Goal: Task Accomplishment & Management: Use online tool/utility

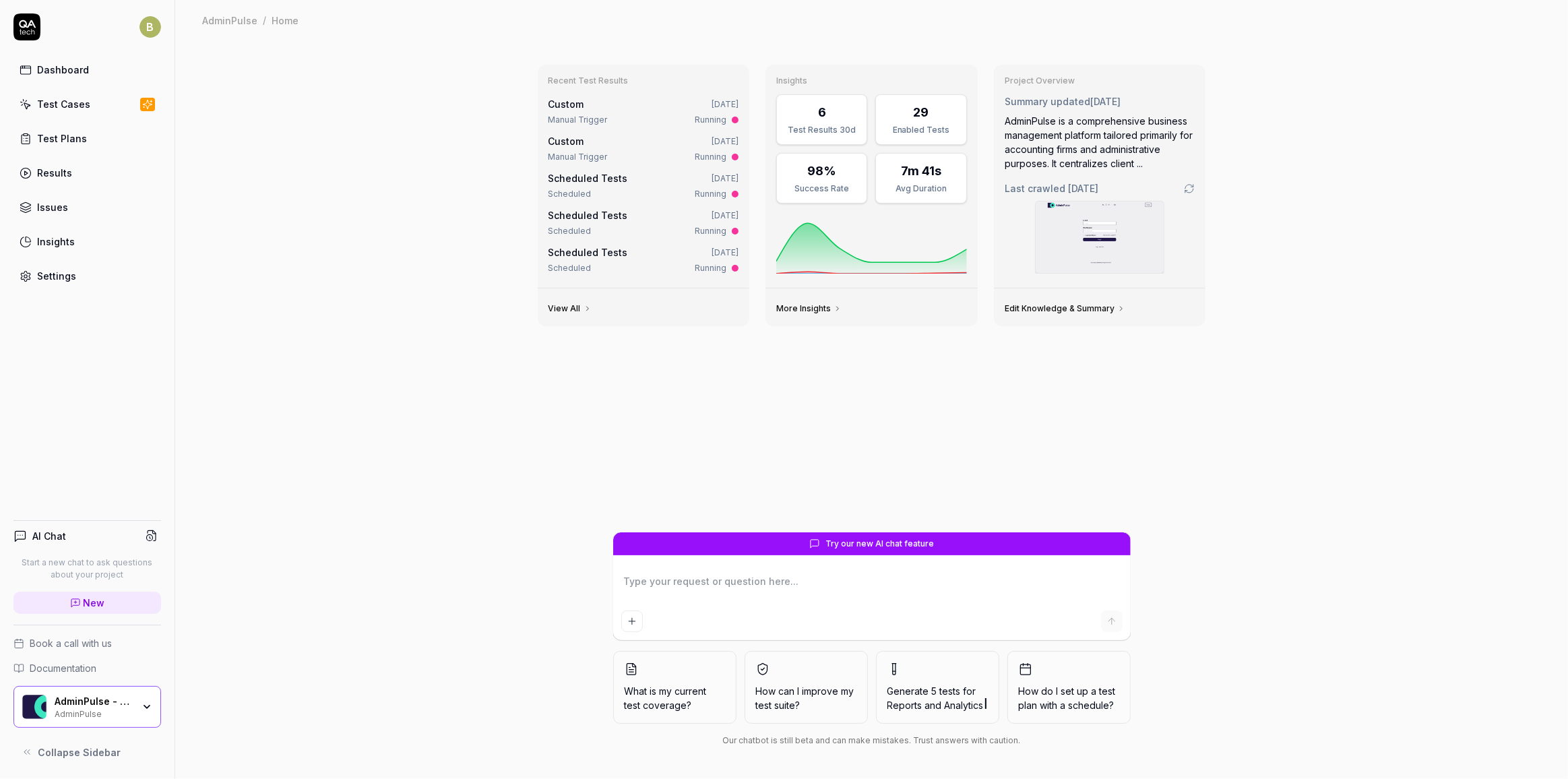
type textarea "*"
click at [75, 168] on link "Results" at bounding box center [87, 173] width 147 height 26
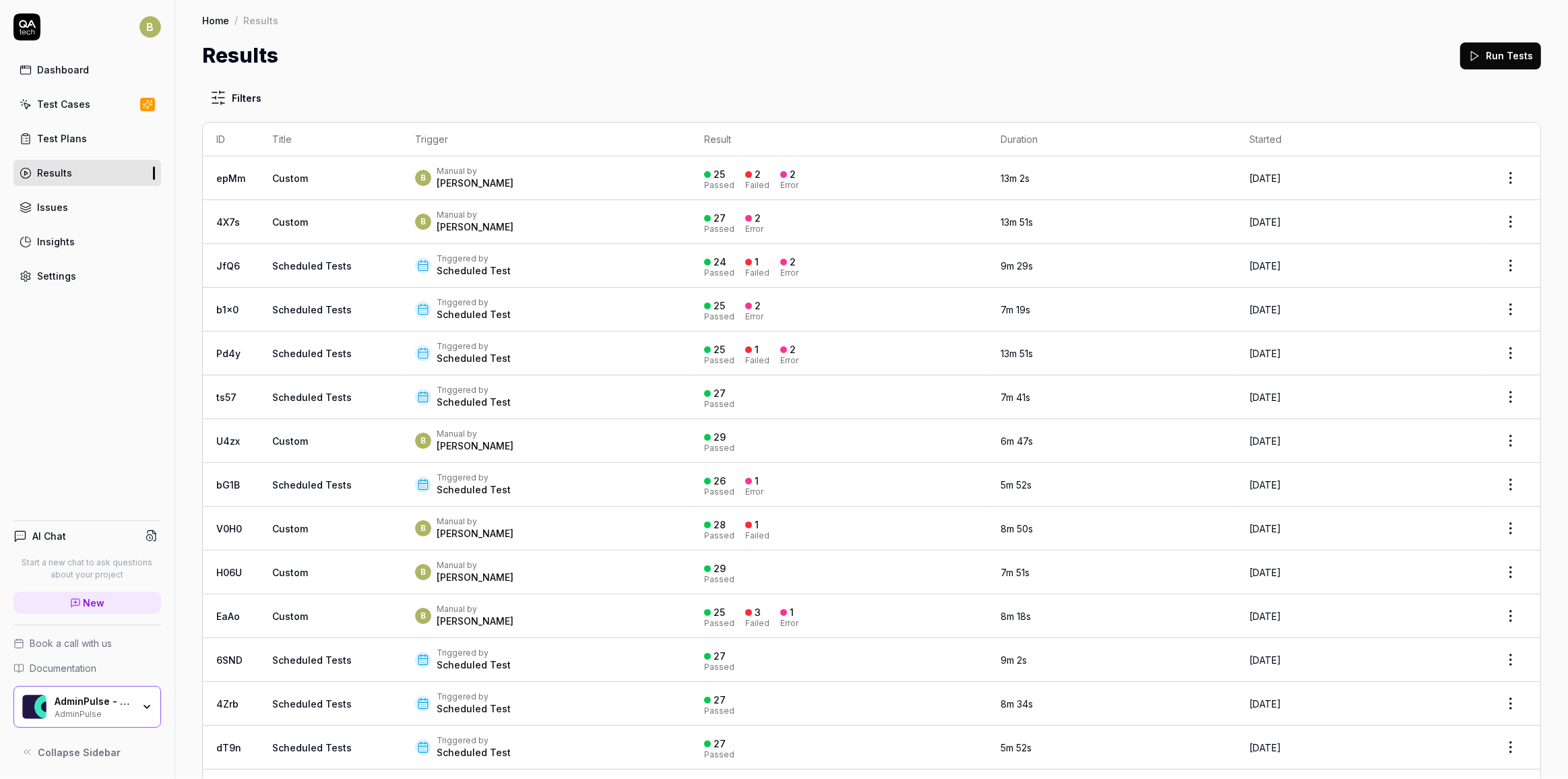
click at [614, 178] on div "B Manual by [PERSON_NAME]" at bounding box center [546, 178] width 262 height 24
click at [750, 173] on div "2 Failed" at bounding box center [758, 178] width 24 height 22
click at [745, 173] on div "2" at bounding box center [753, 174] width 16 height 12
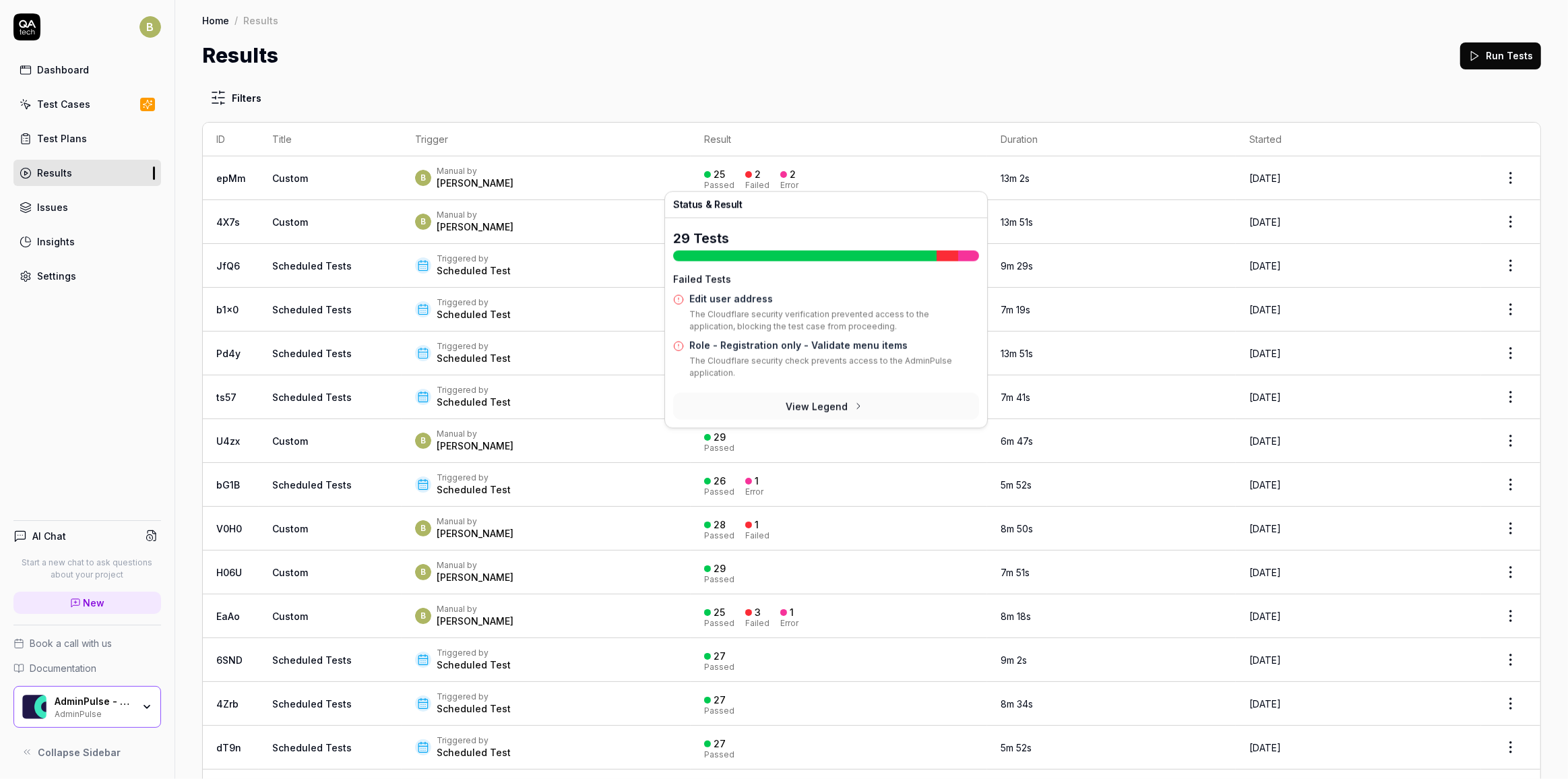
click at [868, 177] on div "25 Passed 2 Failed 2 Error" at bounding box center [838, 178] width 269 height 22
click at [709, 295] on link "Edit user address" at bounding box center [731, 299] width 84 height 11
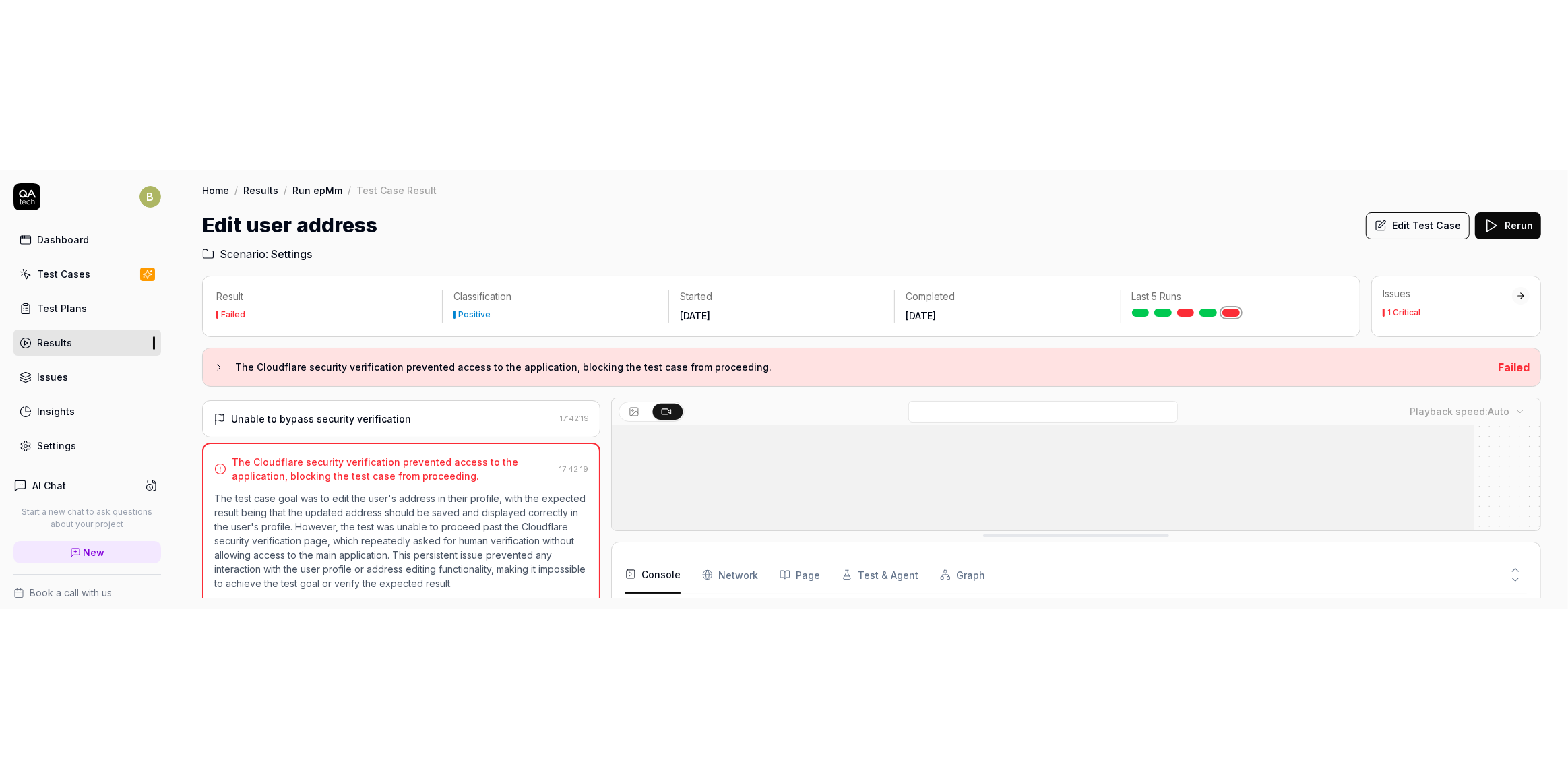
scroll to position [92, 0]
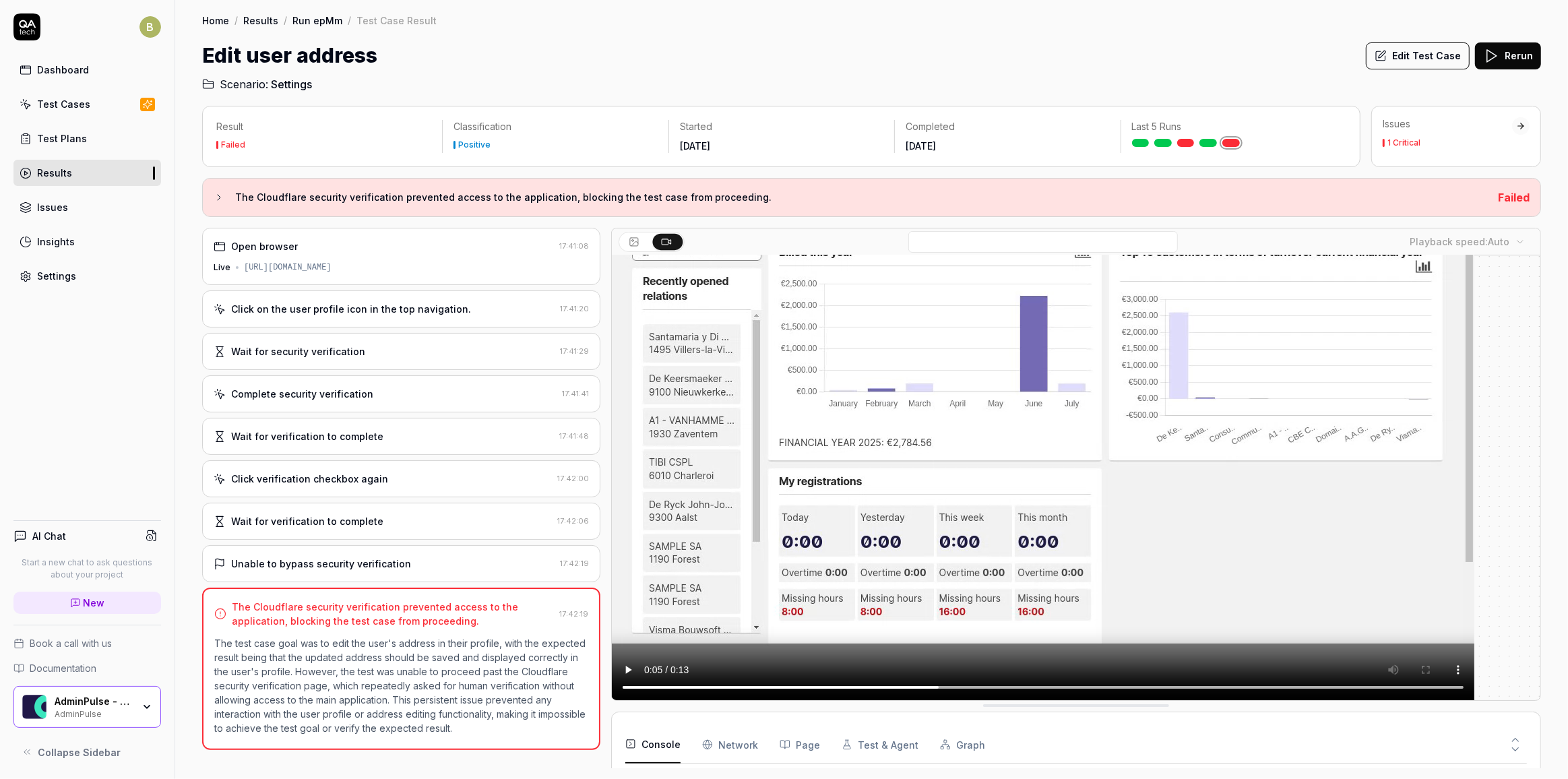
click at [1188, 141] on link at bounding box center [1186, 142] width 17 height 8
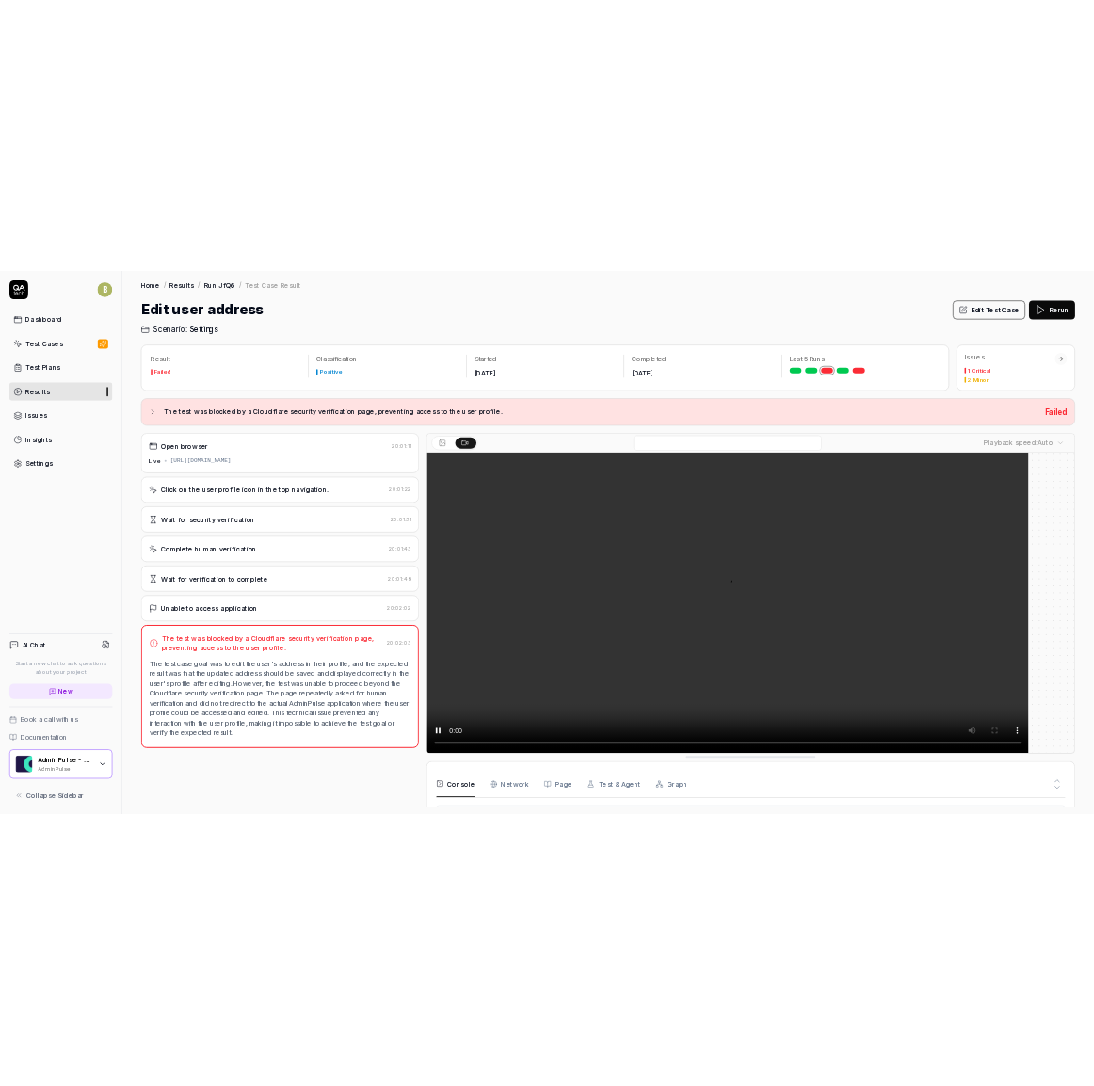
scroll to position [182, 0]
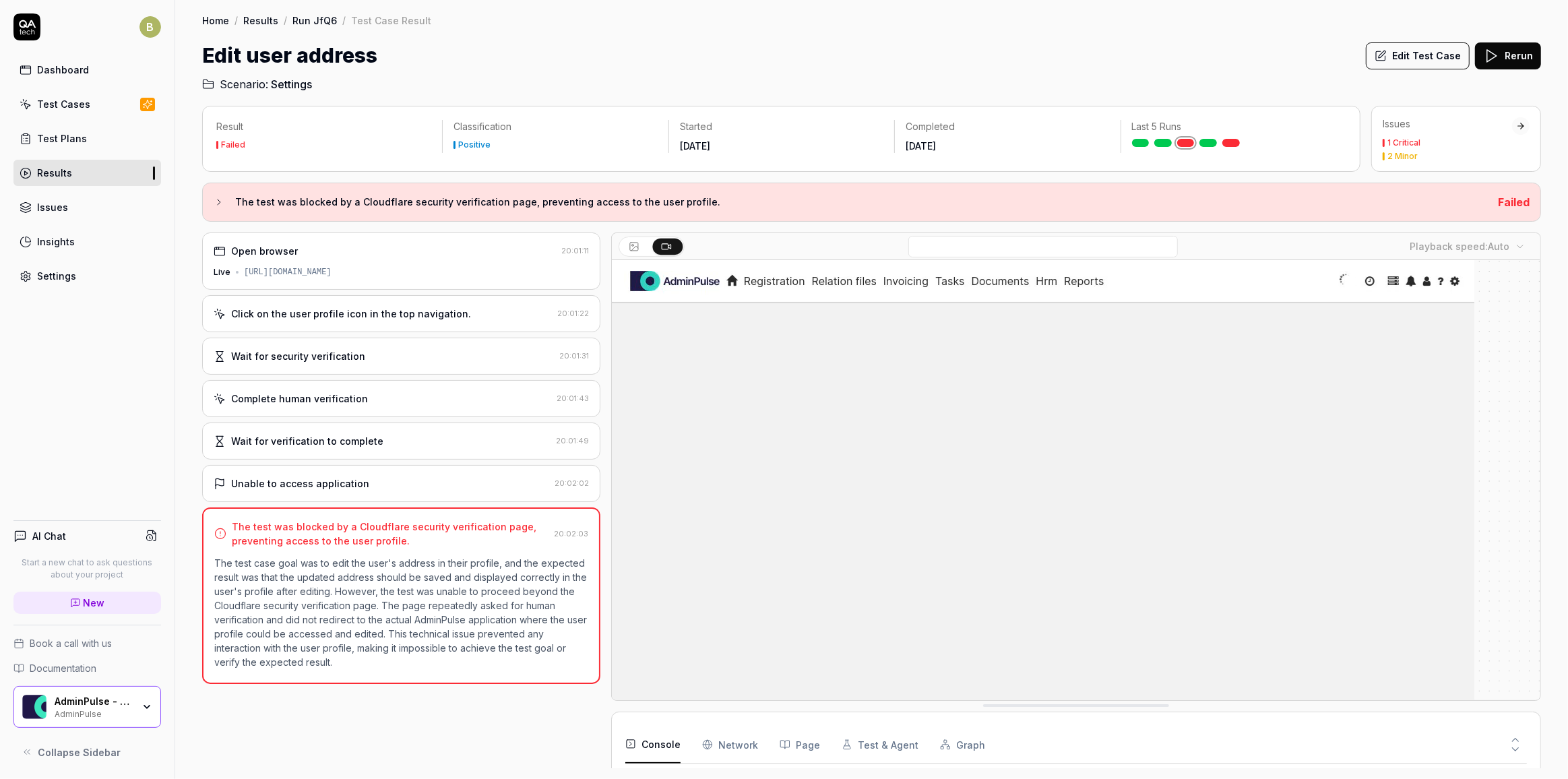
click at [57, 668] on span "Documentation" at bounding box center [62, 668] width 67 height 14
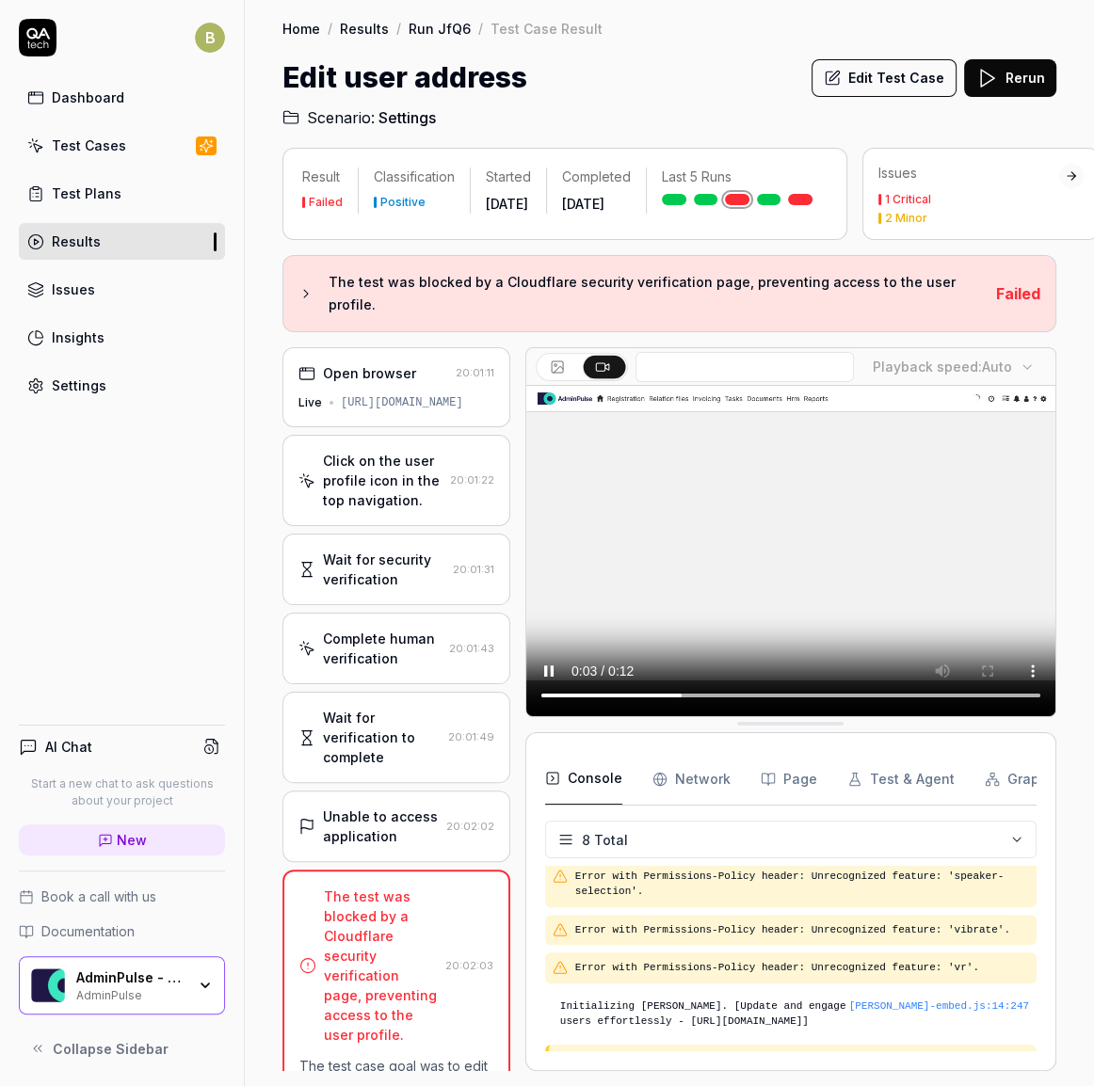
scroll to position [232, 0]
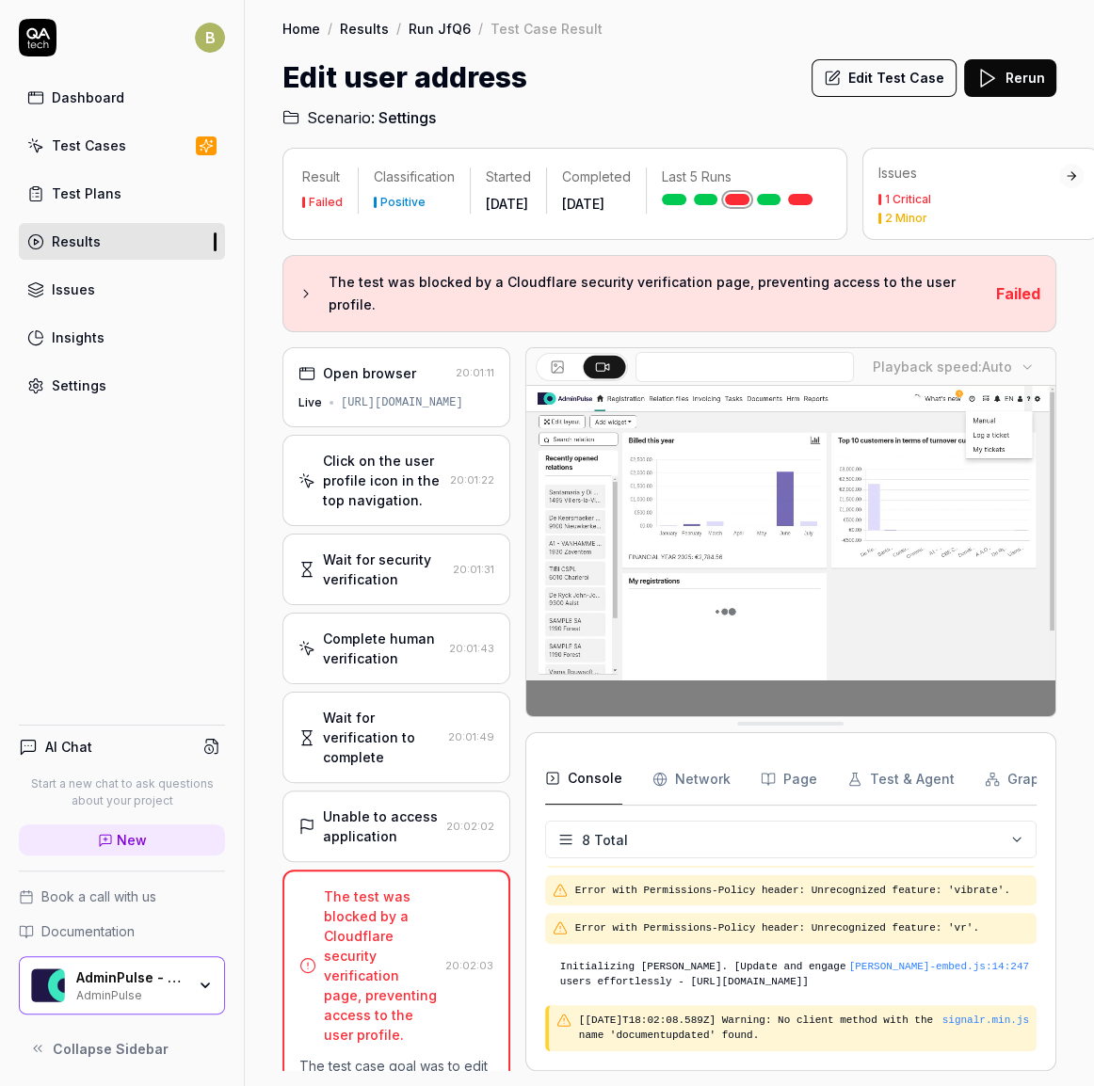
click at [97, 385] on div "Settings" at bounding box center [79, 385] width 55 height 20
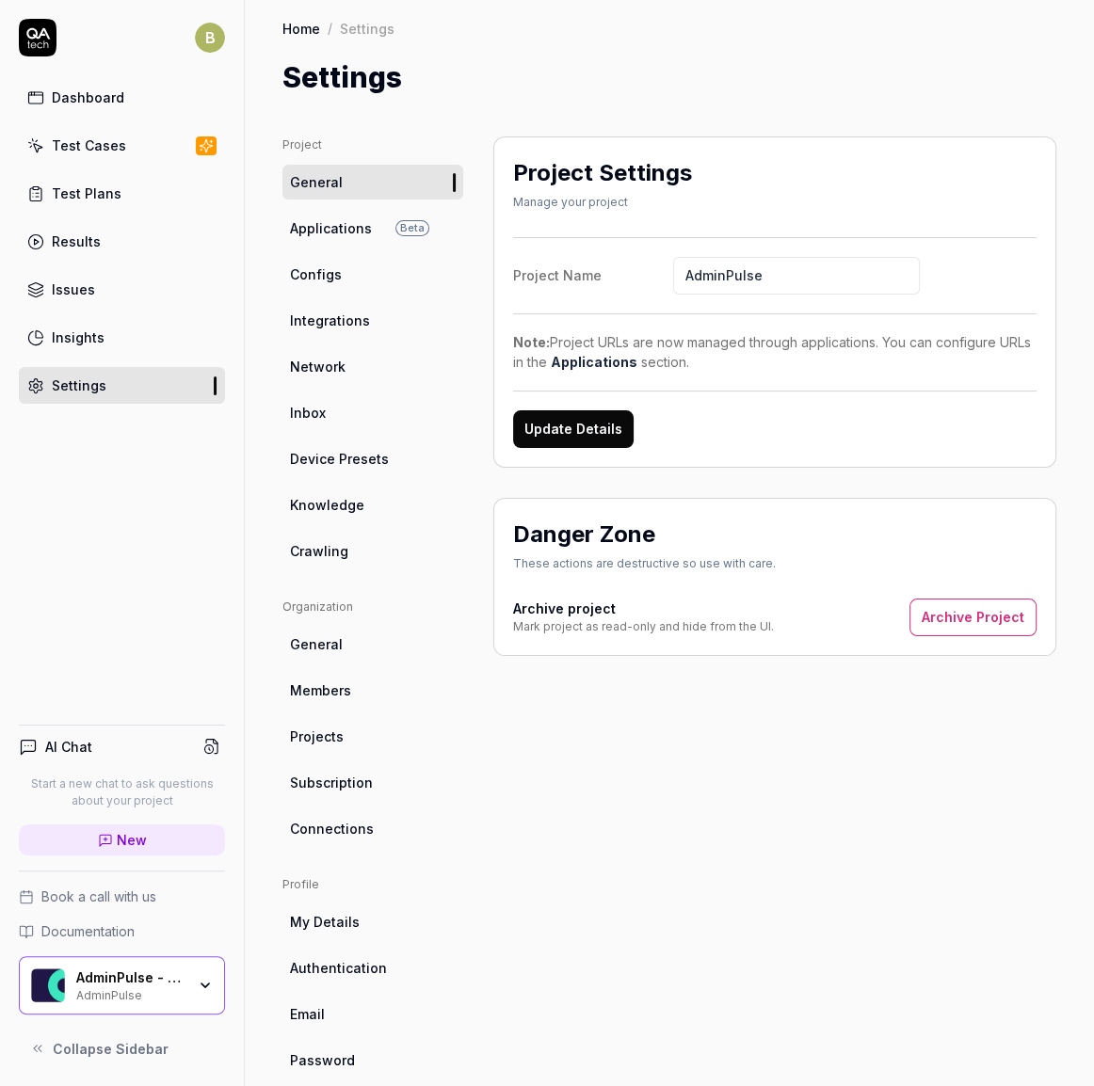
click at [350, 359] on link "Network" at bounding box center [372, 366] width 181 height 35
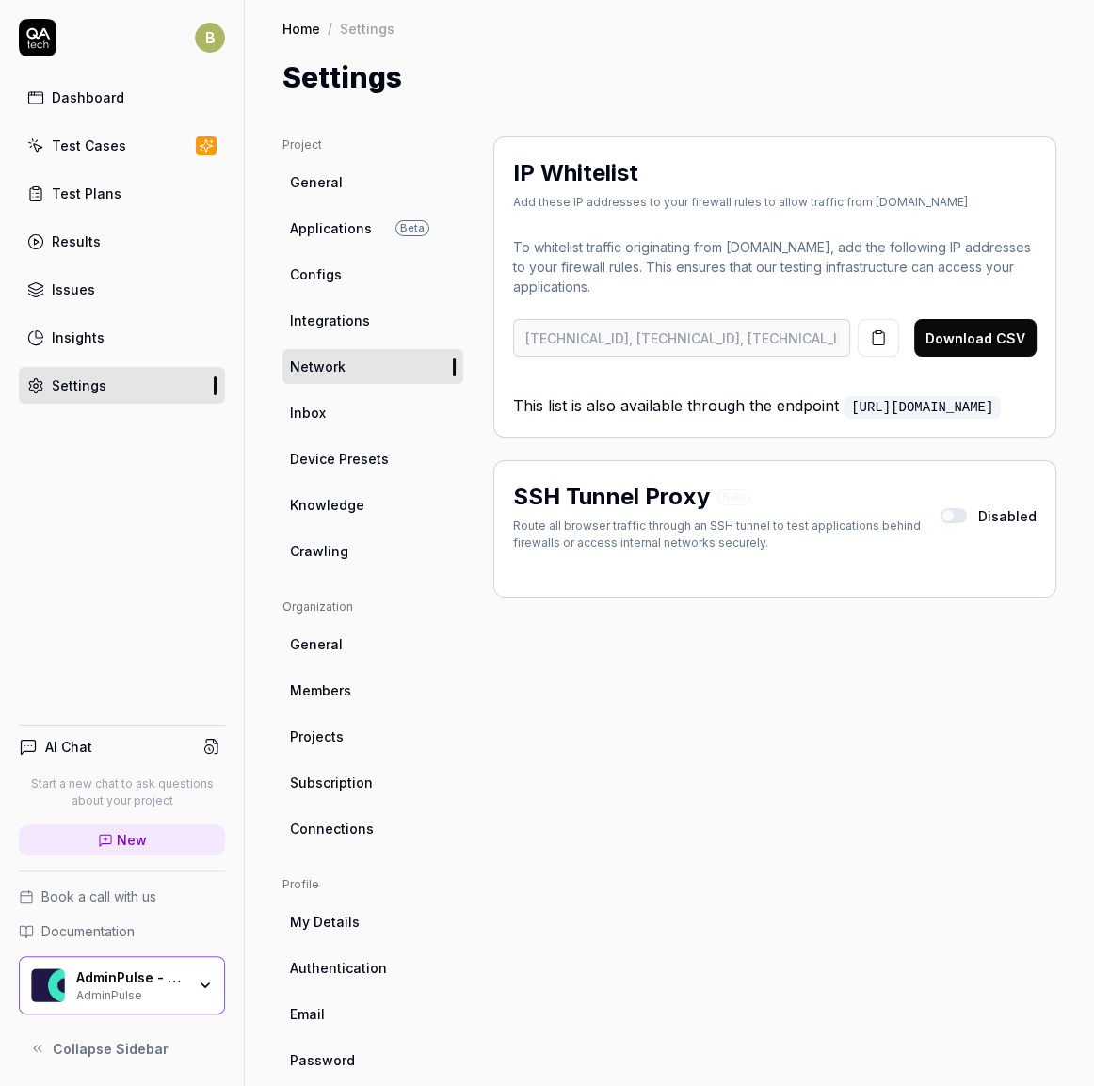
click at [870, 339] on icon "button" at bounding box center [878, 337] width 17 height 17
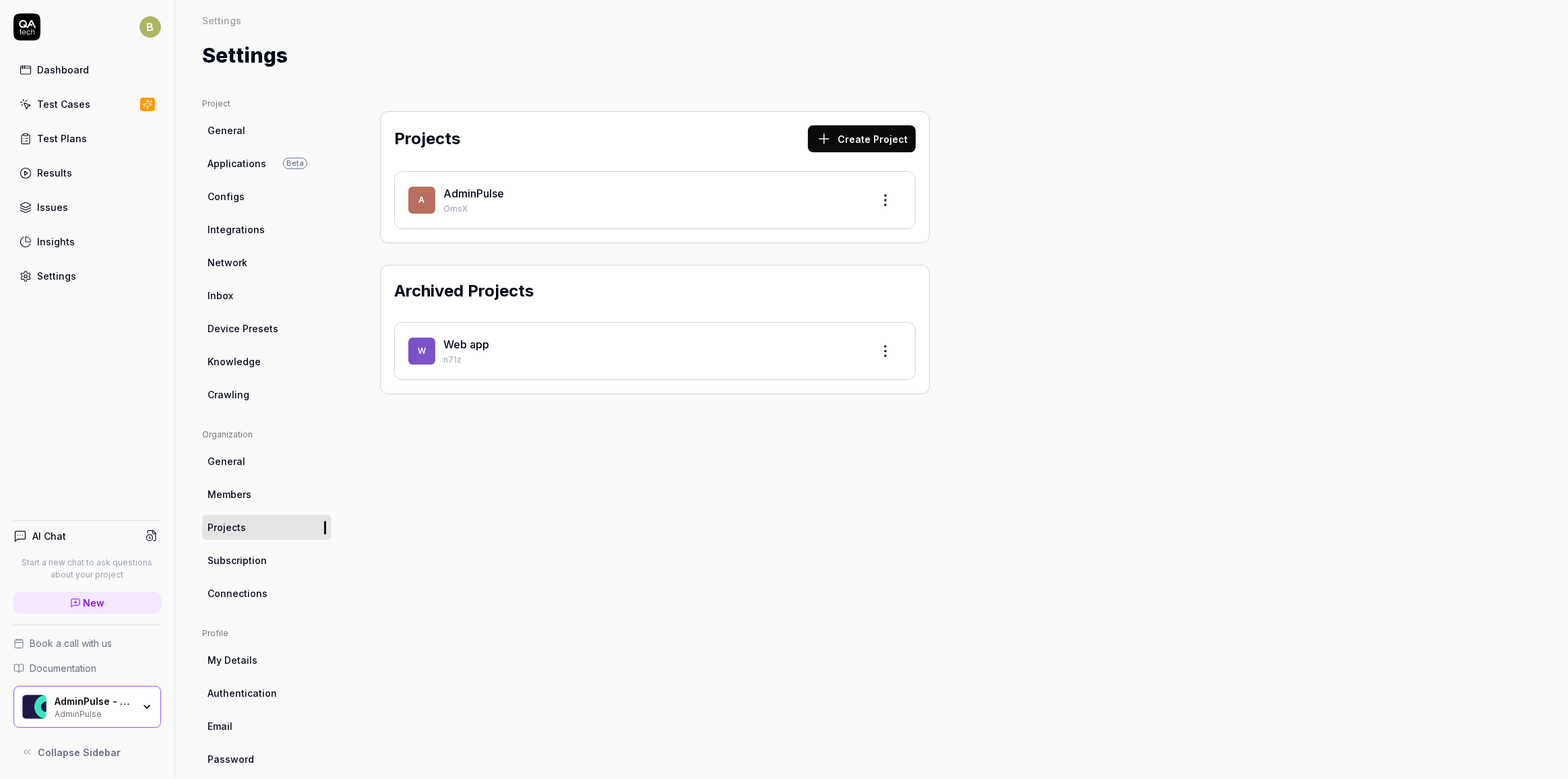
click at [74, 144] on link "Test Plans" at bounding box center [87, 138] width 147 height 26
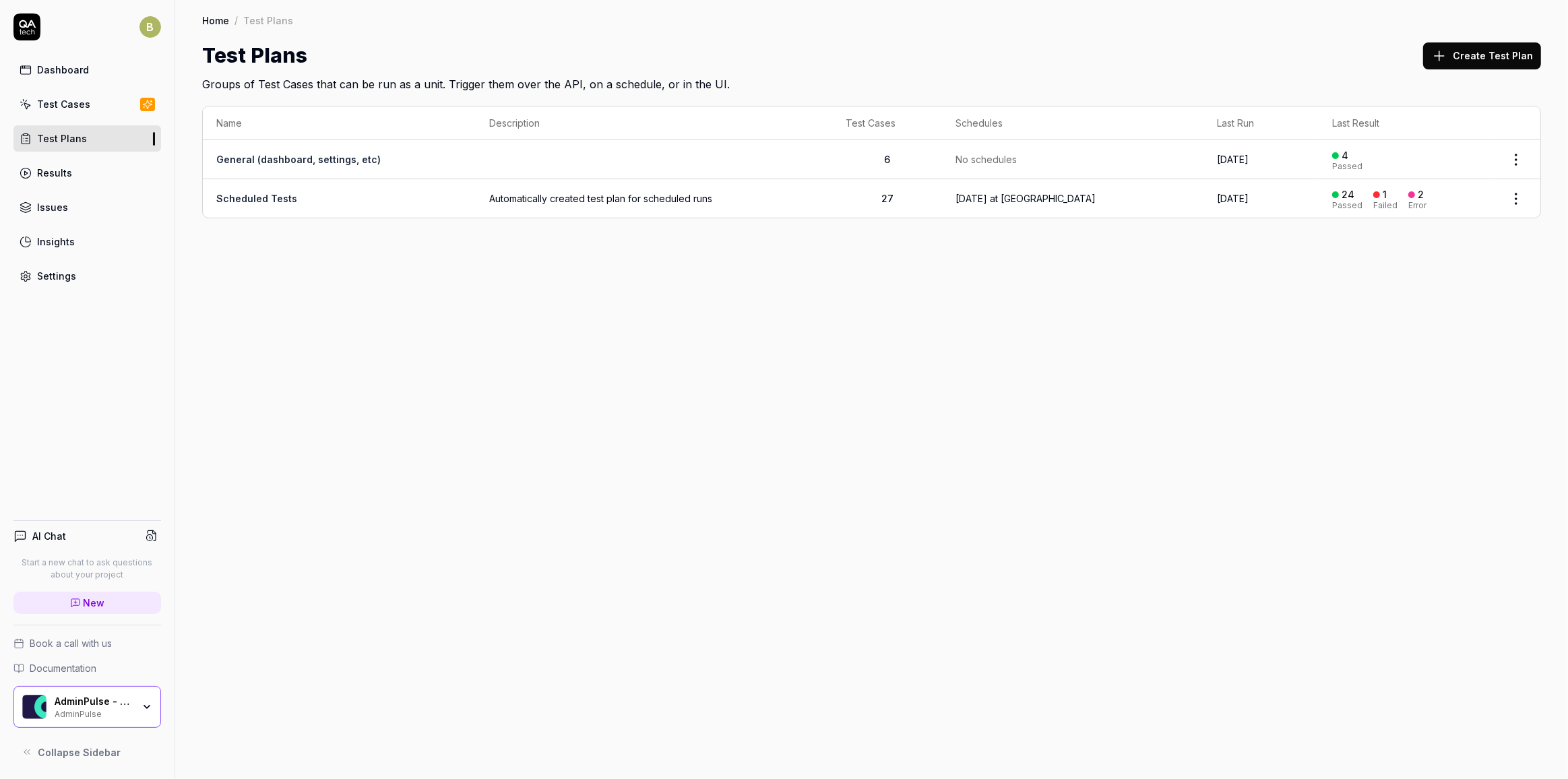
click at [68, 167] on div "Results" at bounding box center [54, 173] width 35 height 14
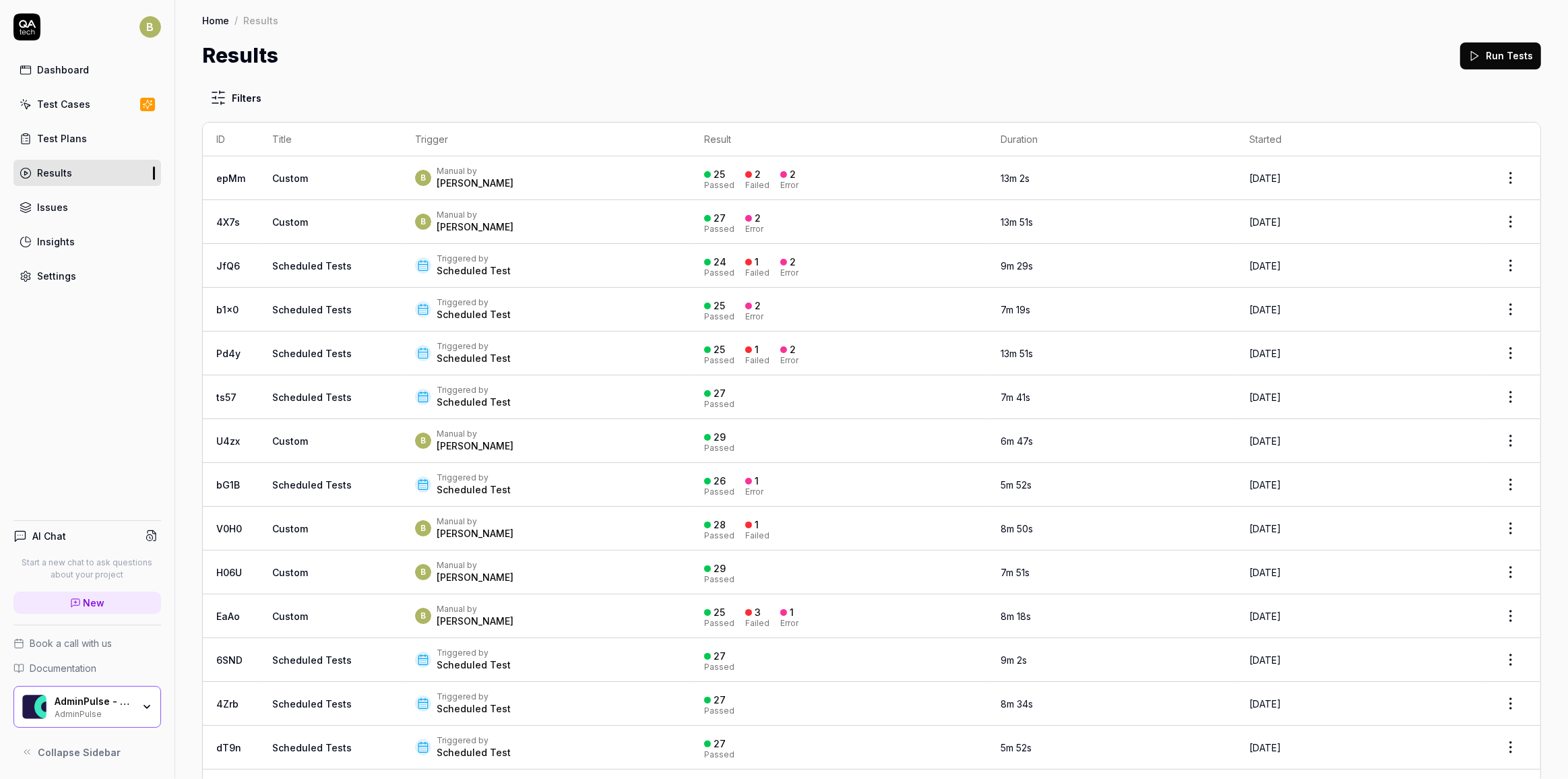
click at [977, 60] on button "Run Tests" at bounding box center [1500, 56] width 81 height 27
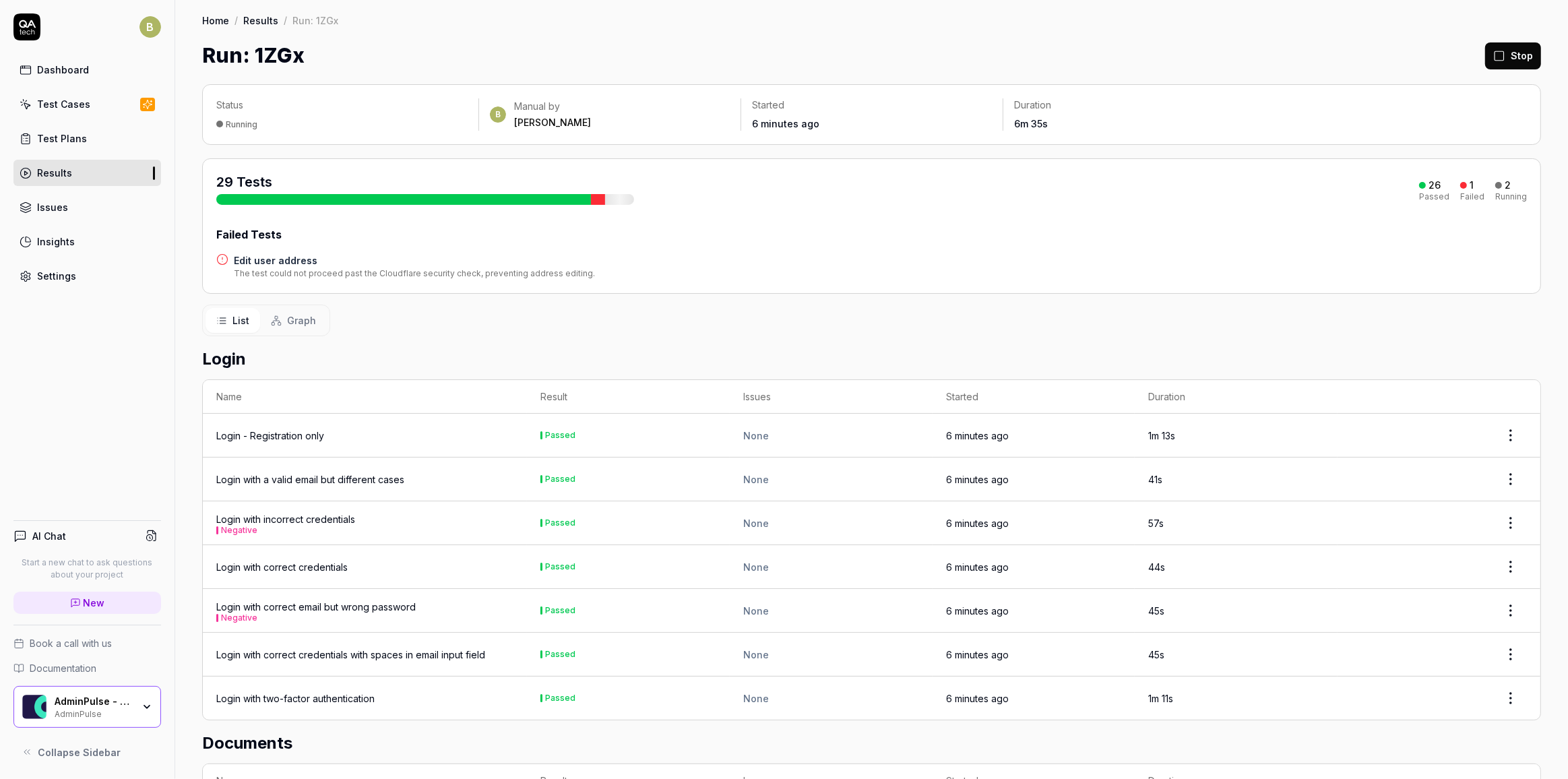
click at [59, 168] on div "Results" at bounding box center [54, 173] width 35 height 14
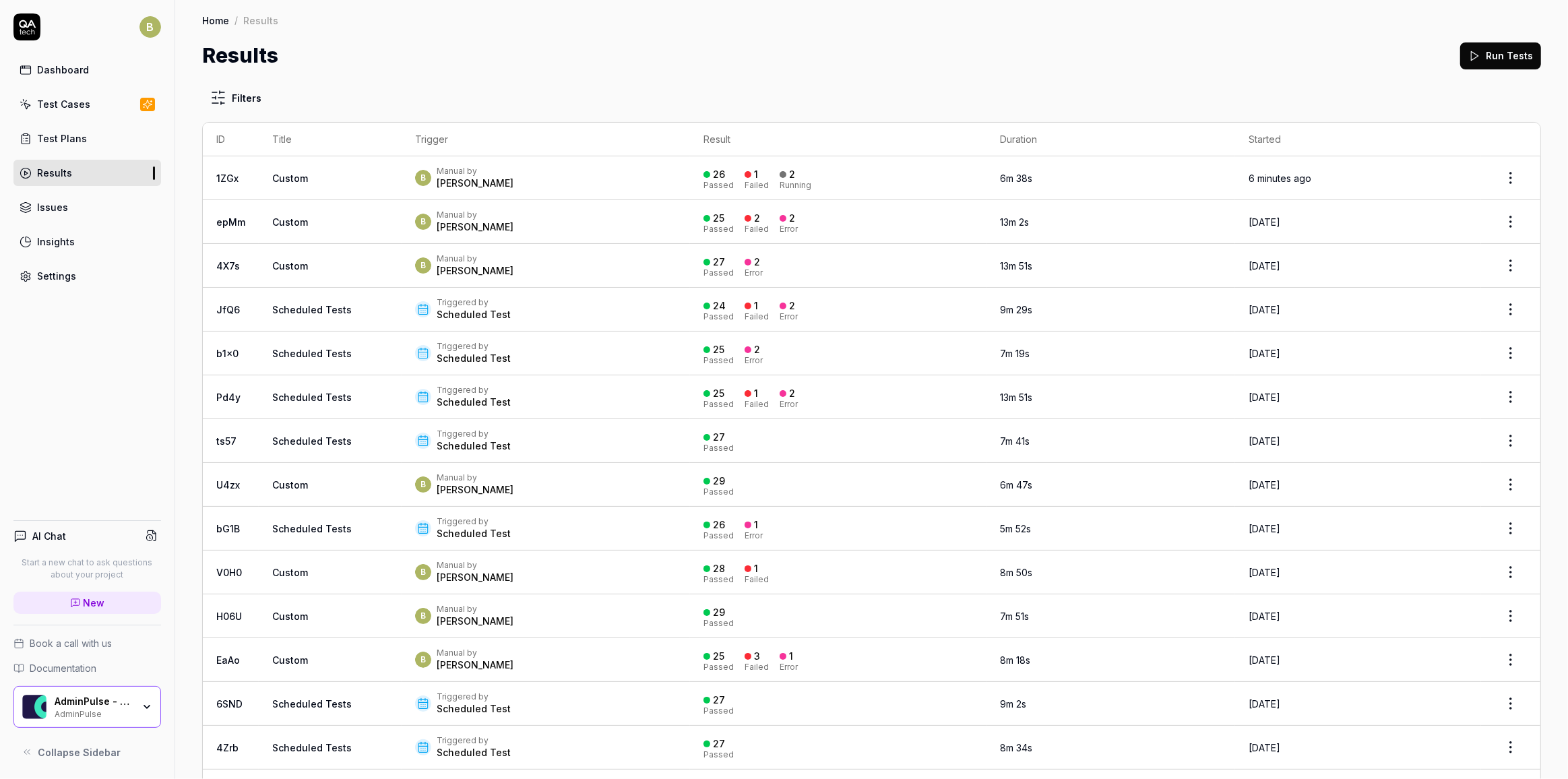
click at [605, 179] on div "B Manual by [PERSON_NAME]" at bounding box center [546, 178] width 262 height 24
click at [745, 171] on div at bounding box center [747, 174] width 6 height 6
click at [305, 179] on span "Custom" at bounding box center [290, 178] width 36 height 11
click at [977, 185] on html "B Dashboard Test Cases Test Plans Results Issues Insights Settings AI Chat Star…" at bounding box center [784, 390] width 1568 height 779
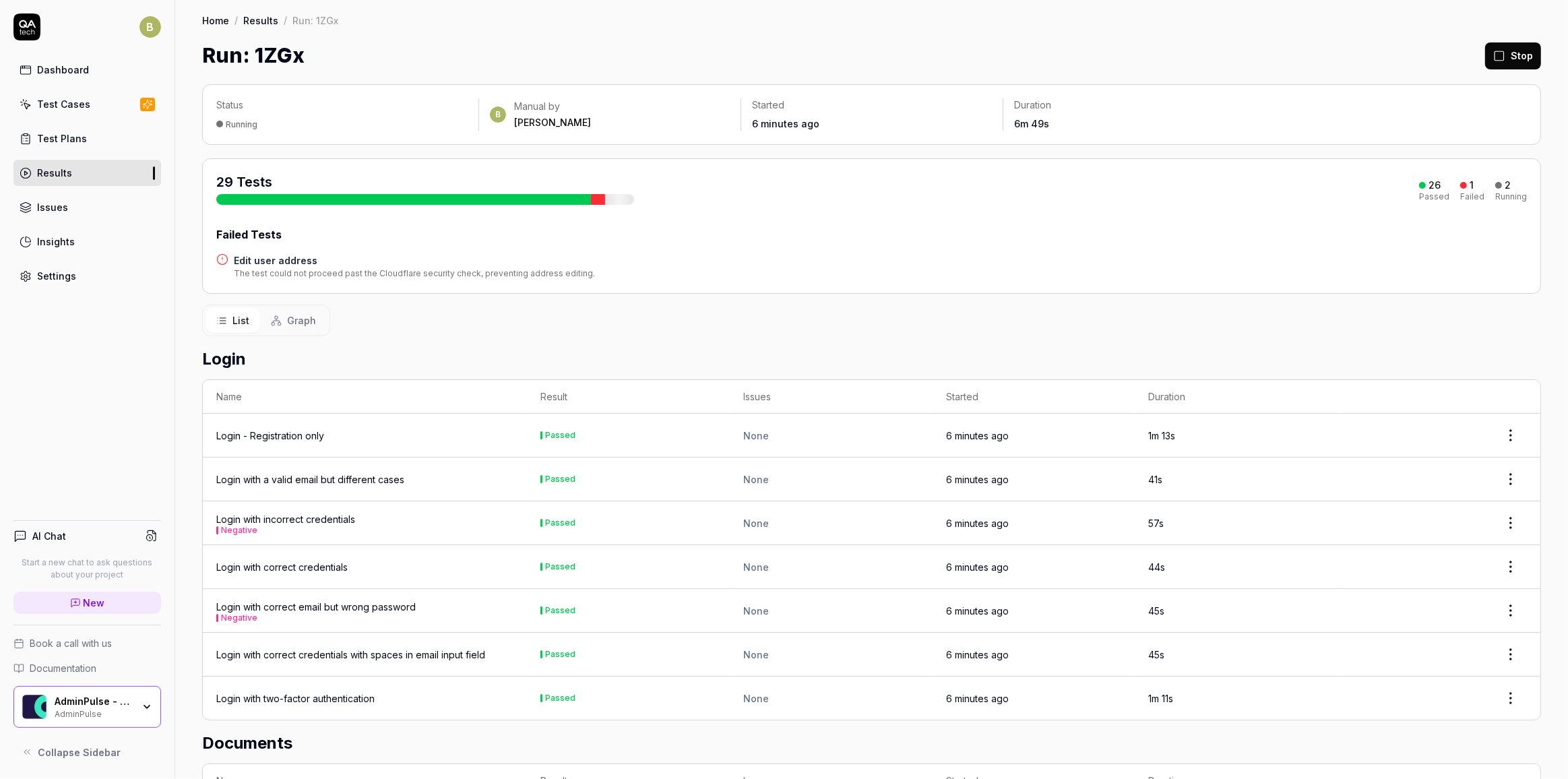
click at [288, 261] on h4 "Edit user address" at bounding box center [415, 261] width 361 height 14
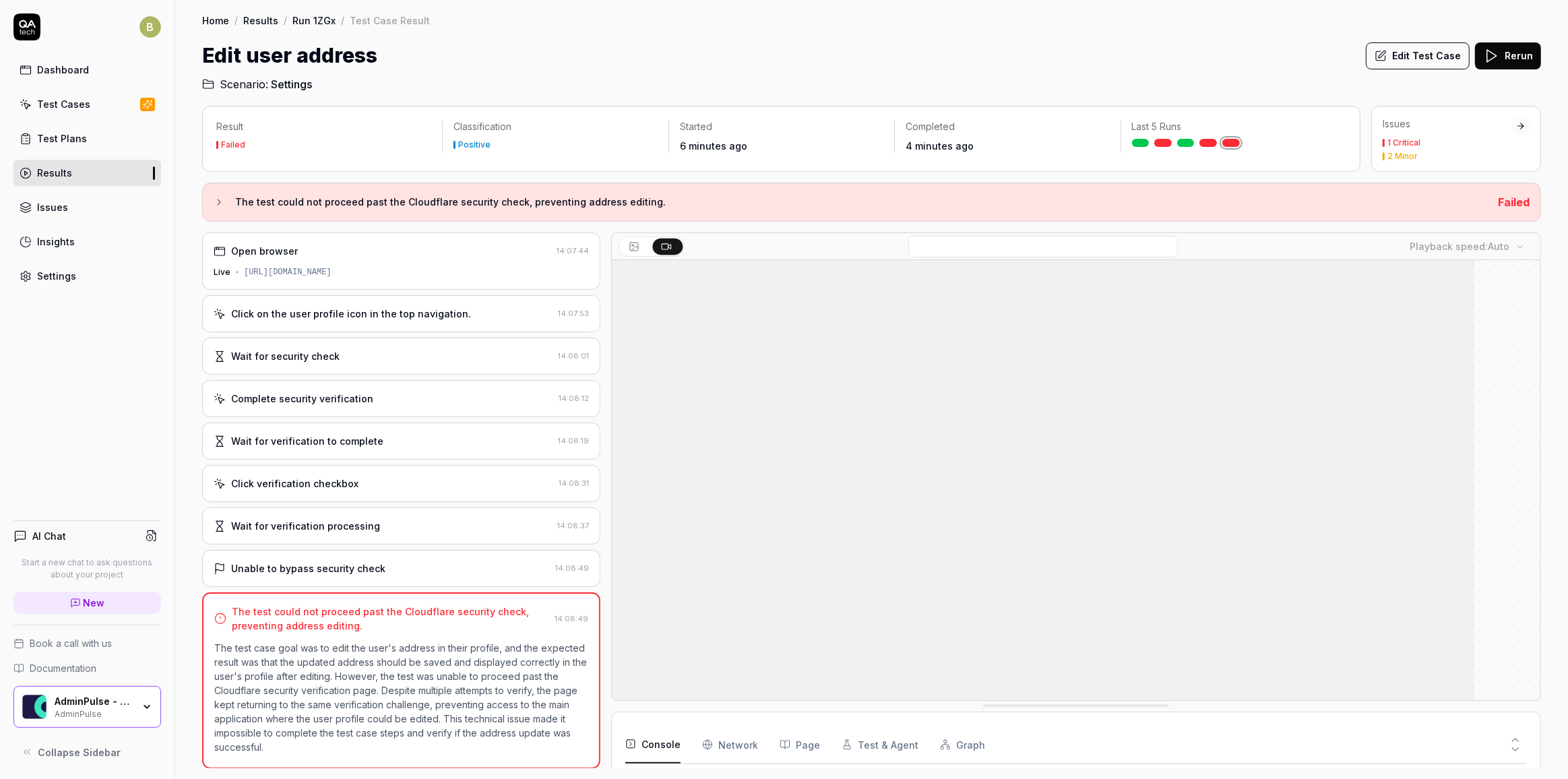
scroll to position [267, 0]
click at [420, 529] on div "Wait for verification processing 14:08:37" at bounding box center [401, 526] width 398 height 37
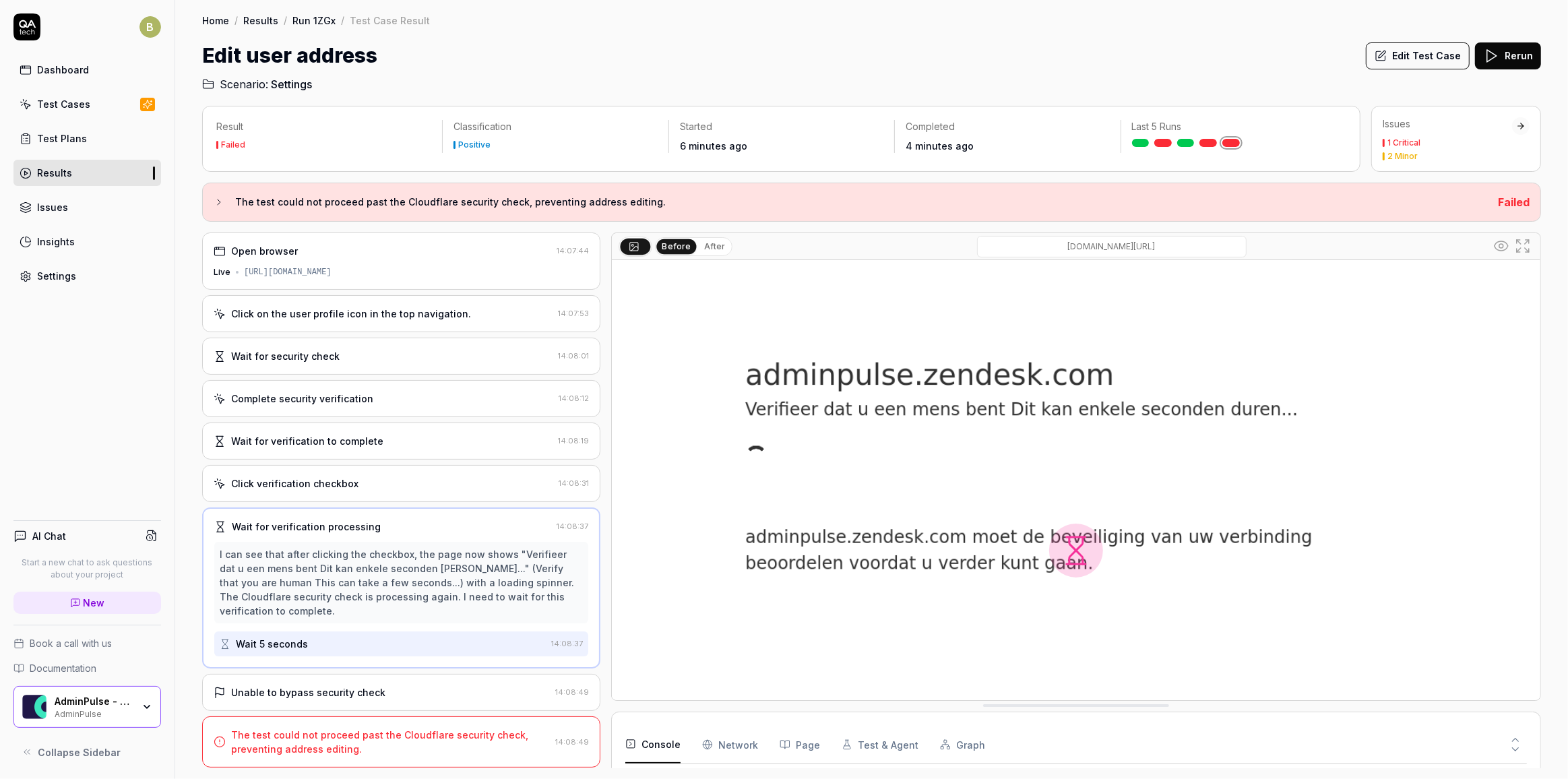
click at [420, 685] on div "Unable to bypass security check" at bounding box center [382, 692] width 337 height 14
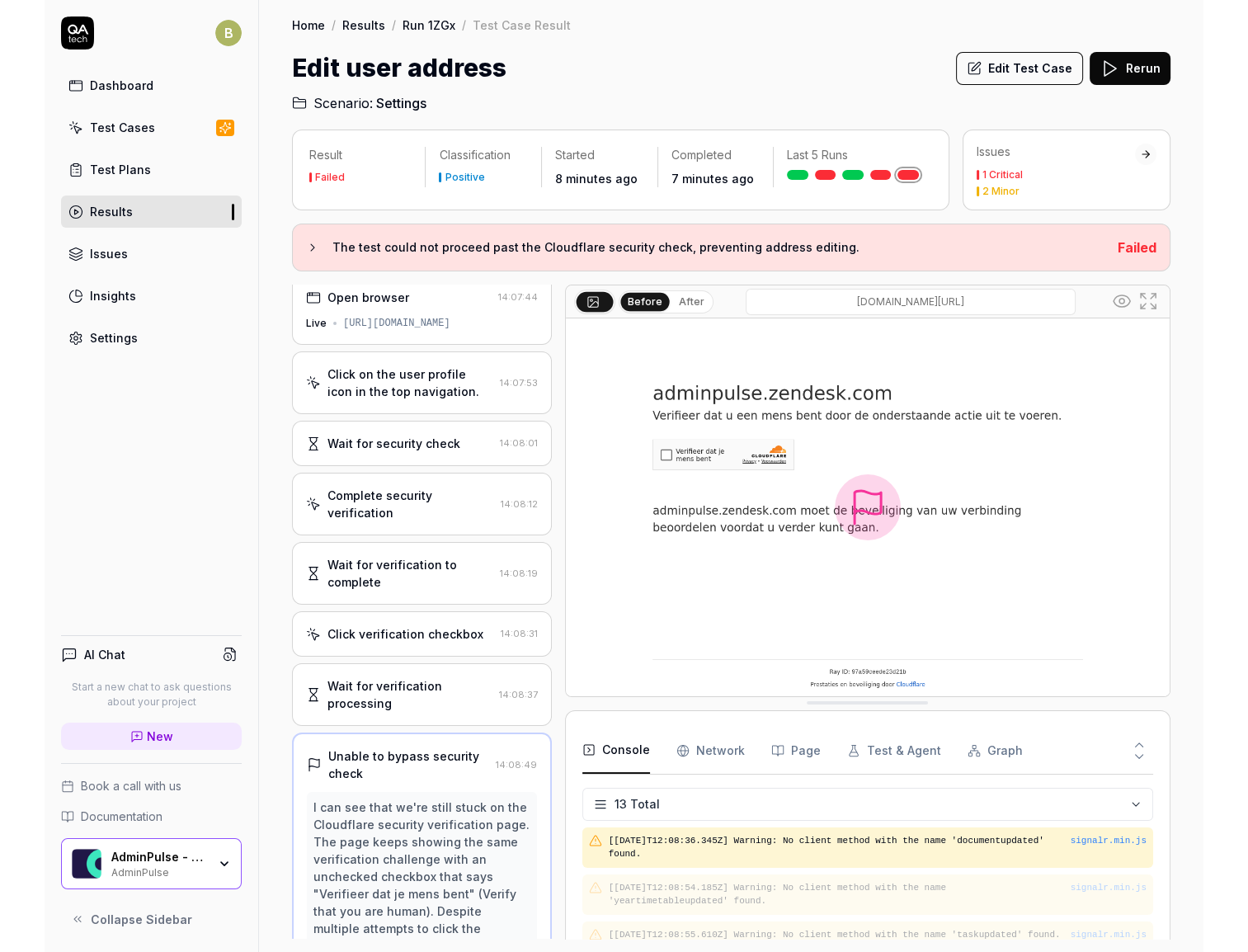
scroll to position [341, 0]
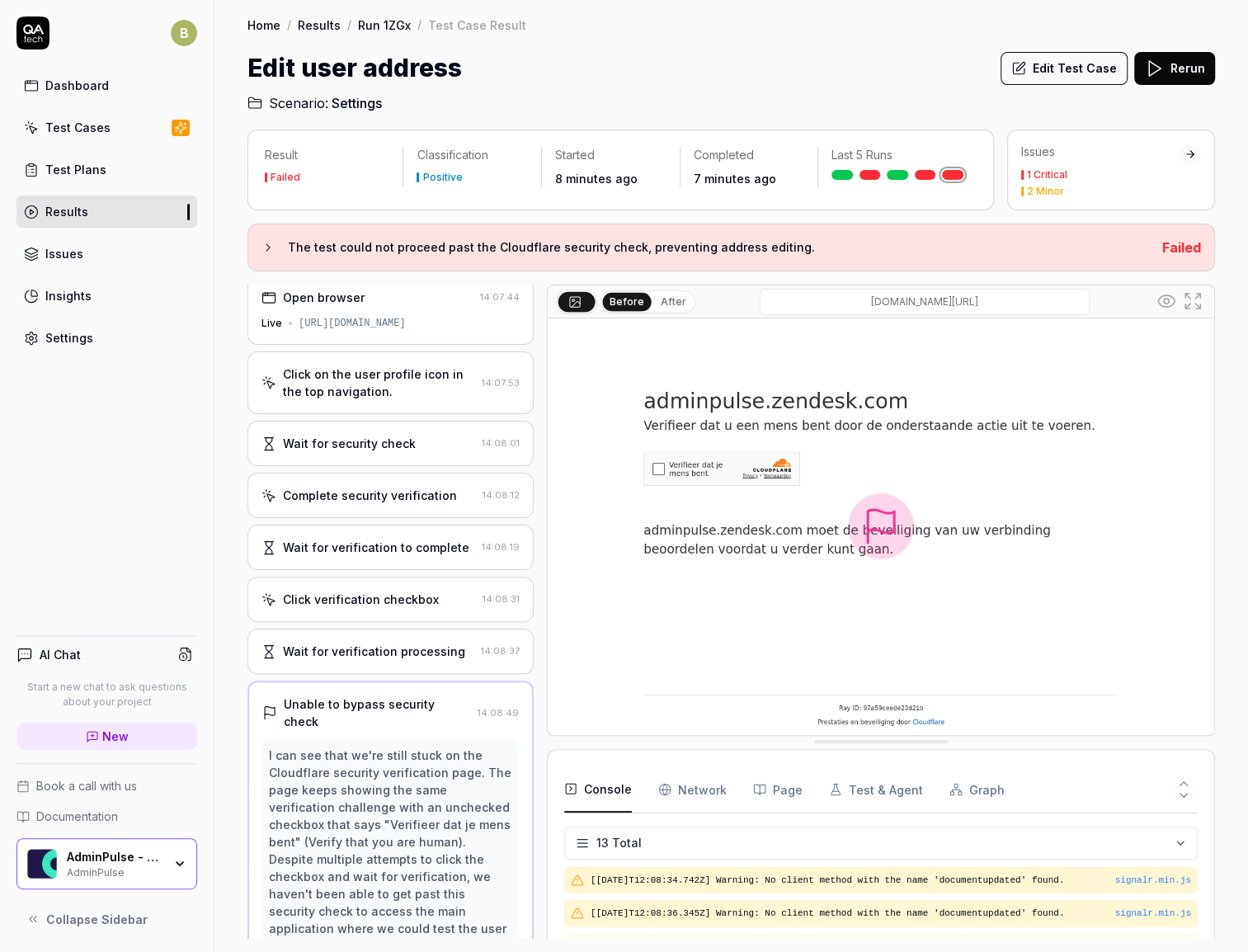
click at [104, 133] on div "Test Cases" at bounding box center [78, 128] width 65 height 18
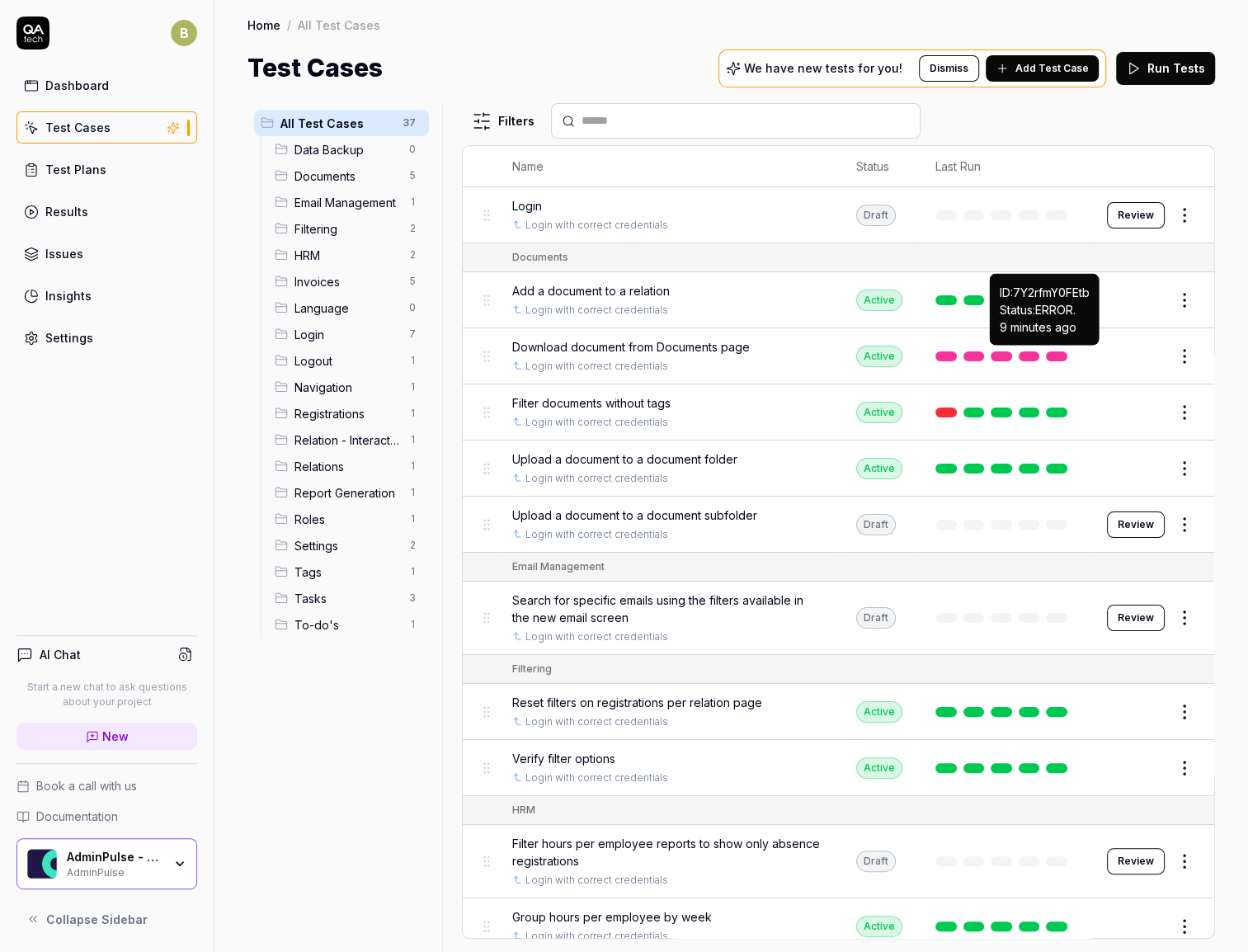
click at [1046, 353] on link at bounding box center [1056, 356] width 21 height 10
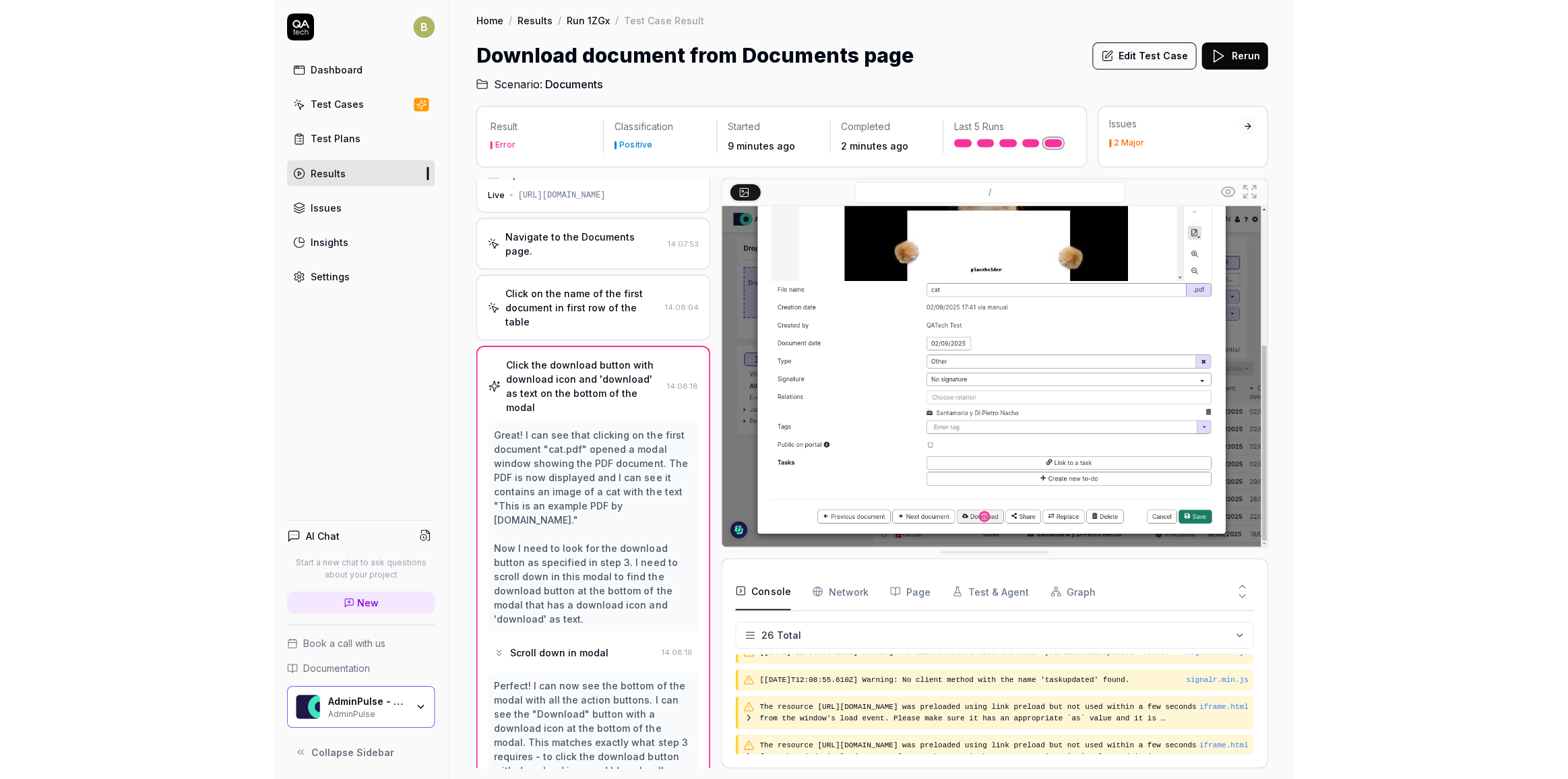
scroll to position [21, 0]
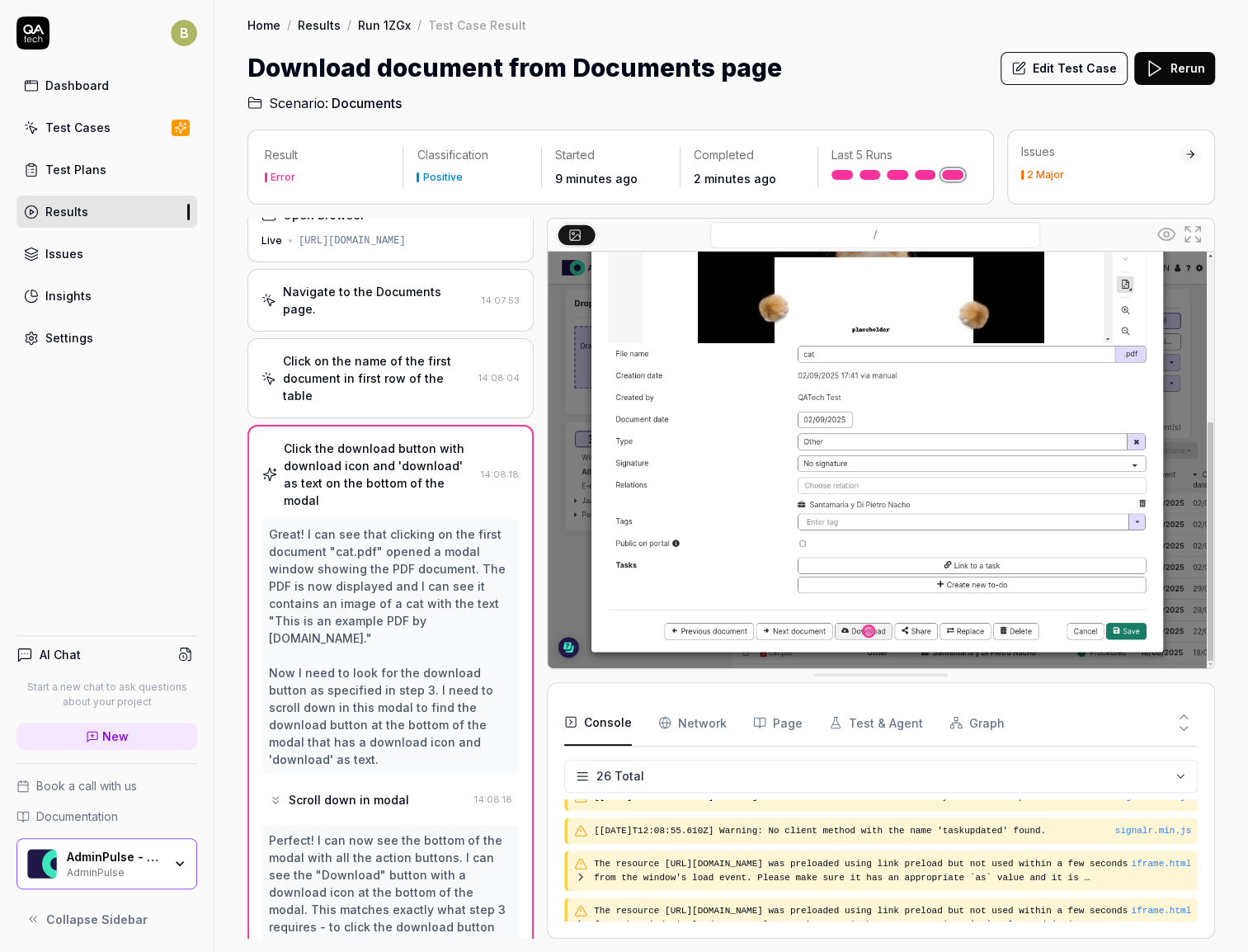
click at [1196, 359] on img at bounding box center [881, 459] width 666 height 416
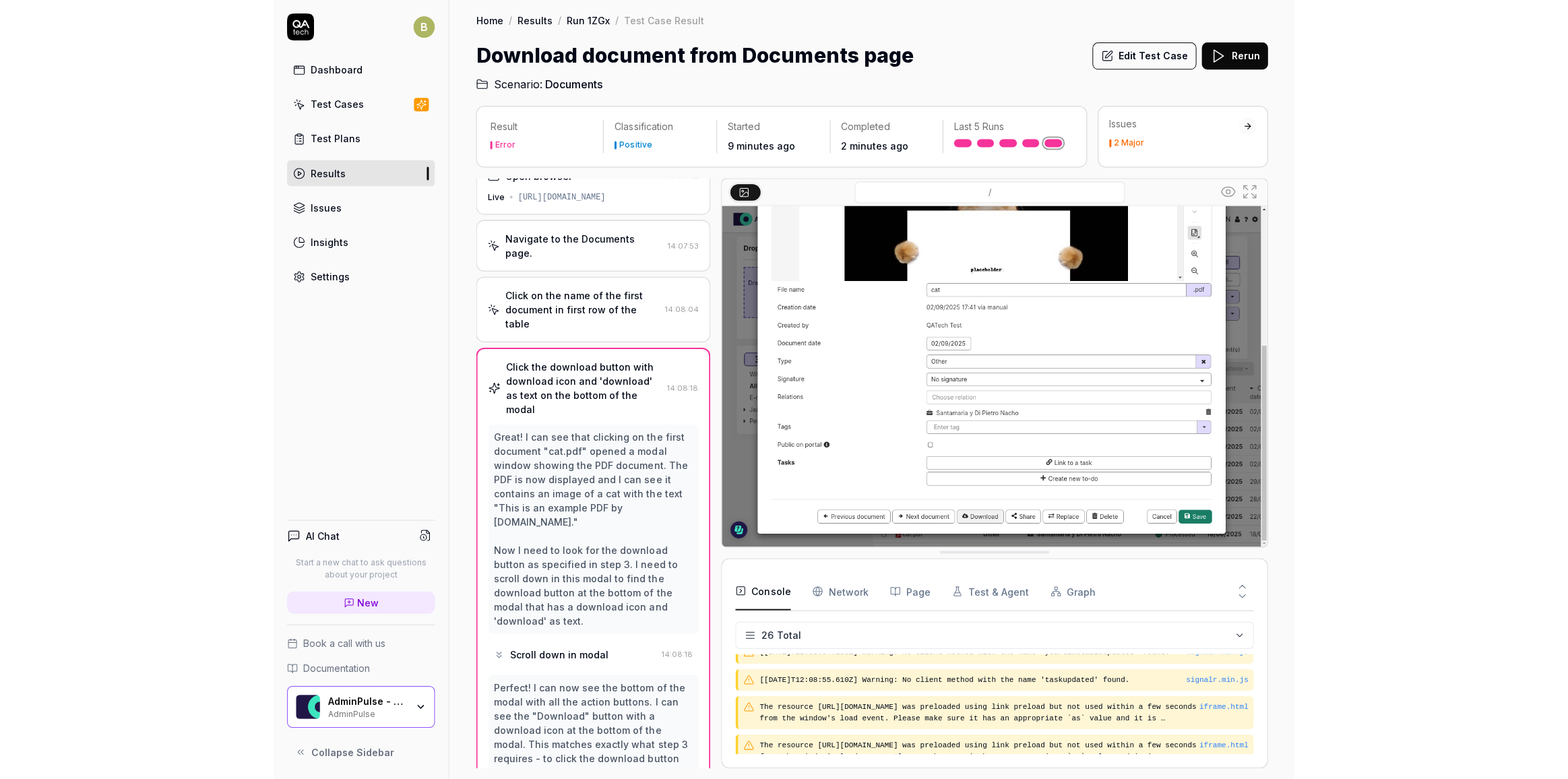
scroll to position [669, 0]
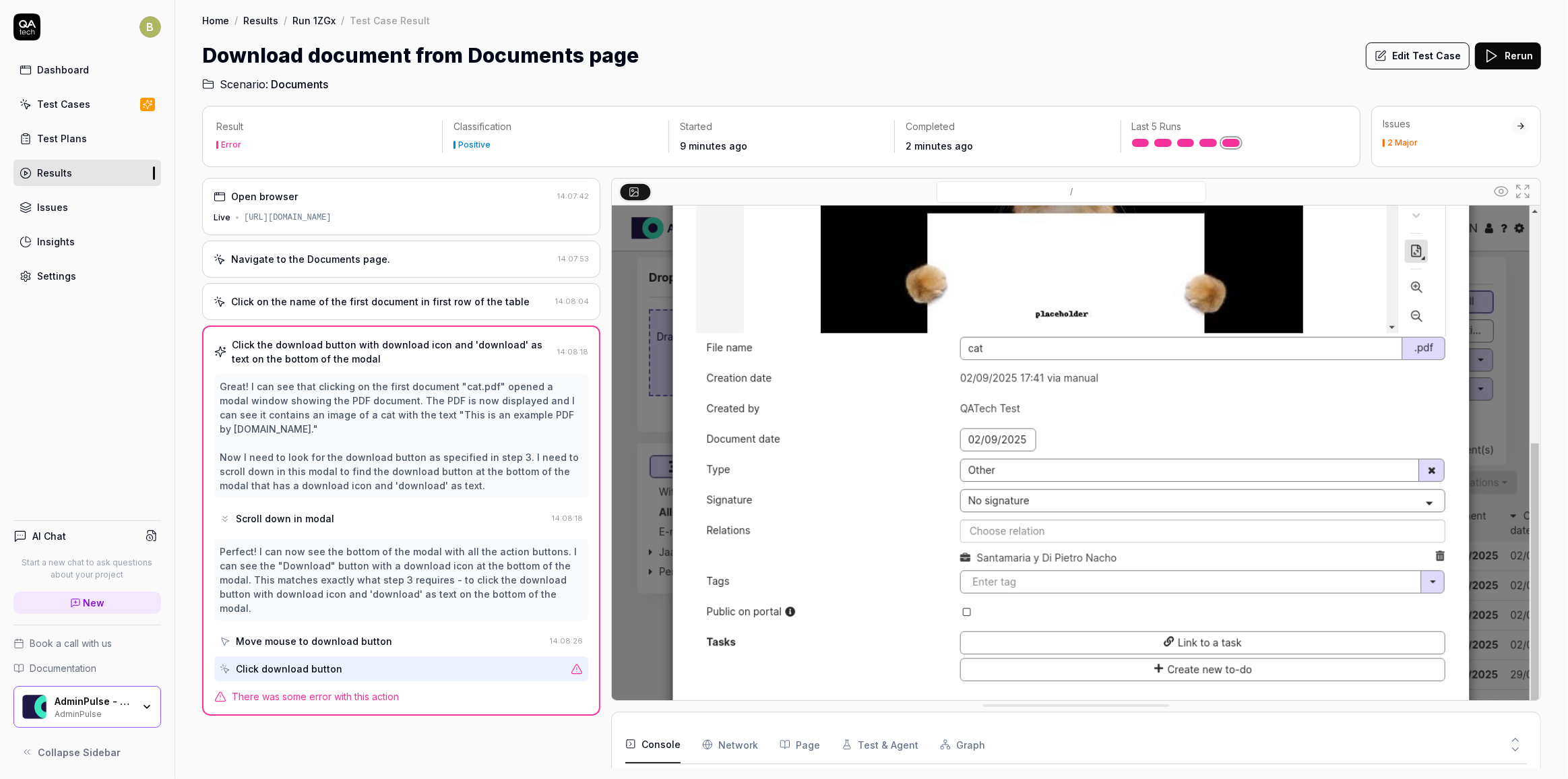
click at [349, 634] on div "Move mouse to download button" at bounding box center [314, 642] width 156 height 14
click at [349, 657] on div "Click download button" at bounding box center [392, 669] width 346 height 25
click at [374, 673] on div "Click the download button with download icon and 'download' as text on the bott…" at bounding box center [401, 521] width 398 height 390
click at [375, 690] on span "There was some error with this action" at bounding box center [315, 697] width 167 height 14
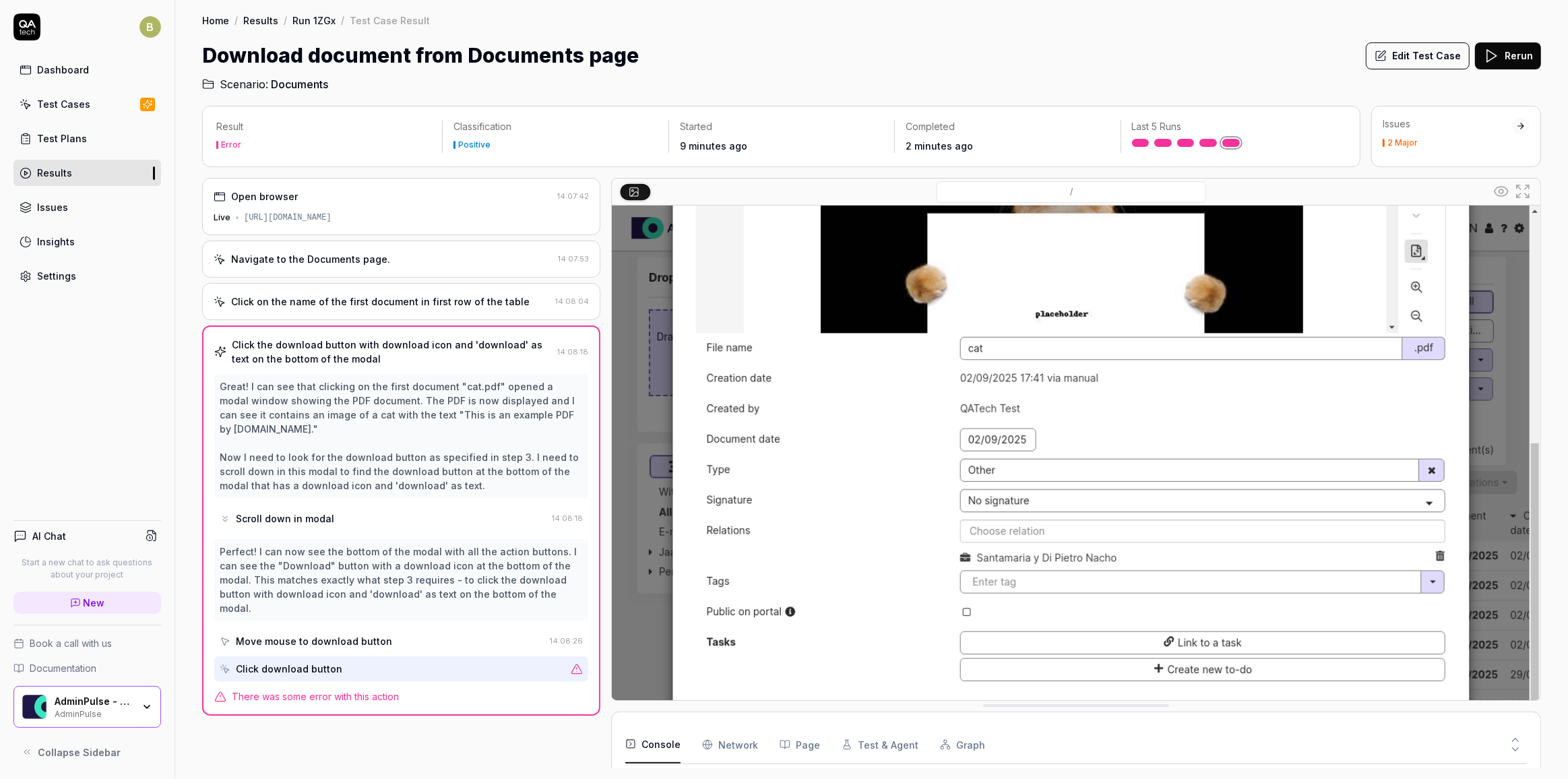
click at [977, 140] on link at bounding box center [1231, 142] width 17 height 8
click at [127, 108] on link "Test Cases" at bounding box center [87, 104] width 147 height 26
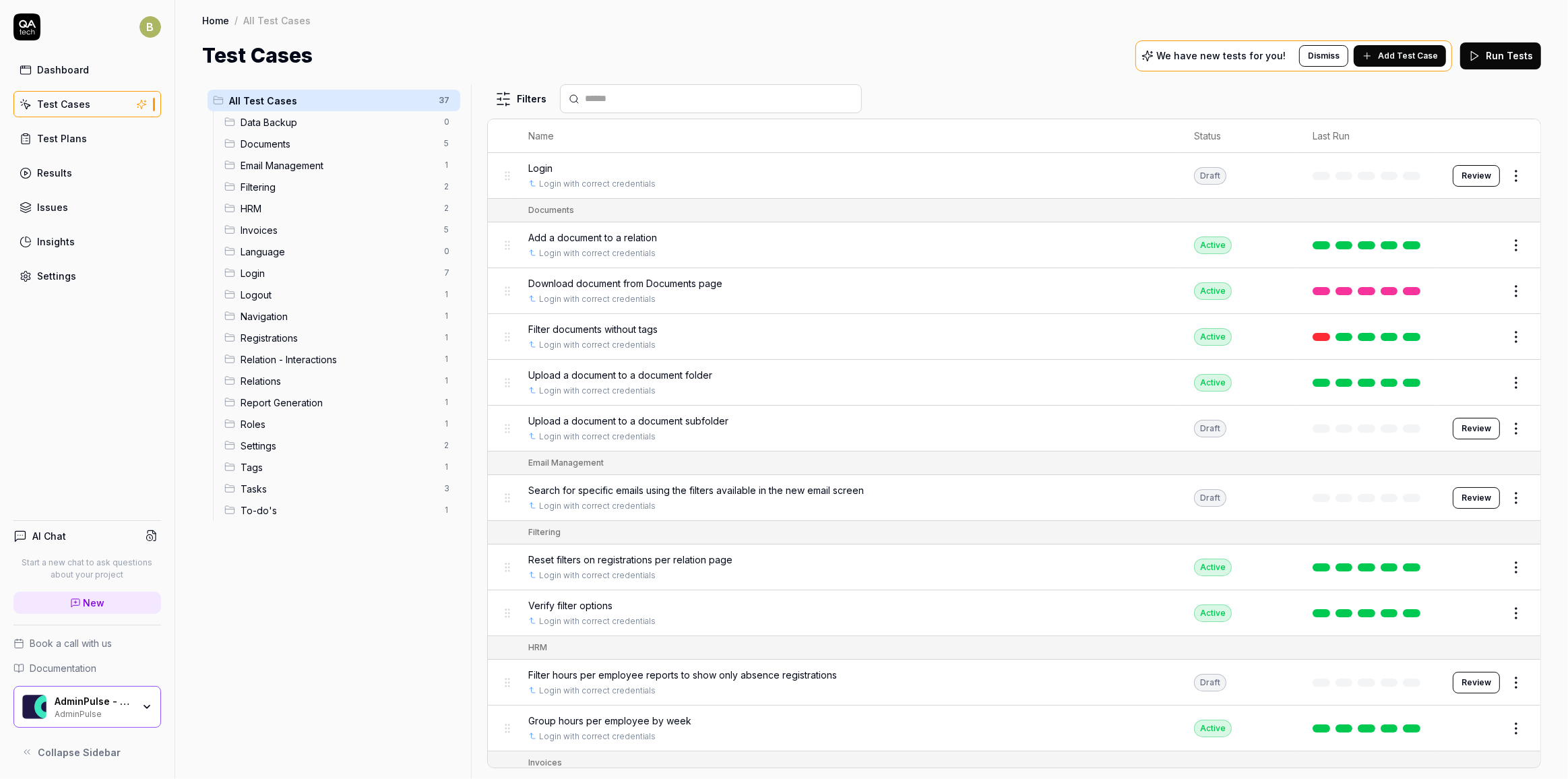
click at [88, 132] on link "Test Plans" at bounding box center [87, 138] width 147 height 26
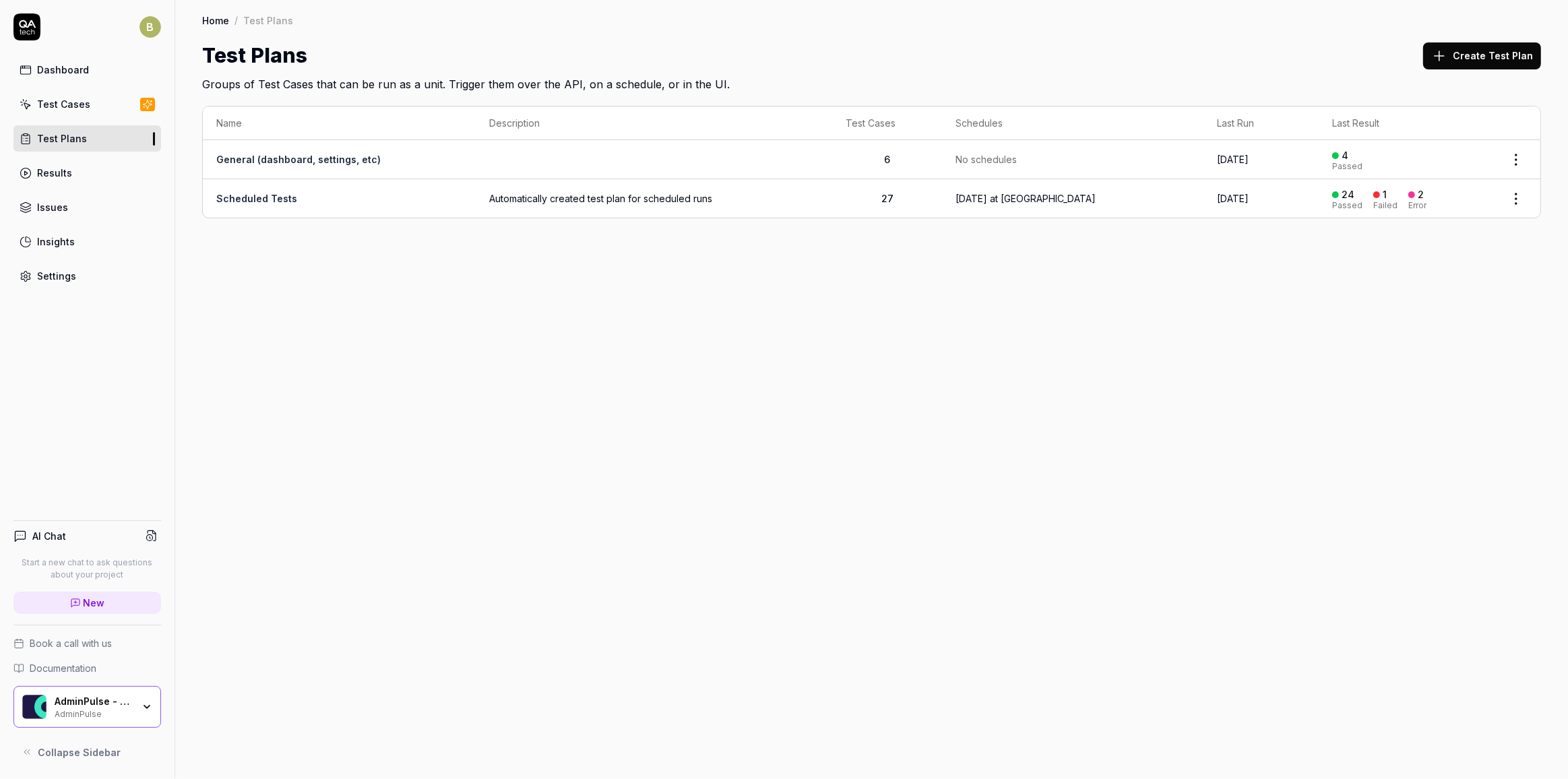
click at [89, 173] on link "Results" at bounding box center [87, 173] width 147 height 26
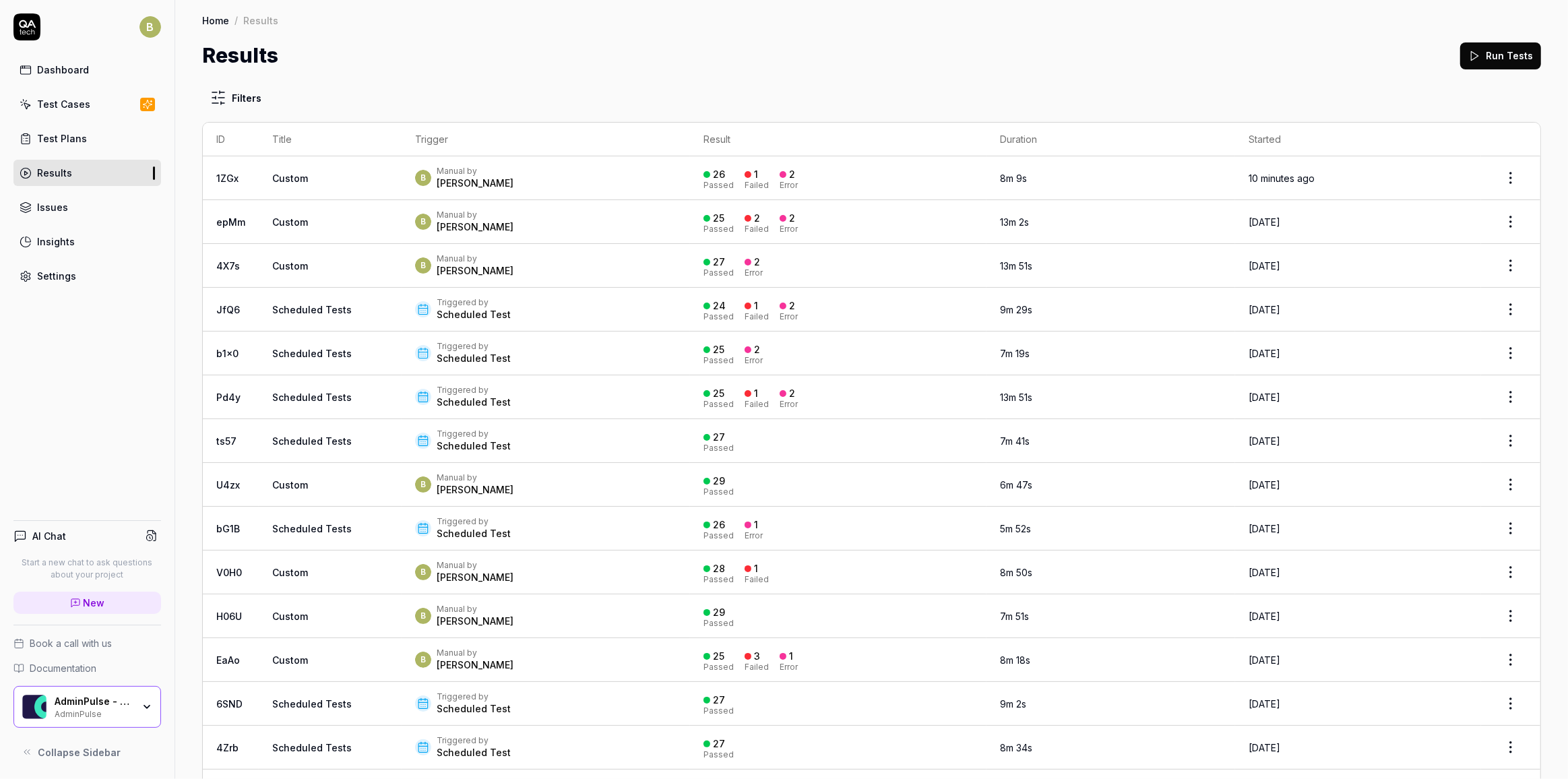
click at [977, 60] on button "Run Tests" at bounding box center [1500, 56] width 81 height 27
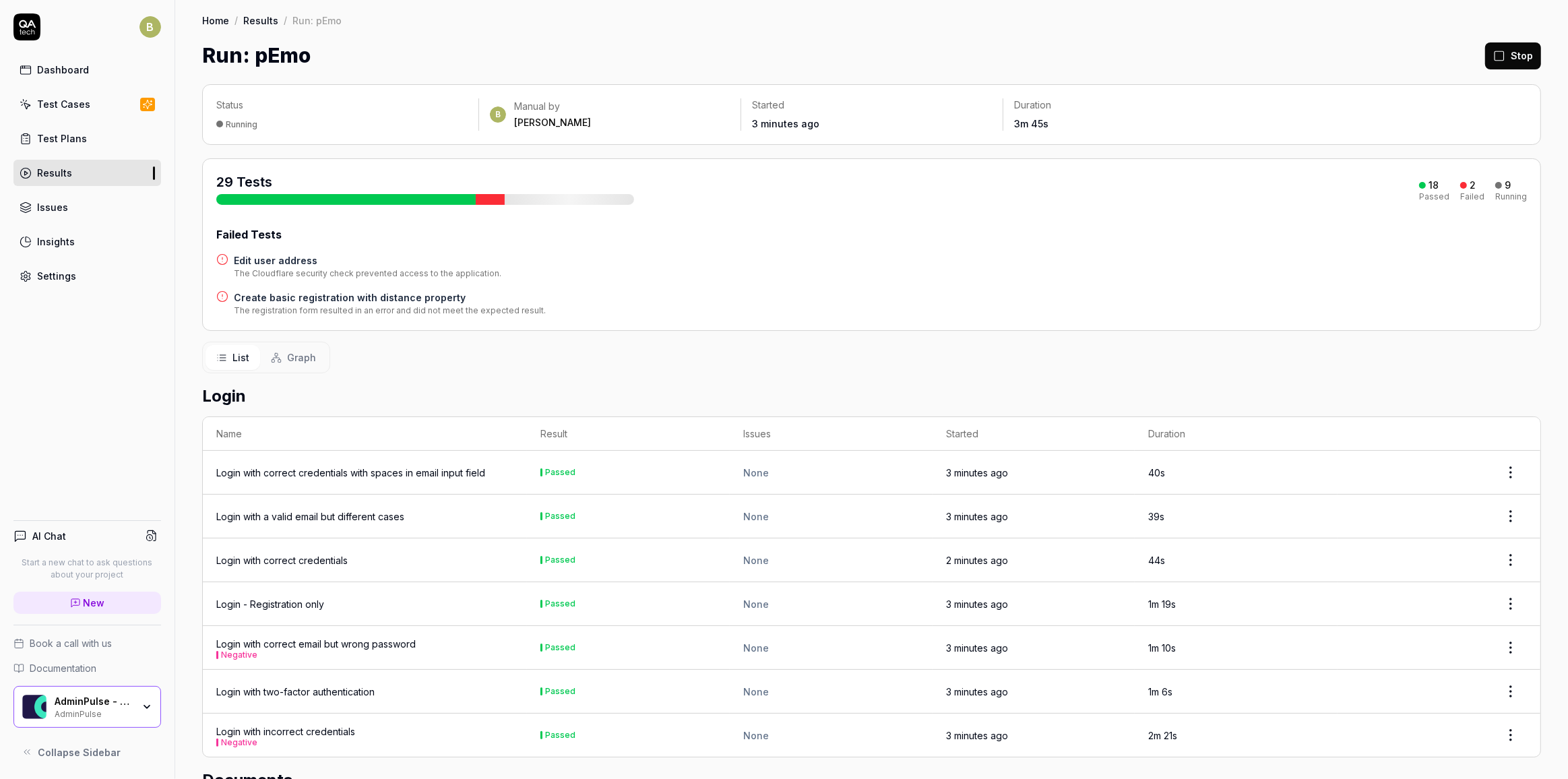
click at [278, 256] on h4 "Edit user address" at bounding box center [368, 261] width 268 height 14
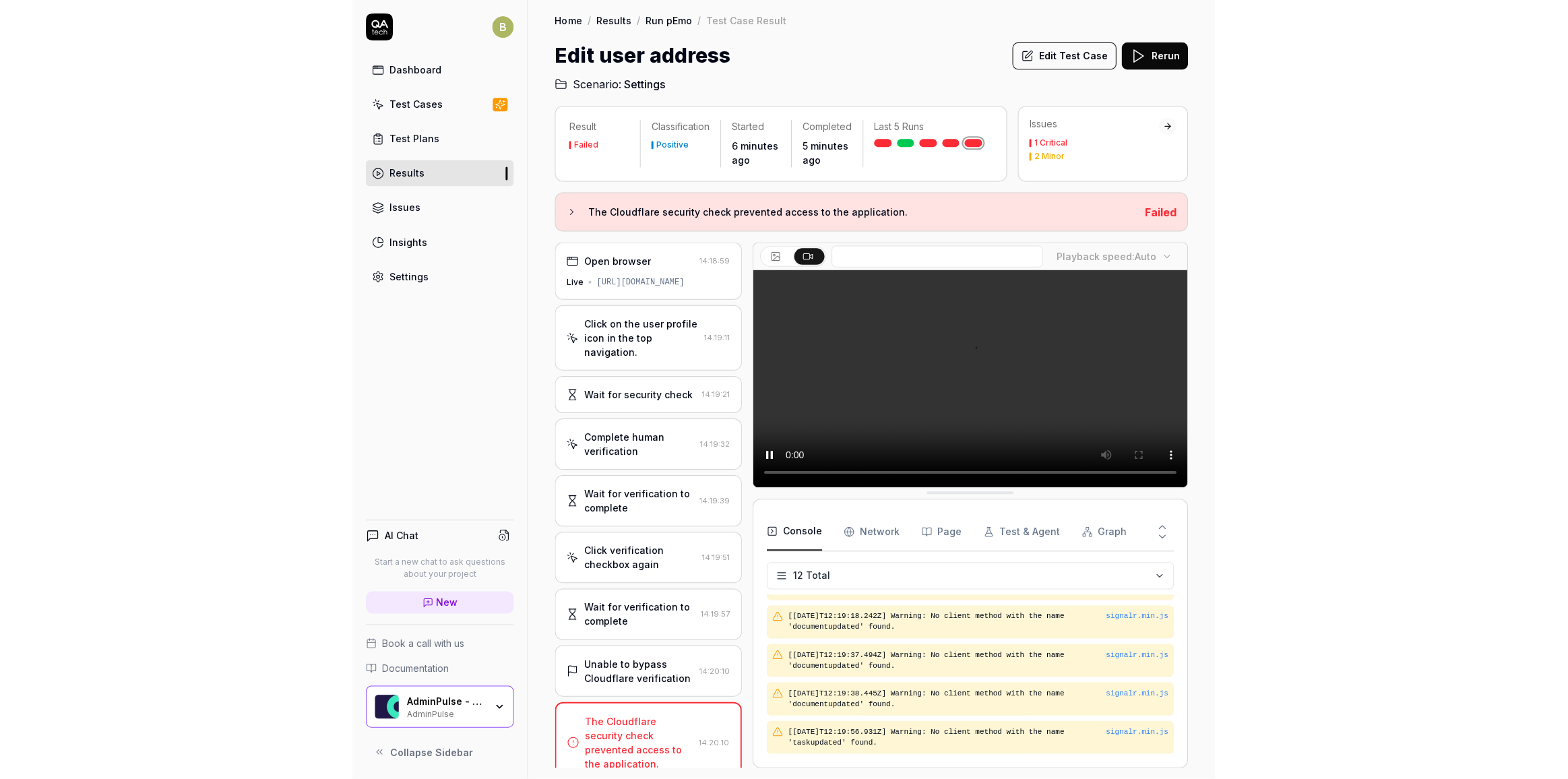
scroll to position [303, 0]
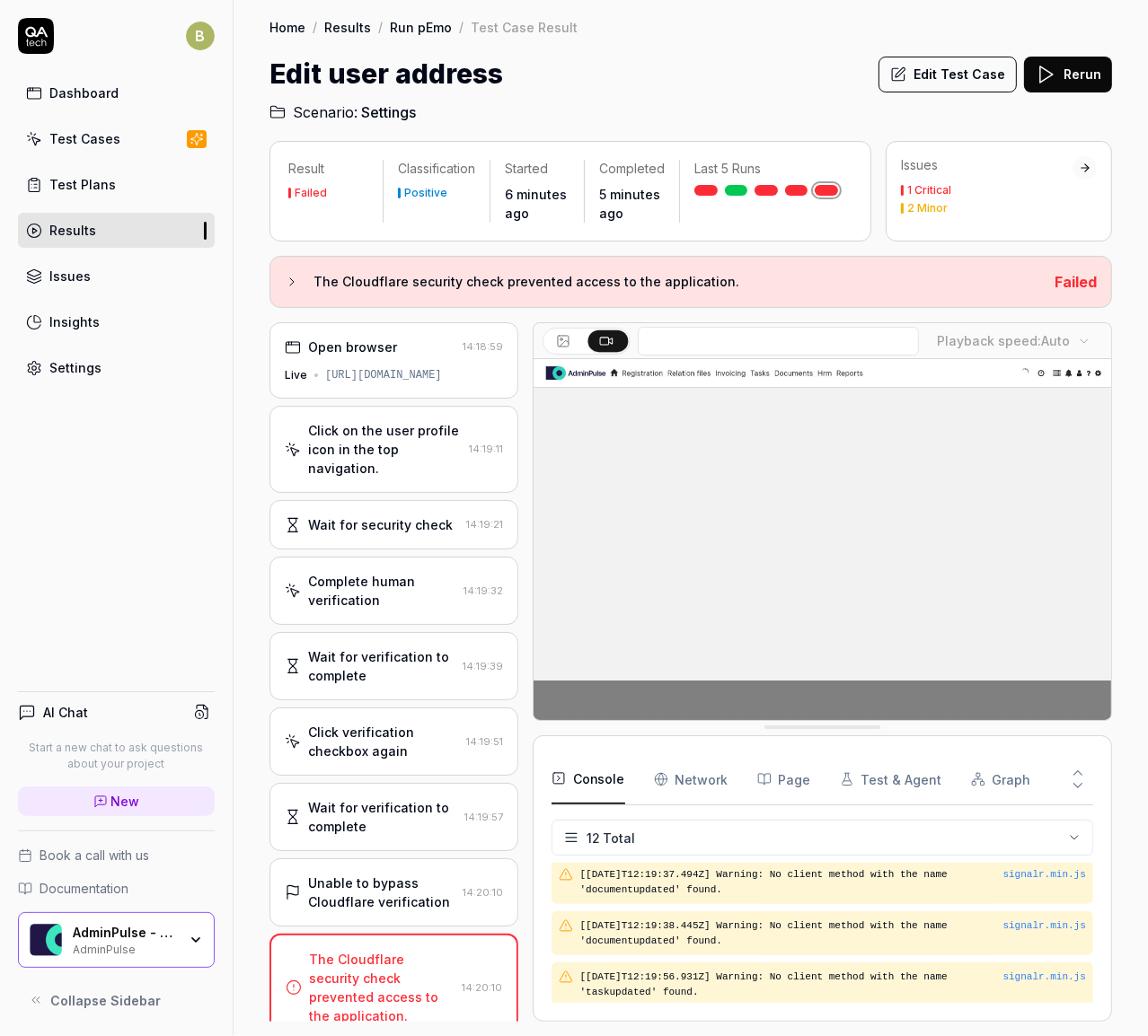
click at [1070, 82] on button "Rerun" at bounding box center [1068, 74] width 88 height 36
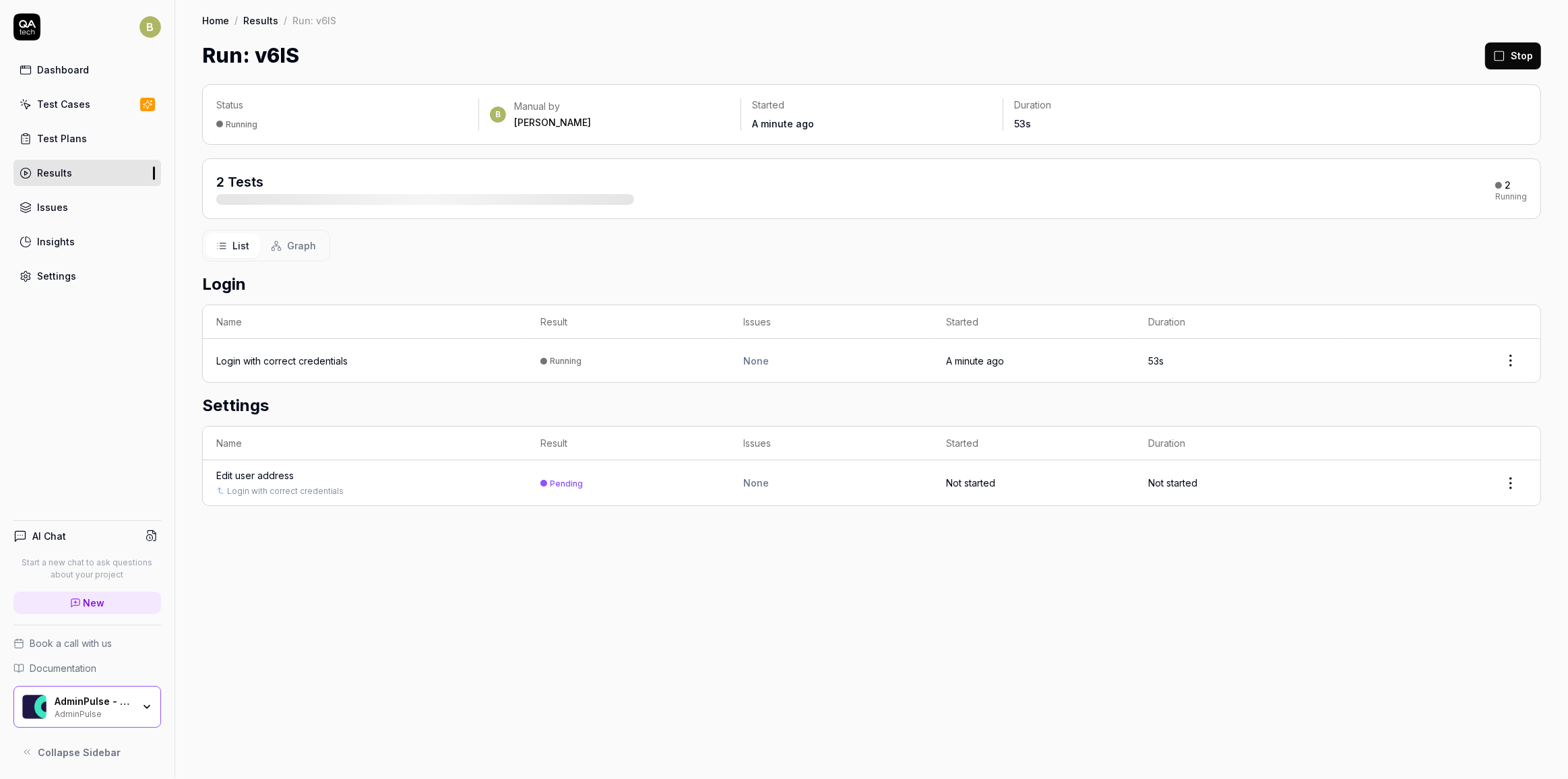
click at [81, 107] on div "Test Cases" at bounding box center [64, 105] width 53 height 14
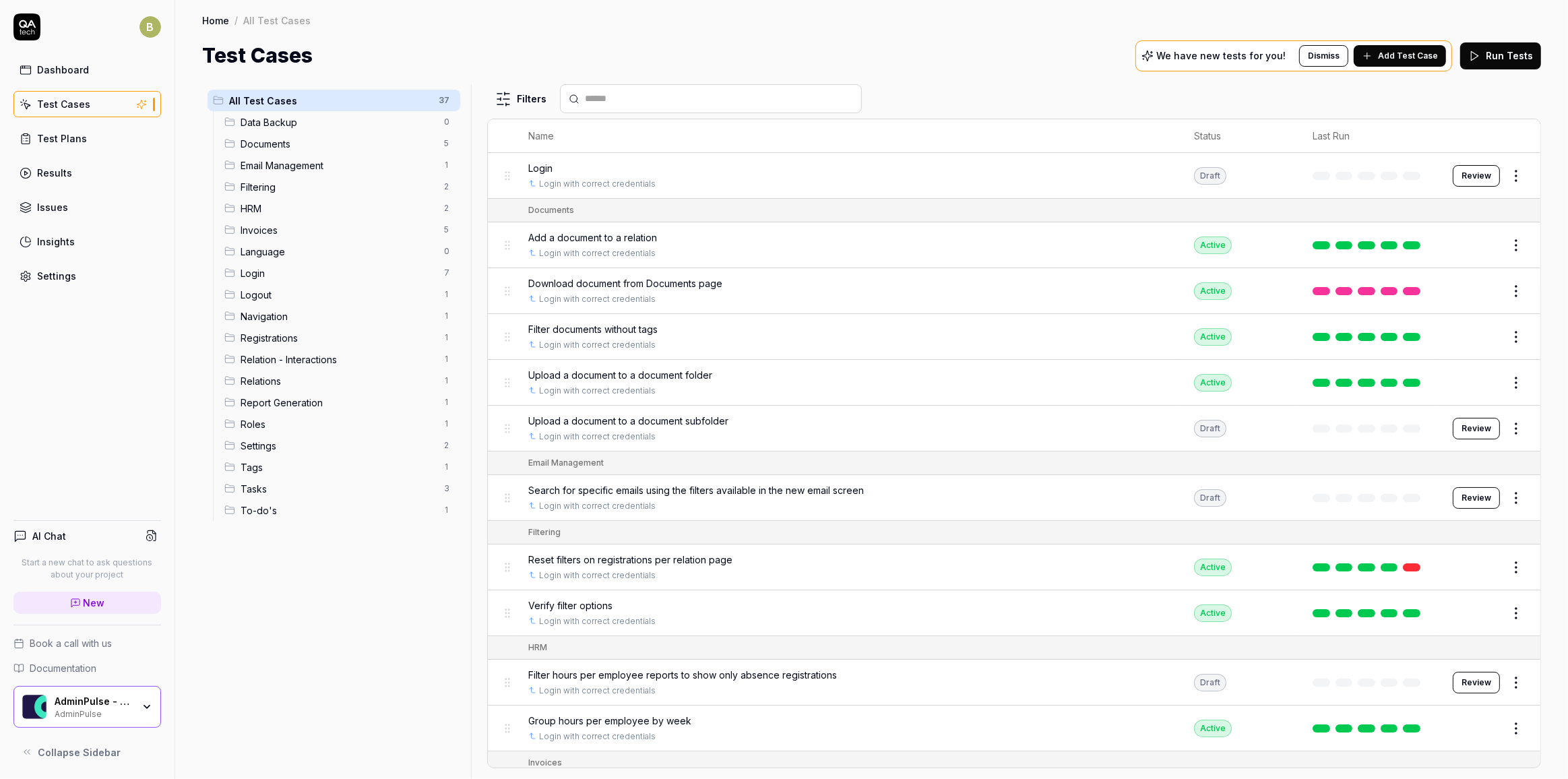
click at [364, 126] on span "Data Backup" at bounding box center [338, 122] width 195 height 14
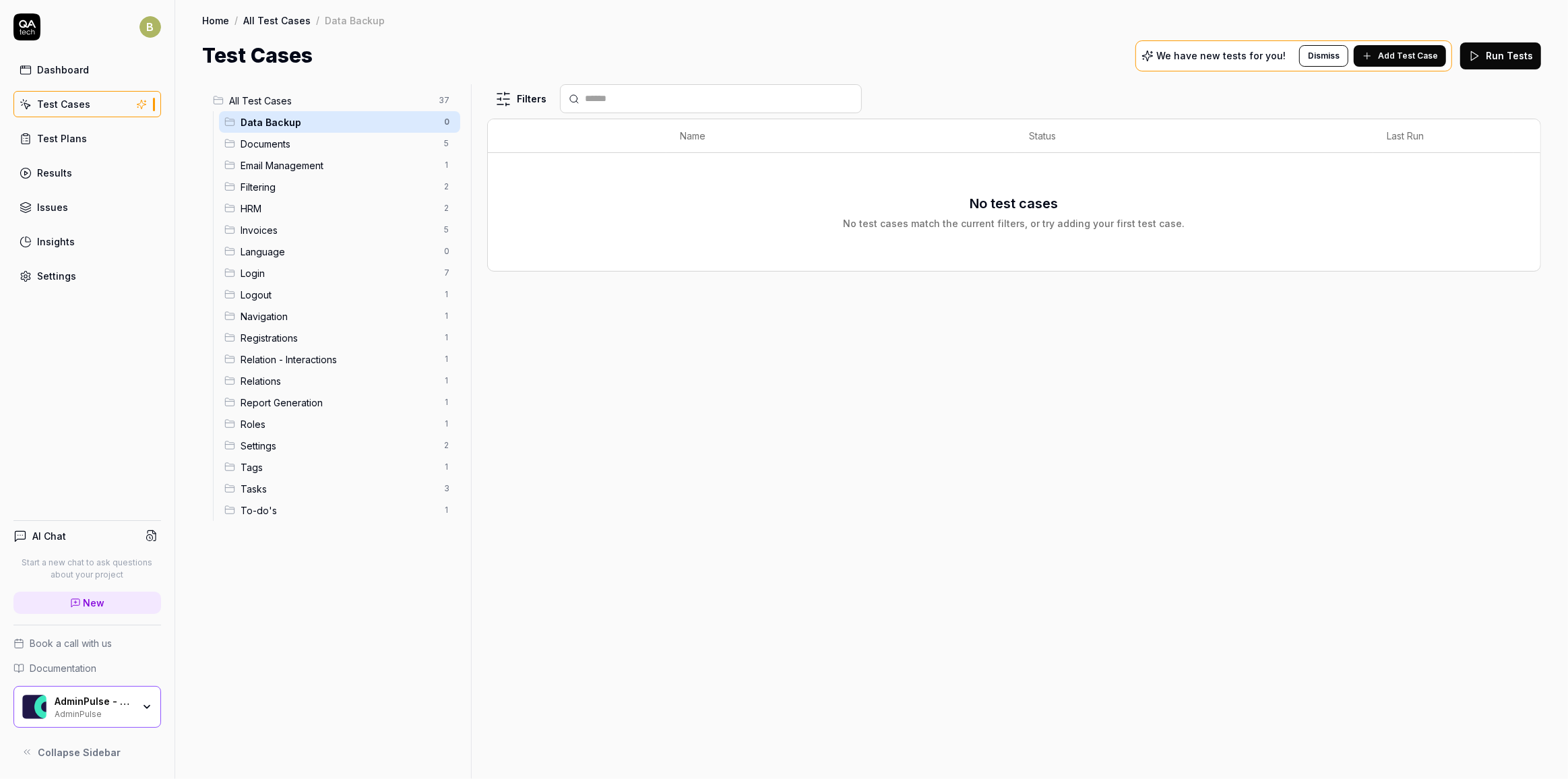
click at [448, 125] on html "B Dashboard Test Cases Test Plans Results Issues Insights Settings AI Chat Star…" at bounding box center [784, 390] width 1568 height 779
click at [432, 231] on div "Delete" at bounding box center [390, 238] width 135 height 29
click at [392, 232] on span "Language" at bounding box center [338, 230] width 195 height 14
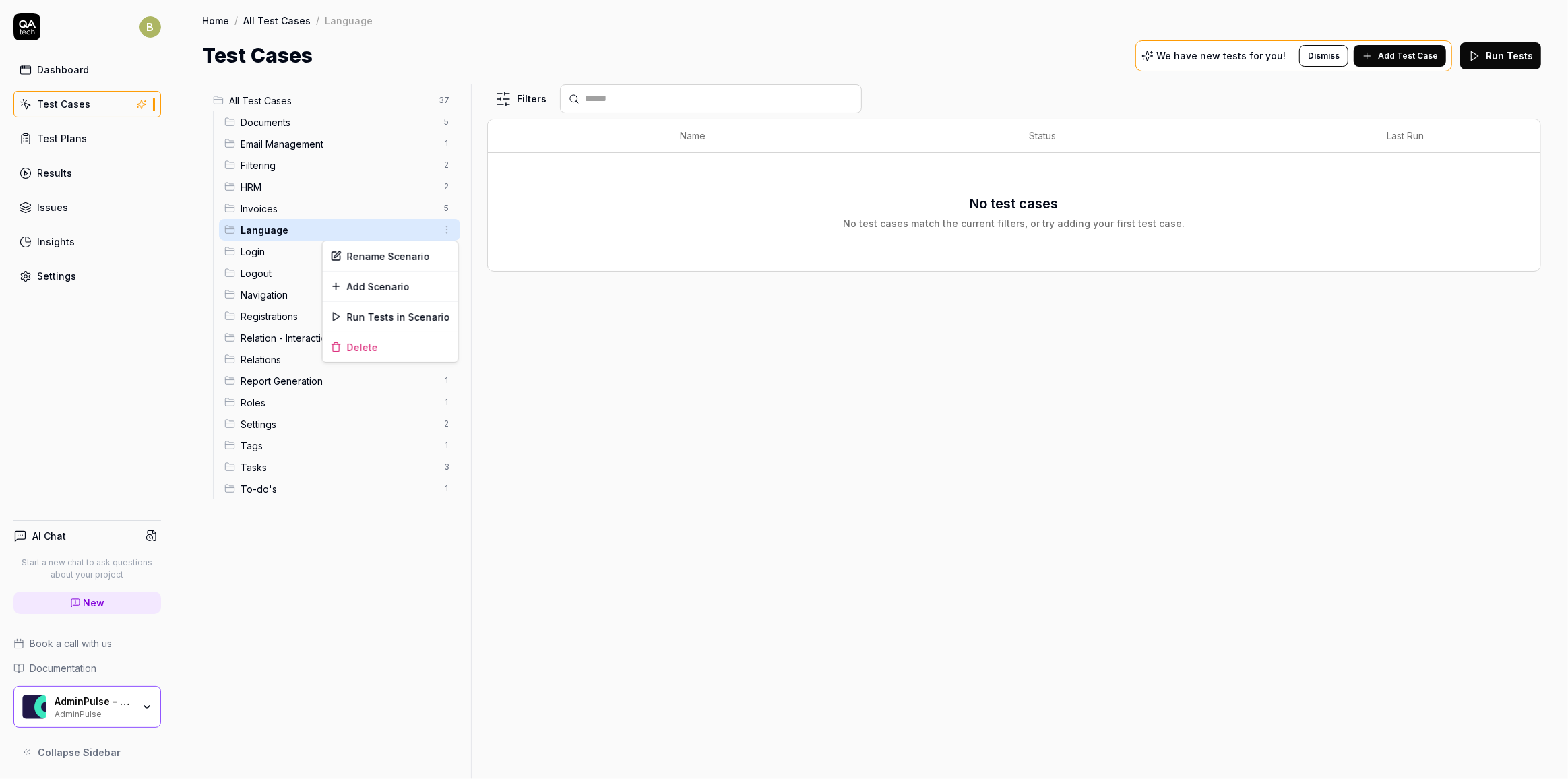
click at [445, 233] on html "B Dashboard Test Cases Test Plans Results Issues Insights Settings AI Chat Star…" at bounding box center [784, 390] width 1568 height 779
click at [404, 343] on div "Delete" at bounding box center [390, 347] width 135 height 29
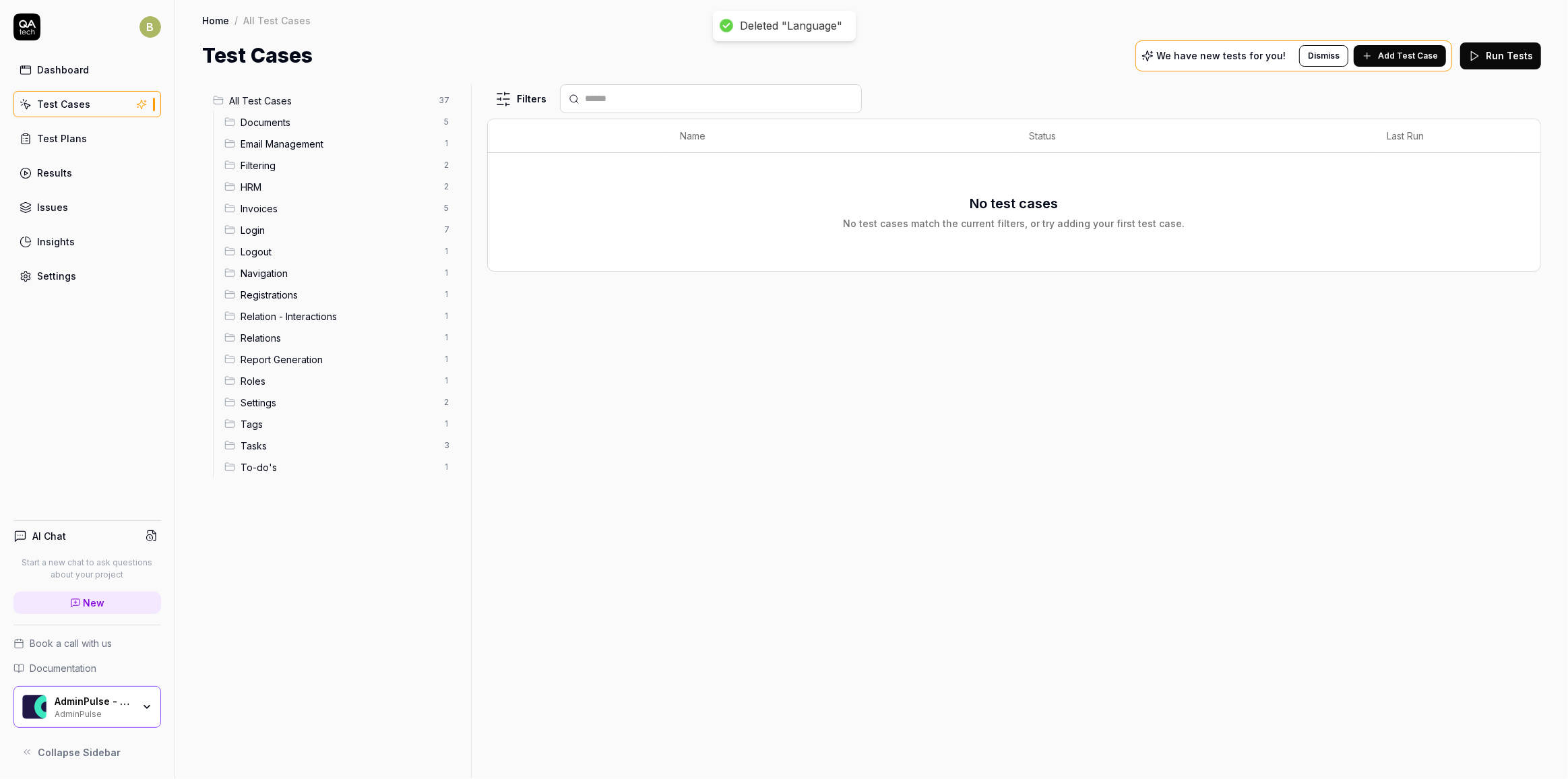
click at [352, 126] on span "Documents" at bounding box center [338, 122] width 195 height 14
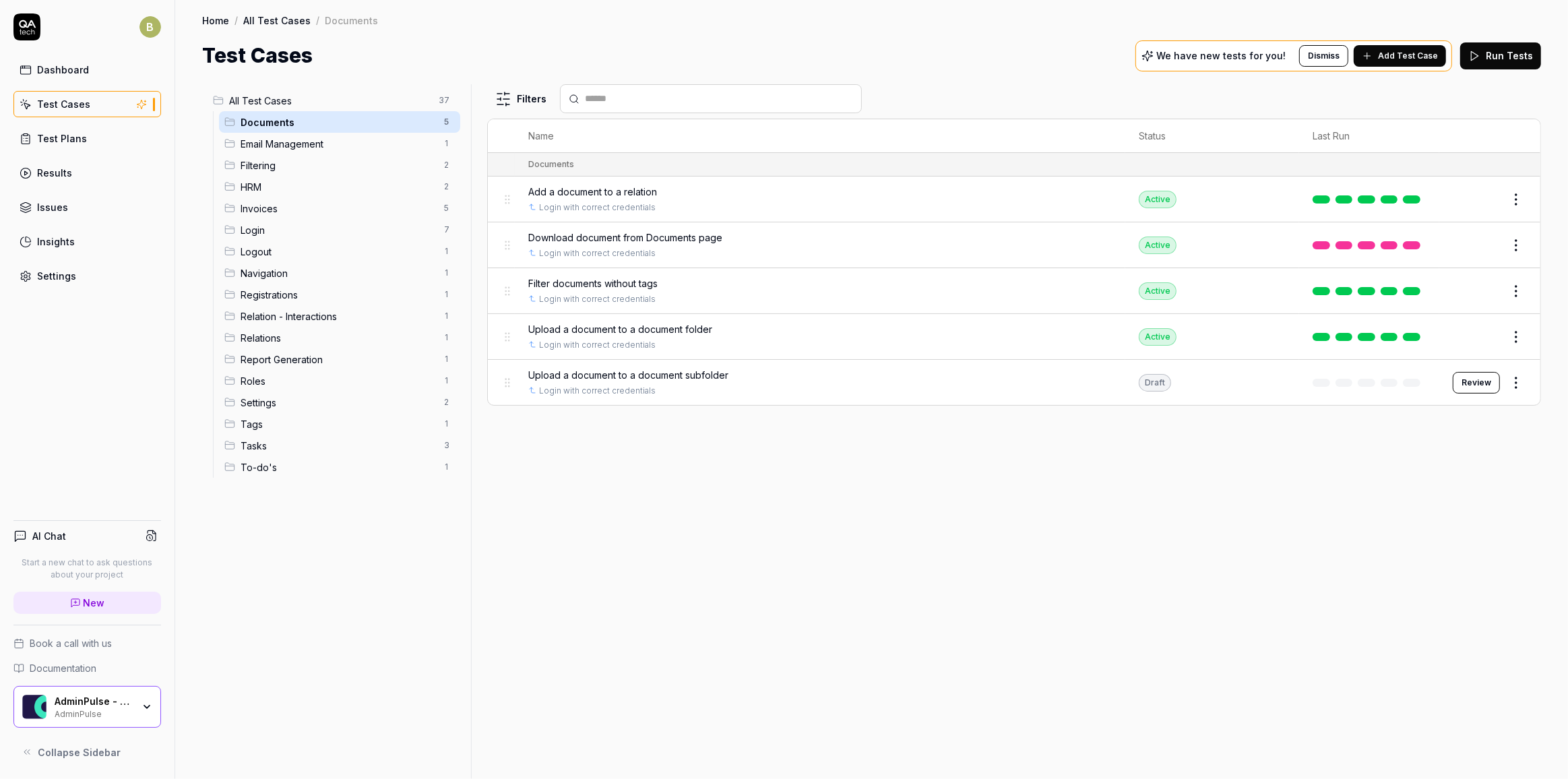
click at [977, 377] on html "B Dashboard Test Cases Test Plans Results Issues Insights Settings AI Chat Star…" at bounding box center [784, 390] width 1568 height 779
click at [977, 617] on span "Draft" at bounding box center [1458, 618] width 77 height 14
click at [977, 618] on span "Draft" at bounding box center [1458, 618] width 77 height 14
click at [977, 585] on div "Delete" at bounding box center [1460, 586] width 128 height 29
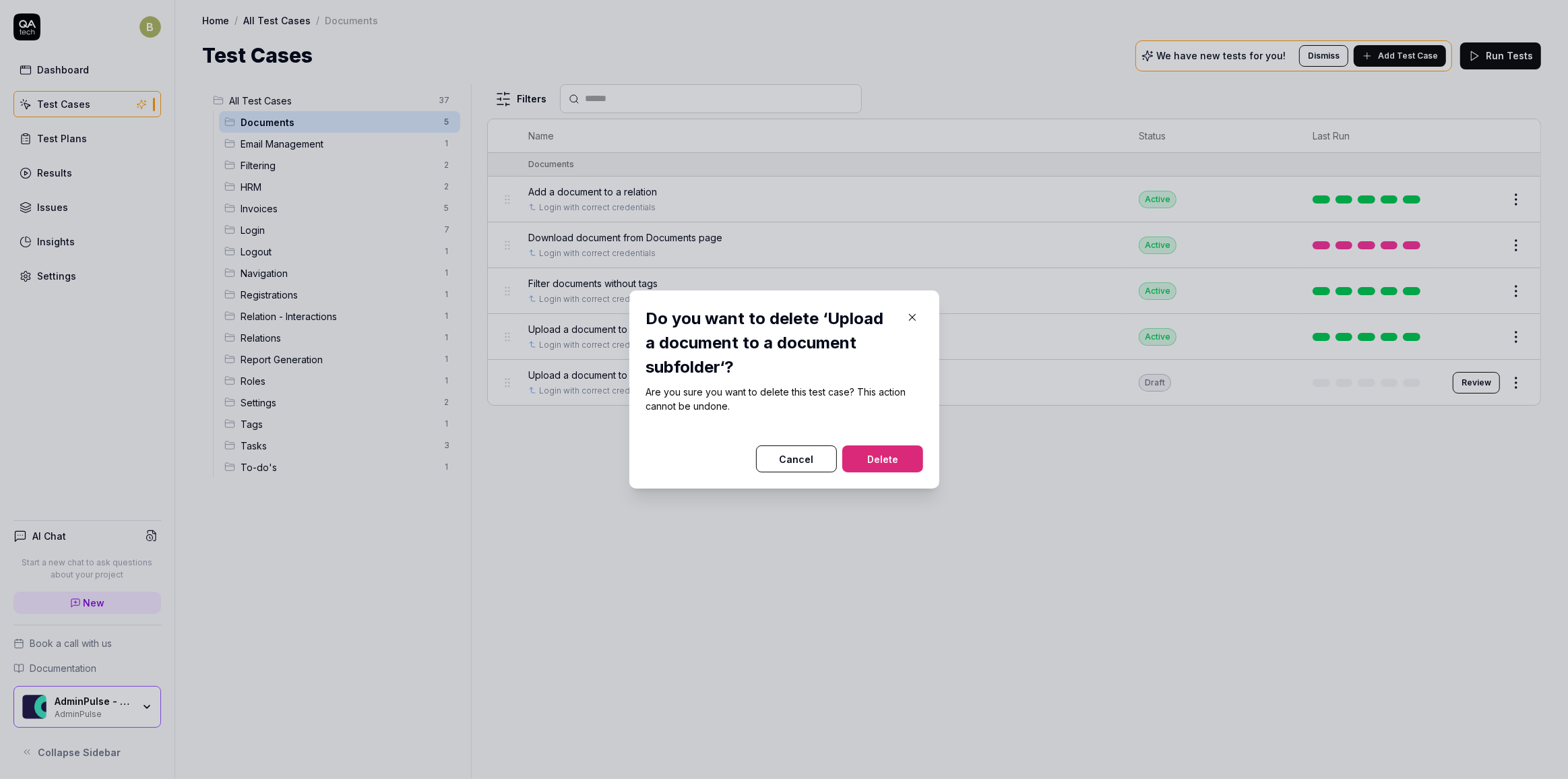
click at [900, 457] on button "Delete" at bounding box center [882, 459] width 81 height 27
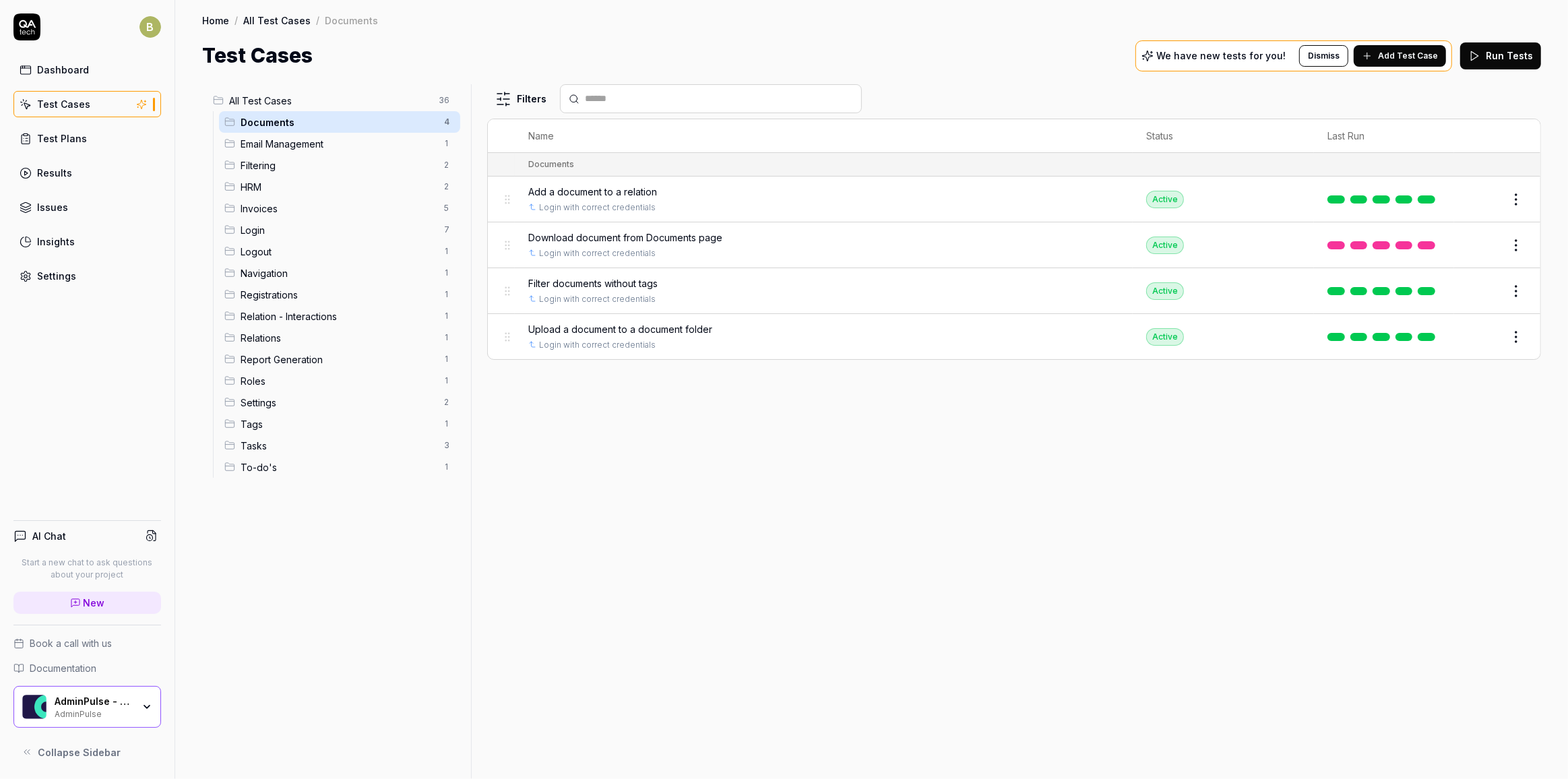
click at [977, 63] on button "Add Test Case" at bounding box center [1400, 56] width 92 height 21
click at [52, 273] on div "Settings" at bounding box center [57, 276] width 39 height 14
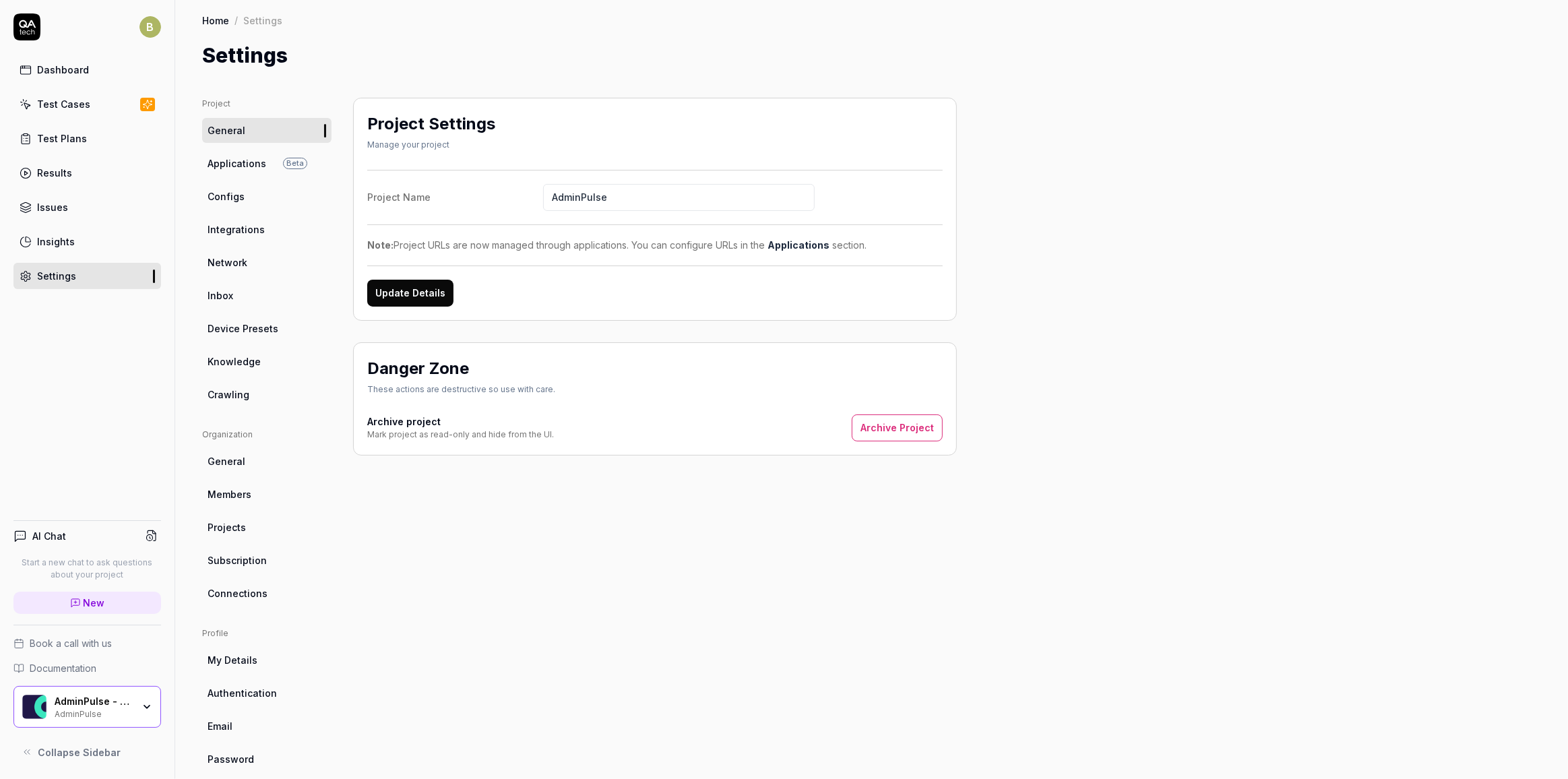
click at [228, 167] on span "Applications" at bounding box center [237, 163] width 59 height 14
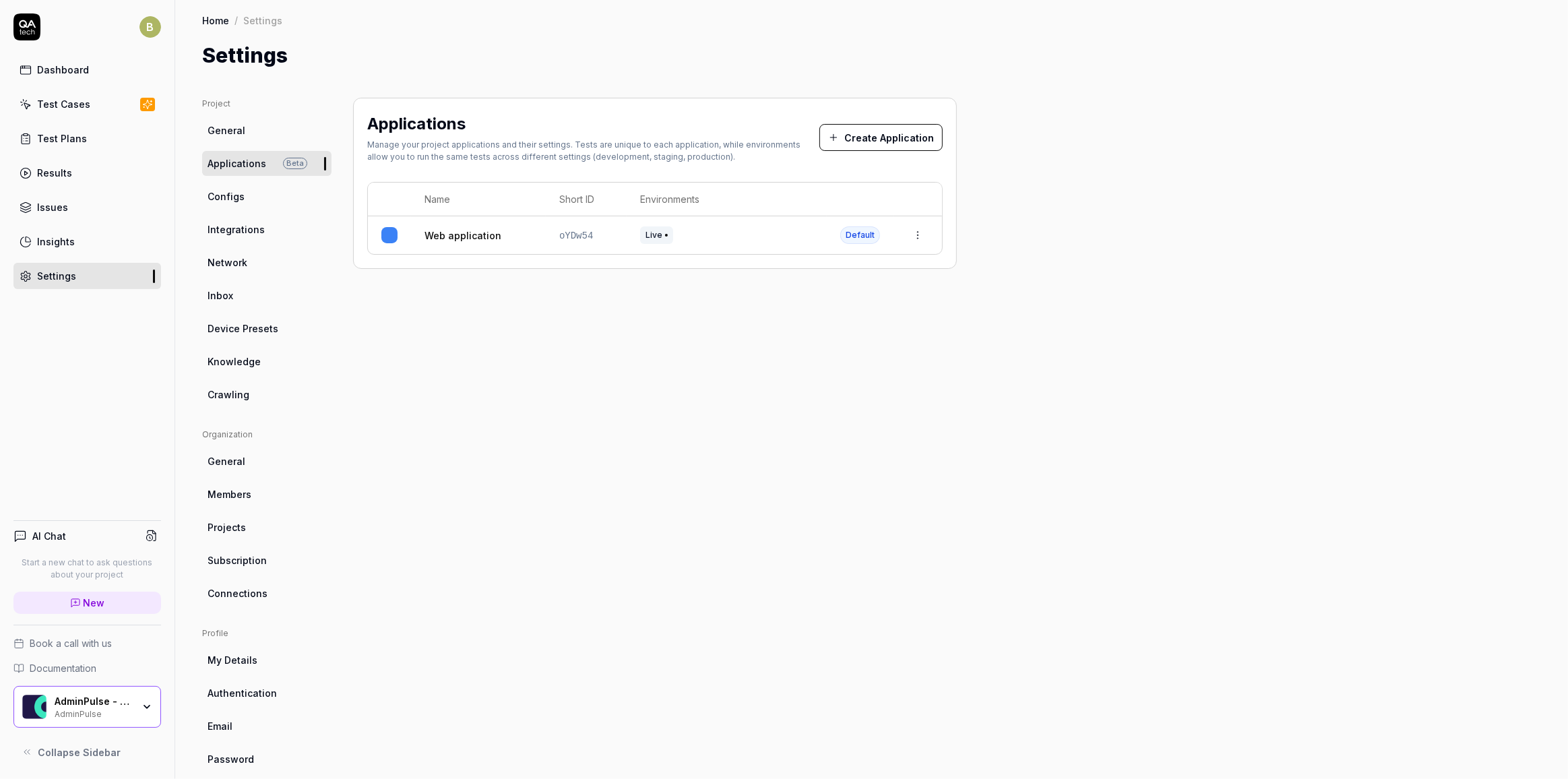
click at [226, 198] on span "Configs" at bounding box center [226, 196] width 37 height 14
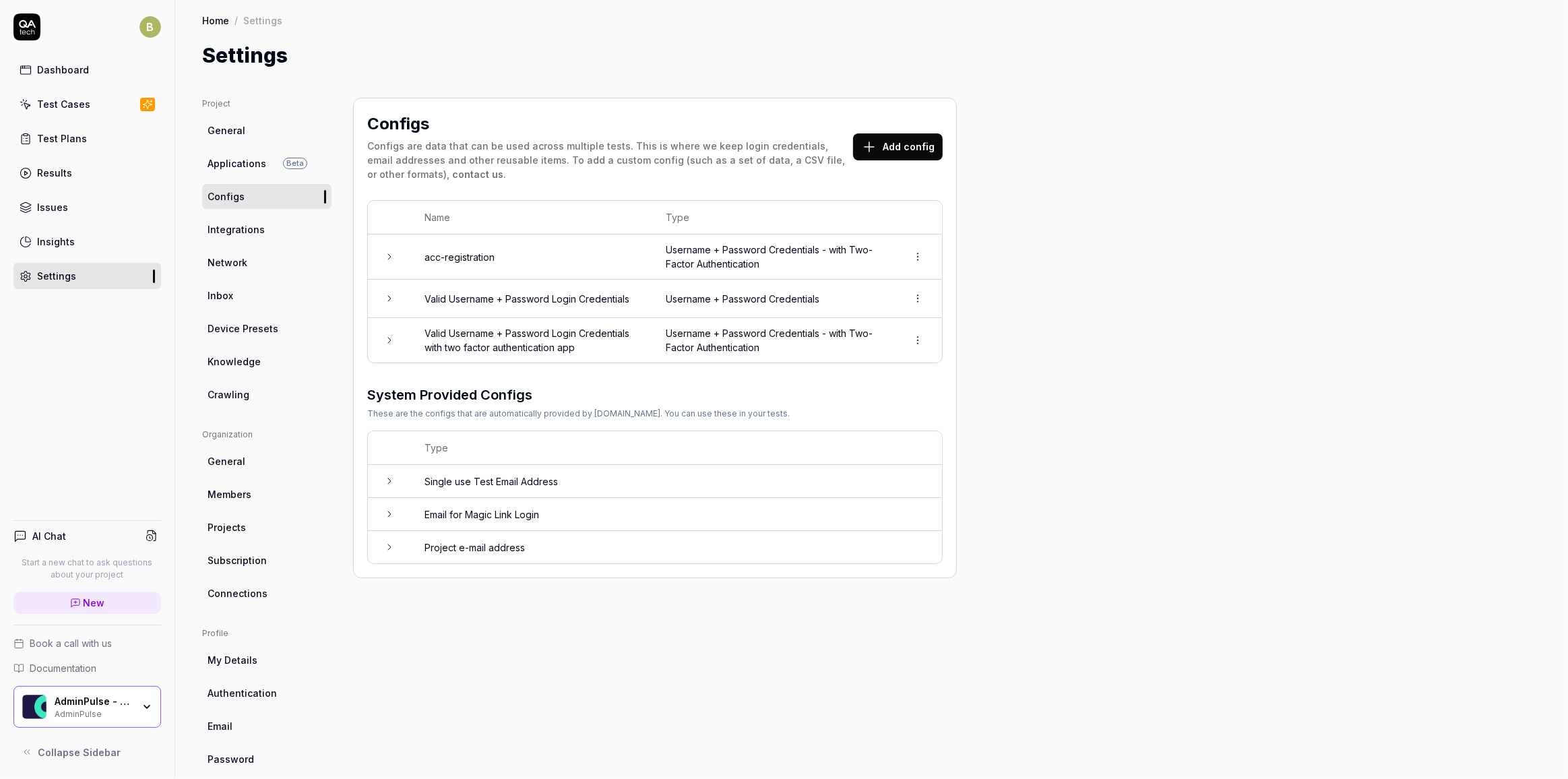
click at [231, 226] on span "Integrations" at bounding box center [236, 230] width 57 height 14
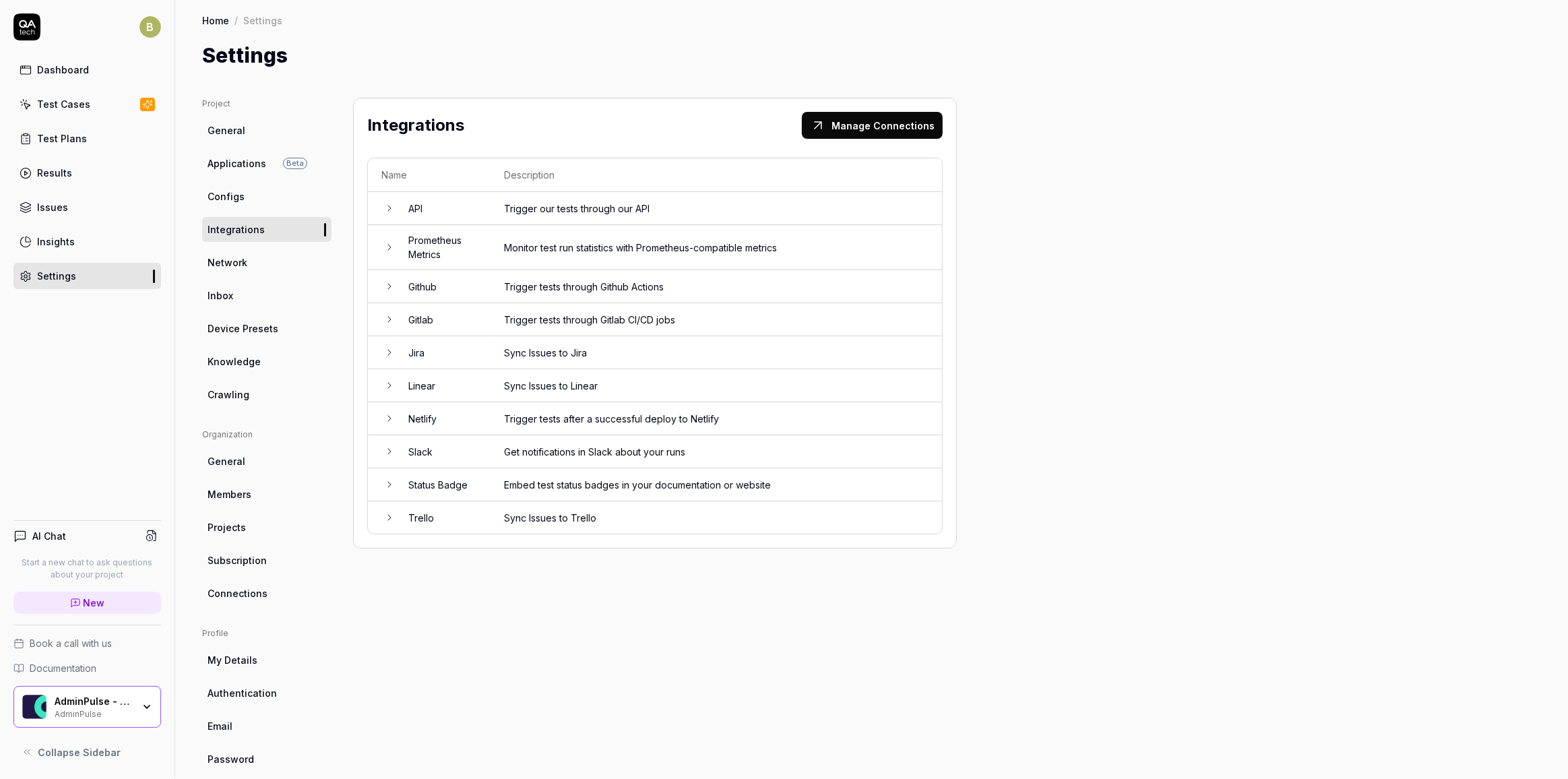
click at [234, 258] on span "Network" at bounding box center [228, 263] width 40 height 14
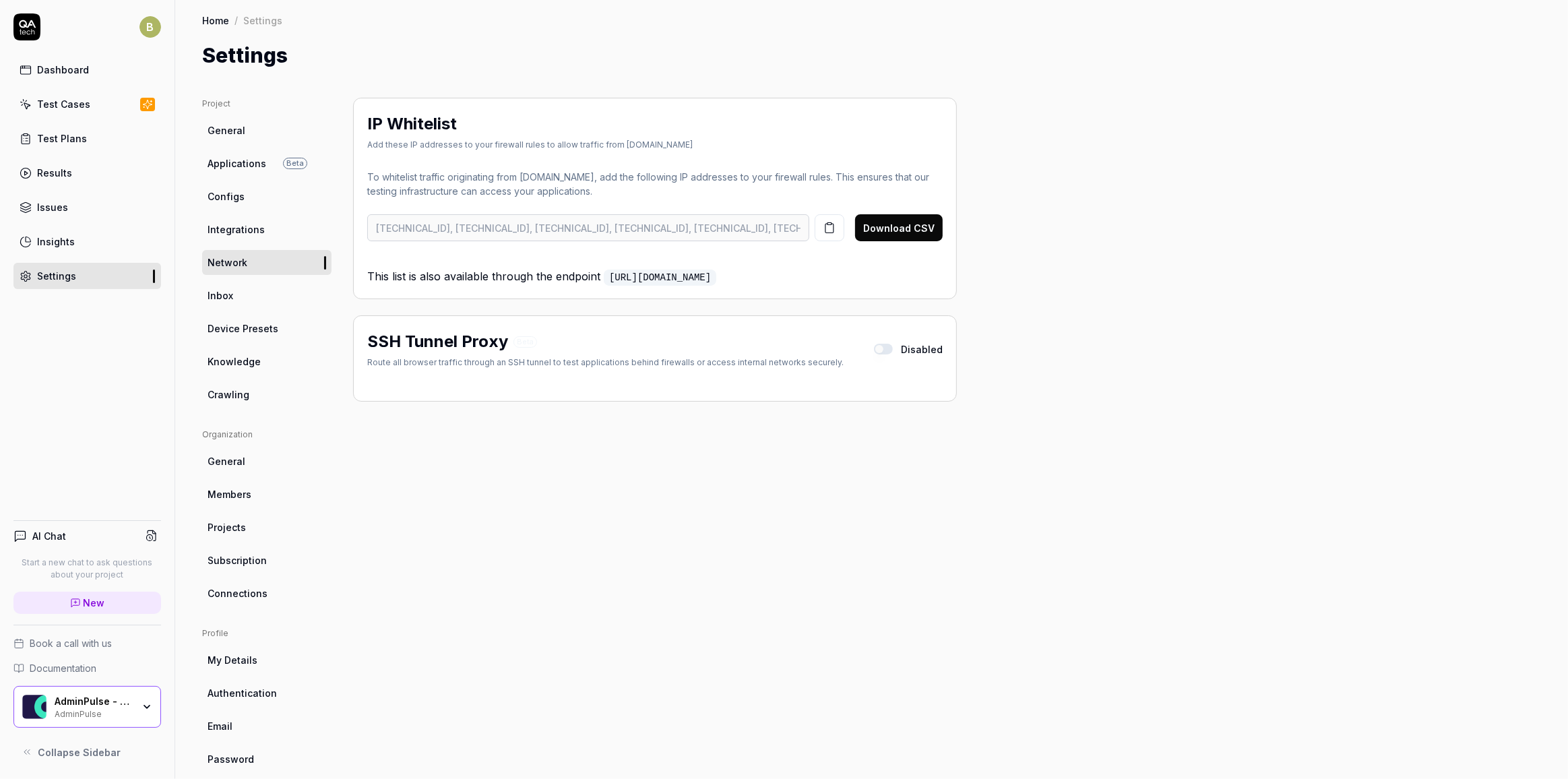
click at [260, 281] on ul "Project General Applications Beta Configs Integrations Network Inbox Device Pre…" at bounding box center [266, 252] width 130 height 309
click at [261, 285] on link "Inbox" at bounding box center [266, 295] width 130 height 25
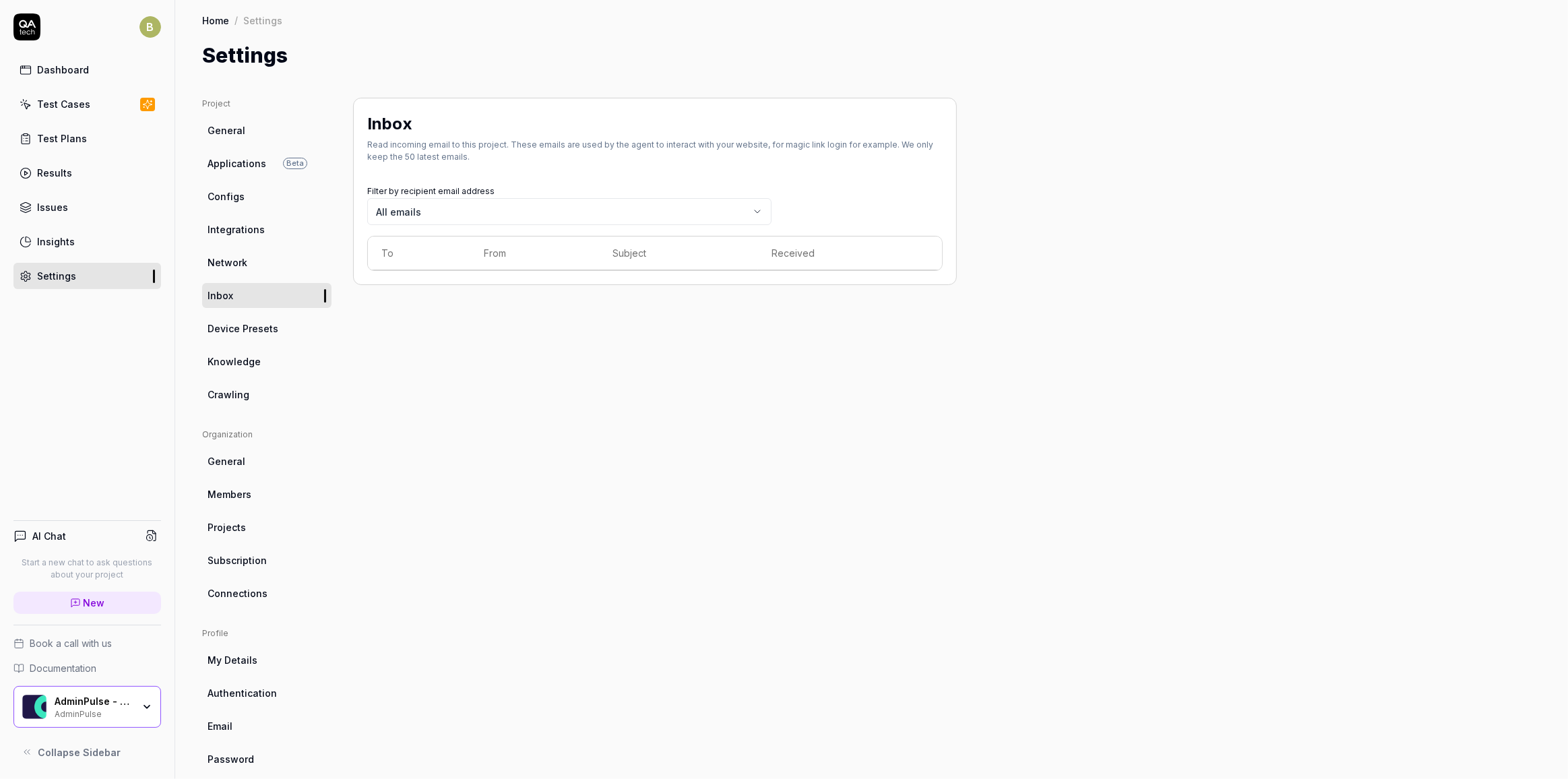
click at [270, 333] on span "Device Presets" at bounding box center [243, 329] width 71 height 14
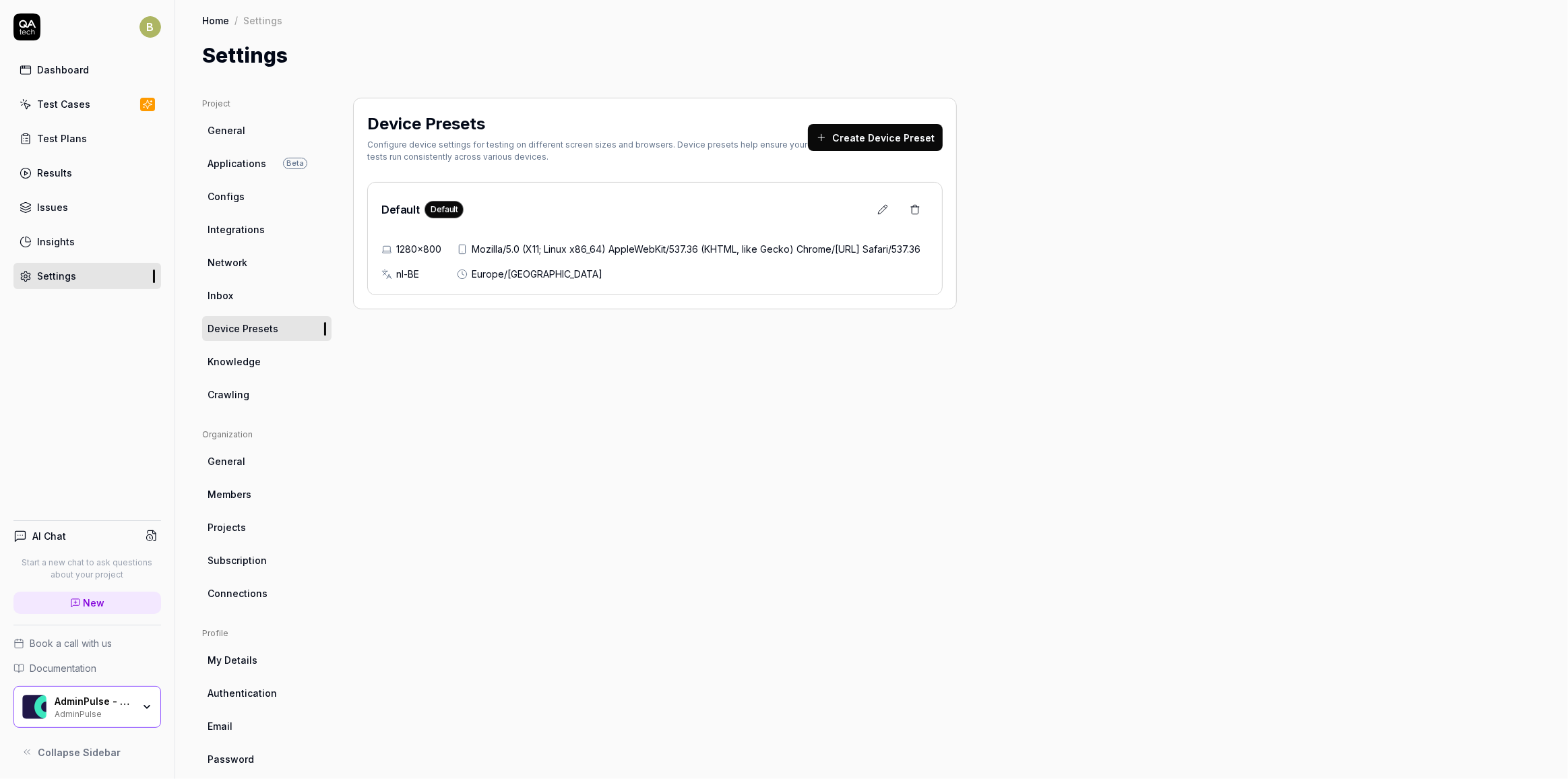
click at [886, 209] on icon at bounding box center [882, 209] width 11 height 11
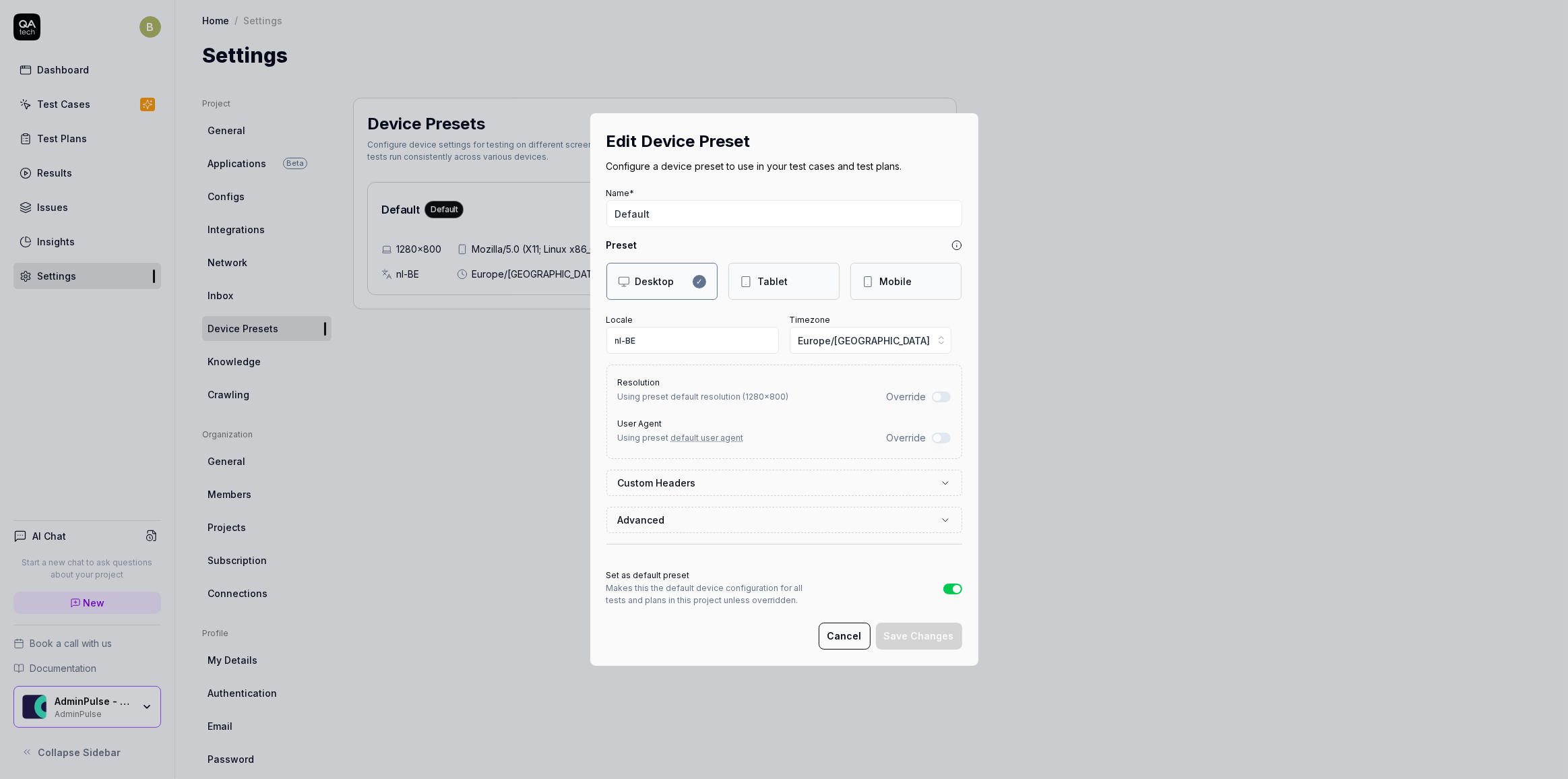
click at [741, 511] on button "Advanced" at bounding box center [784, 520] width 333 height 25
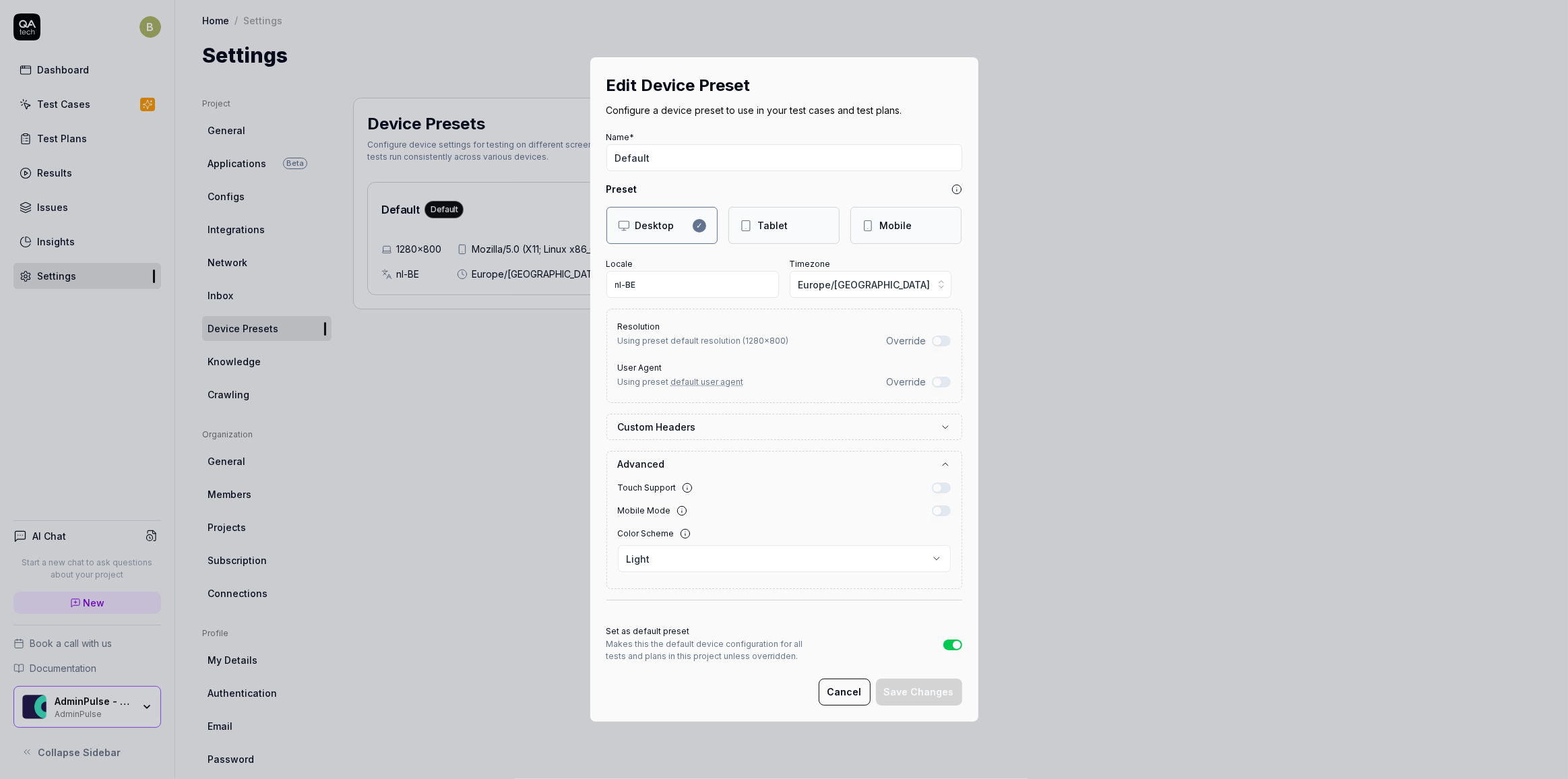
click at [897, 337] on label "Override" at bounding box center [906, 341] width 40 height 14
click at [931, 337] on button "Override" at bounding box center [941, 341] width 19 height 11
click at [941, 338] on button "Override" at bounding box center [941, 341] width 19 height 11
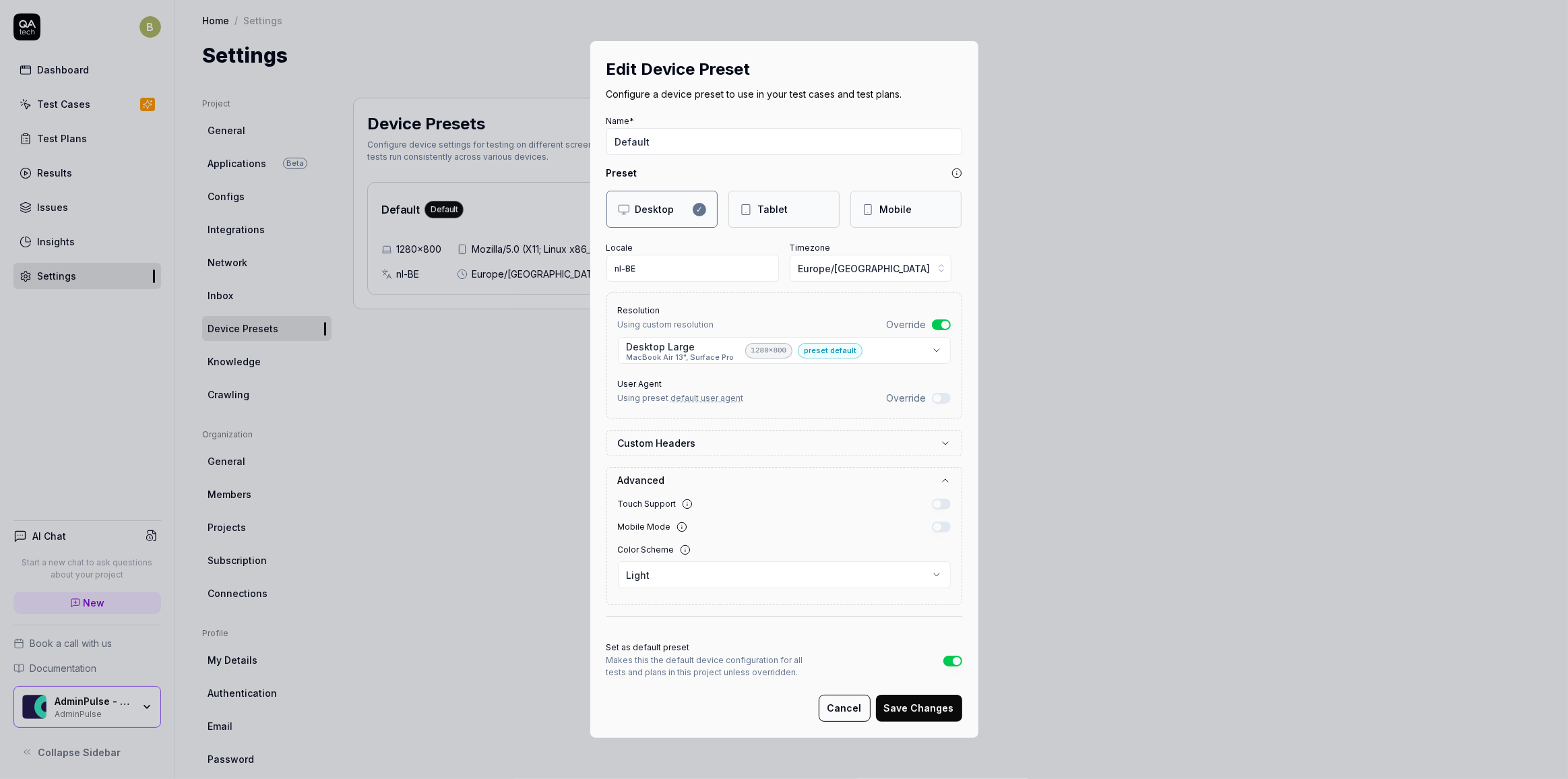
click at [922, 347] on body "B Dashboard Test Cases Test Plans Results Issues Insights Settings AI Chat Star…" at bounding box center [784, 390] width 1568 height 779
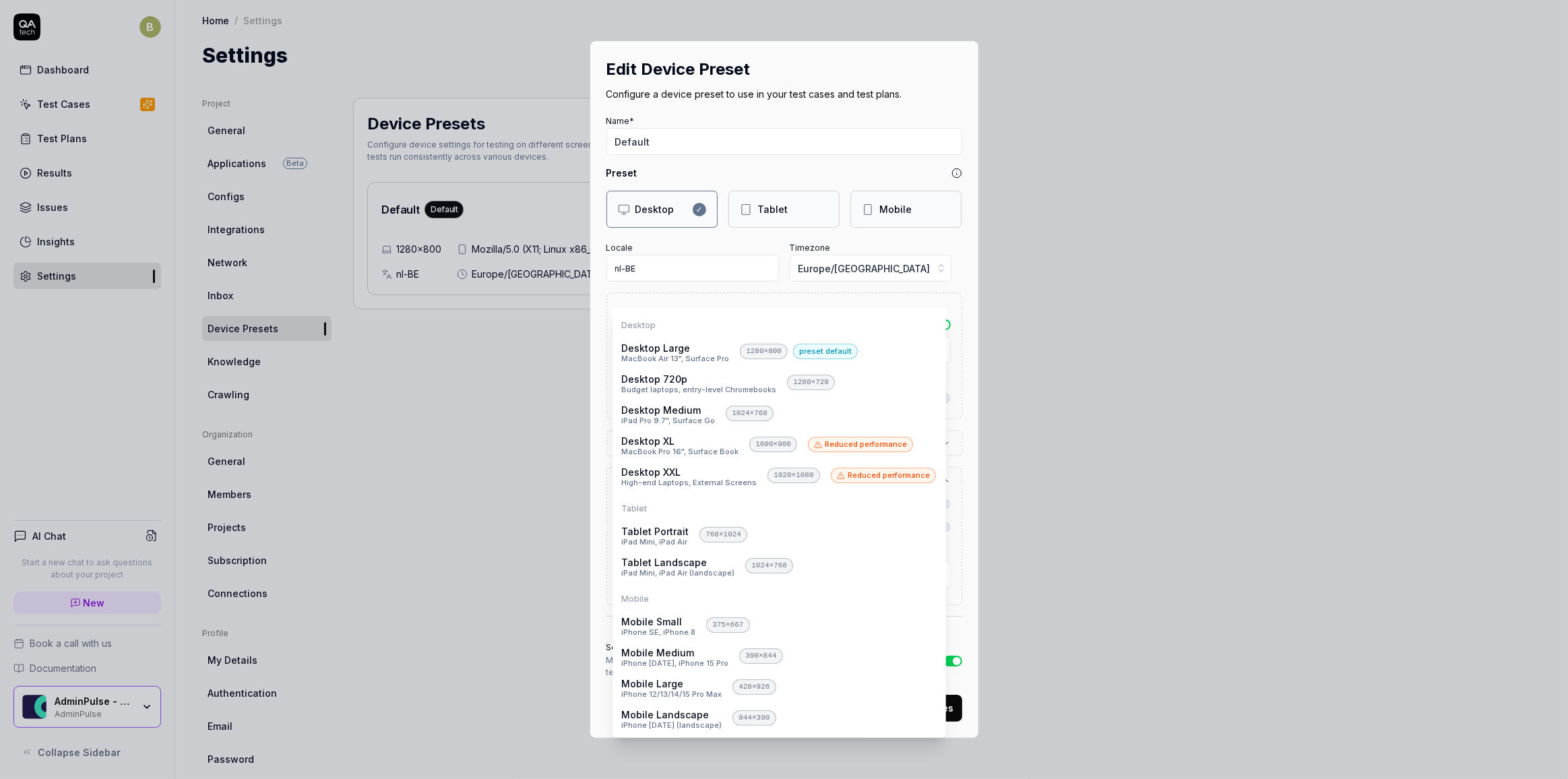
click at [921, 334] on div "Desktop Desktop Large MacBook Air 13", Surface Pro 1280 × 800 preset default De…" at bounding box center [779, 401] width 326 height 182
click at [898, 315] on div "Desktop" at bounding box center [779, 325] width 326 height 20
drag, startPoint x: 983, startPoint y: 467, endPoint x: 974, endPoint y: 465, distance: 9.2
click at [977, 467] on div "**********" at bounding box center [784, 390] width 1568 height 779
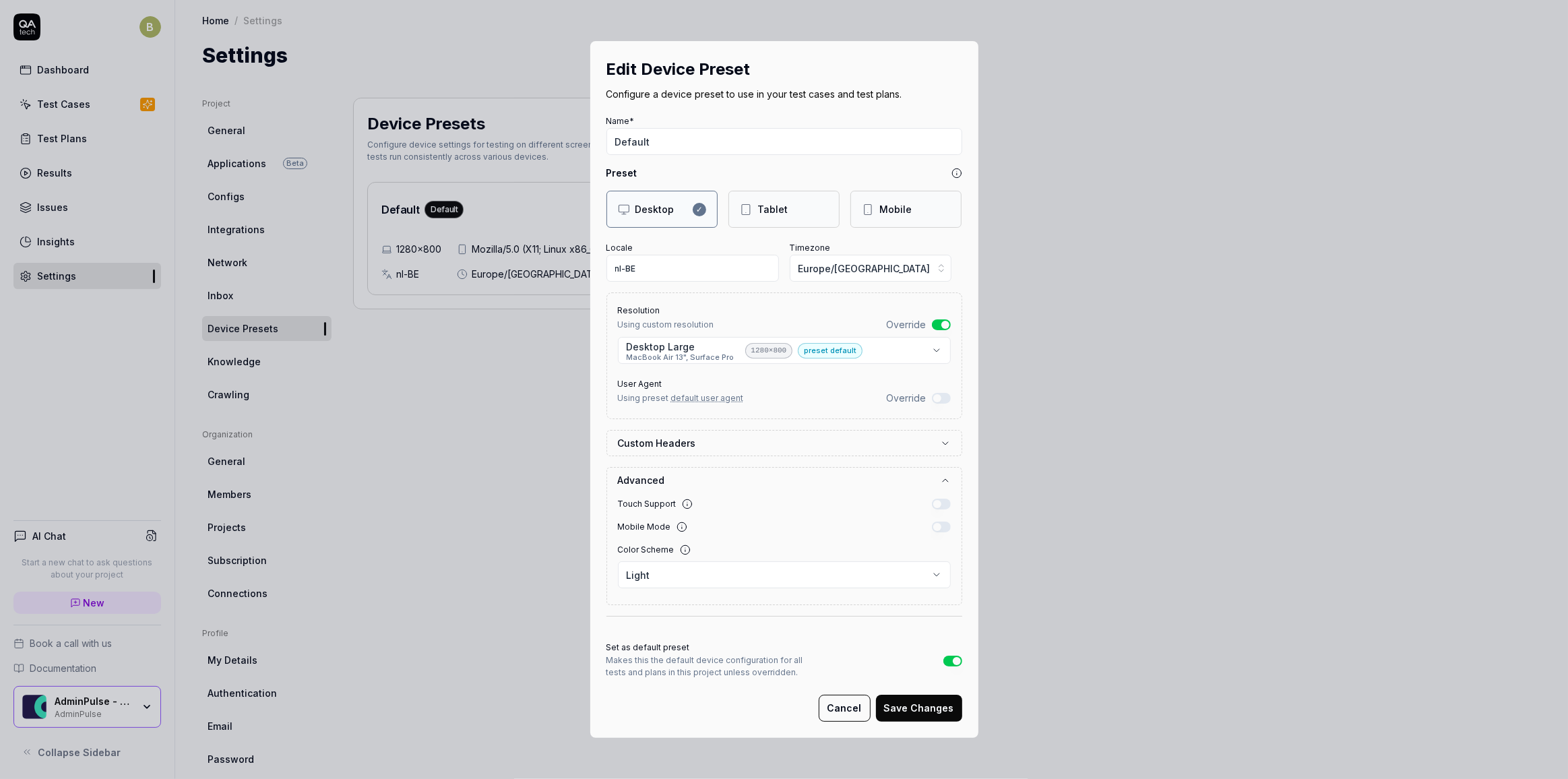
click at [931, 329] on button "Override" at bounding box center [941, 324] width 19 height 11
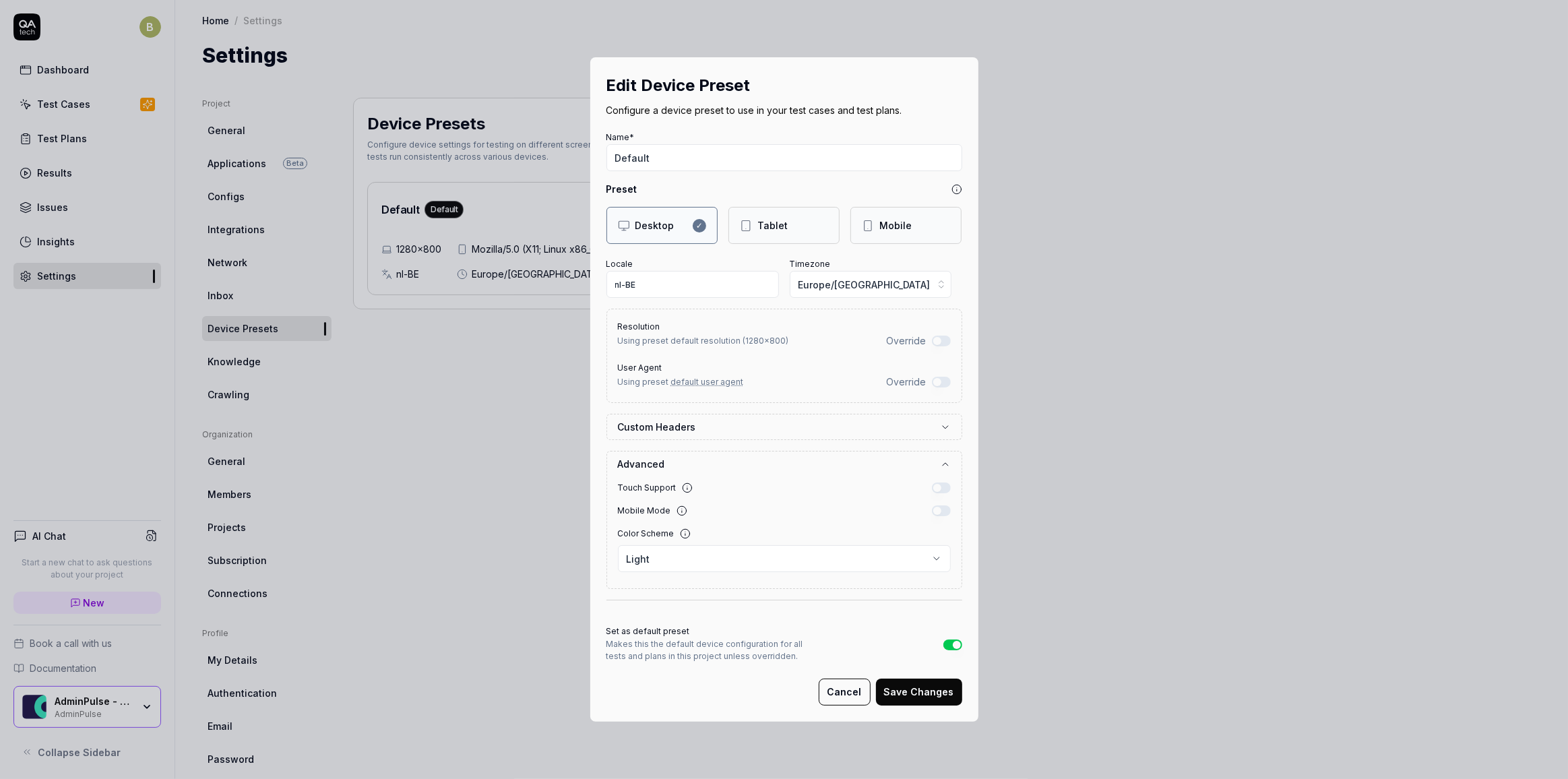
click at [844, 687] on button "Cancel" at bounding box center [844, 692] width 52 height 27
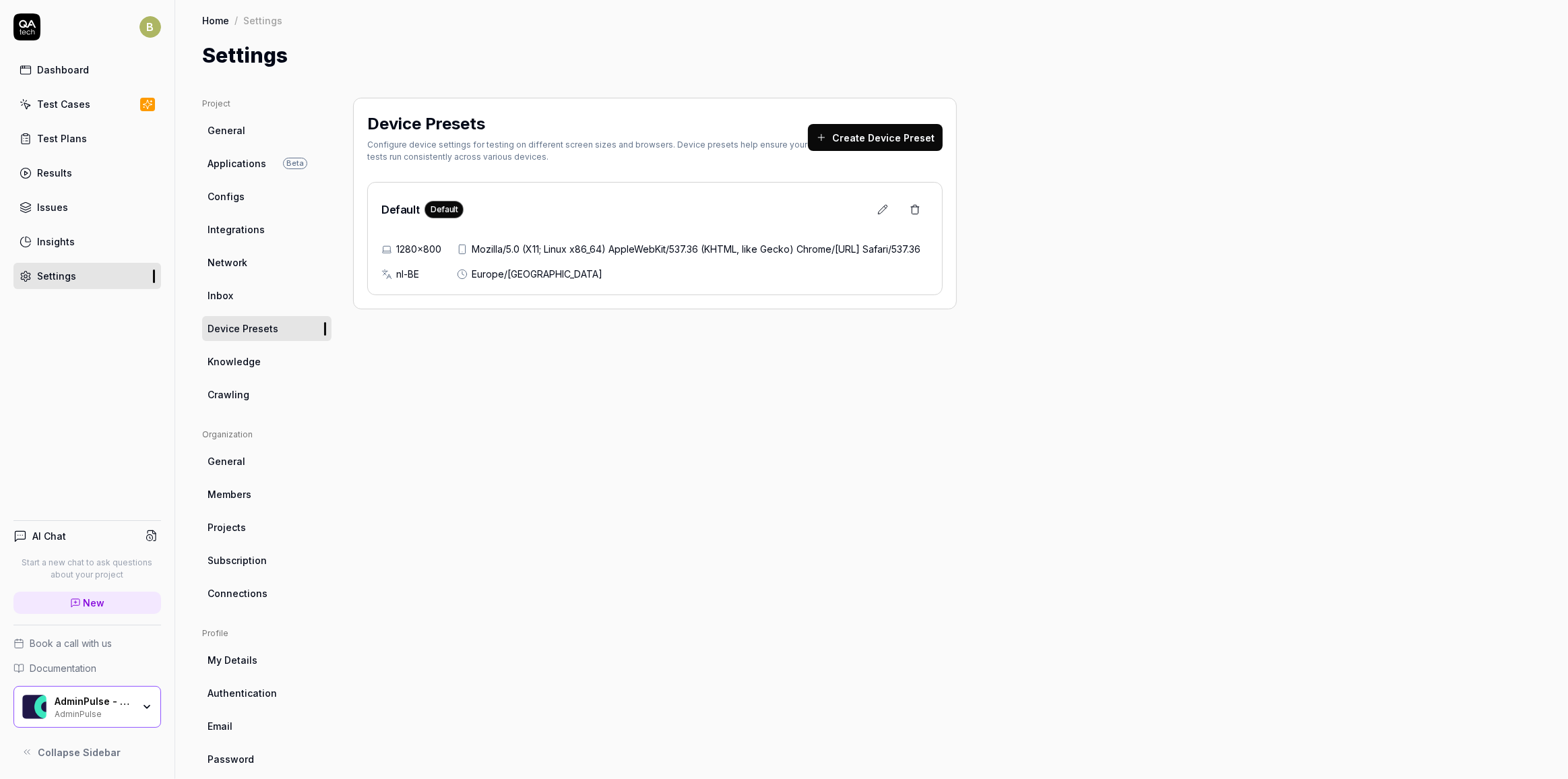
click at [296, 366] on link "Knowledge" at bounding box center [266, 361] width 130 height 25
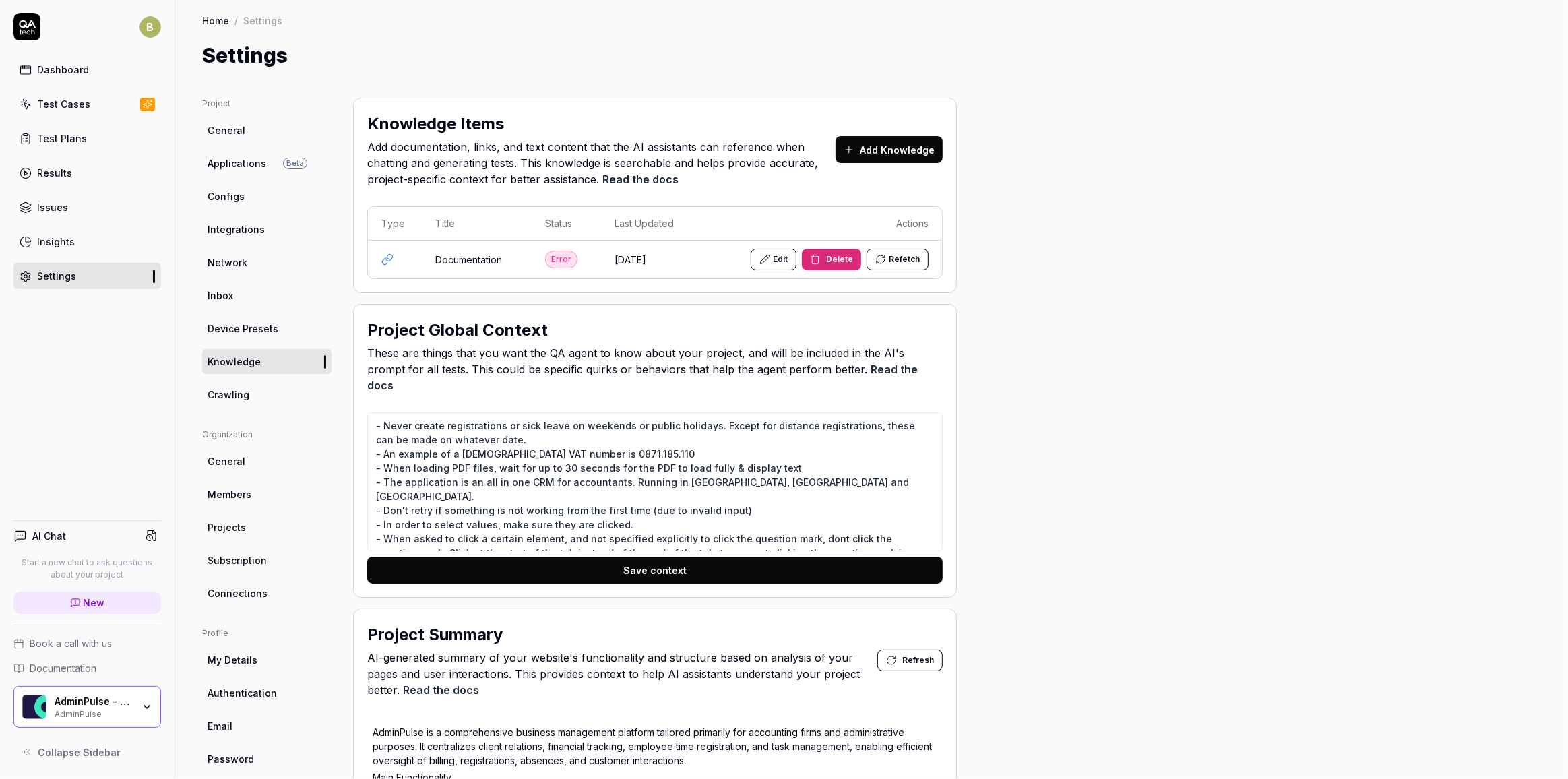
click at [765, 261] on icon at bounding box center [765, 259] width 11 height 11
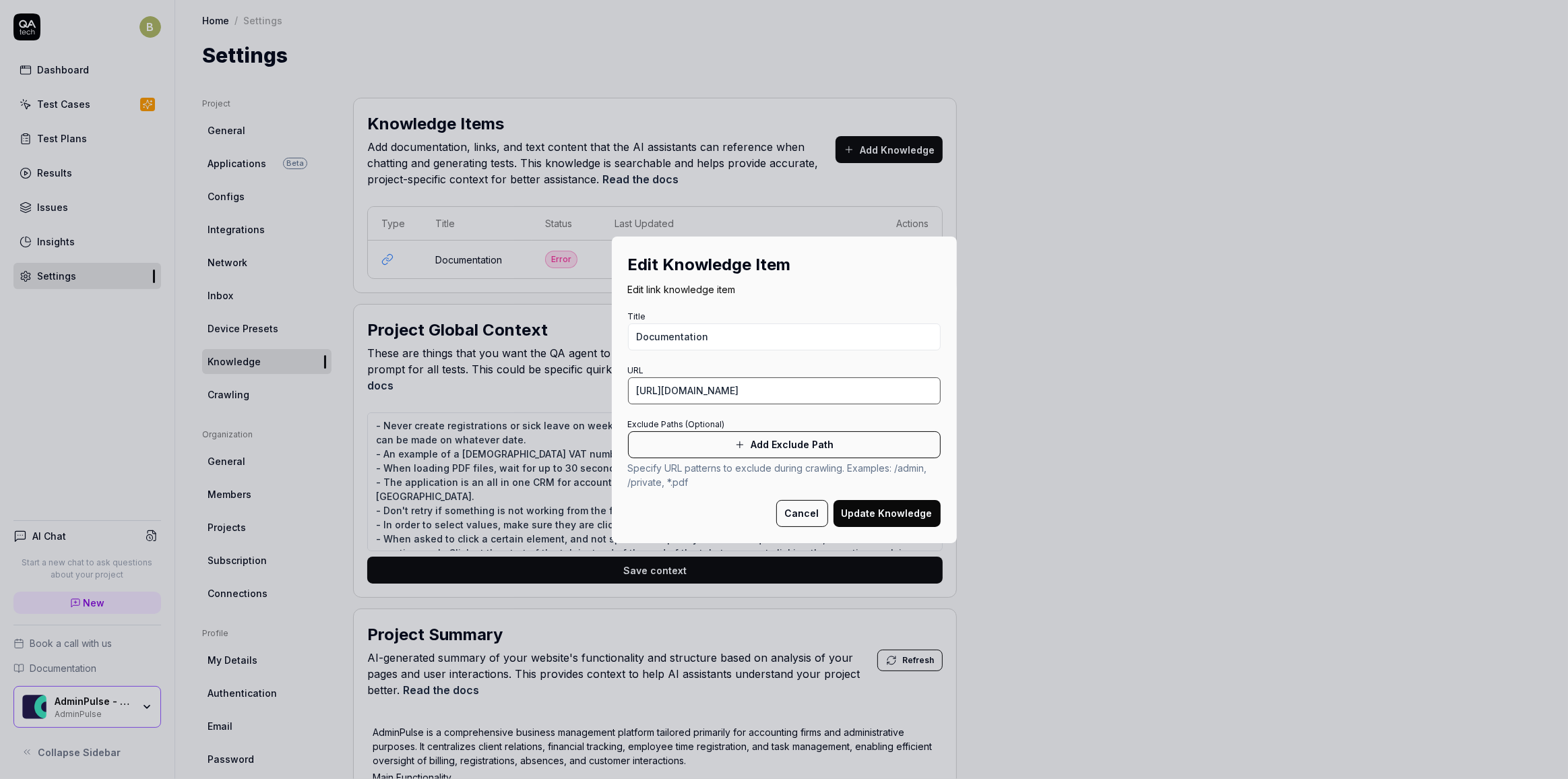
click at [846, 389] on input "[URL][DOMAIN_NAME]" at bounding box center [784, 391] width 313 height 27
paste input "nl-be"
type input "[URL][DOMAIN_NAME]"
click at [809, 504] on button "Cancel" at bounding box center [802, 513] width 52 height 27
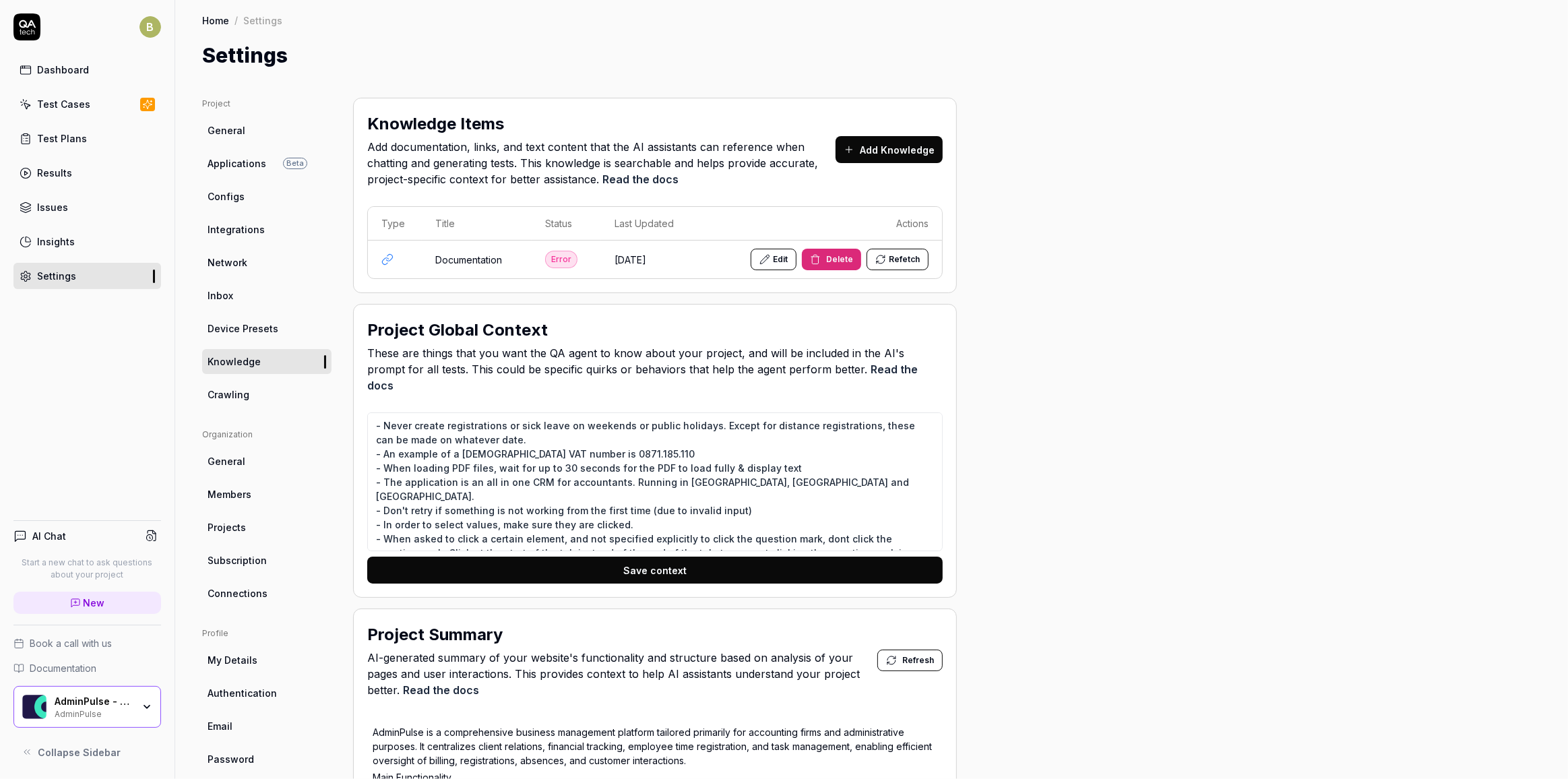
click at [281, 391] on link "Crawling" at bounding box center [266, 395] width 130 height 25
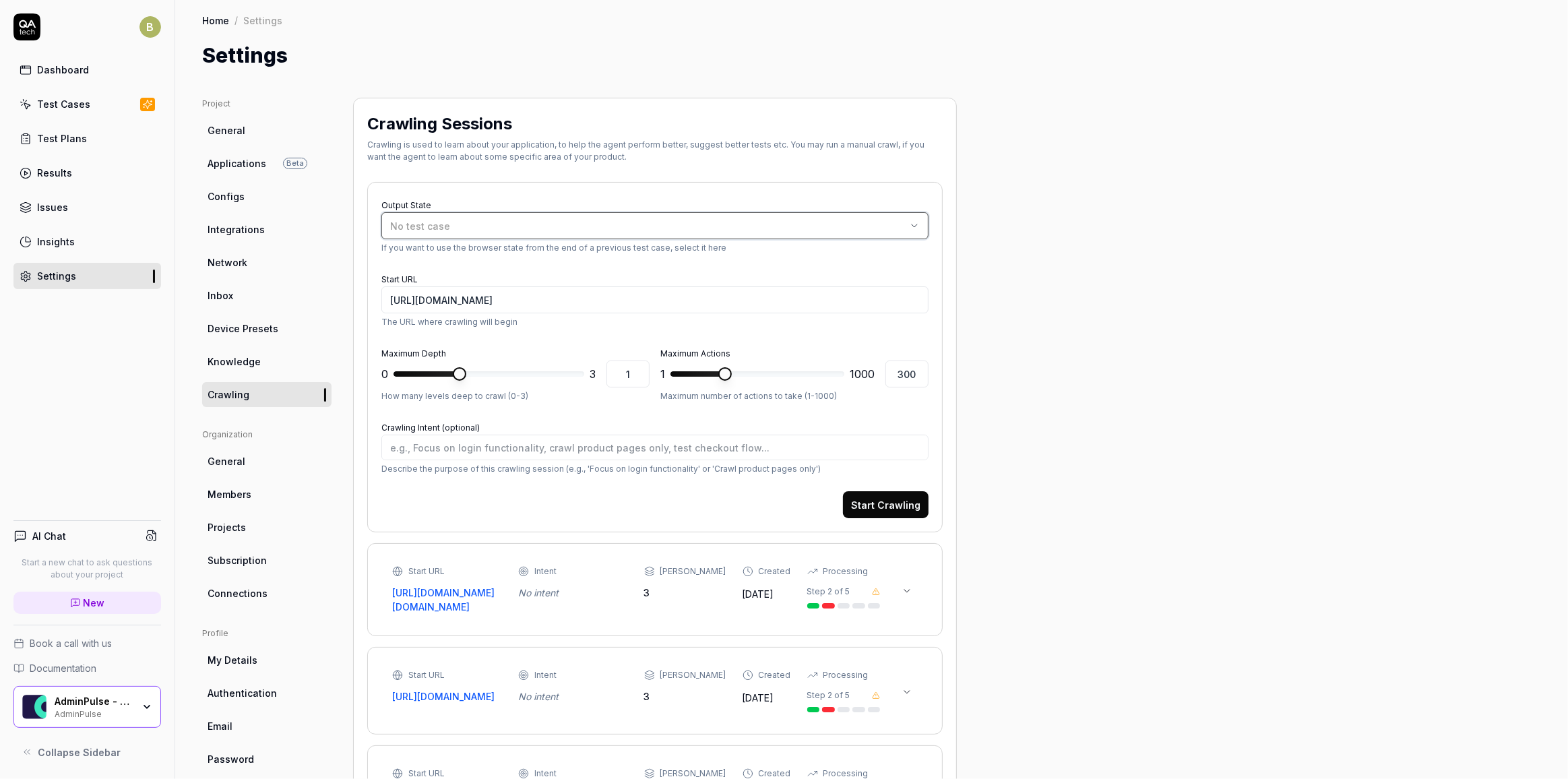
click at [543, 225] on div "No test case" at bounding box center [648, 226] width 516 height 14
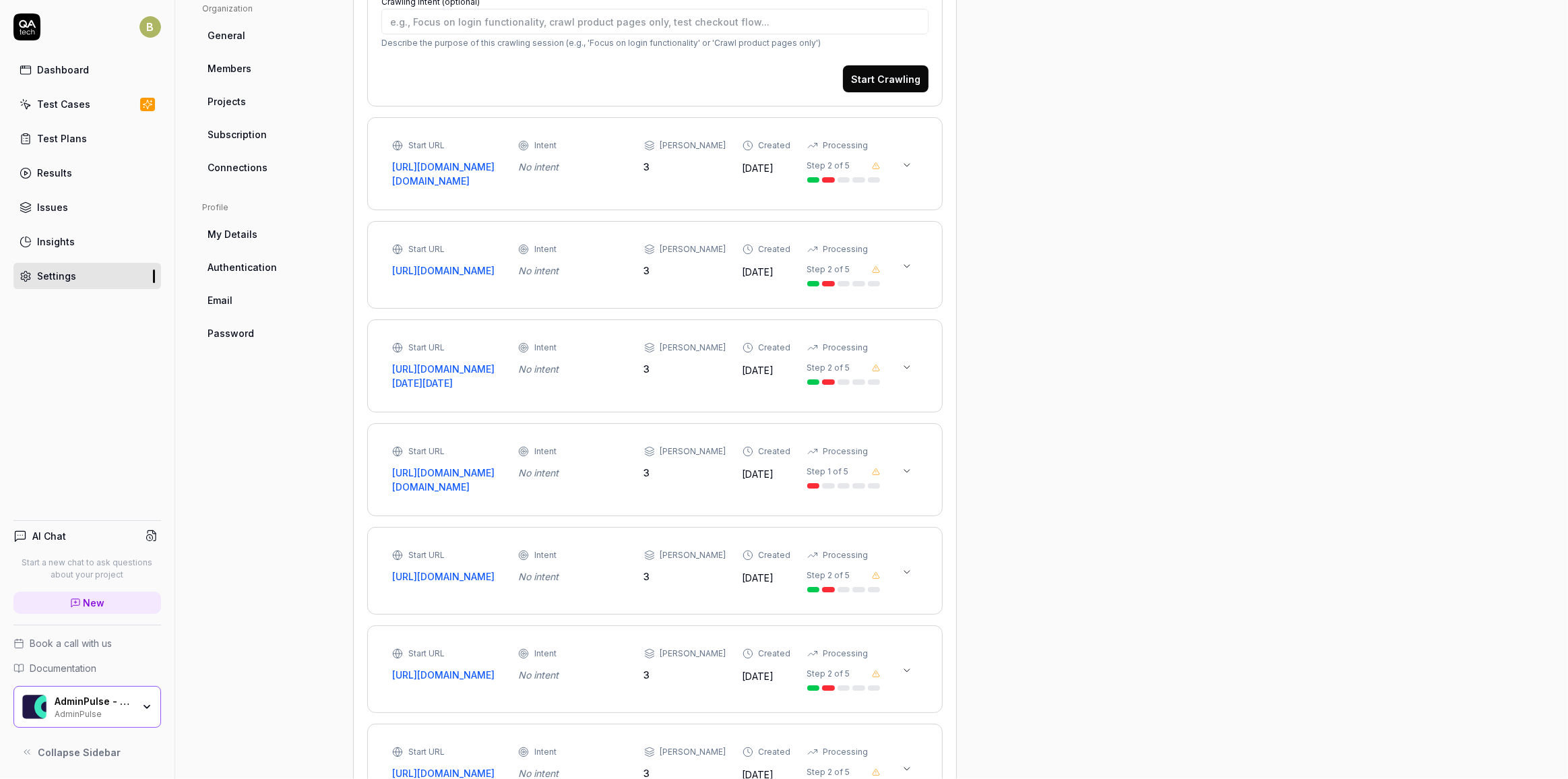
scroll to position [363, 0]
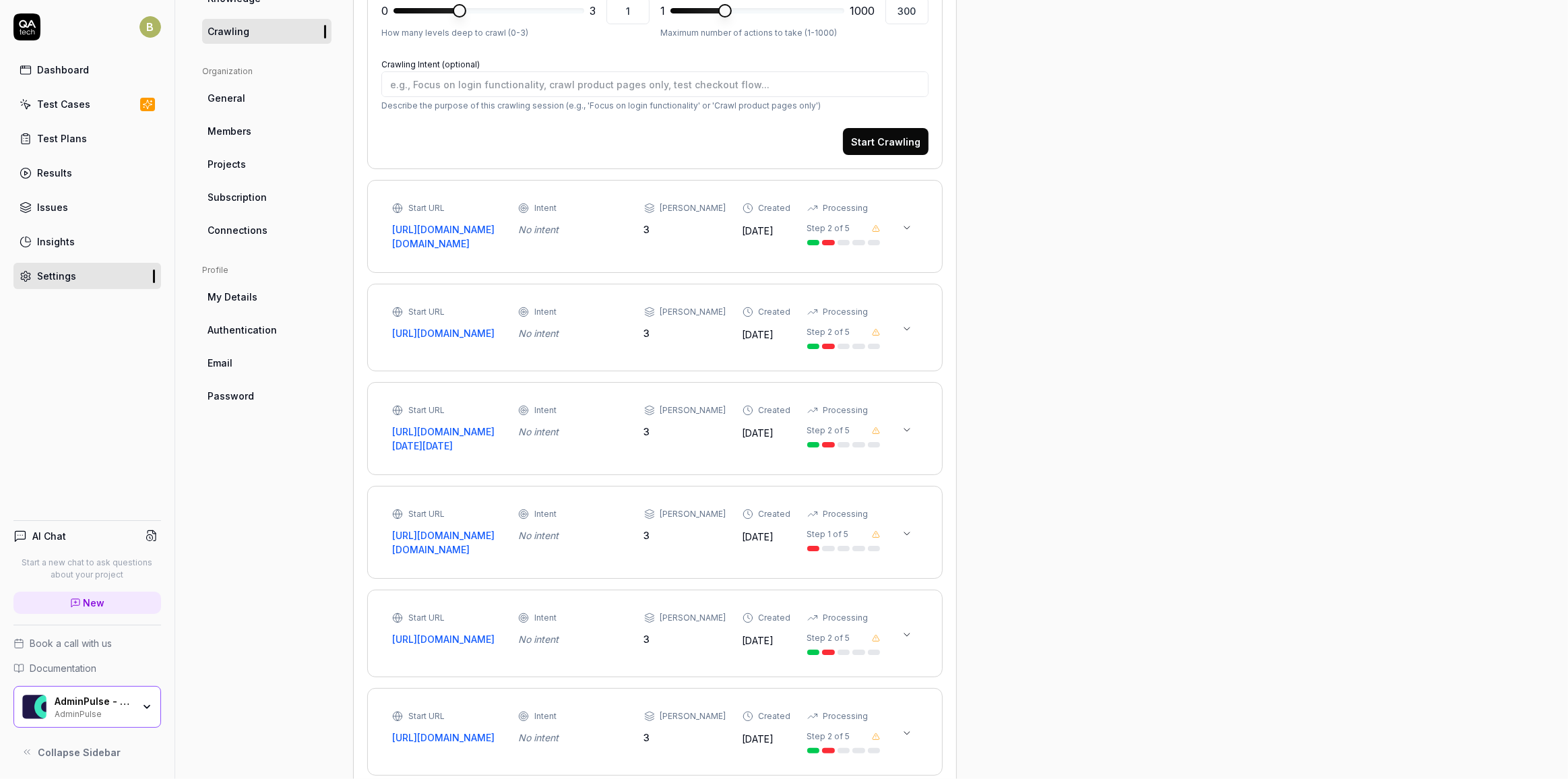
click at [909, 229] on icon at bounding box center [907, 228] width 6 height 3
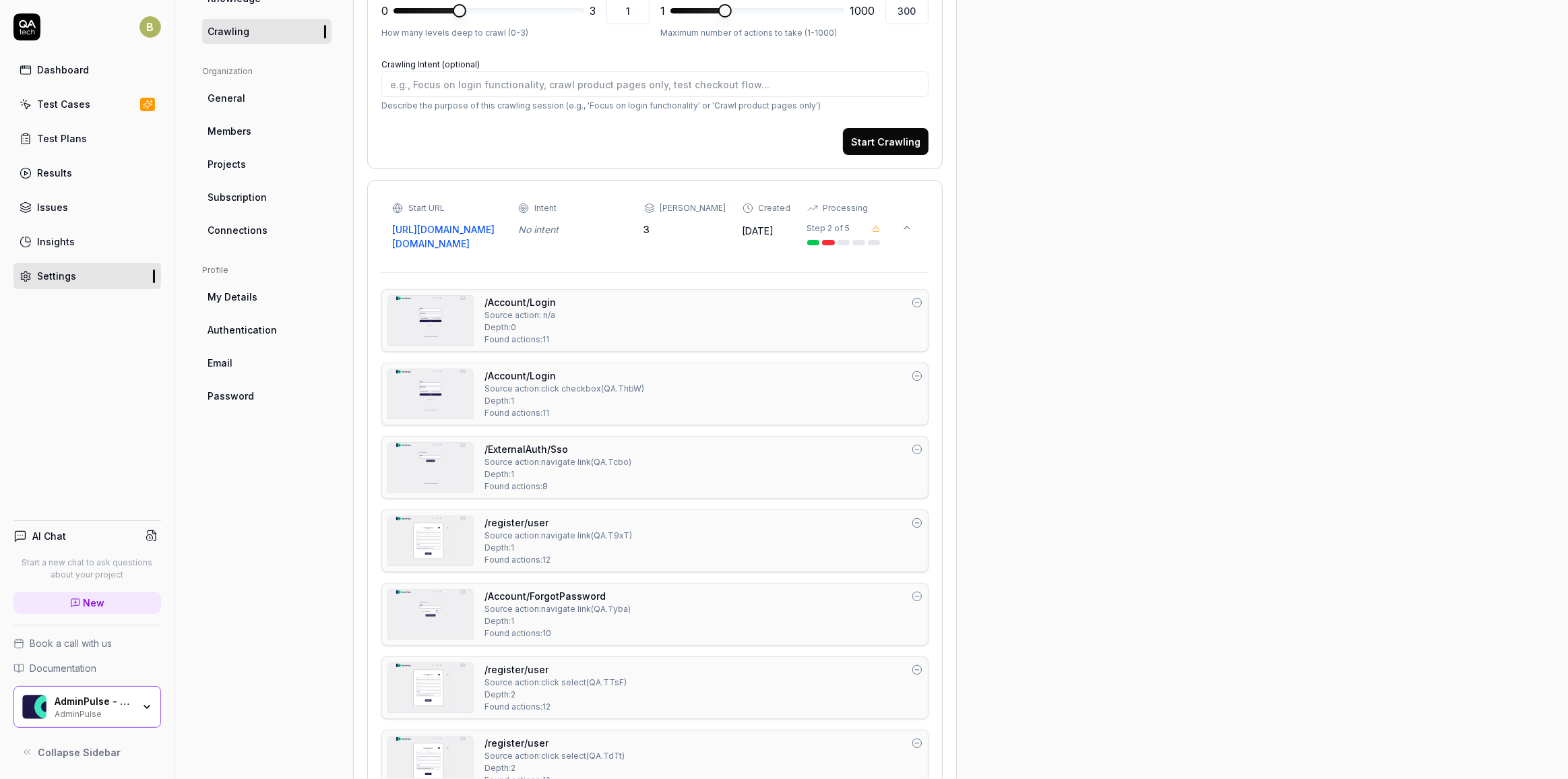
click at [909, 233] on icon at bounding box center [906, 228] width 11 height 11
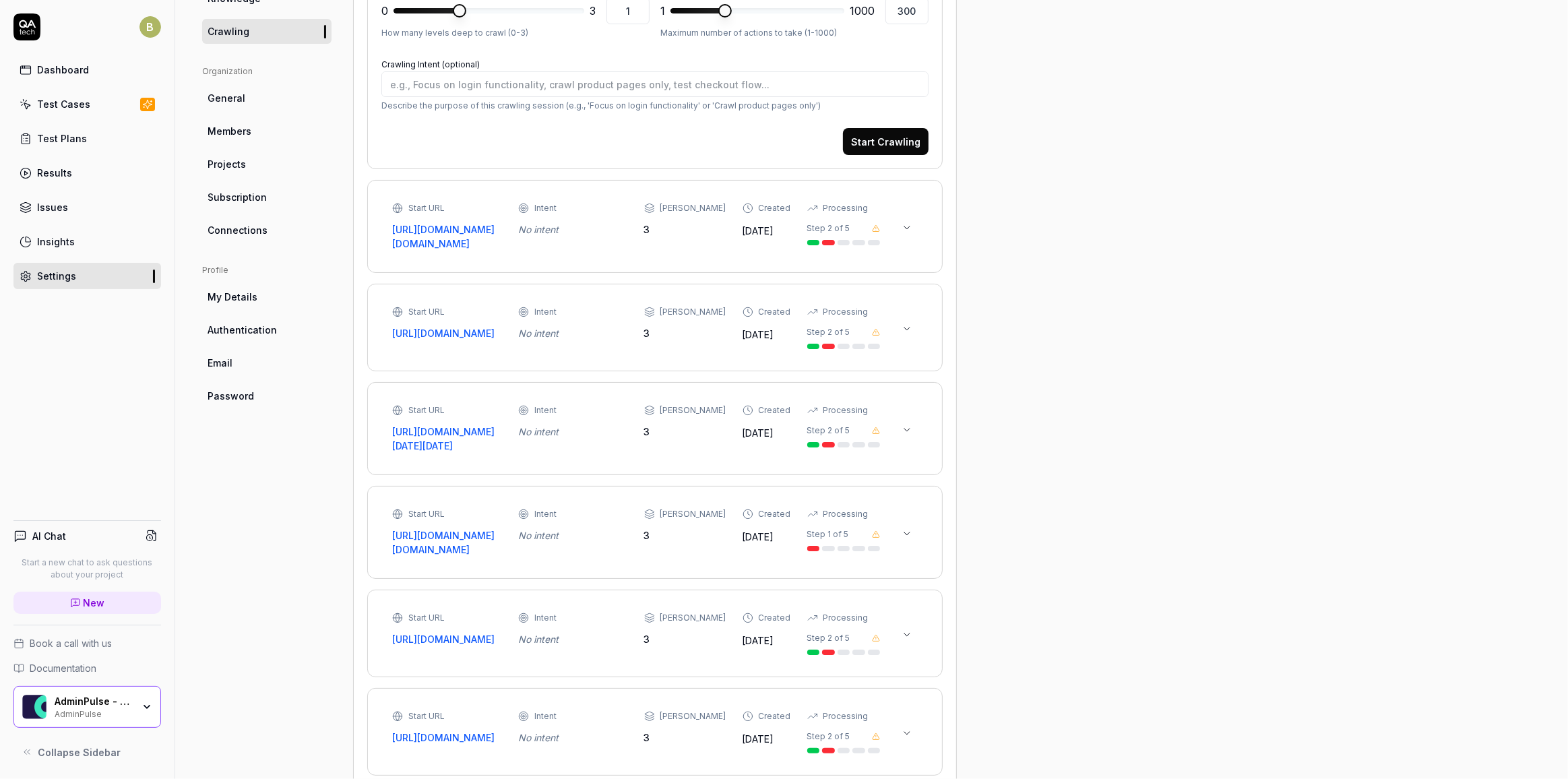
click at [909, 229] on icon at bounding box center [907, 228] width 6 height 3
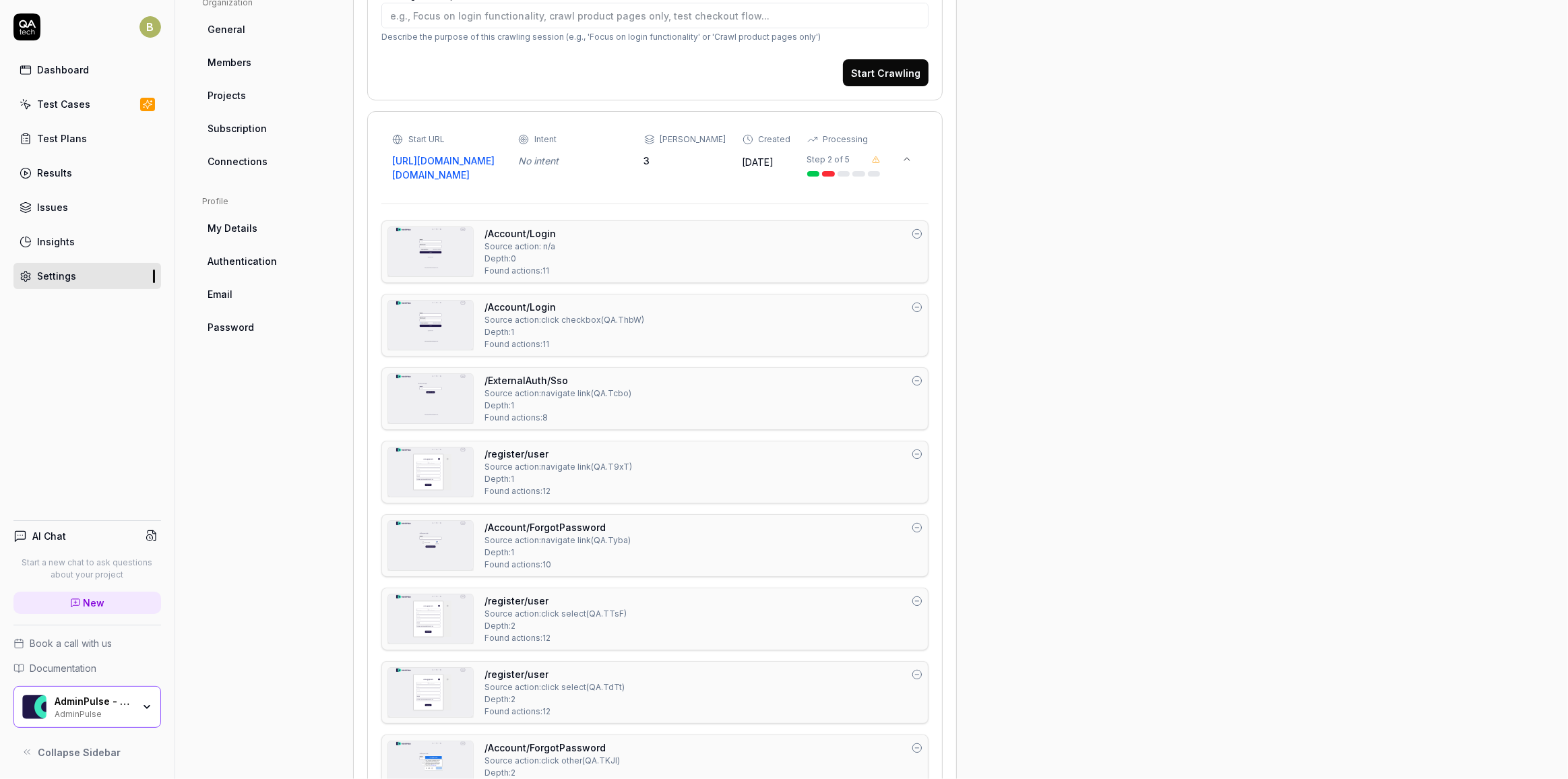
scroll to position [302, 0]
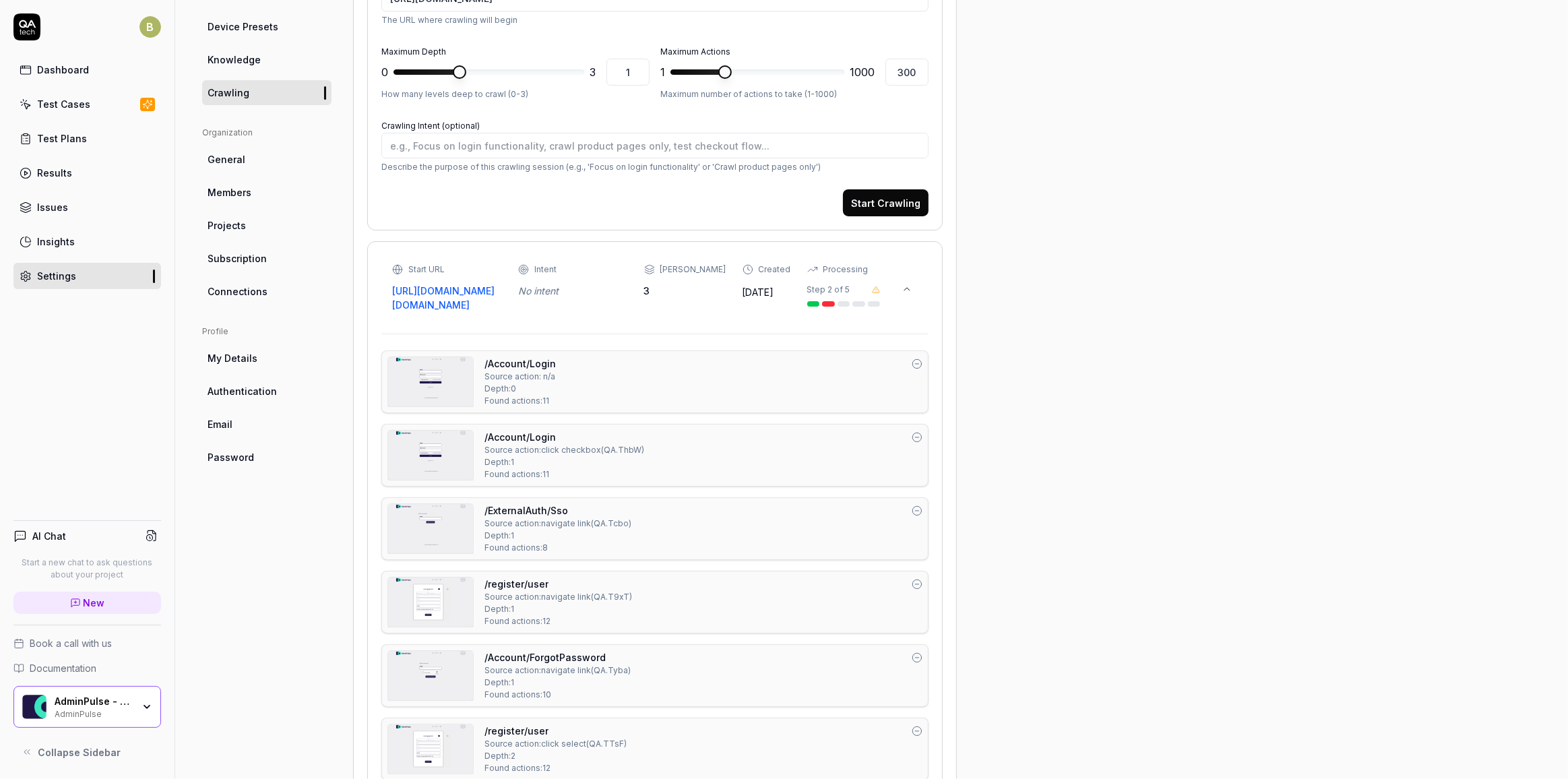
click at [911, 294] on icon at bounding box center [906, 289] width 11 height 11
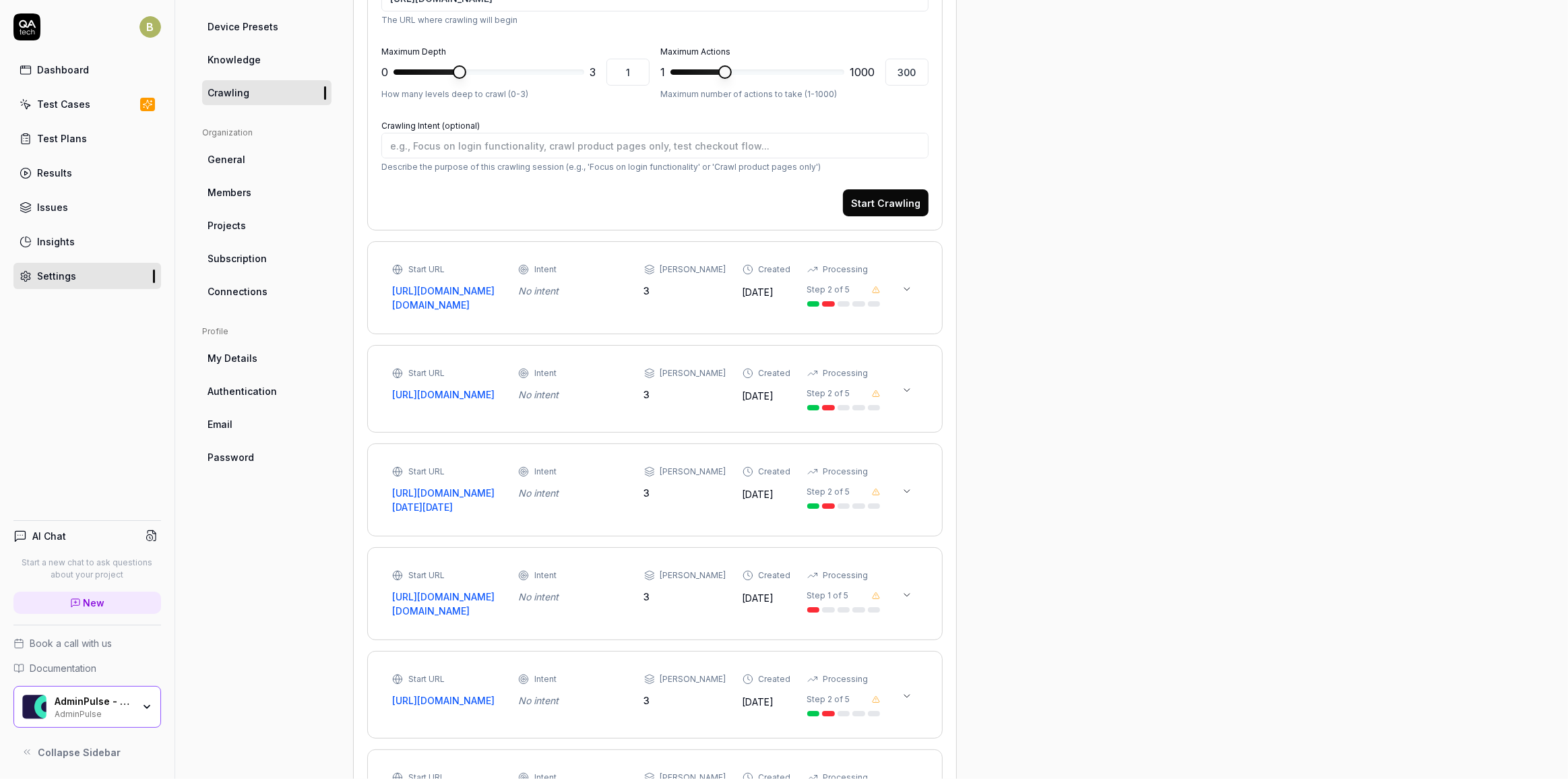
click at [904, 294] on icon at bounding box center [906, 289] width 11 height 11
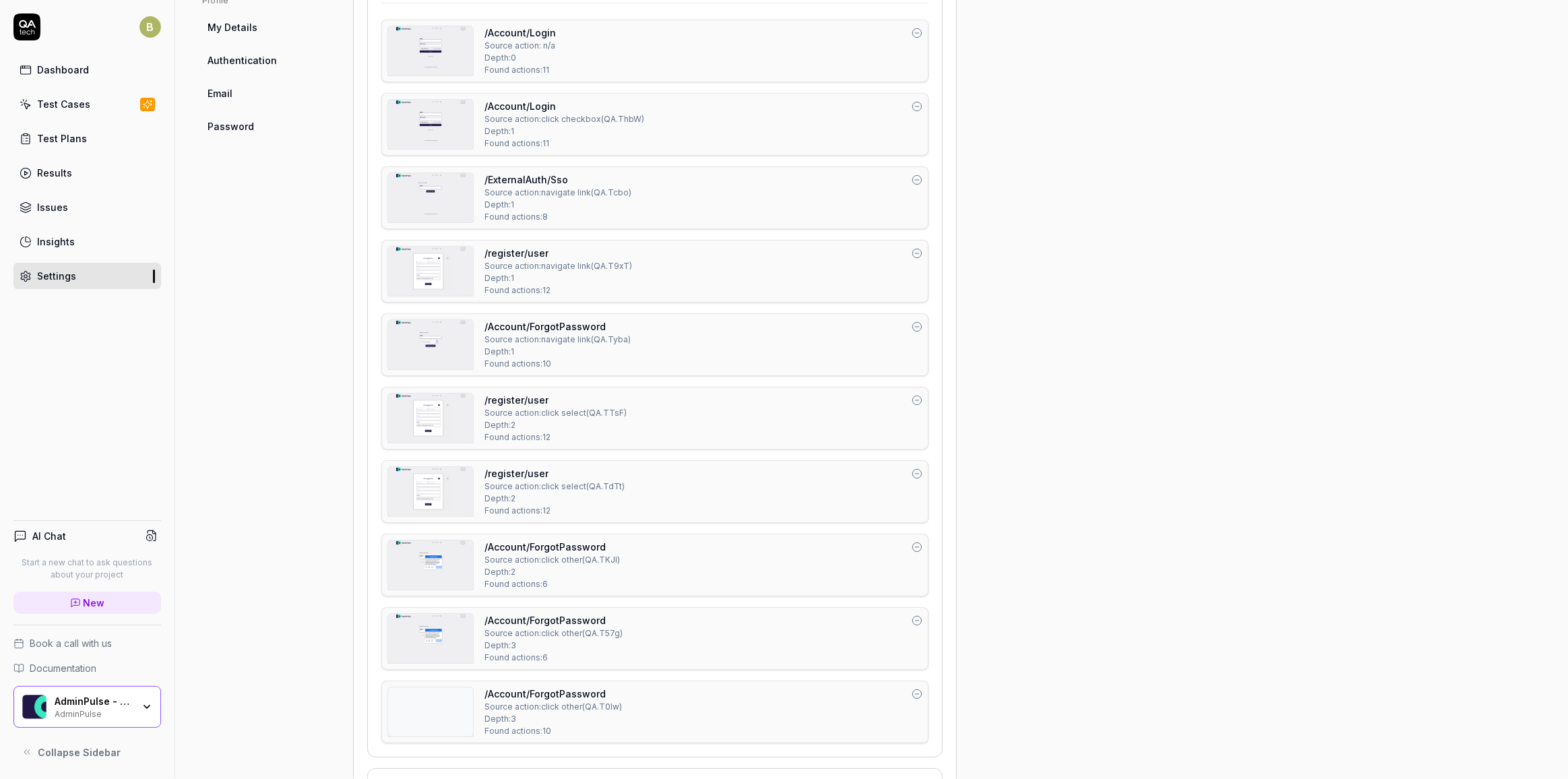
scroll to position [0, 0]
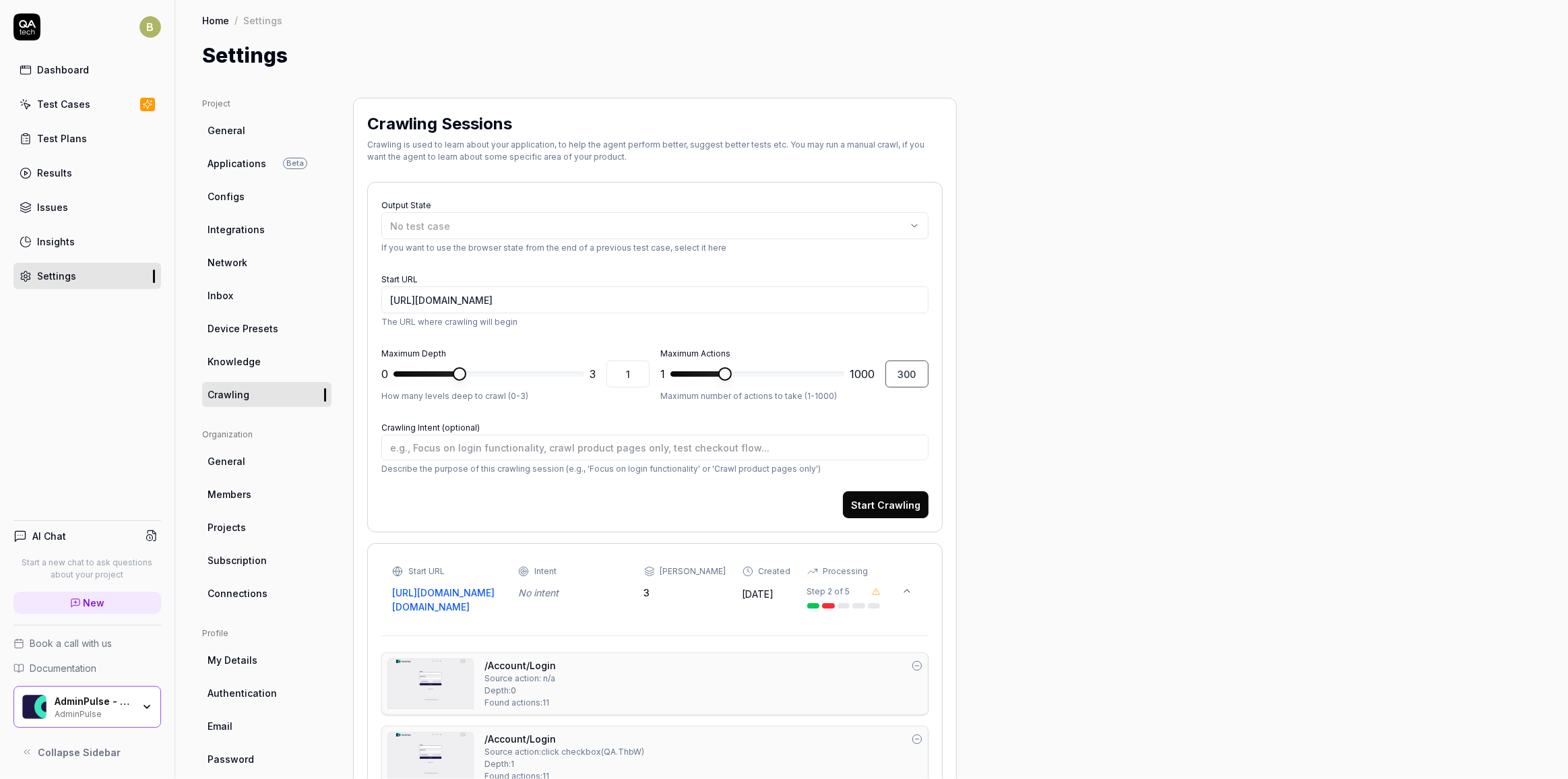
click at [896, 370] on input "300" at bounding box center [907, 374] width 43 height 27
type textarea "*"
click at [912, 373] on input "30" at bounding box center [907, 374] width 43 height 27
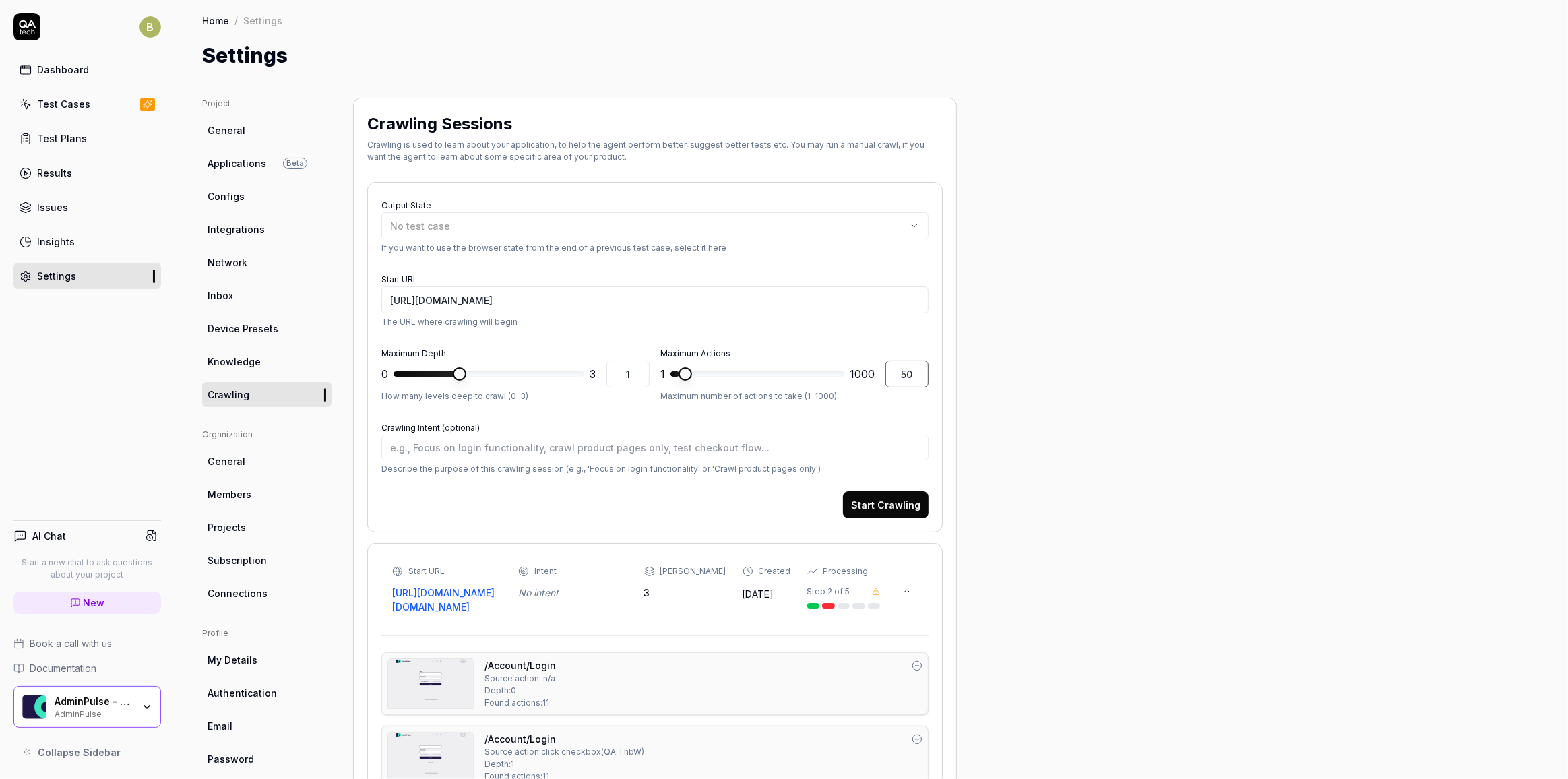
type input "50"
click at [914, 501] on button "Start Crawling" at bounding box center [886, 505] width 86 height 27
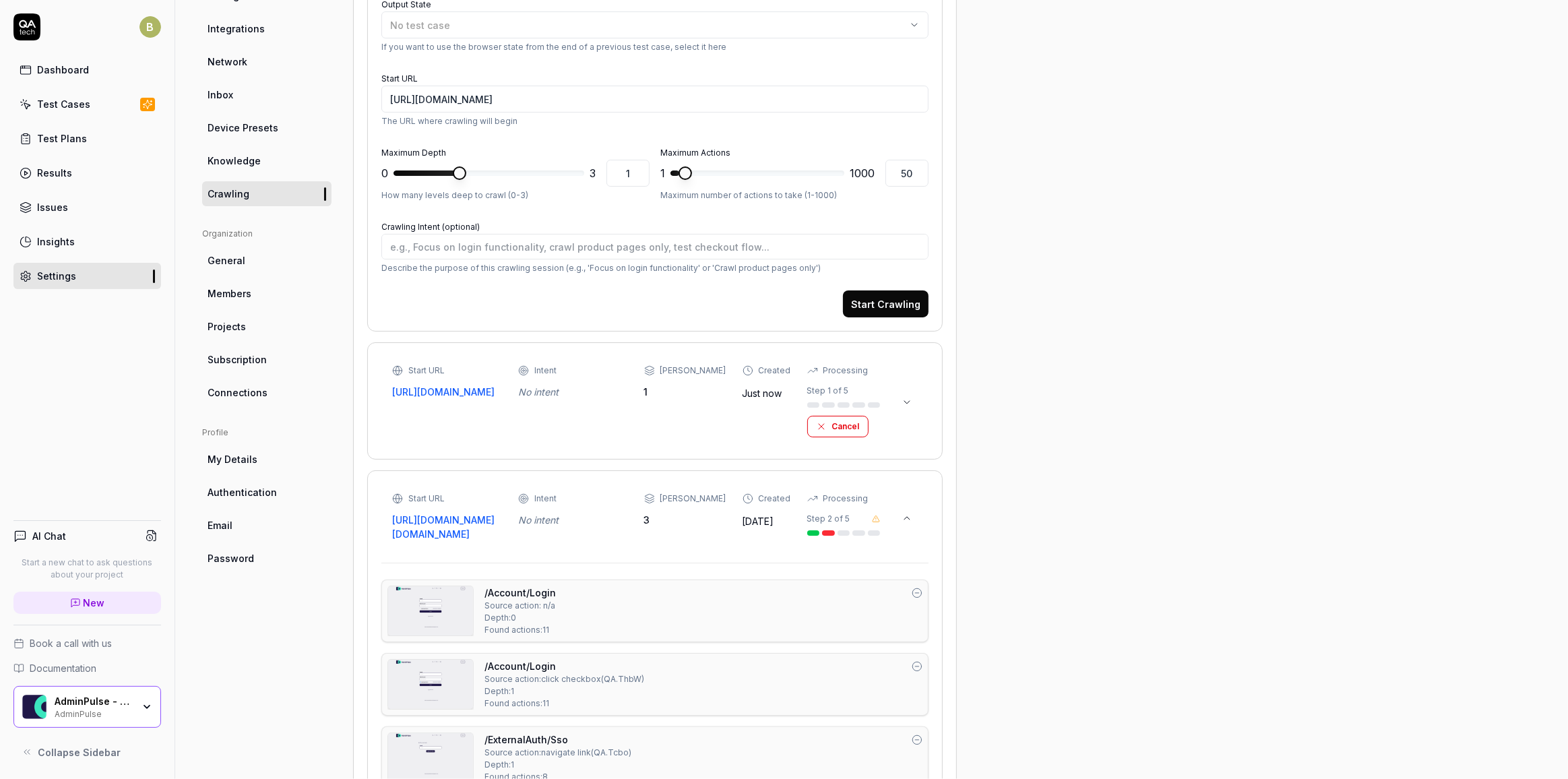
scroll to position [122, 0]
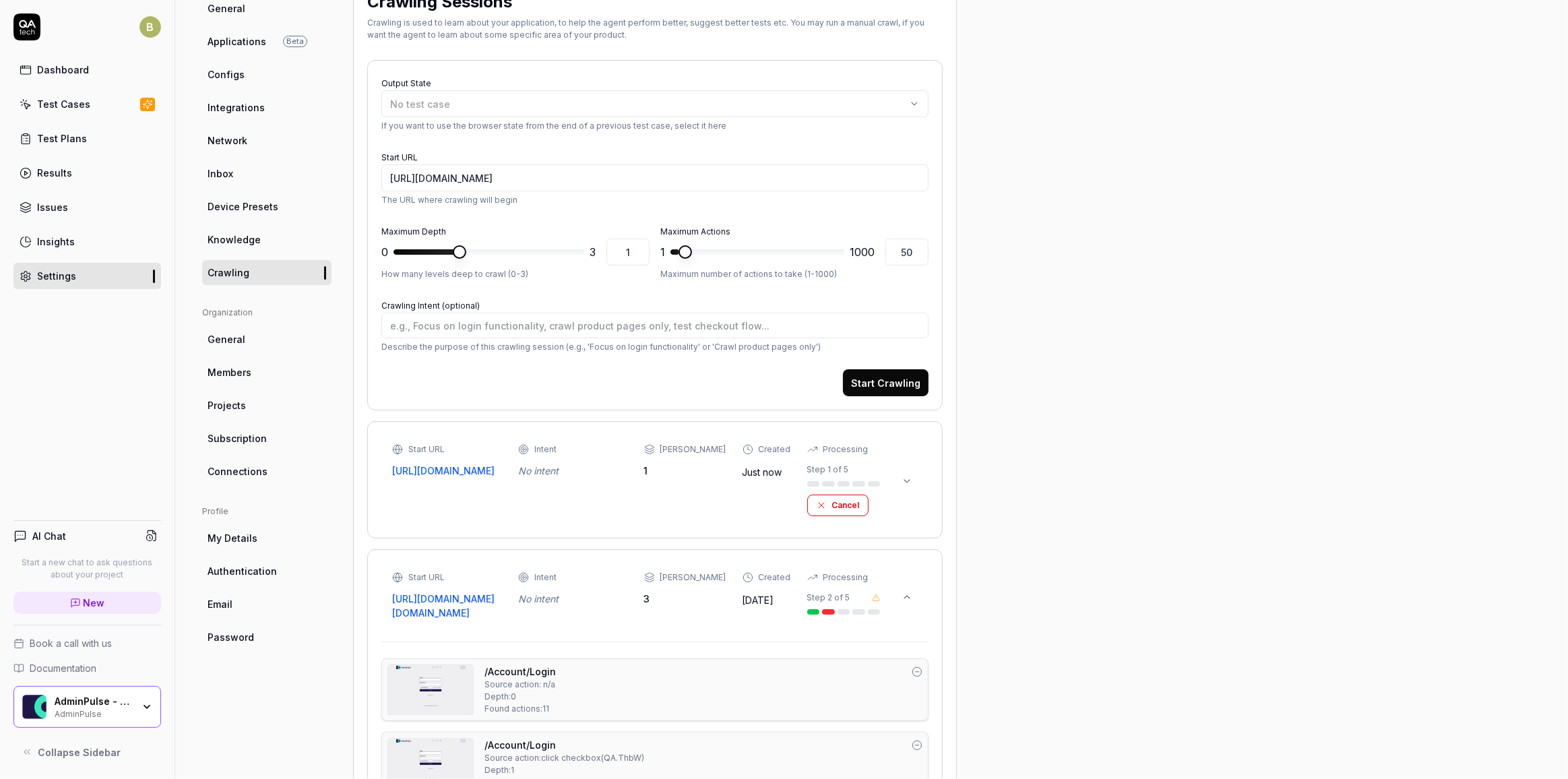
click at [253, 343] on link "General" at bounding box center [266, 339] width 130 height 25
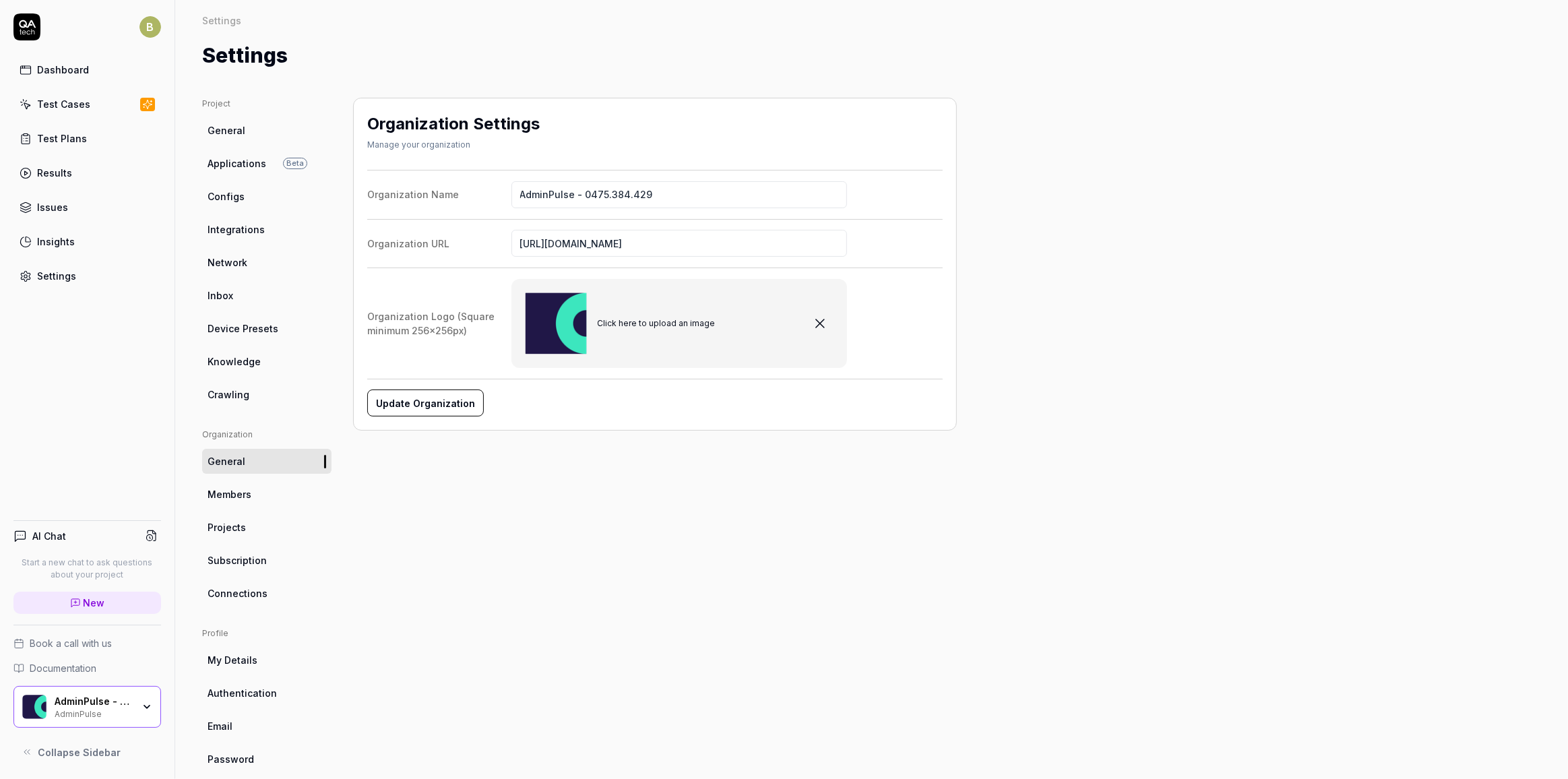
click at [255, 487] on link "Members" at bounding box center [266, 494] width 130 height 25
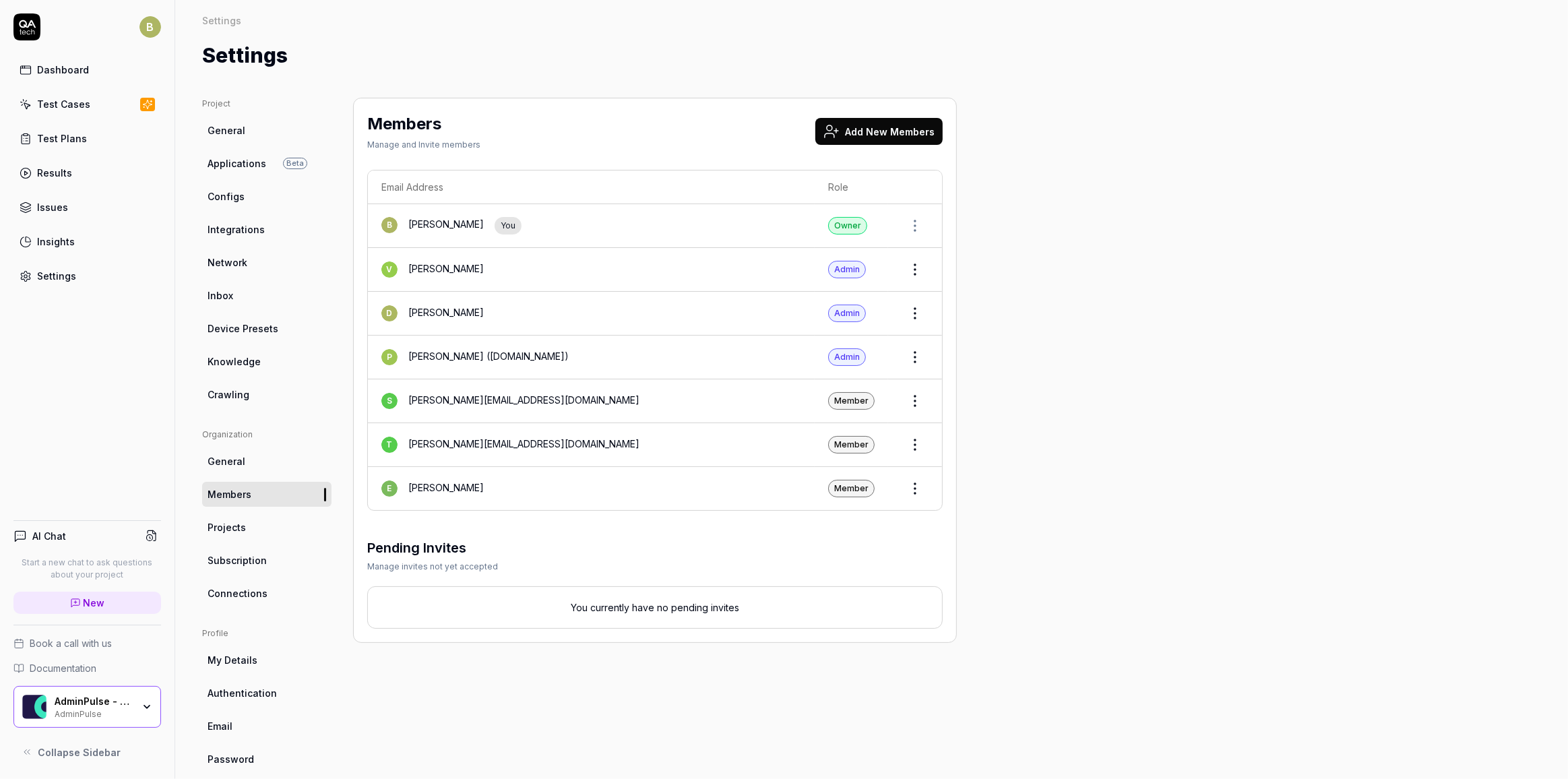
click at [253, 531] on link "Projects" at bounding box center [266, 527] width 130 height 25
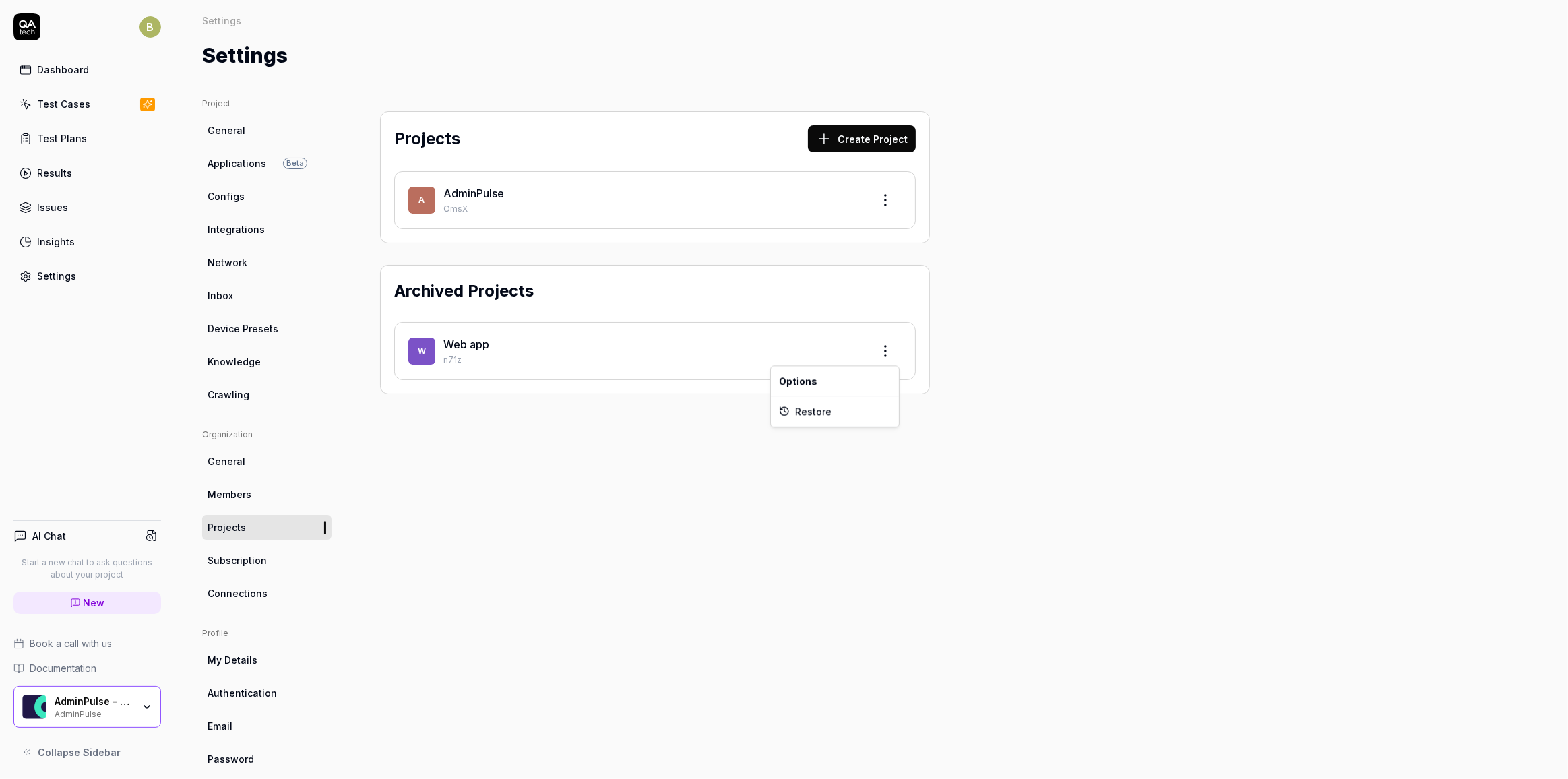
click at [889, 352] on html "B Dashboard Test Cases Test Plans Results Issues Insights Settings AI Chat Star…" at bounding box center [784, 390] width 1568 height 779
click at [600, 495] on html "B Dashboard Test Cases Test Plans Results Issues Insights Settings AI Chat Star…" at bounding box center [784, 390] width 1568 height 779
click at [285, 556] on link "Subscription" at bounding box center [266, 560] width 130 height 25
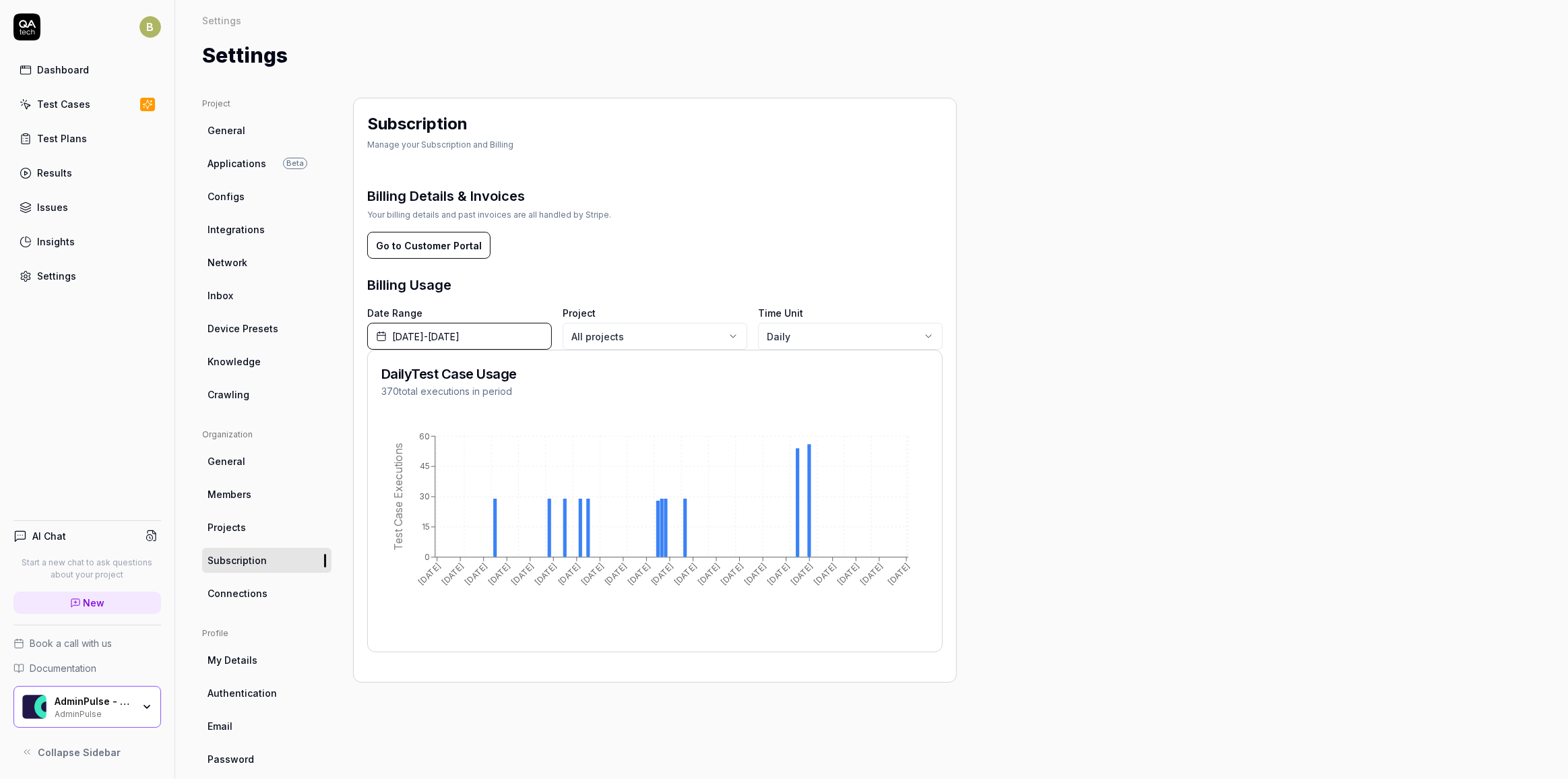
click at [269, 581] on link "Connections" at bounding box center [266, 593] width 130 height 25
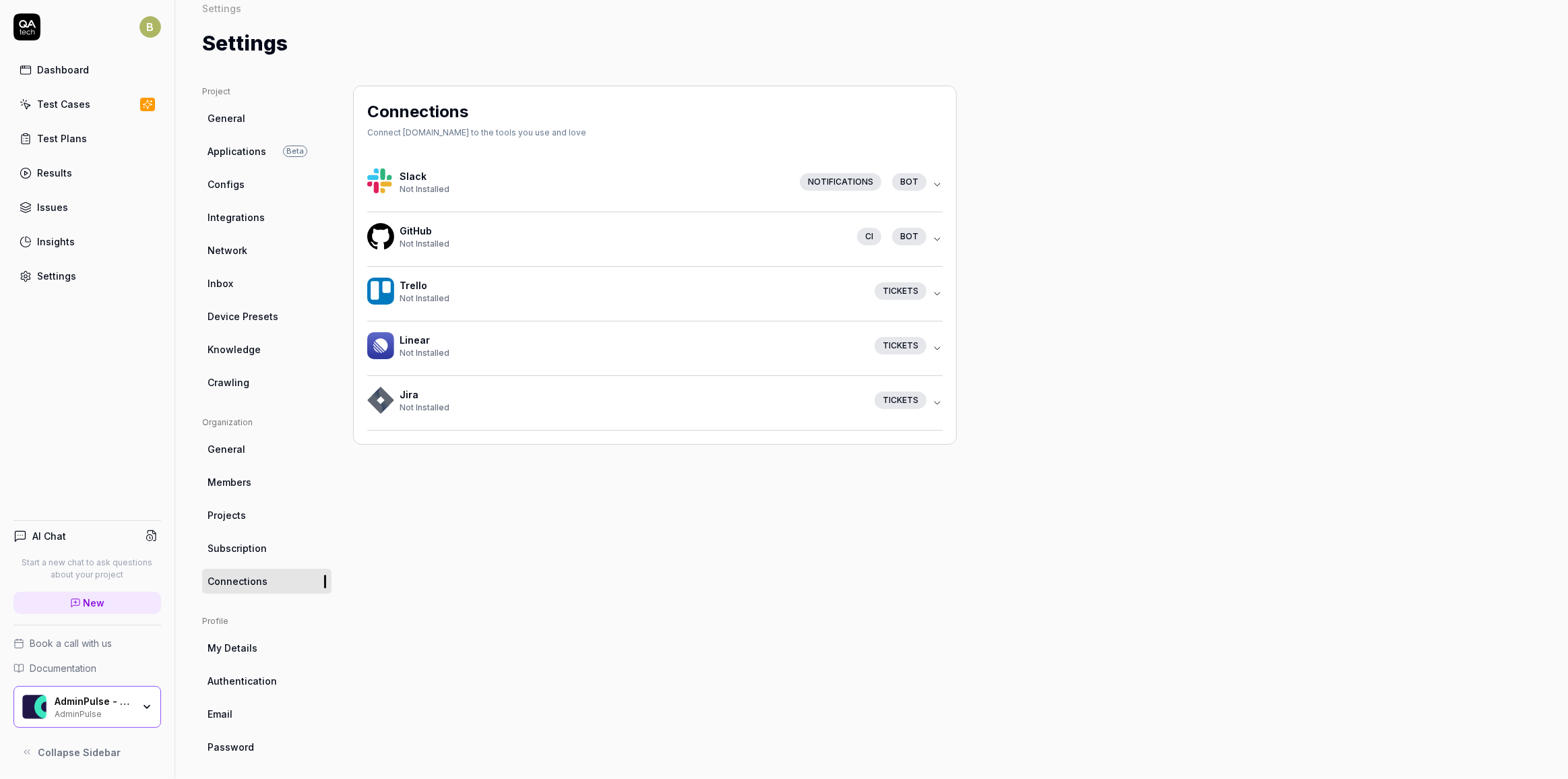
scroll to position [19, 0]
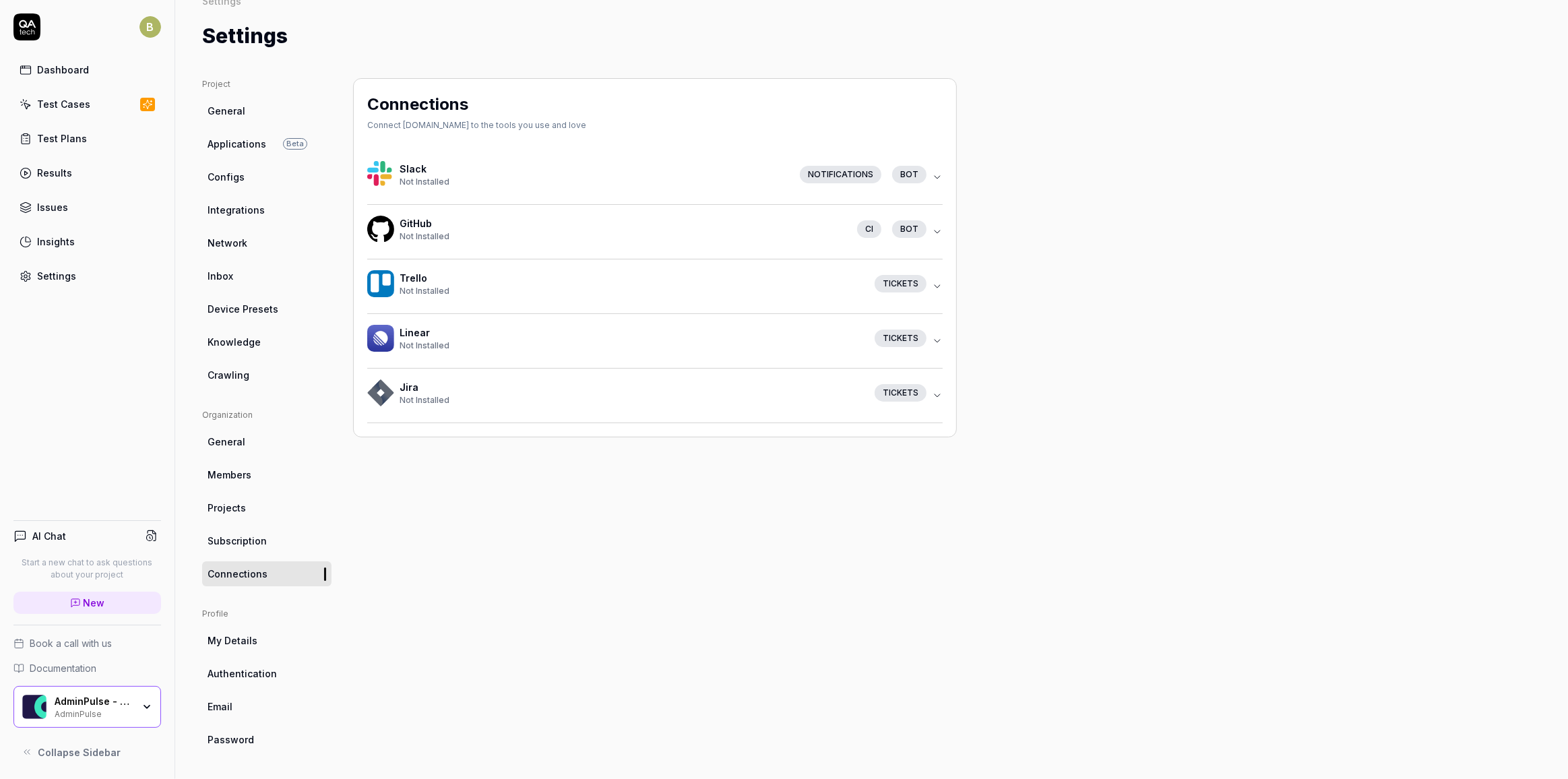
click at [243, 163] on ul "Project General Applications Beta Configs Integrations Network Inbox Device Pre…" at bounding box center [266, 233] width 130 height 309
click at [240, 177] on span "Configs" at bounding box center [226, 177] width 37 height 14
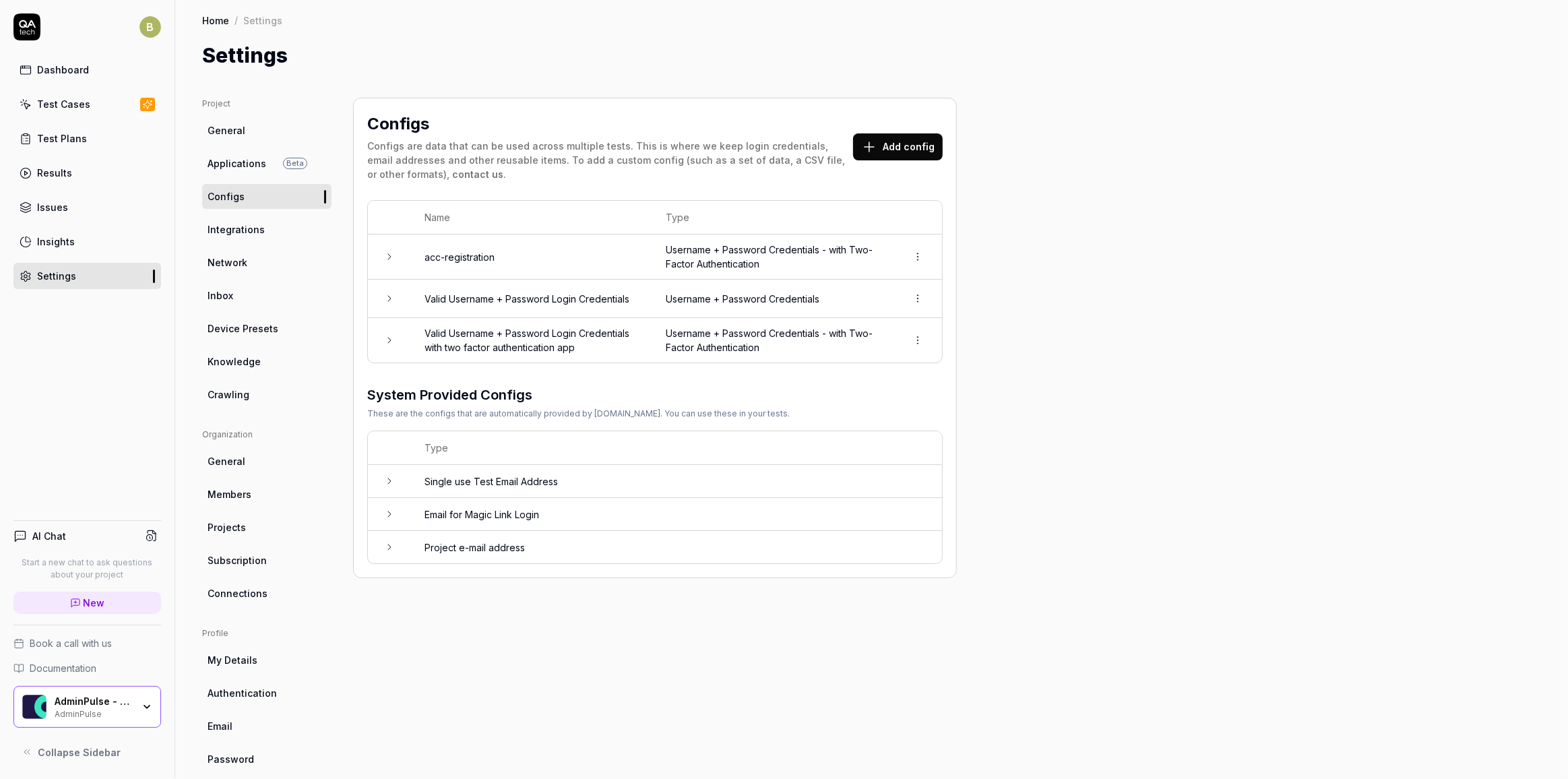
click at [240, 200] on span "Configs" at bounding box center [226, 196] width 37 height 14
click at [241, 271] on link "Network" at bounding box center [266, 262] width 130 height 25
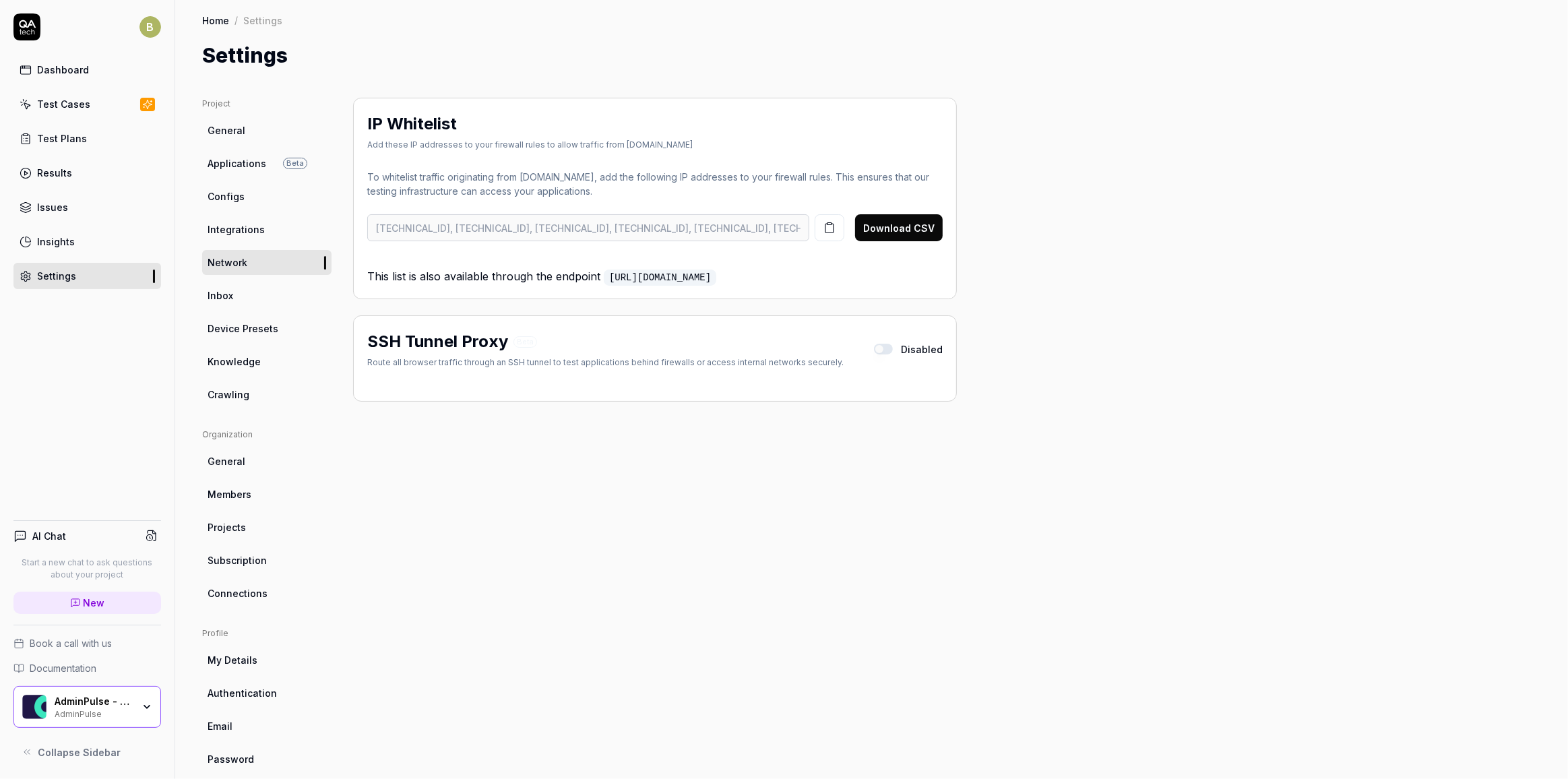
click at [70, 103] on div "Test Cases" at bounding box center [64, 105] width 53 height 14
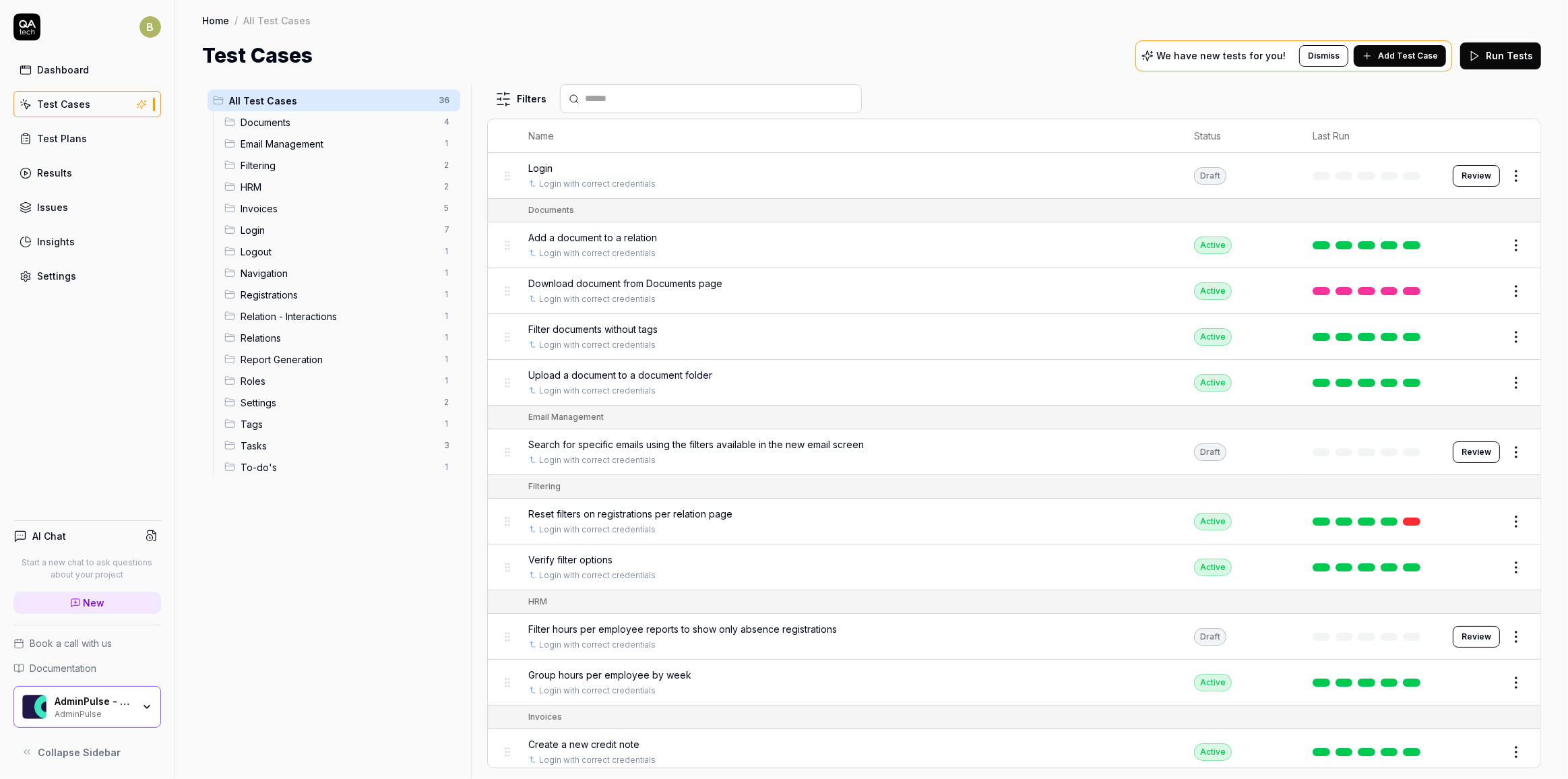
click at [69, 73] on div "Dashboard" at bounding box center [63, 70] width 52 height 14
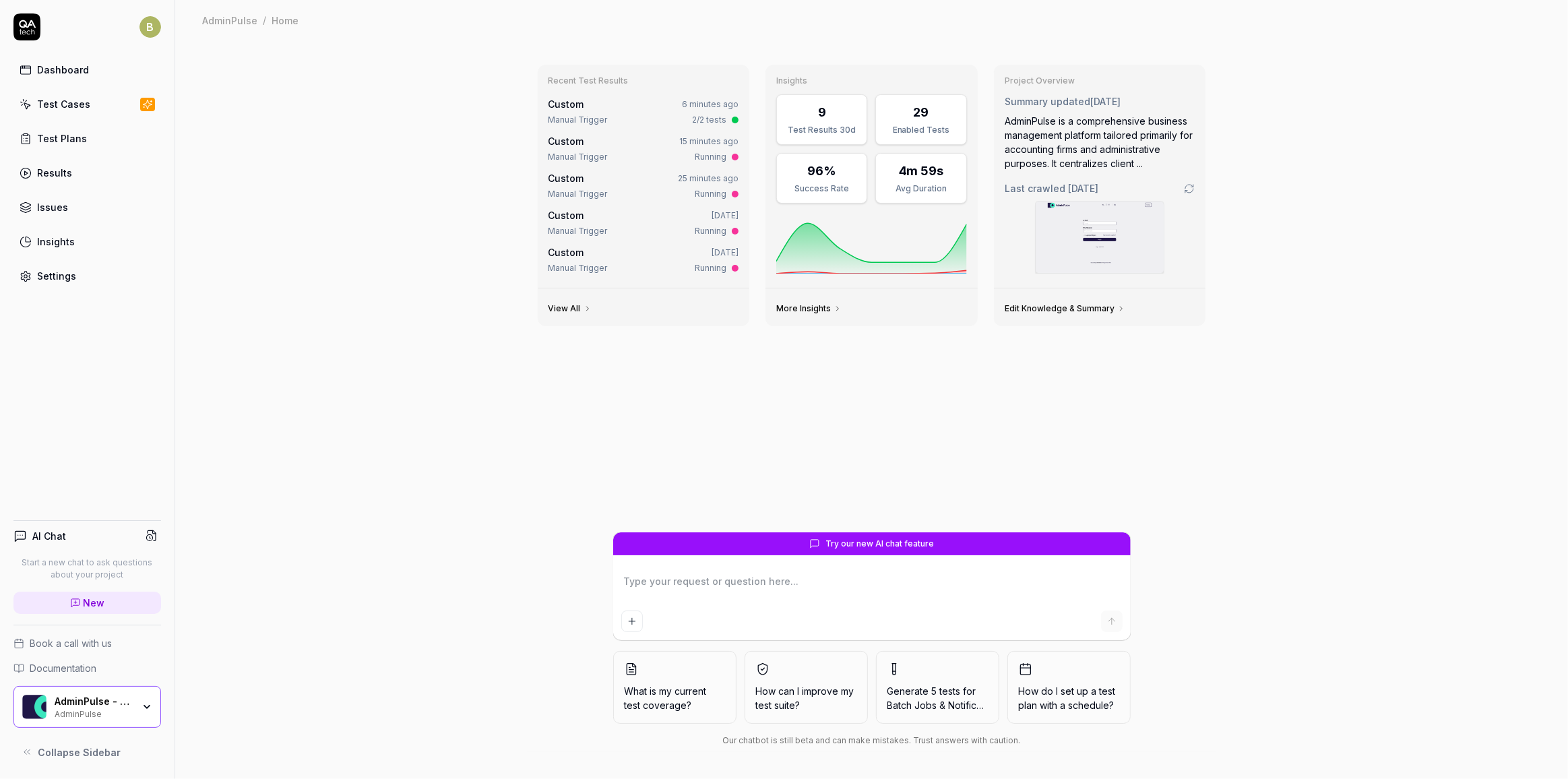
click at [76, 132] on div "Test Plans" at bounding box center [62, 139] width 50 height 14
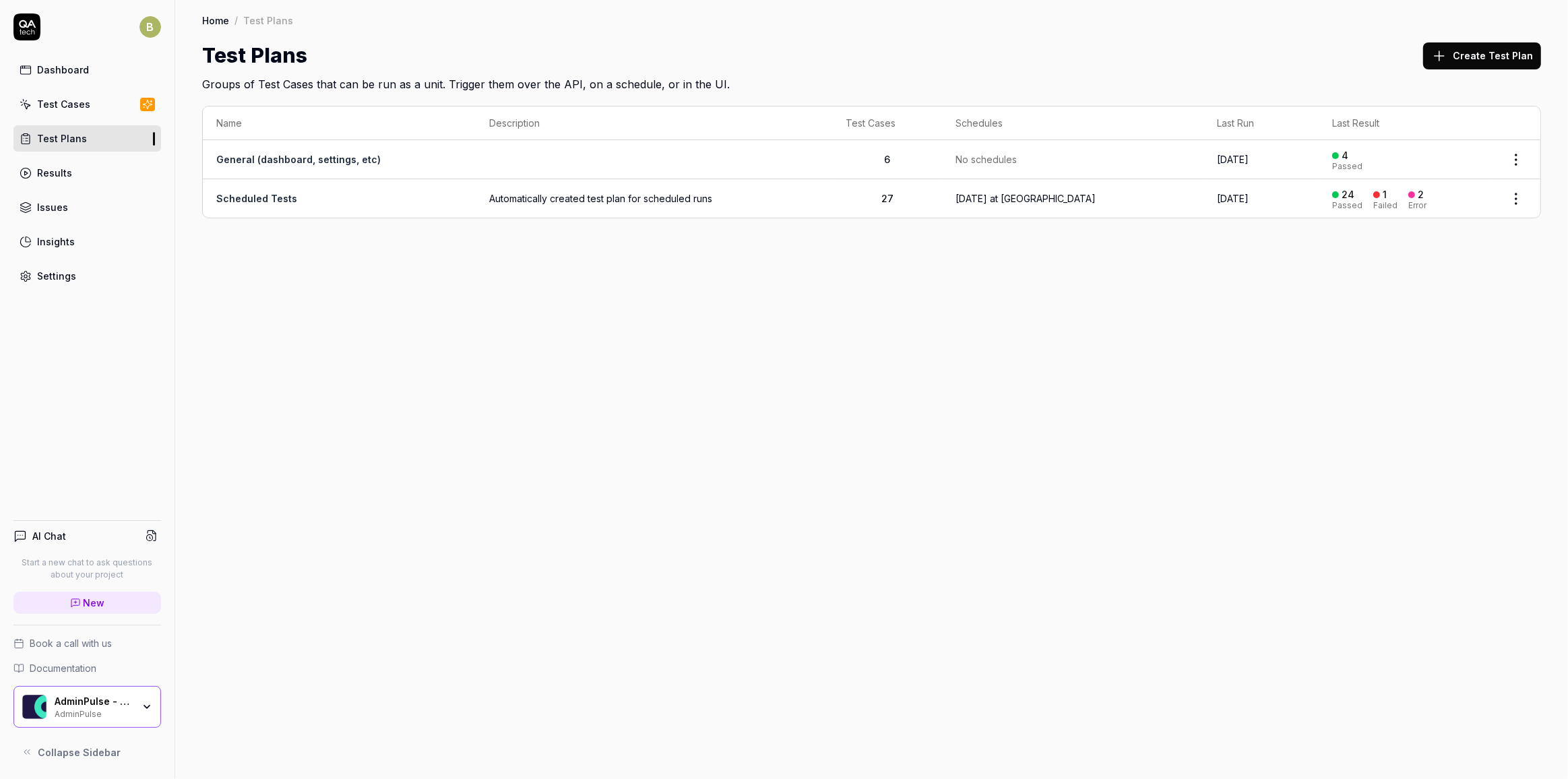
click at [87, 108] on link "Test Cases" at bounding box center [87, 104] width 147 height 26
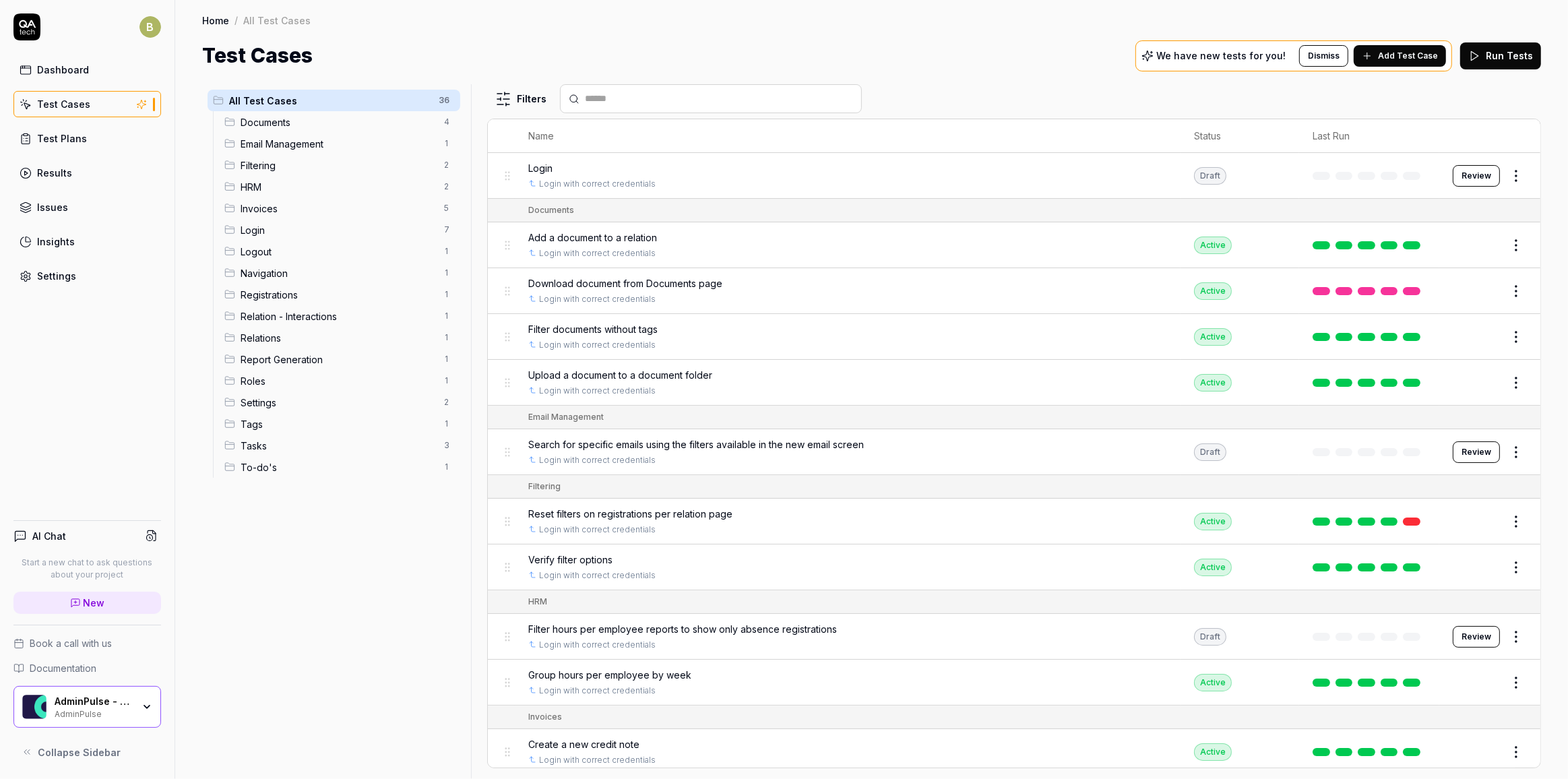
click at [977, 287] on html "B Dashboard Test Cases Test Plans Results Issues Insights Settings AI Chat Star…" at bounding box center [784, 390] width 1568 height 779
click at [678, 285] on html "B Dashboard Test Cases Test Plans Results Issues Insights Settings AI Chat Star…" at bounding box center [784, 390] width 1568 height 779
click at [682, 280] on span "Download document from Documents page" at bounding box center [625, 284] width 194 height 14
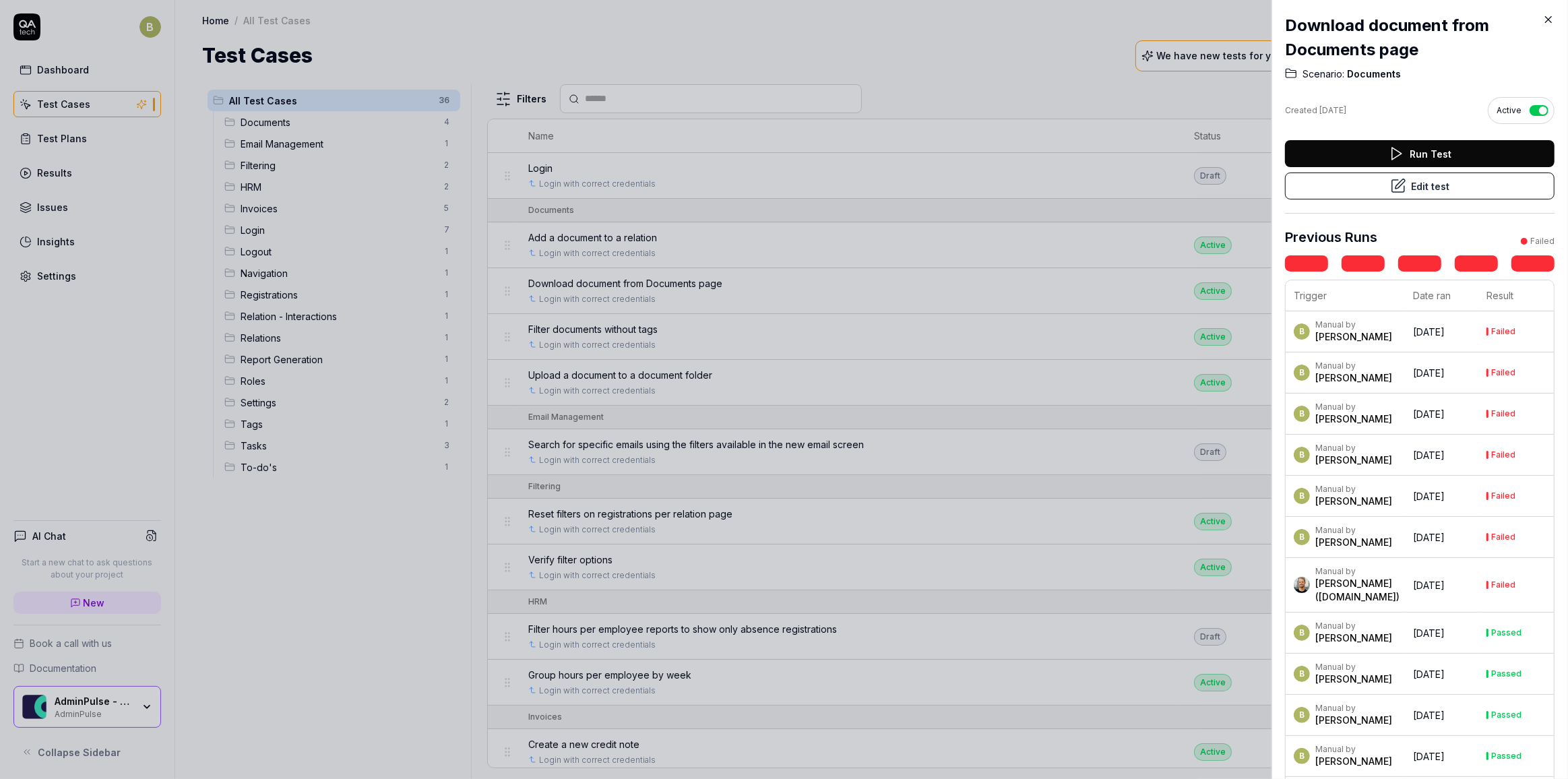
click at [977, 62] on h2 "Download document from Documents page" at bounding box center [1420, 38] width 269 height 49
click at [977, 178] on button "Edit test" at bounding box center [1420, 186] width 269 height 27
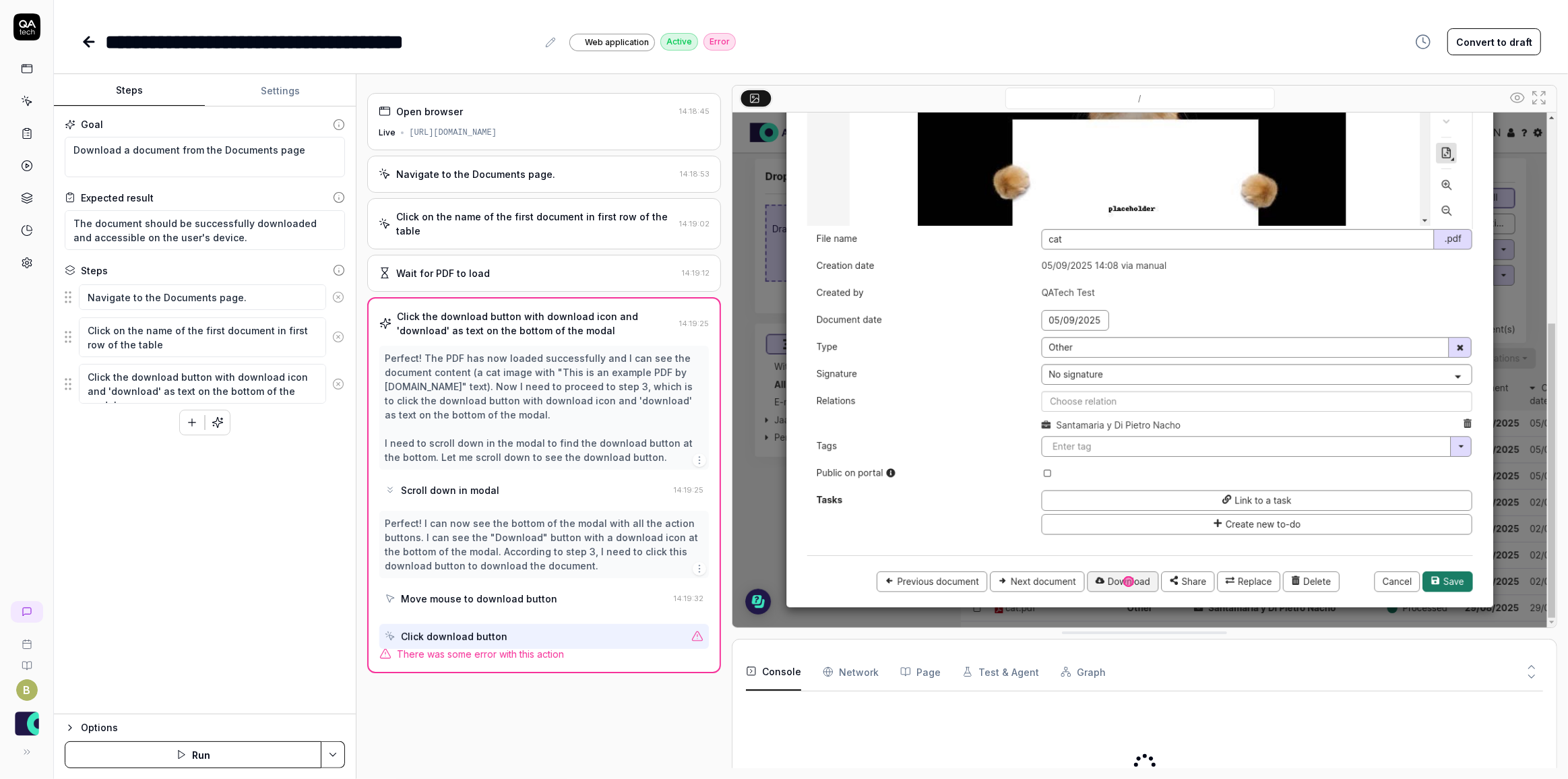
type textarea "*"
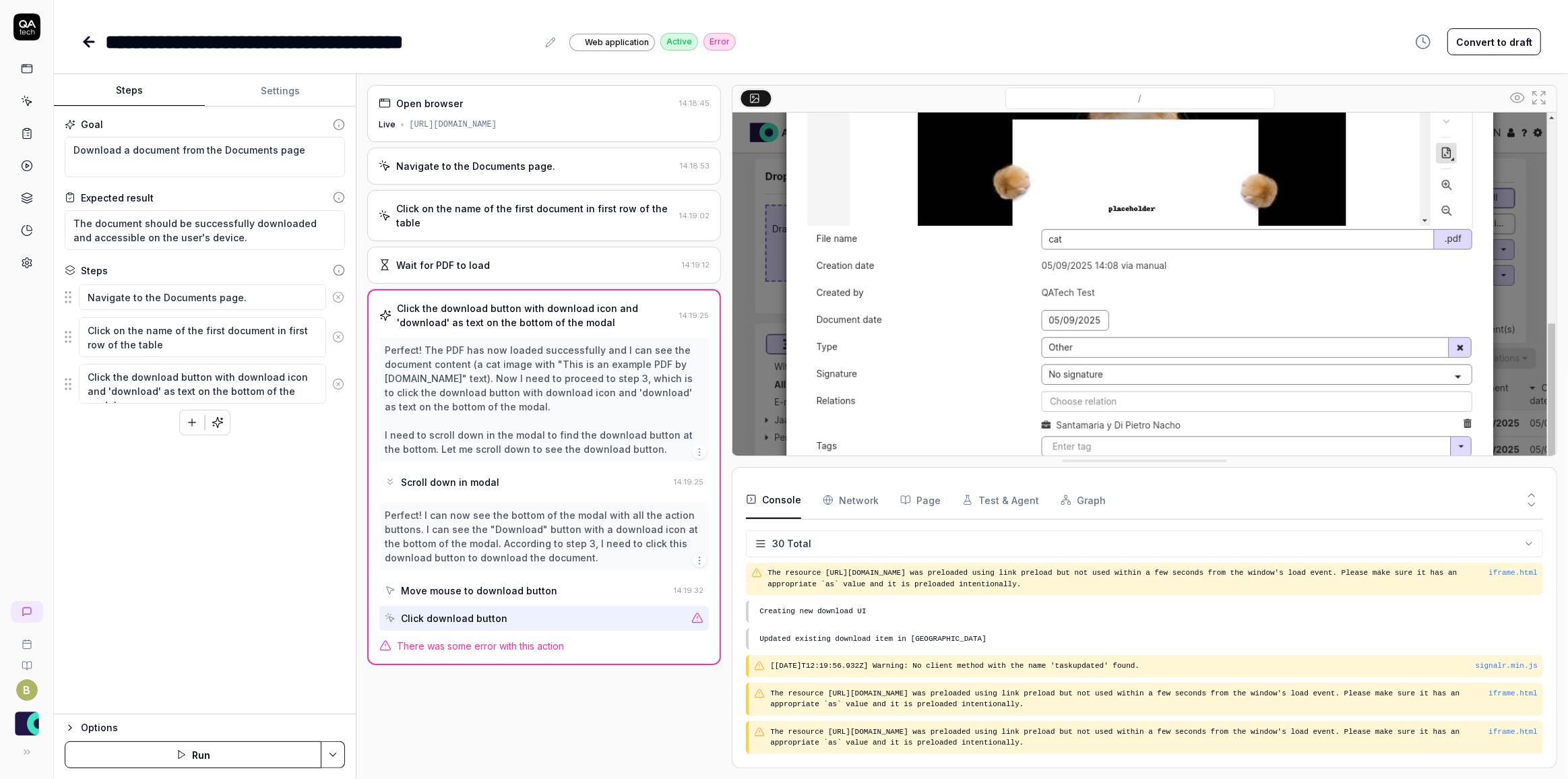
scroll to position [710, 0]
drag, startPoint x: 1067, startPoint y: 636, endPoint x: 1062, endPoint y: 464, distance: 172.1
click at [865, 500] on Requests "Network" at bounding box center [851, 500] width 56 height 38
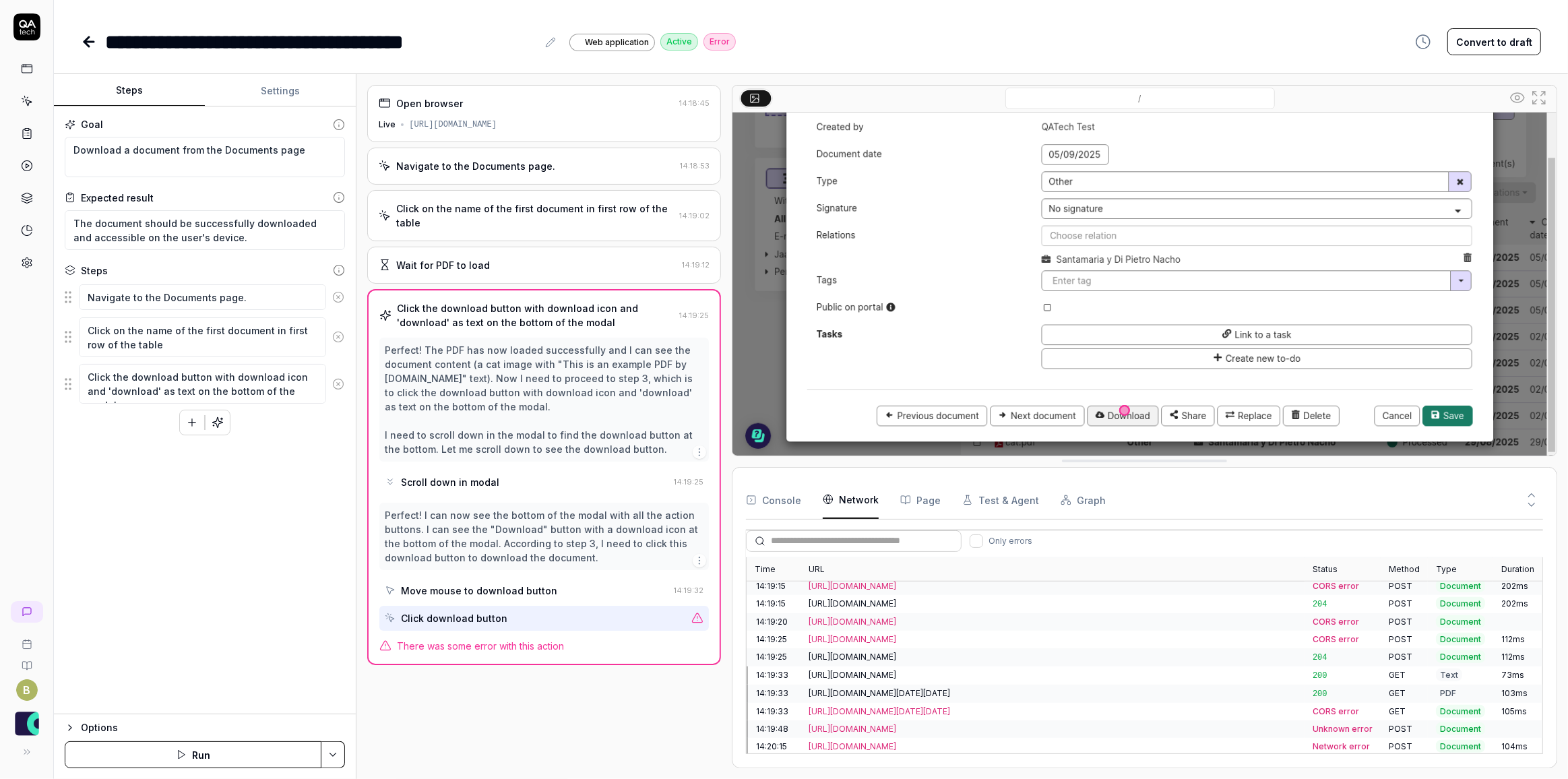
scroll to position [1419, 0]
click at [977, 702] on div "[URL][DOMAIN_NAME][DATE][DATE]" at bounding box center [1052, 707] width 488 height 12
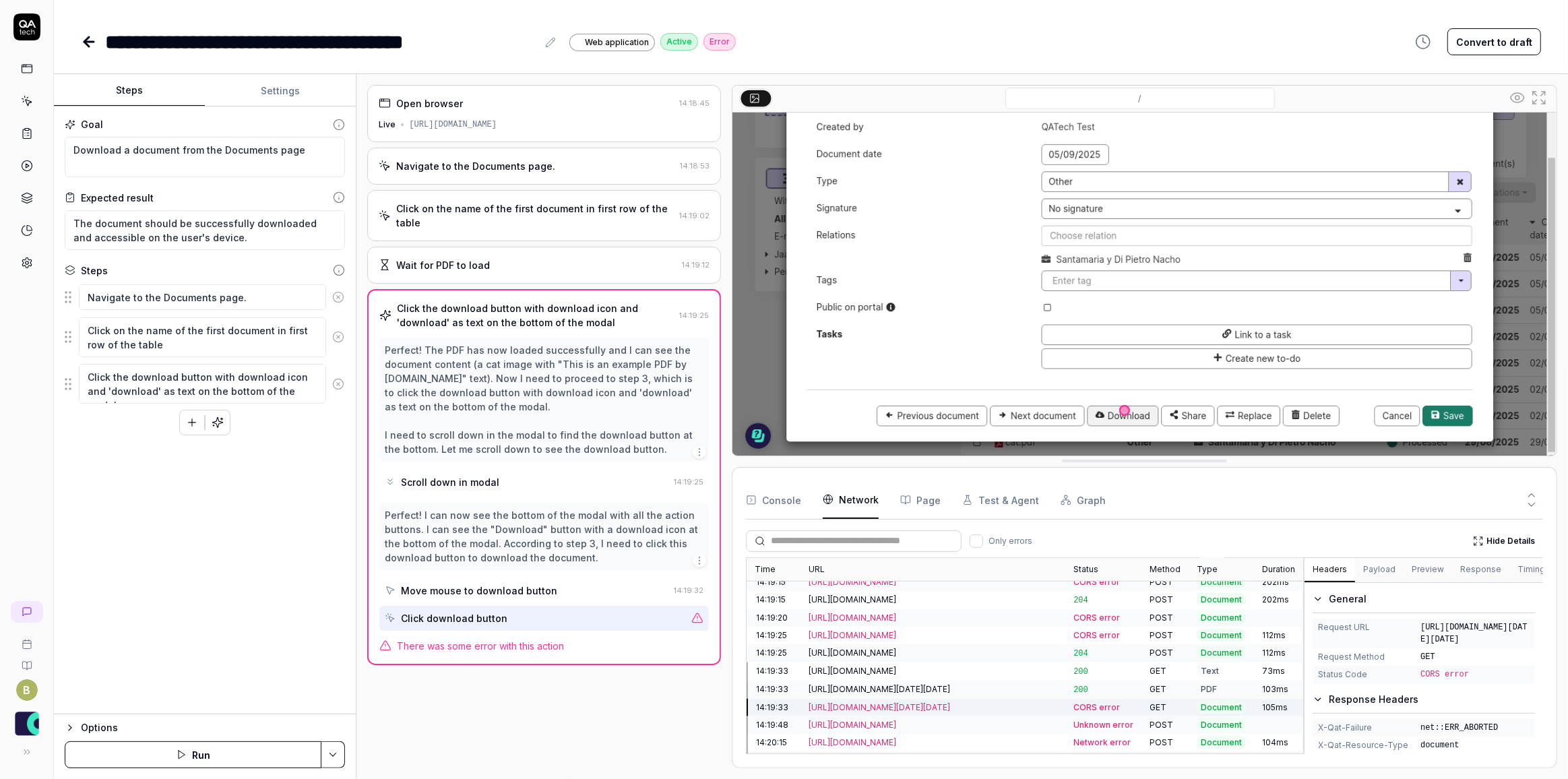
click at [618, 586] on div "Move mouse to download button" at bounding box center [526, 590] width 284 height 25
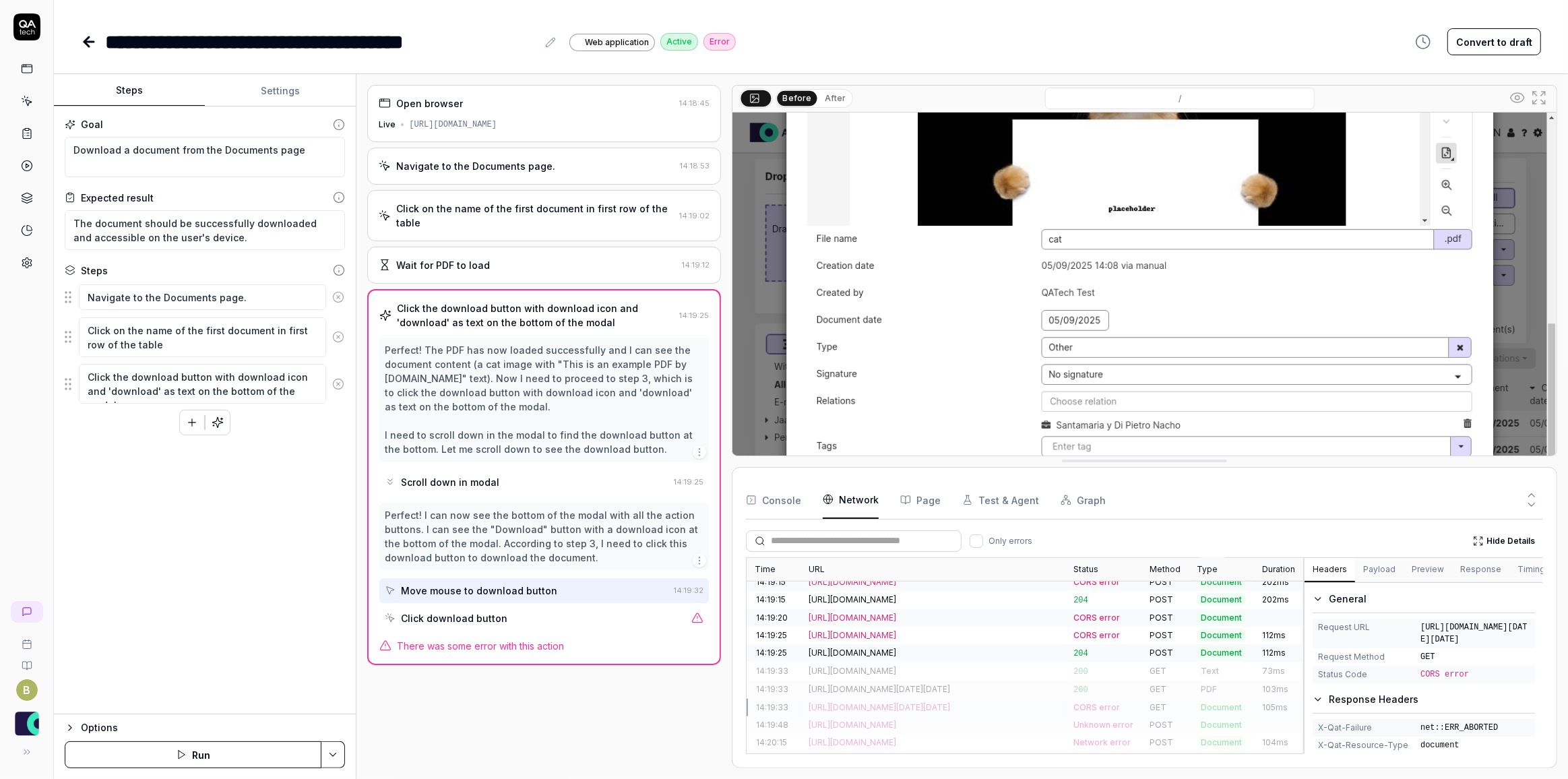
click at [616, 614] on div "Click download button" at bounding box center [535, 618] width 301 height 25
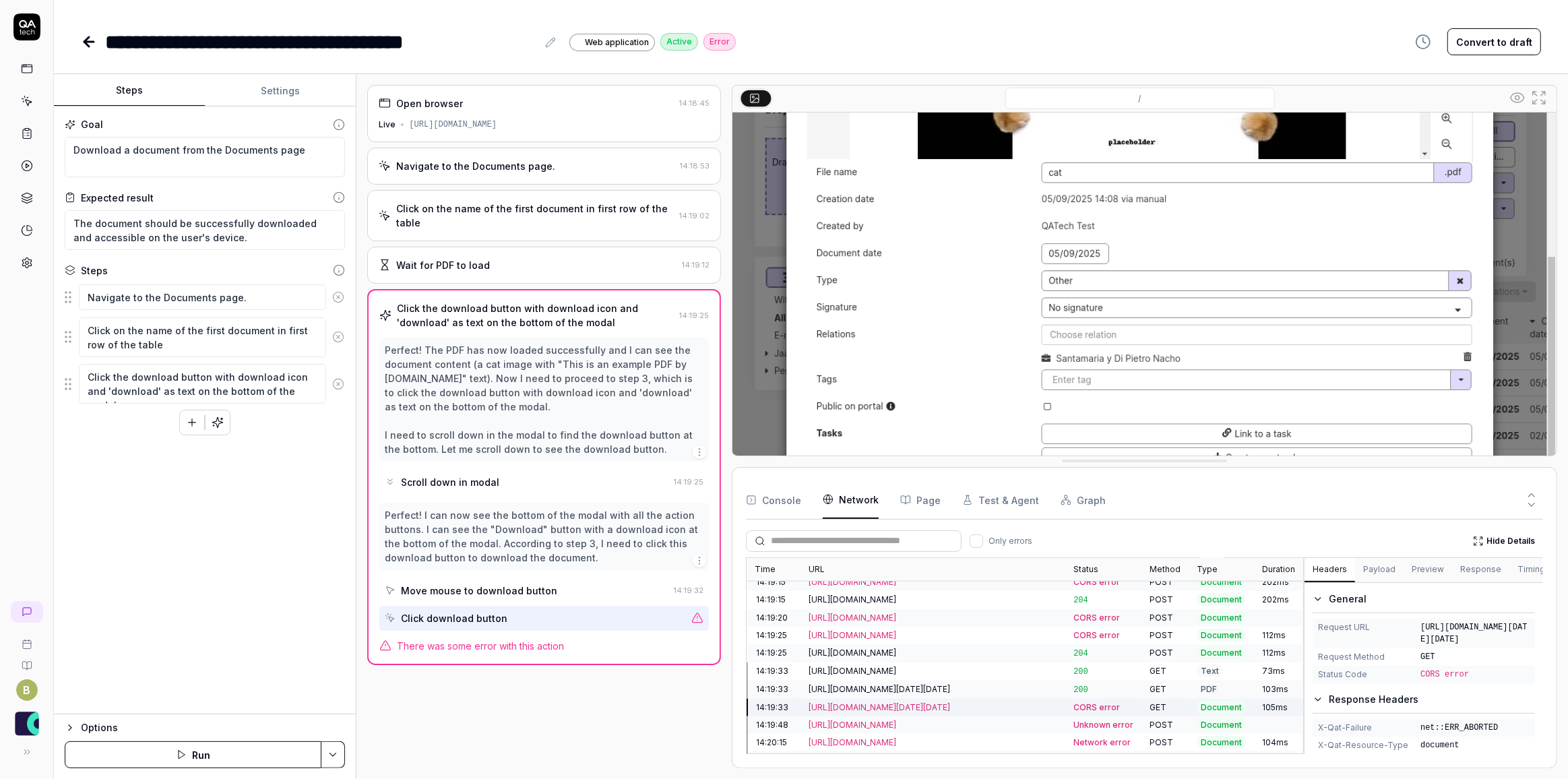
scroll to position [165, 0]
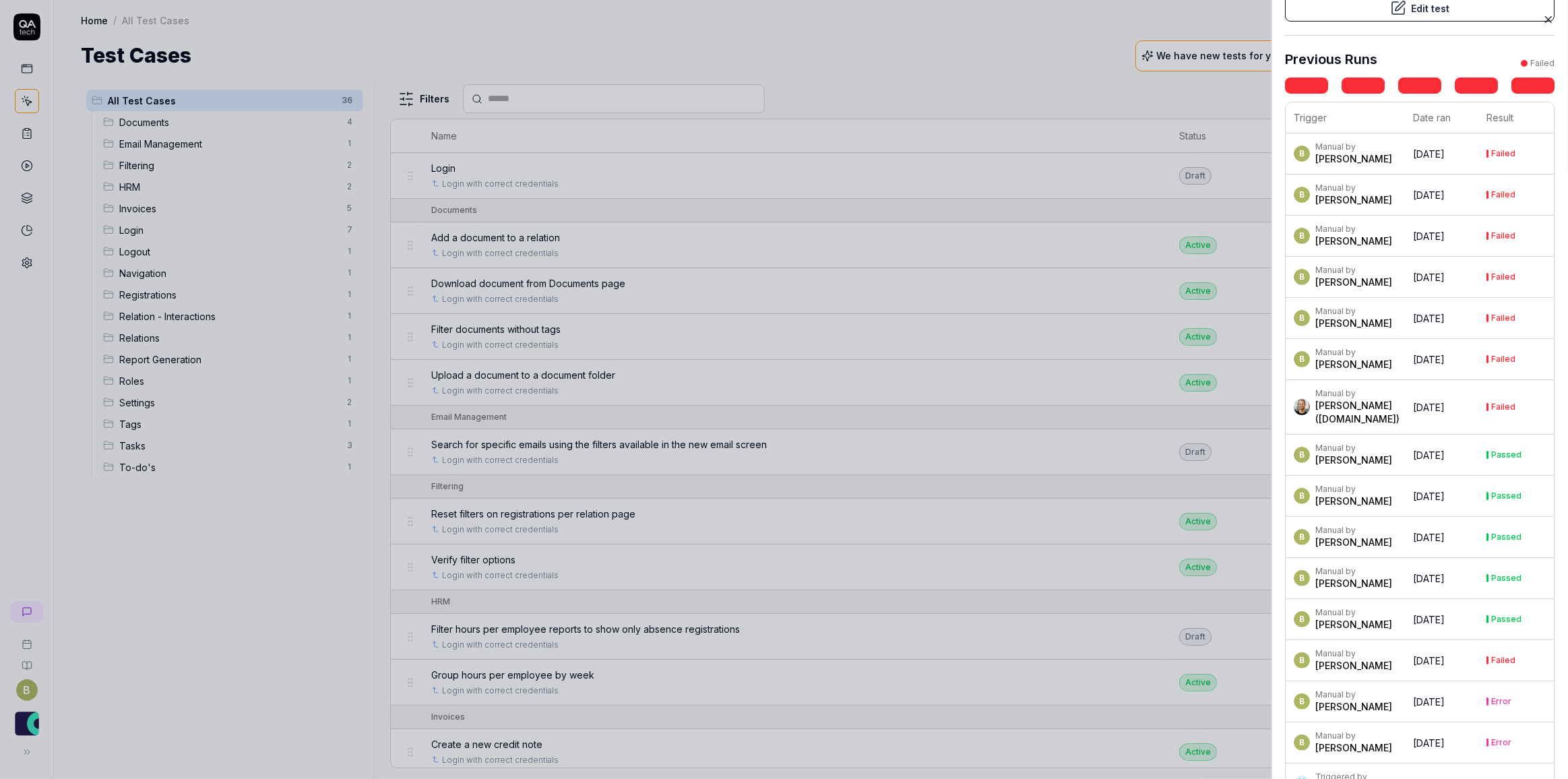
scroll to position [122, 0]
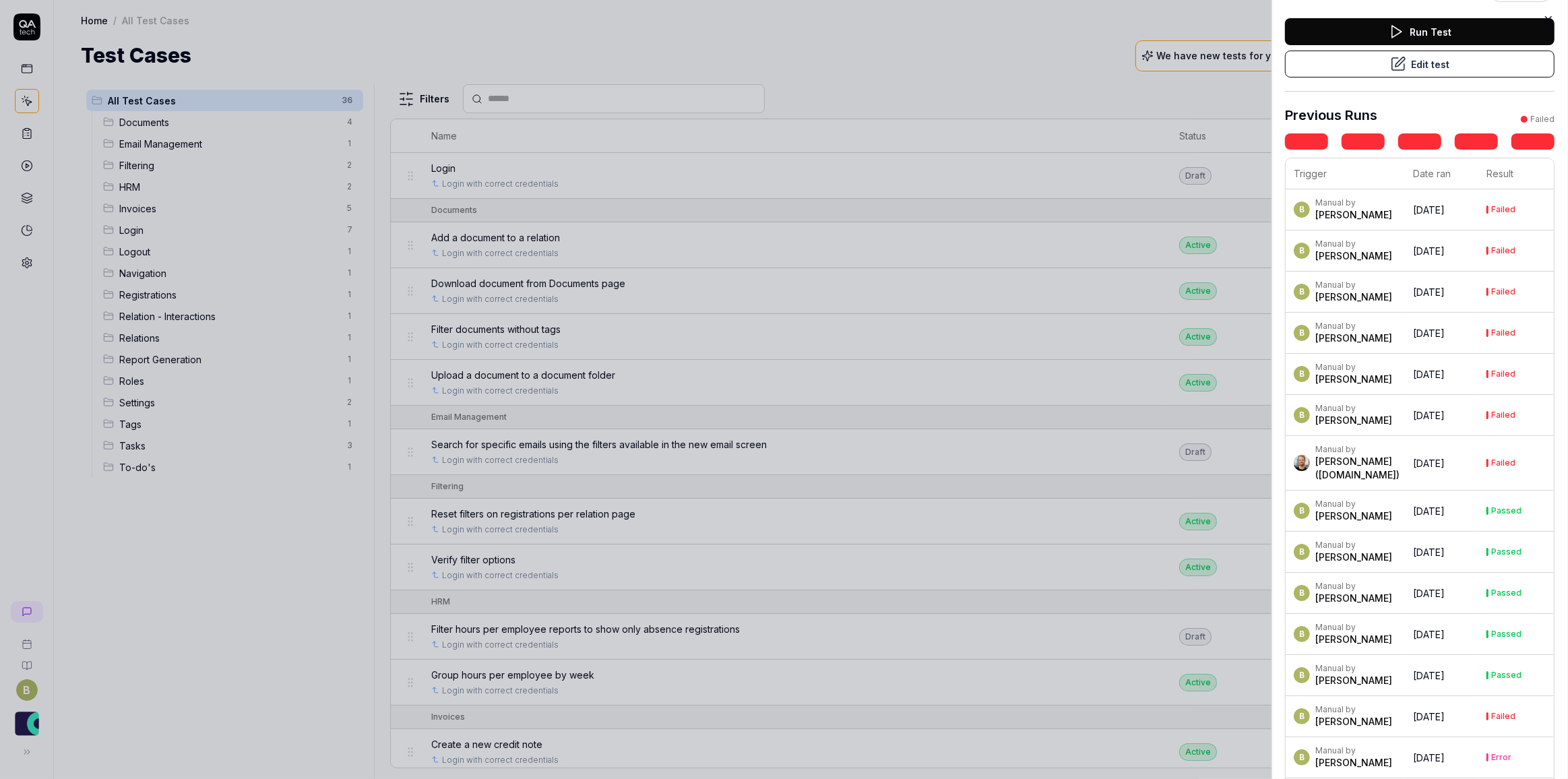
click at [977, 171] on th "Date ran" at bounding box center [1441, 173] width 74 height 31
click at [977, 172] on th "Trigger" at bounding box center [1345, 173] width 120 height 31
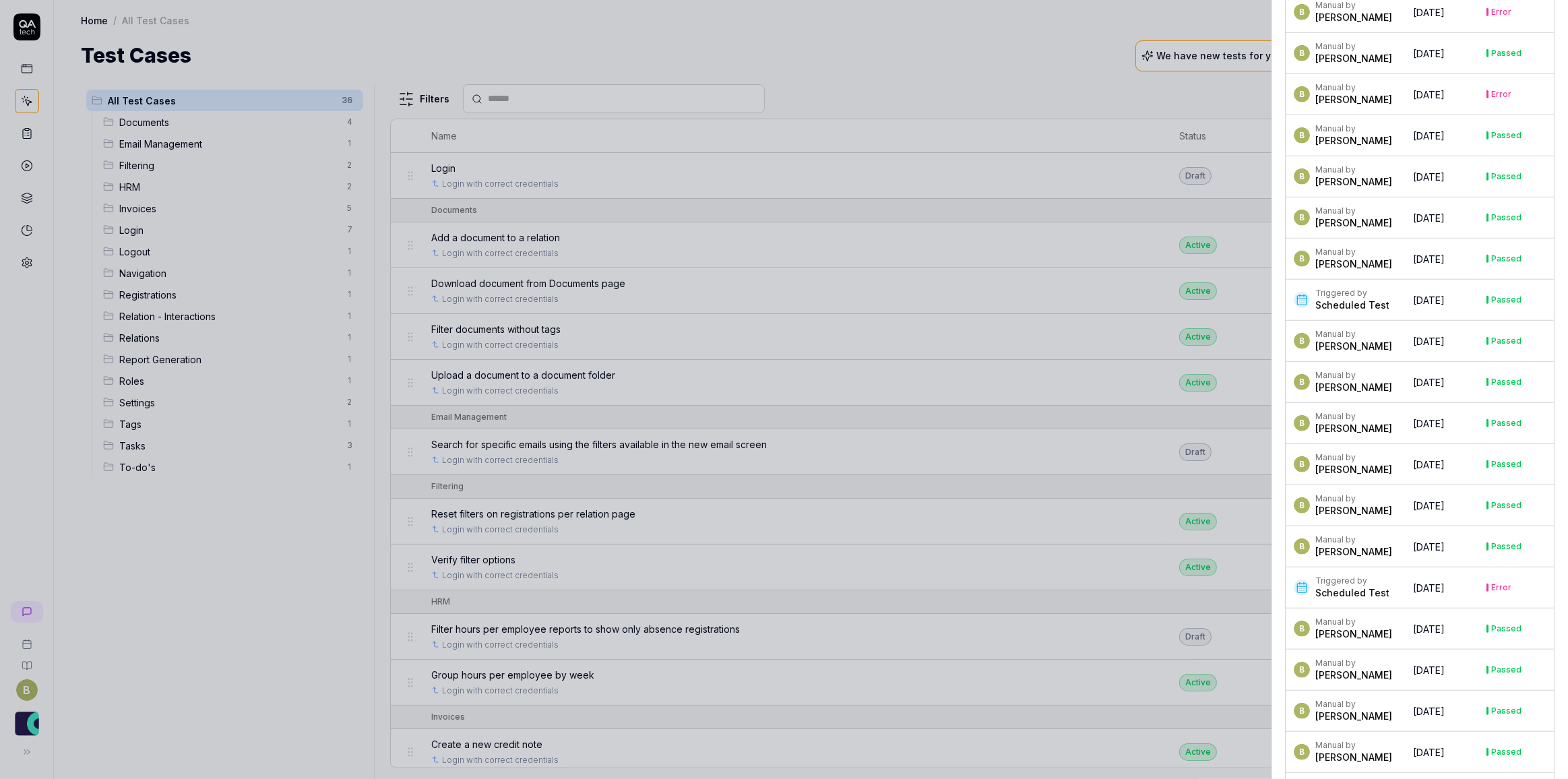
scroll to position [0, 0]
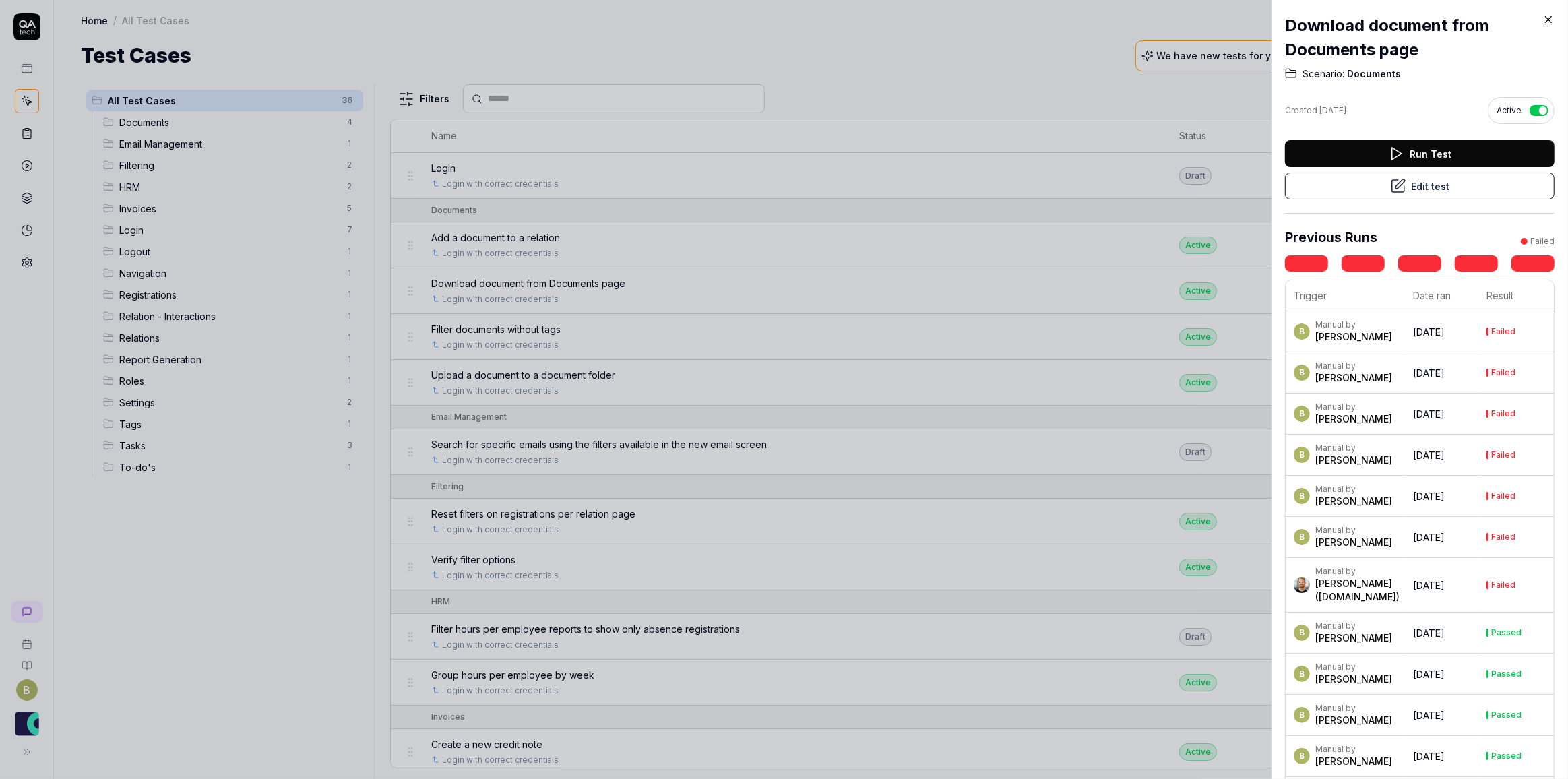
click at [977, 22] on icon at bounding box center [1548, 19] width 12 height 12
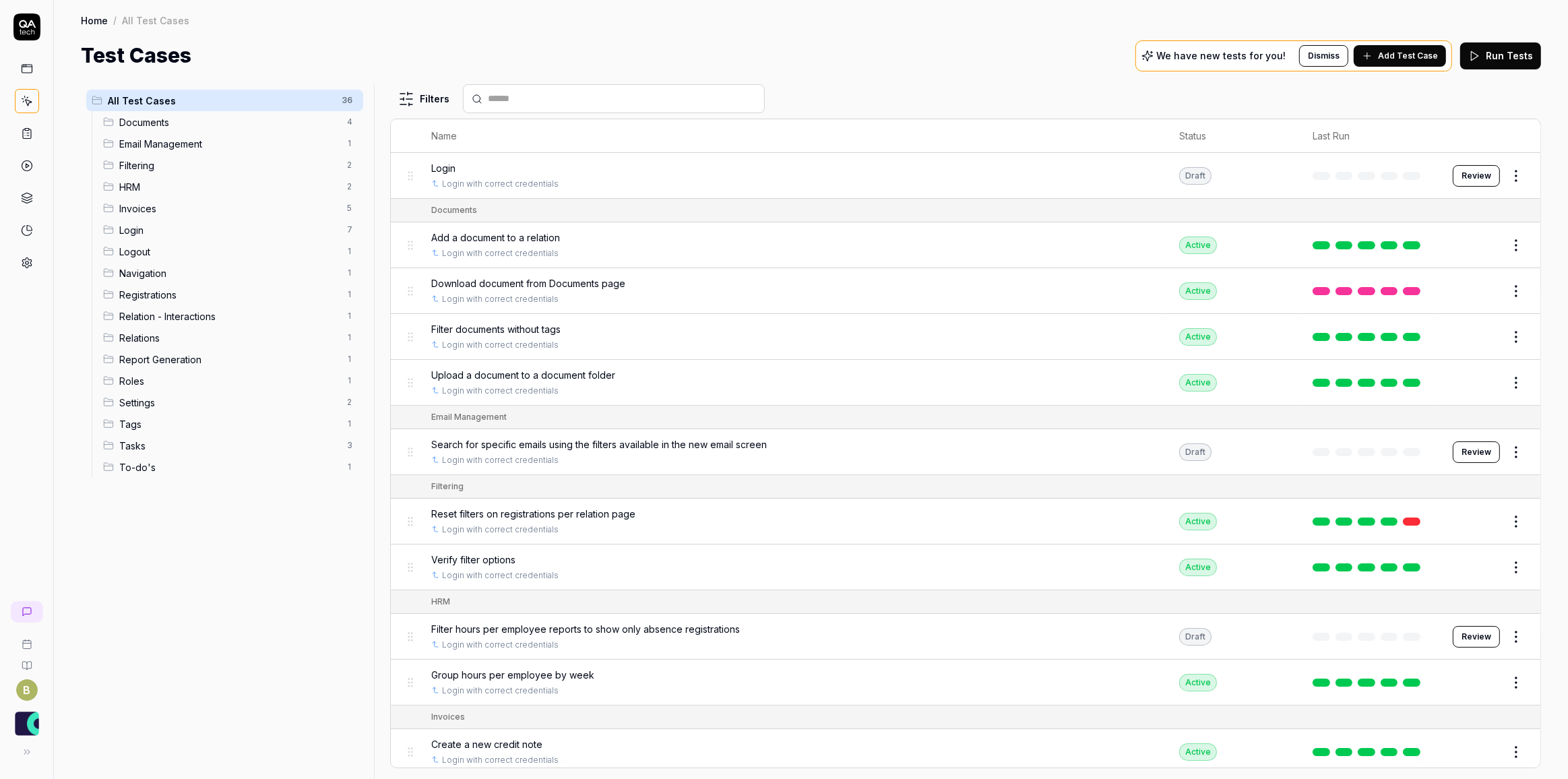
click at [532, 281] on span "Download document from Documents page" at bounding box center [528, 284] width 194 height 14
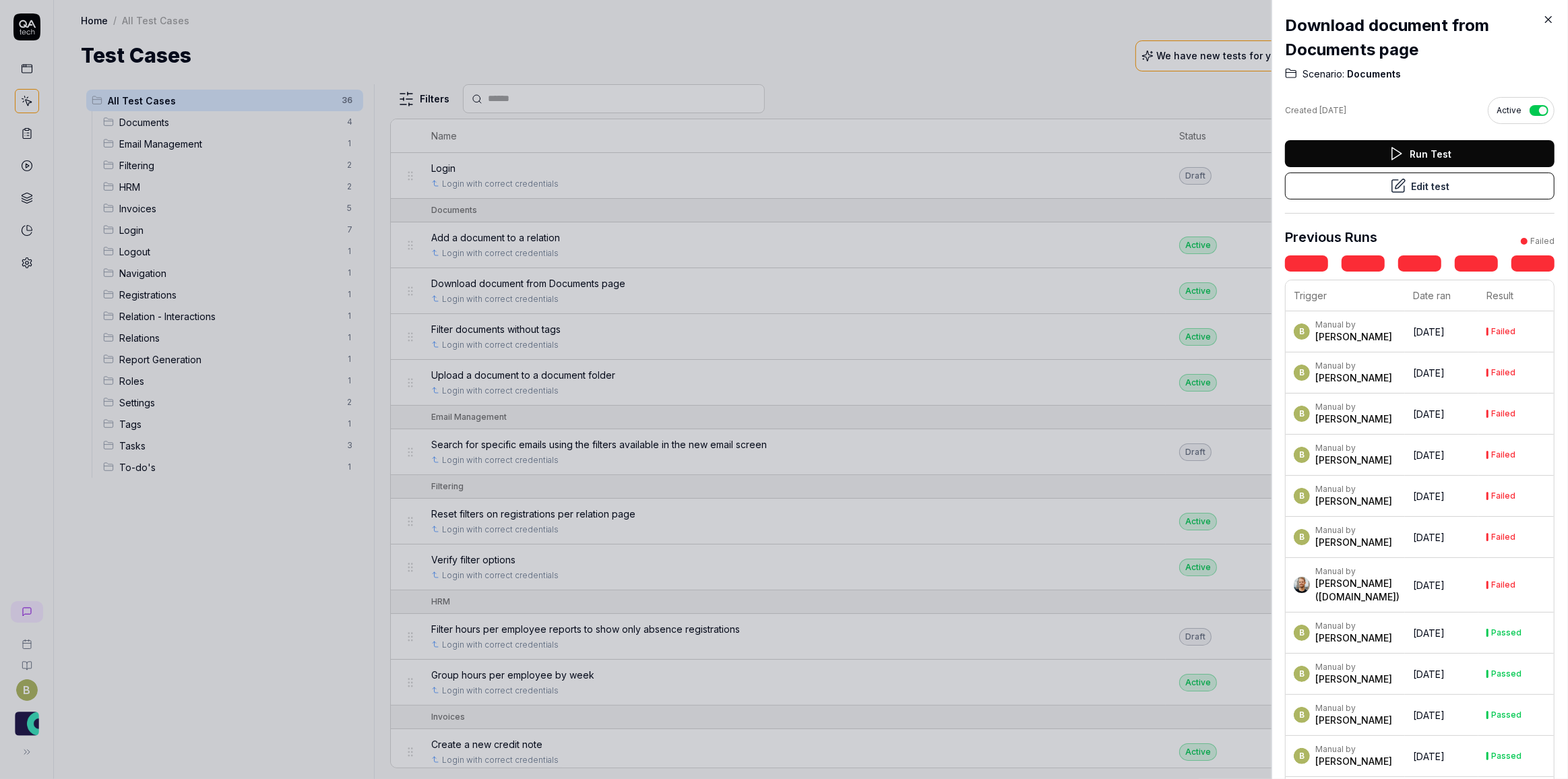
click at [532, 281] on div at bounding box center [784, 390] width 1568 height 779
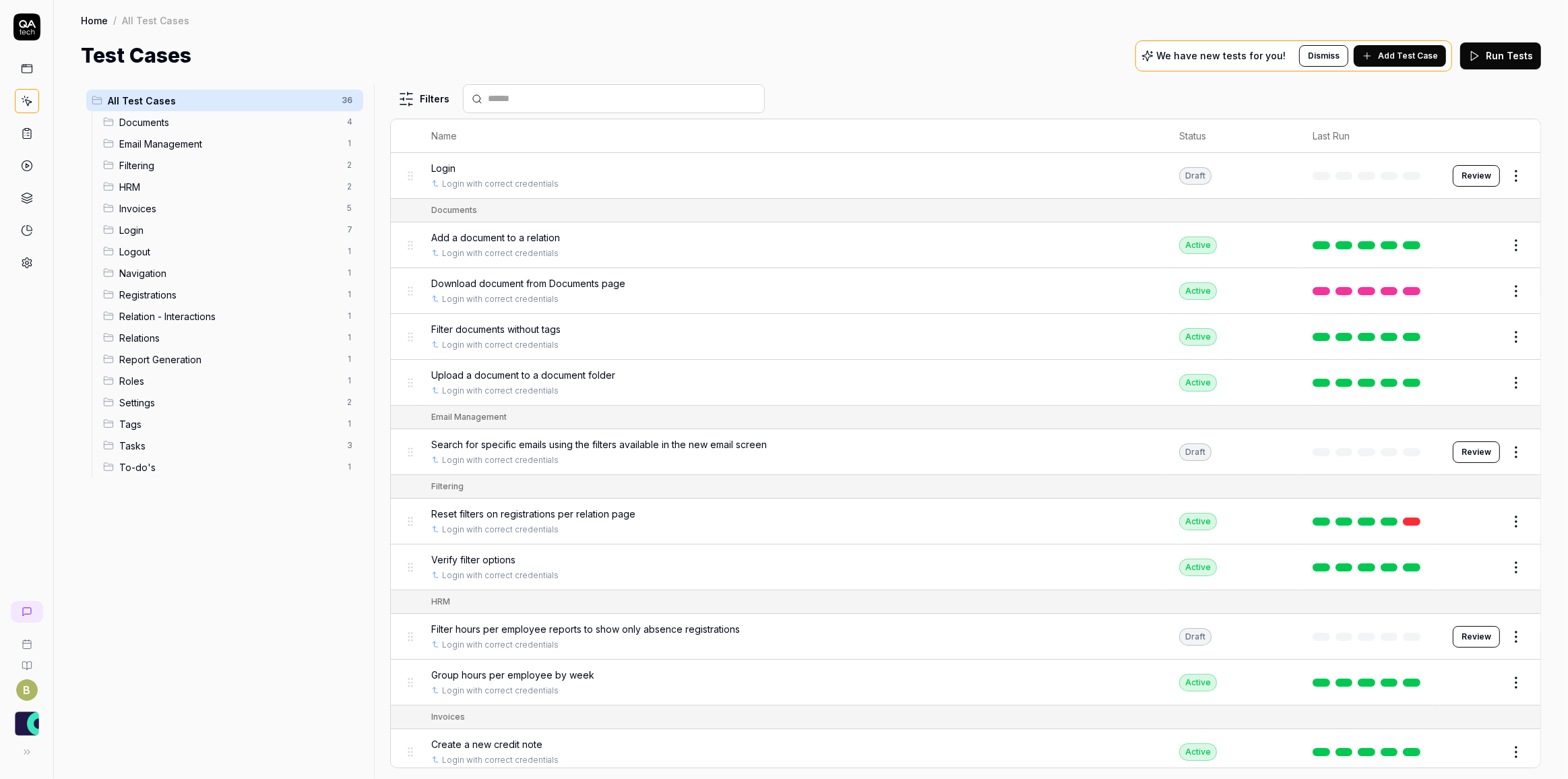
click at [543, 235] on span "Add a document to a relation" at bounding box center [495, 238] width 129 height 14
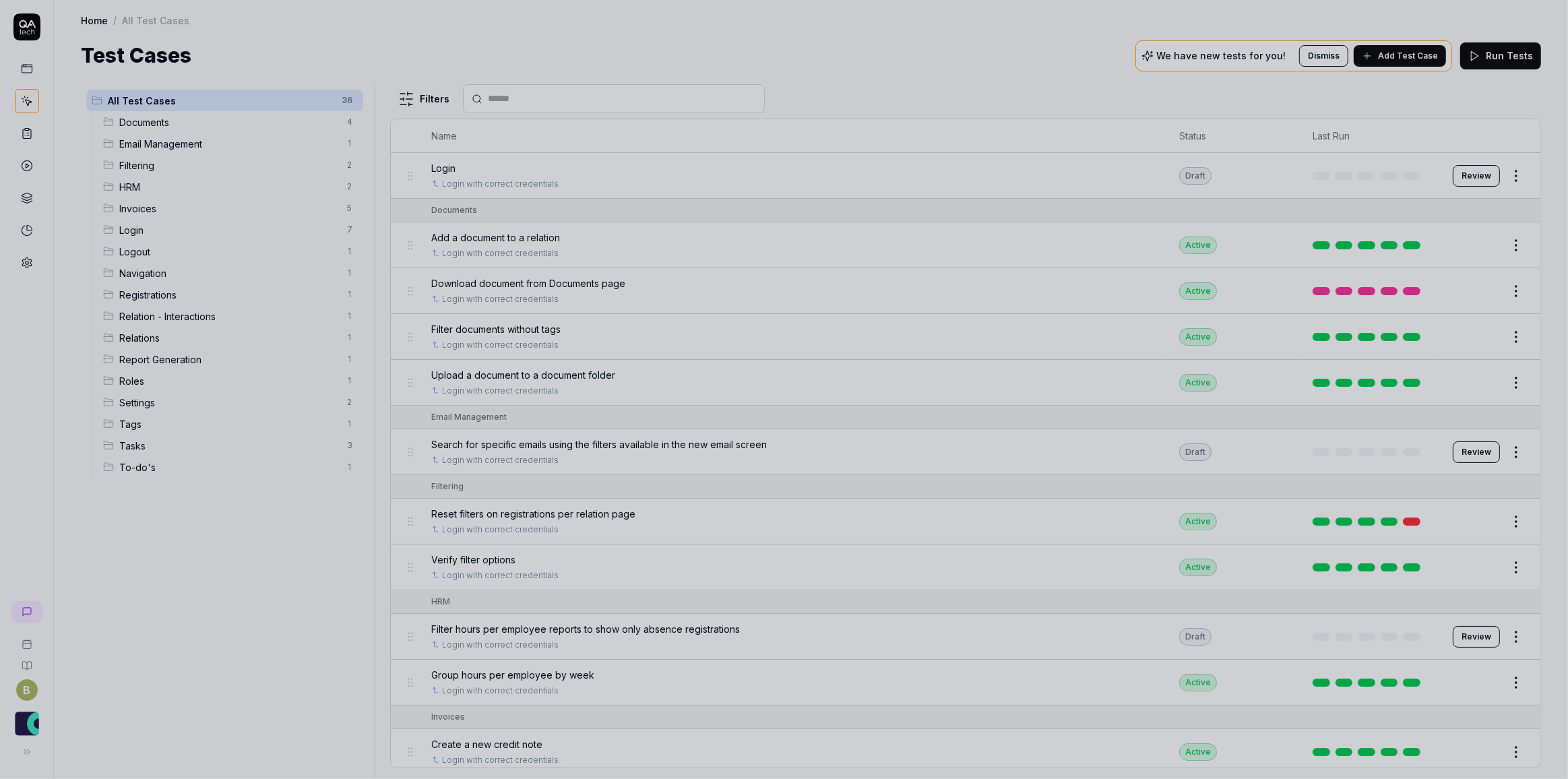
click at [572, 276] on div at bounding box center [784, 390] width 1568 height 779
click at [583, 284] on div at bounding box center [784, 390] width 1568 height 779
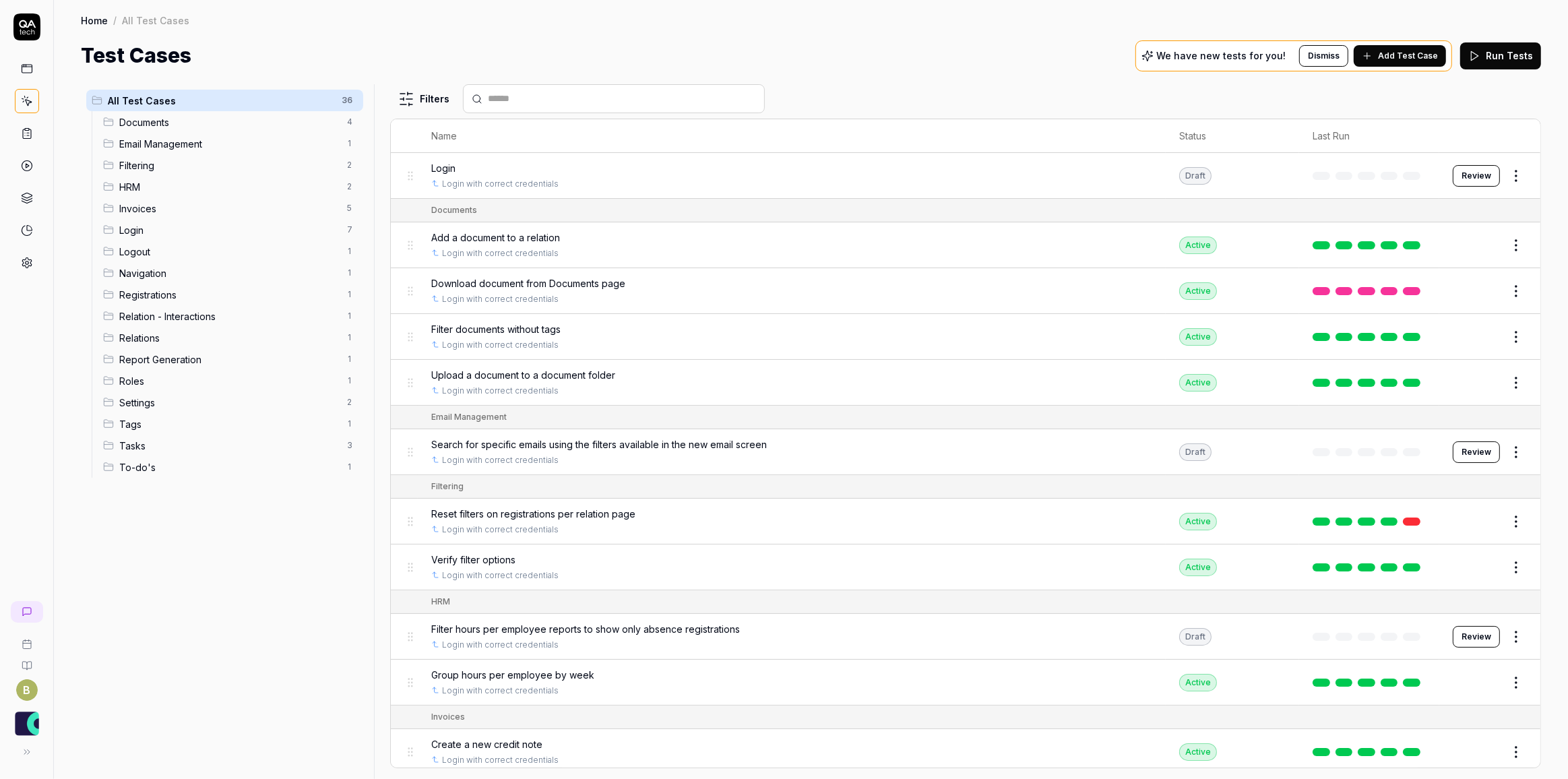
click at [584, 280] on span "Download document from Documents page" at bounding box center [528, 284] width 194 height 14
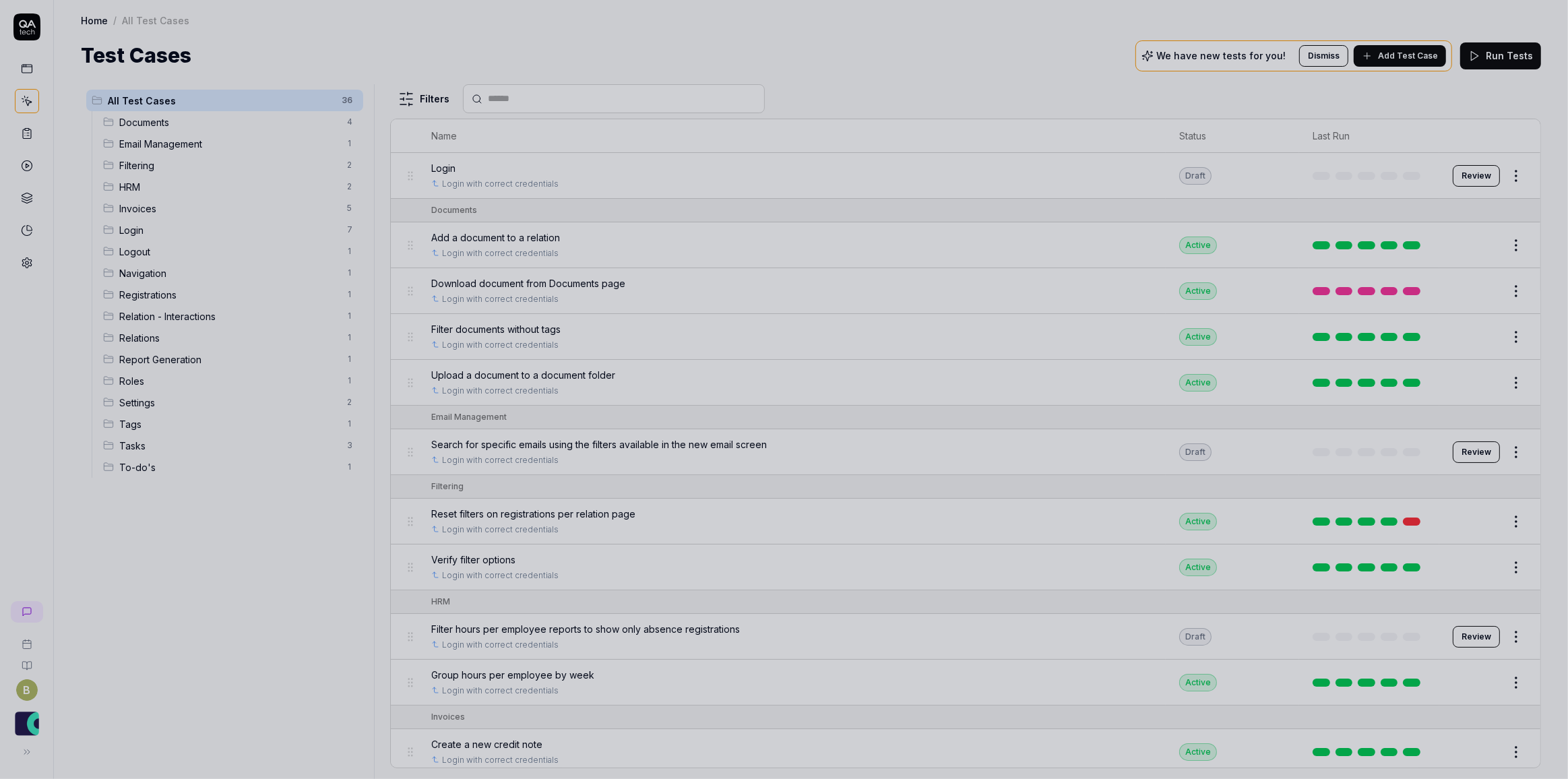
click at [584, 280] on div at bounding box center [784, 390] width 1568 height 779
click at [584, 280] on span "Download document from Documents page" at bounding box center [528, 284] width 194 height 14
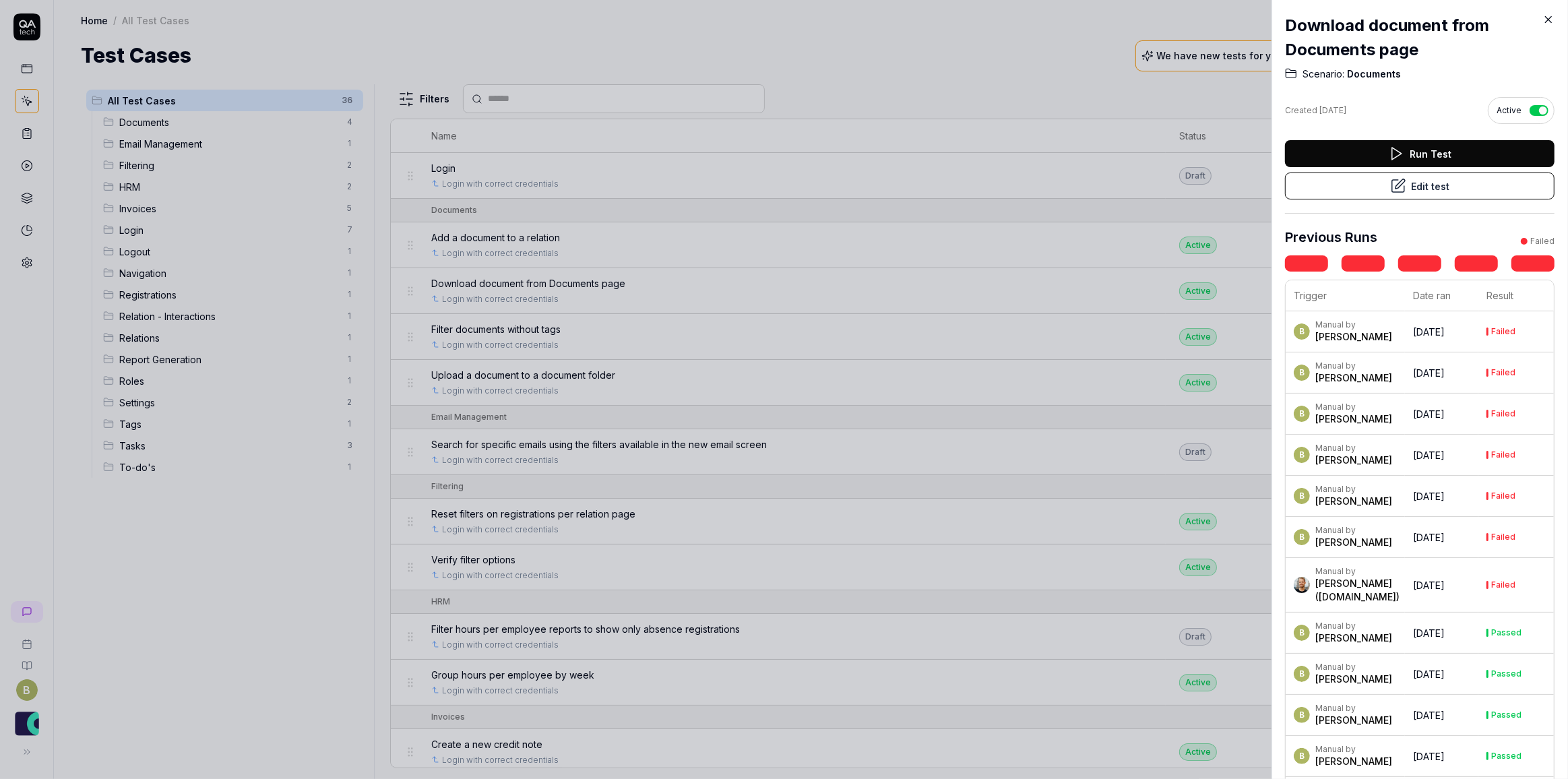
click at [296, 116] on div at bounding box center [784, 390] width 1568 height 779
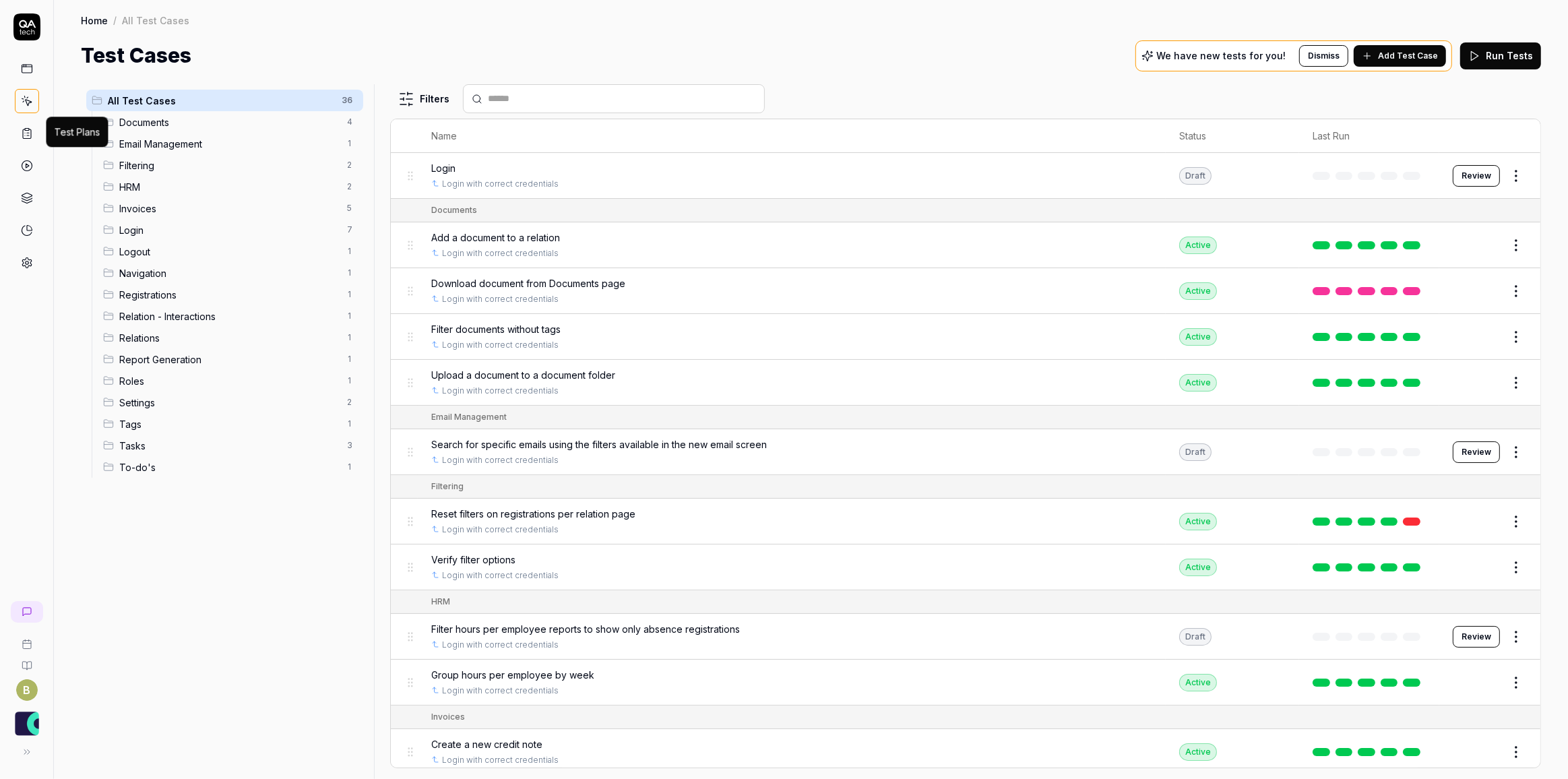
click at [23, 130] on icon at bounding box center [26, 133] width 12 height 12
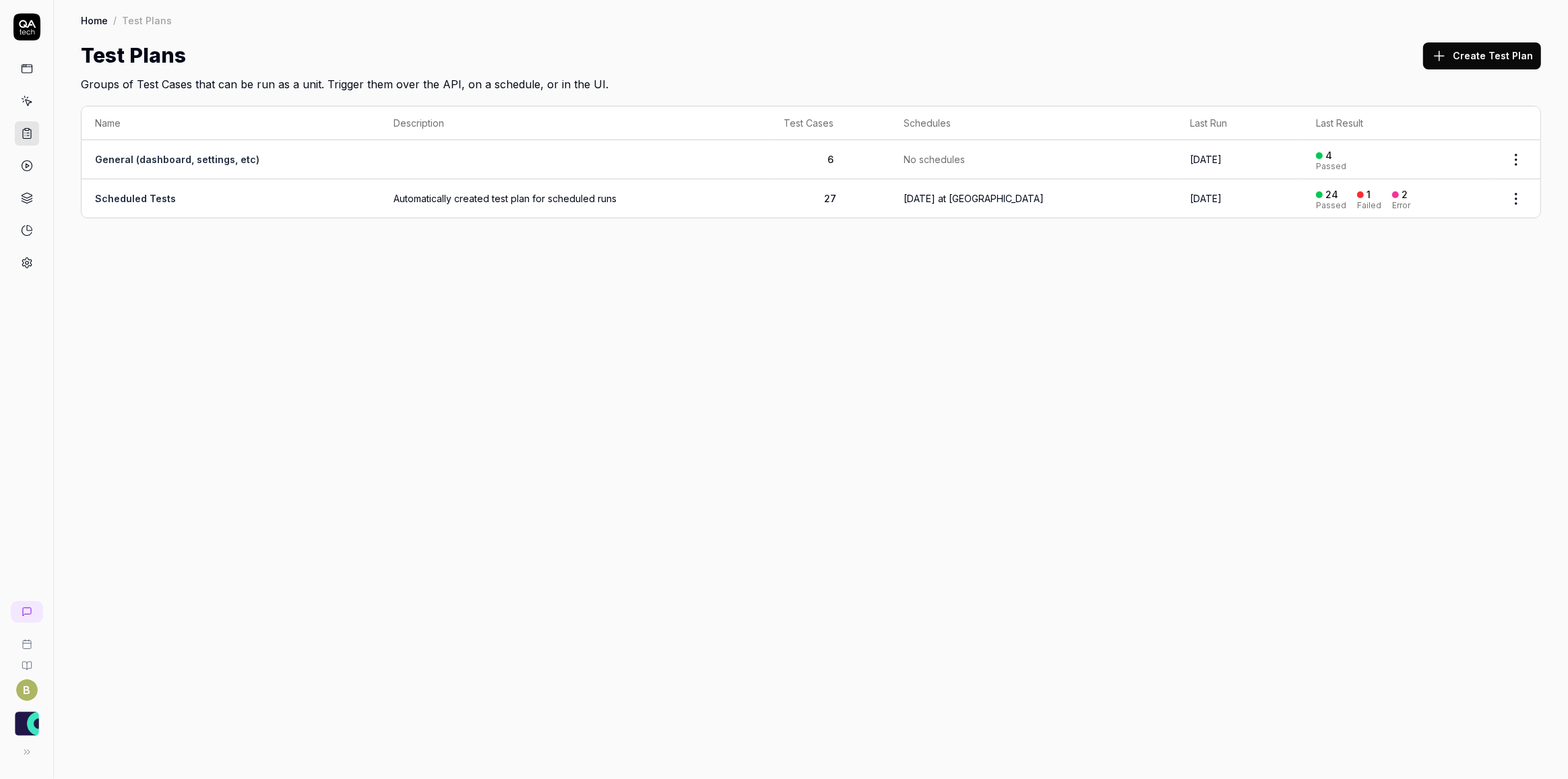
click at [21, 165] on icon at bounding box center [26, 165] width 12 height 12
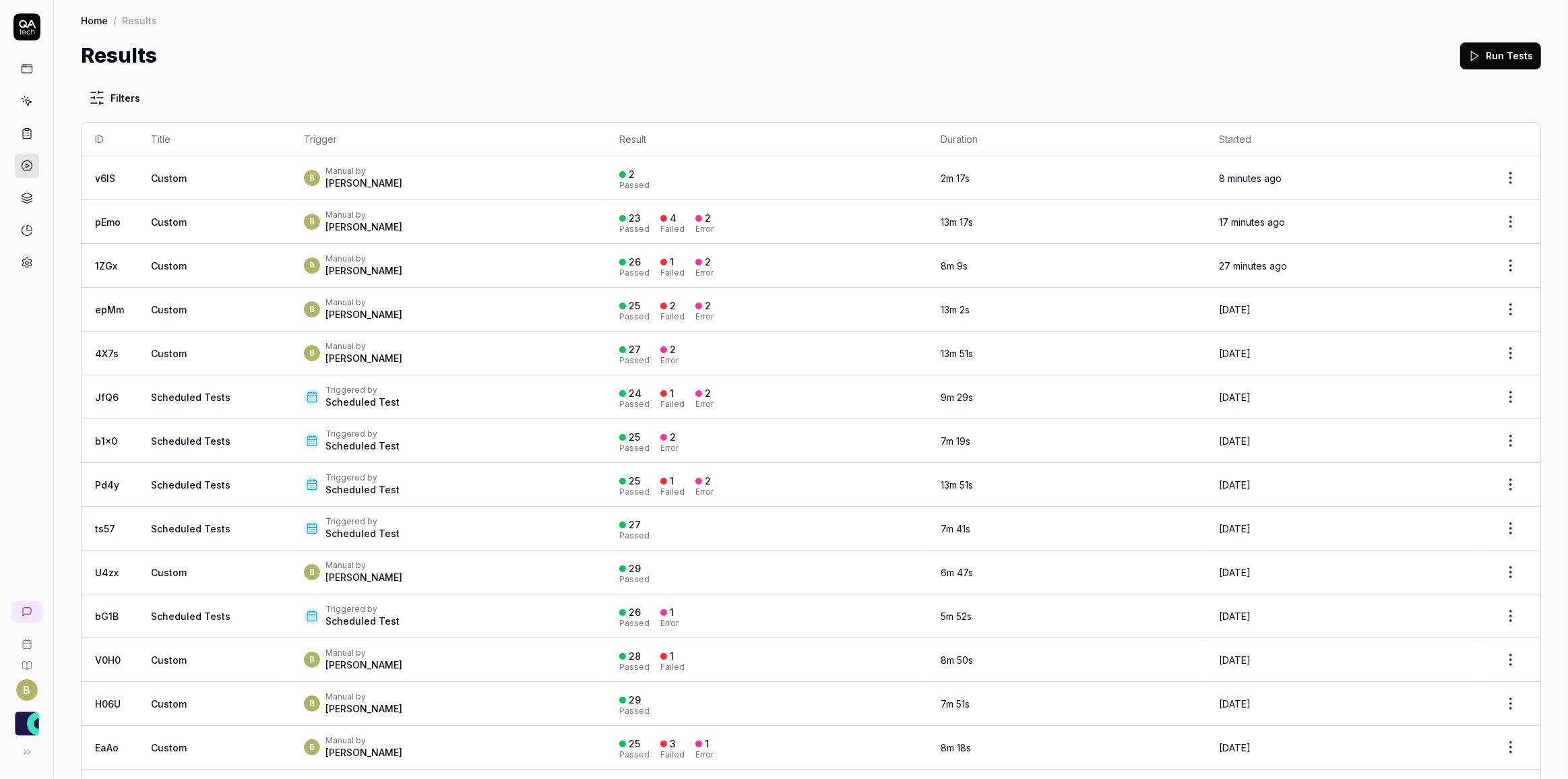
click at [537, 227] on div "B Manual by [PERSON_NAME]" at bounding box center [447, 222] width 288 height 24
click at [210, 213] on td "Custom" at bounding box center [214, 221] width 153 height 44
click at [36, 95] on link at bounding box center [27, 101] width 24 height 24
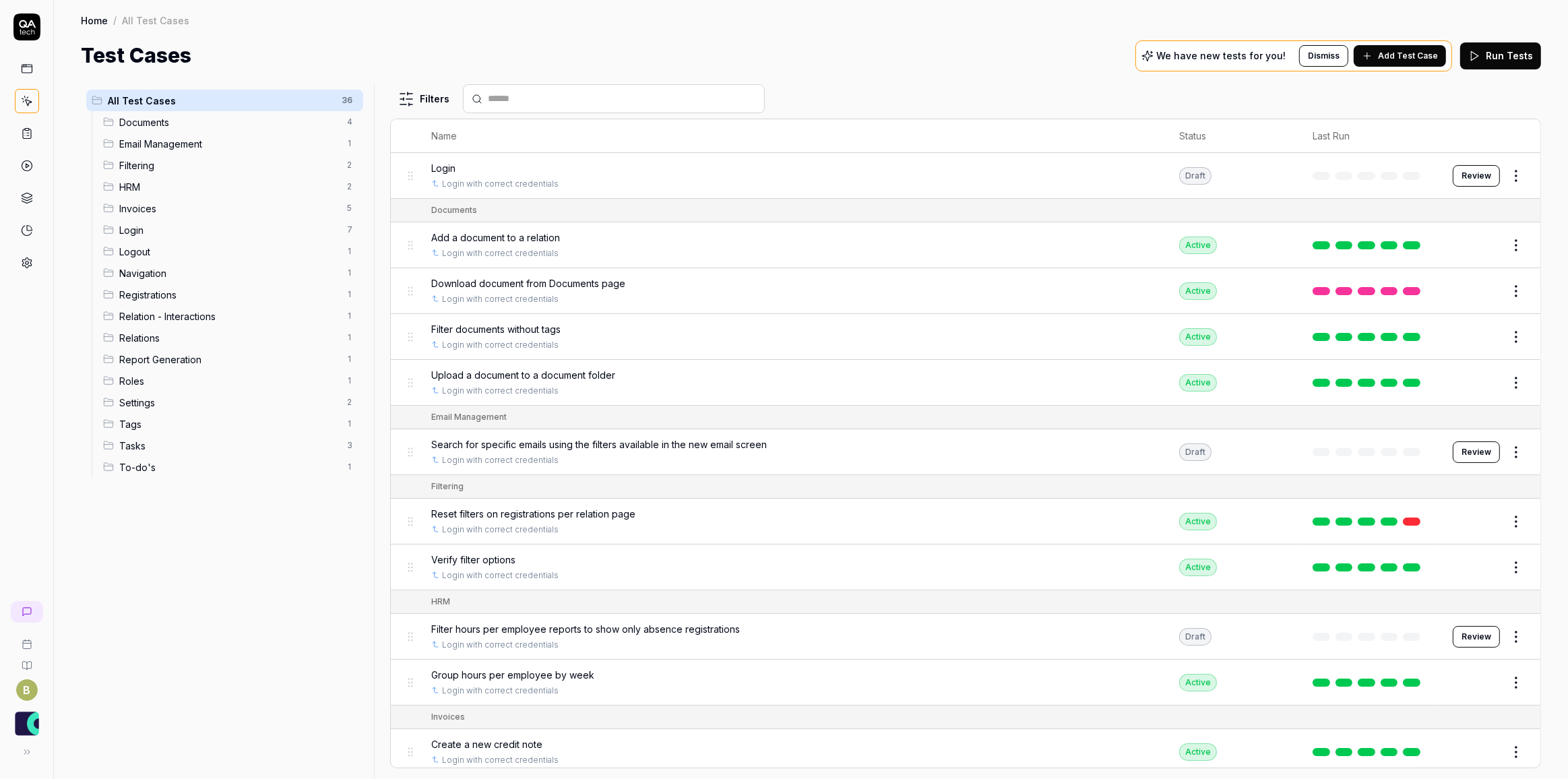
click at [210, 124] on span "Documents" at bounding box center [229, 122] width 220 height 14
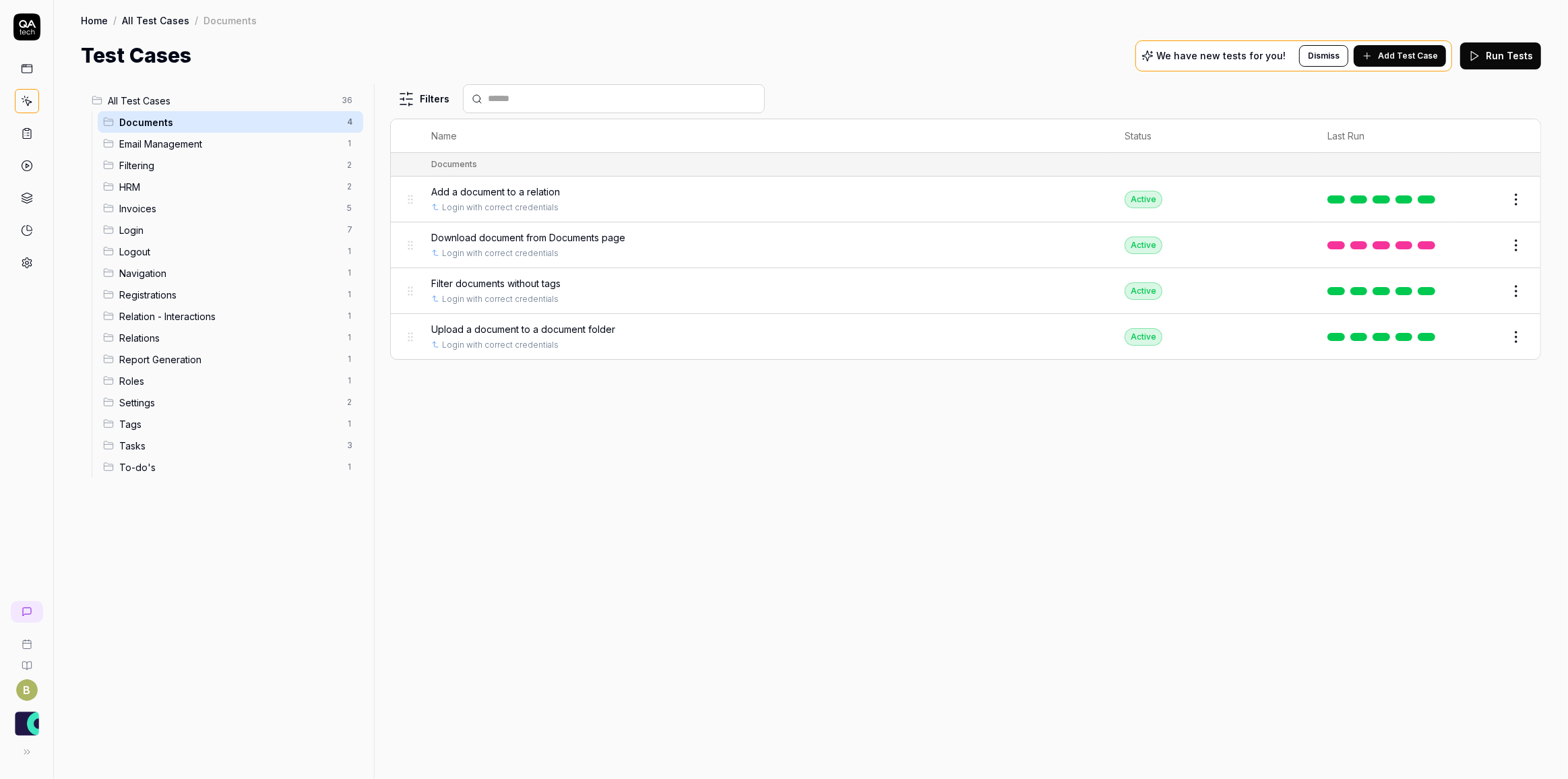
click at [1514, 243] on html "B Home / All Test Cases / Documents Home / All Test Cases / Documents Test Case…" at bounding box center [784, 390] width 1568 height 779
click at [1497, 447] on div "Delete" at bounding box center [1460, 450] width 128 height 29
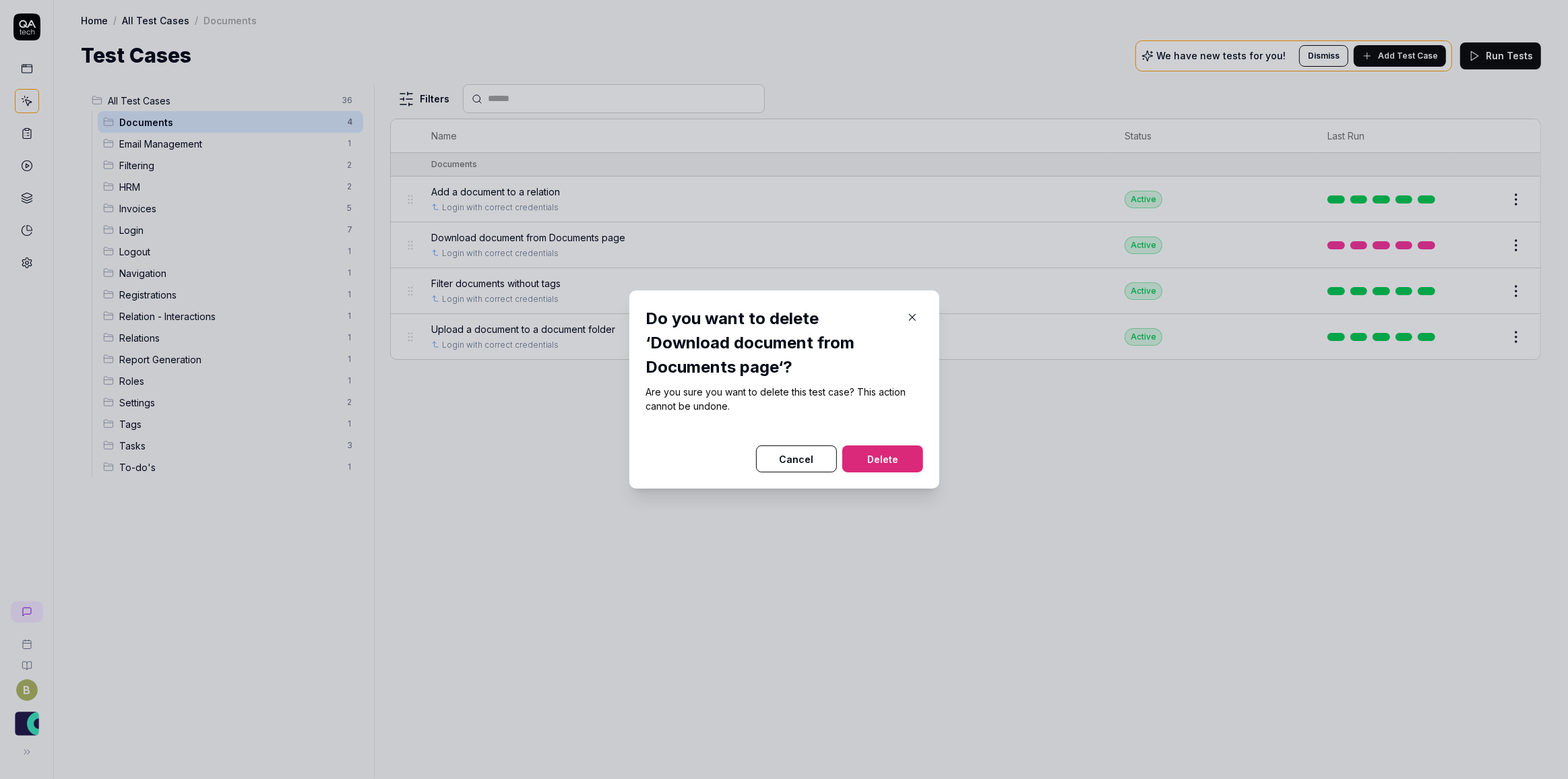
click at [879, 462] on button "Delete" at bounding box center [882, 459] width 81 height 27
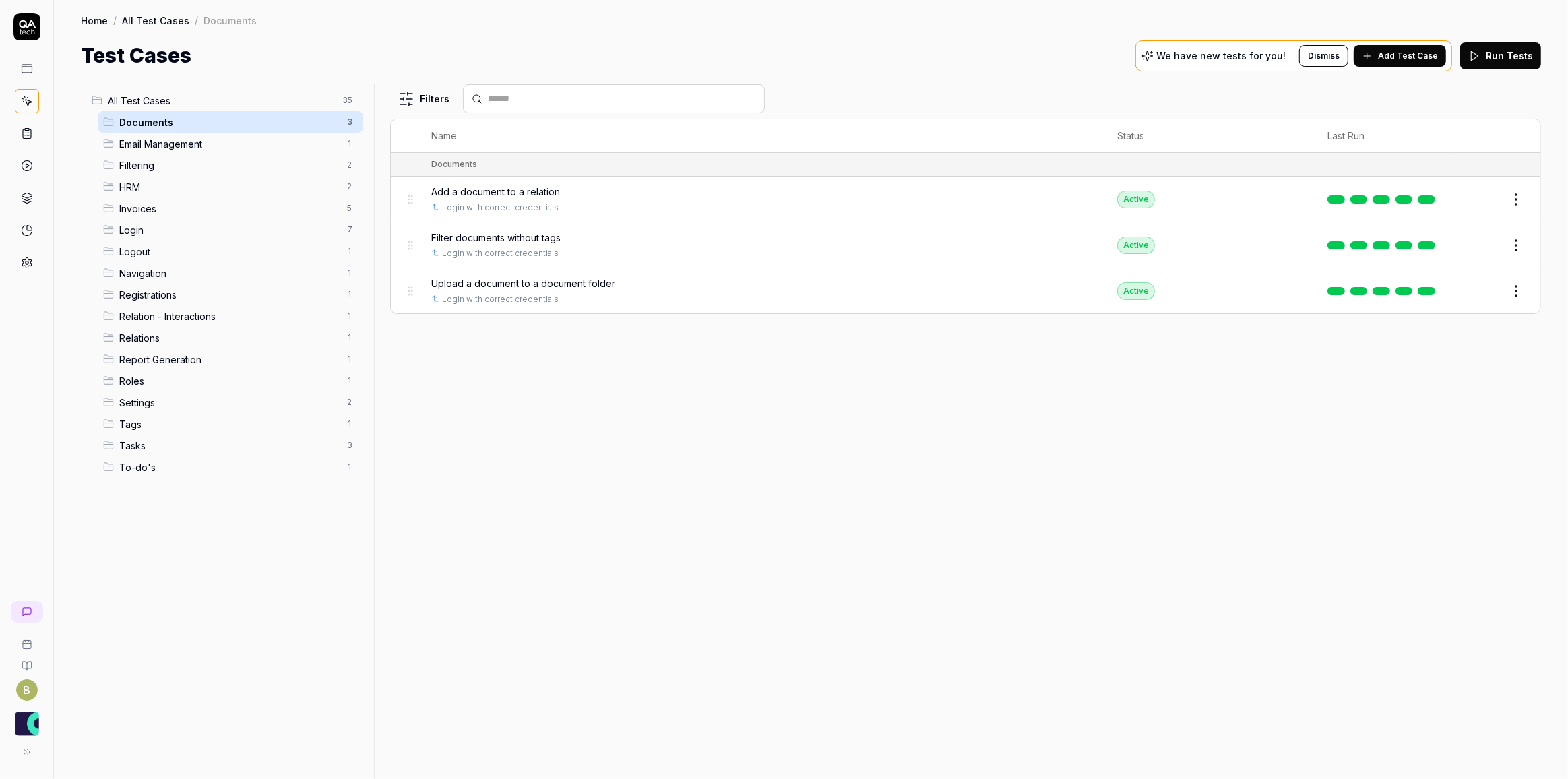
click at [148, 102] on span "All Test Cases" at bounding box center [221, 101] width 226 height 14
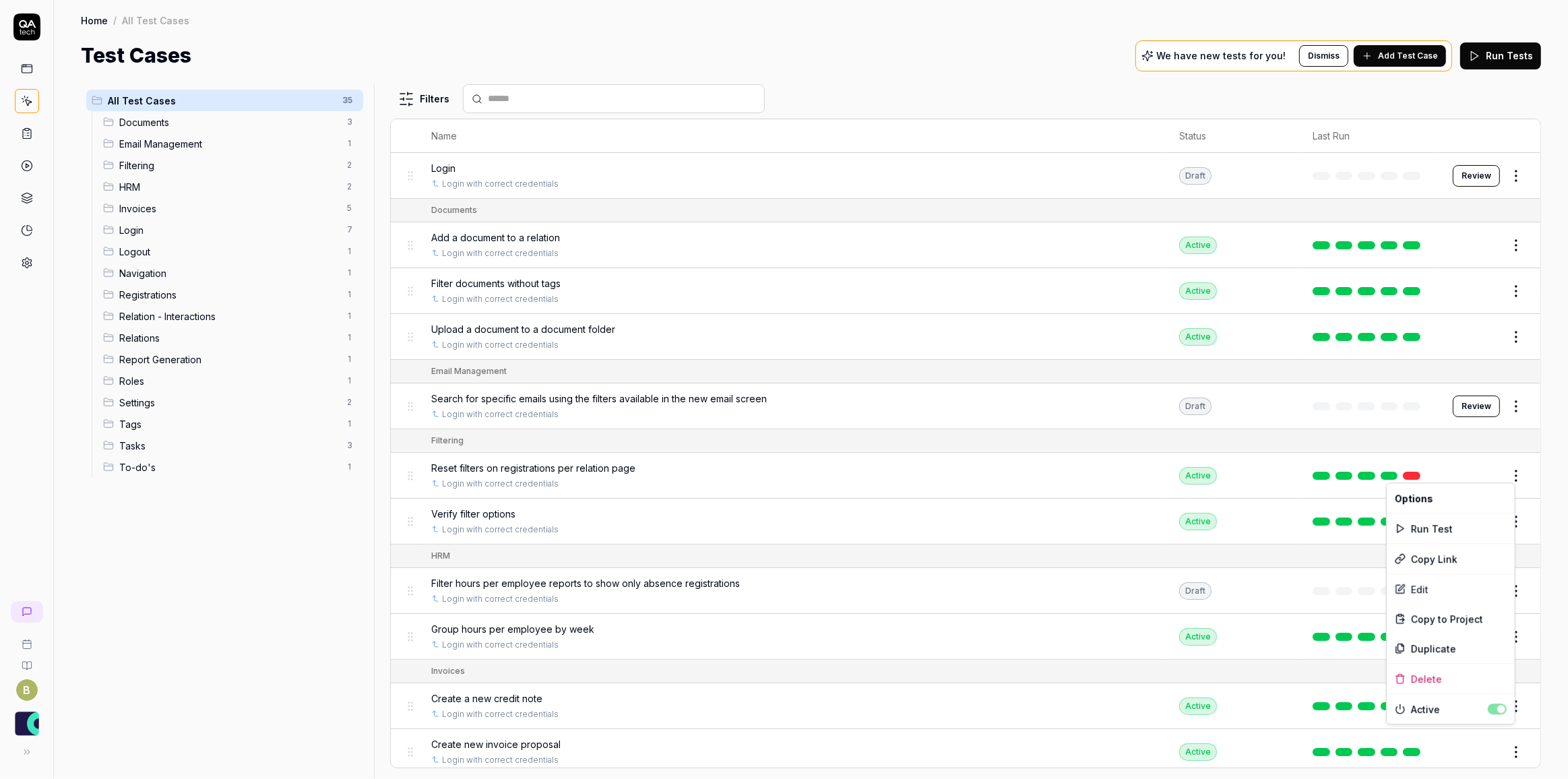
click at [1504, 475] on html "B Home / All Test Cases Home / All Test Cases Test Cases We have new tests for …" at bounding box center [784, 390] width 1568 height 779
click at [1441, 523] on div "Run Test" at bounding box center [1451, 528] width 128 height 29
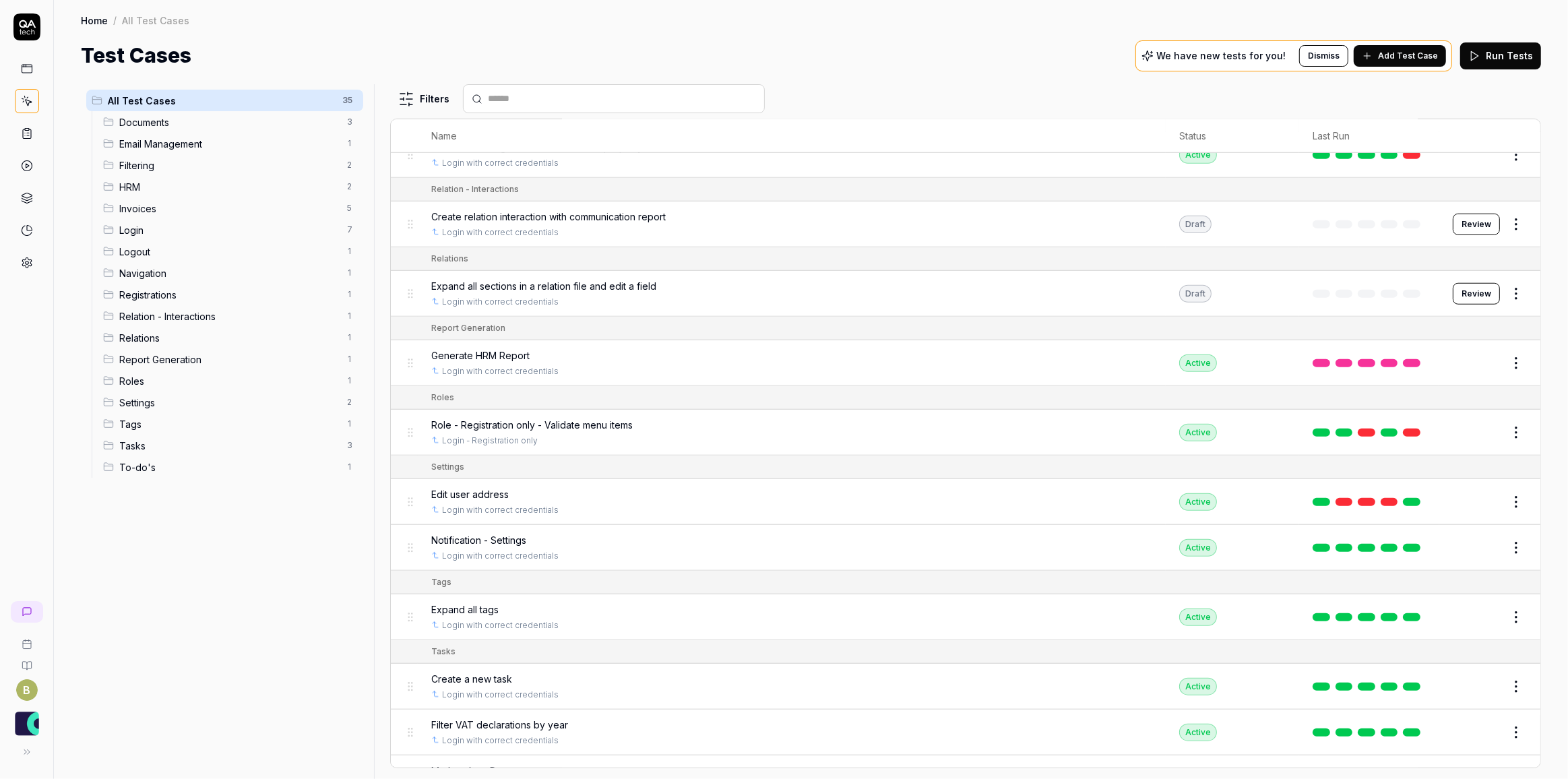
scroll to position [1163, 0]
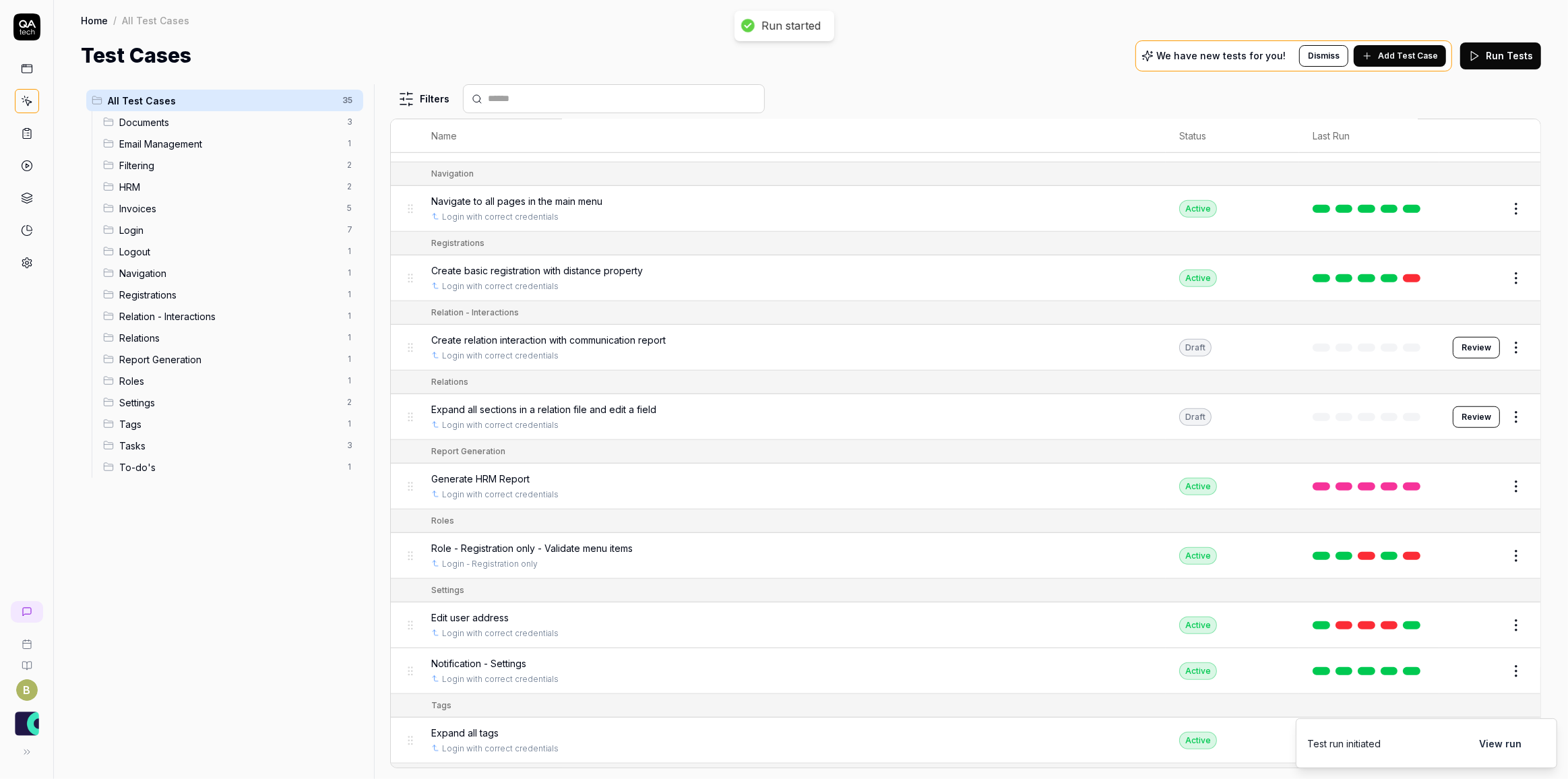
click at [605, 402] on span "Expand all sections in a relation file and edit a field" at bounding box center [543, 410] width 225 height 14
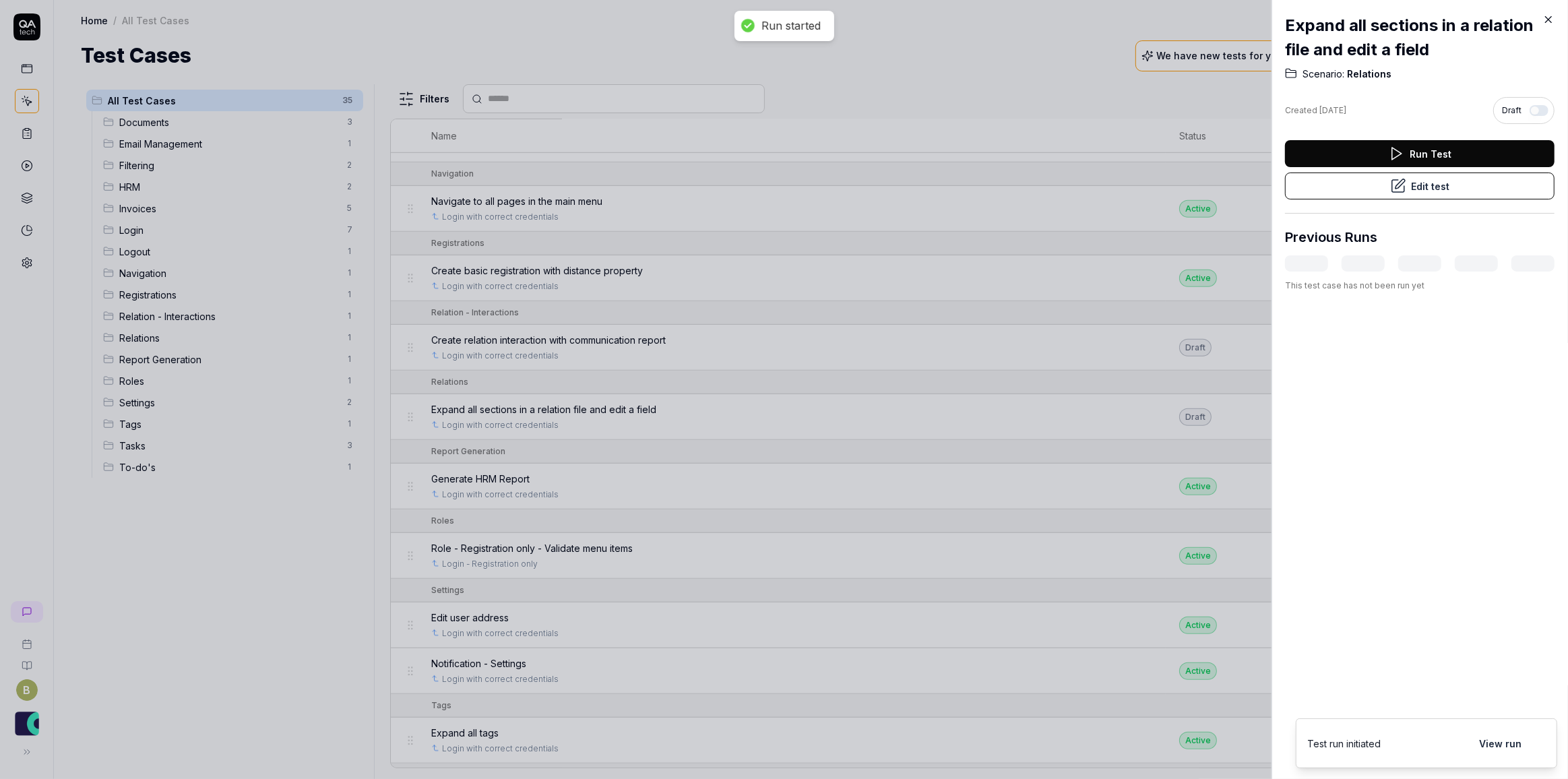
click at [581, 453] on div at bounding box center [784, 390] width 1568 height 779
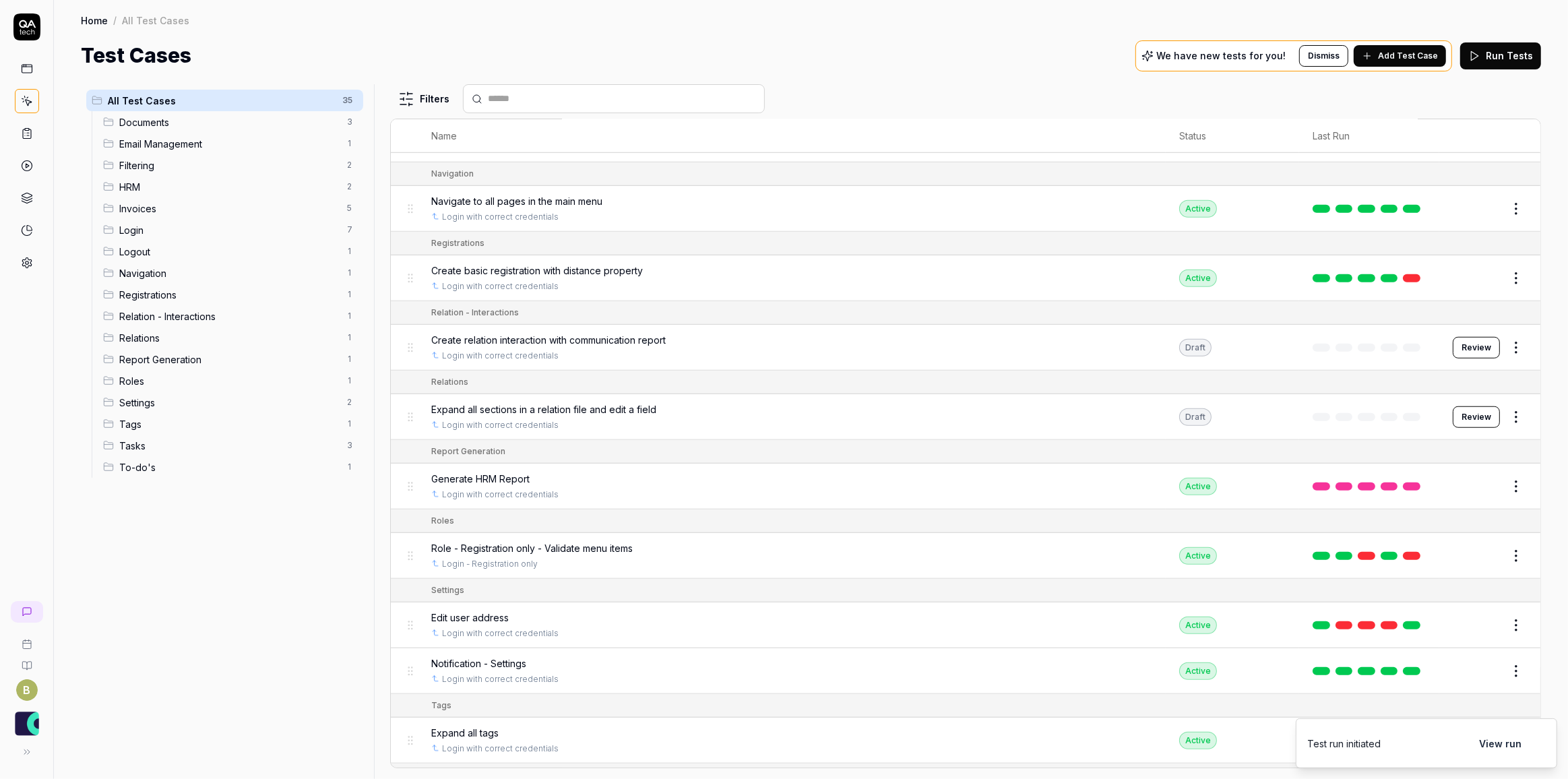
click at [508, 472] on span "Generate HRM Report" at bounding box center [480, 479] width 98 height 14
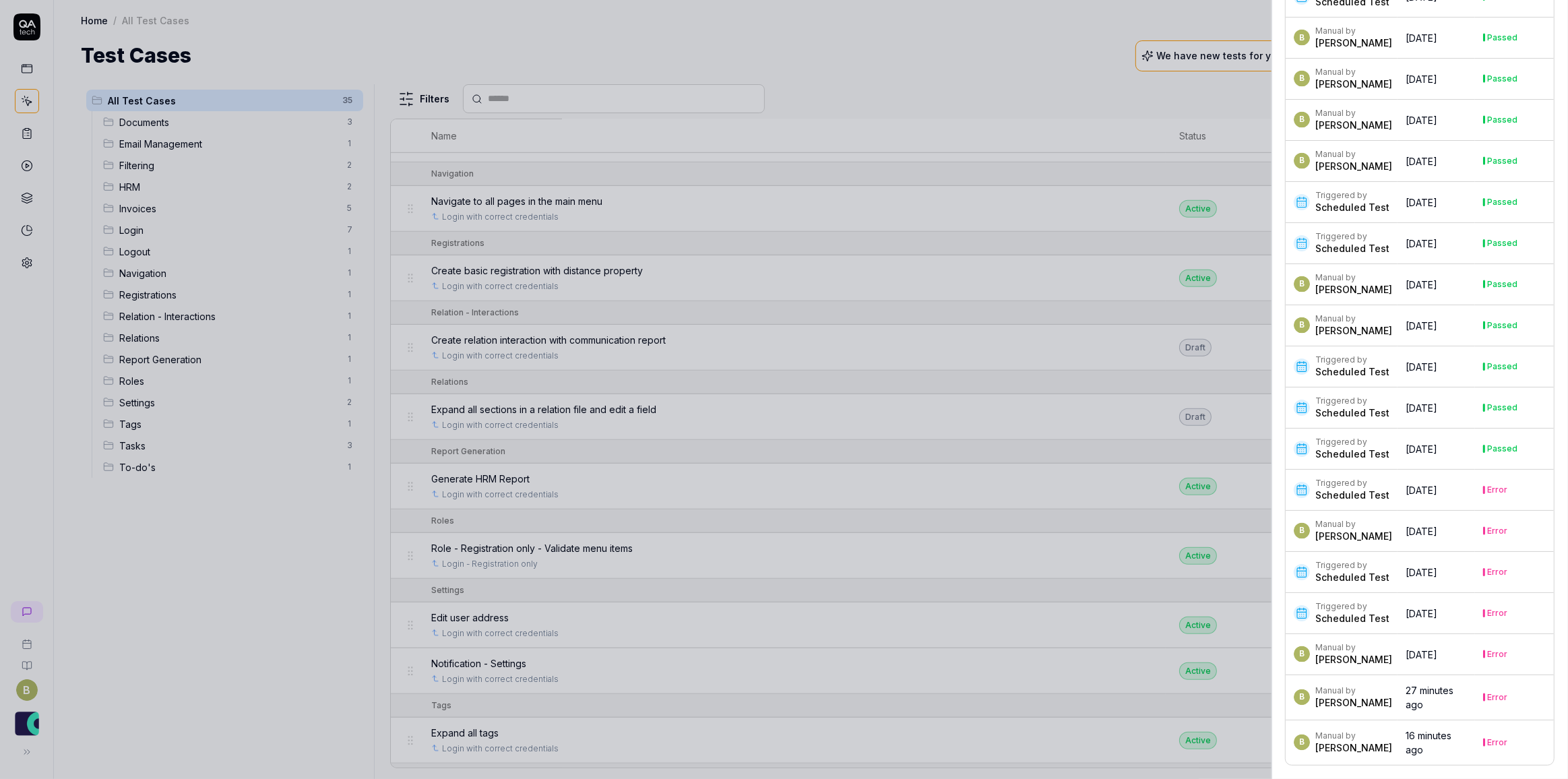
scroll to position [3838, 0]
click at [1405, 485] on time "[DATE]" at bounding box center [1421, 490] width 32 height 11
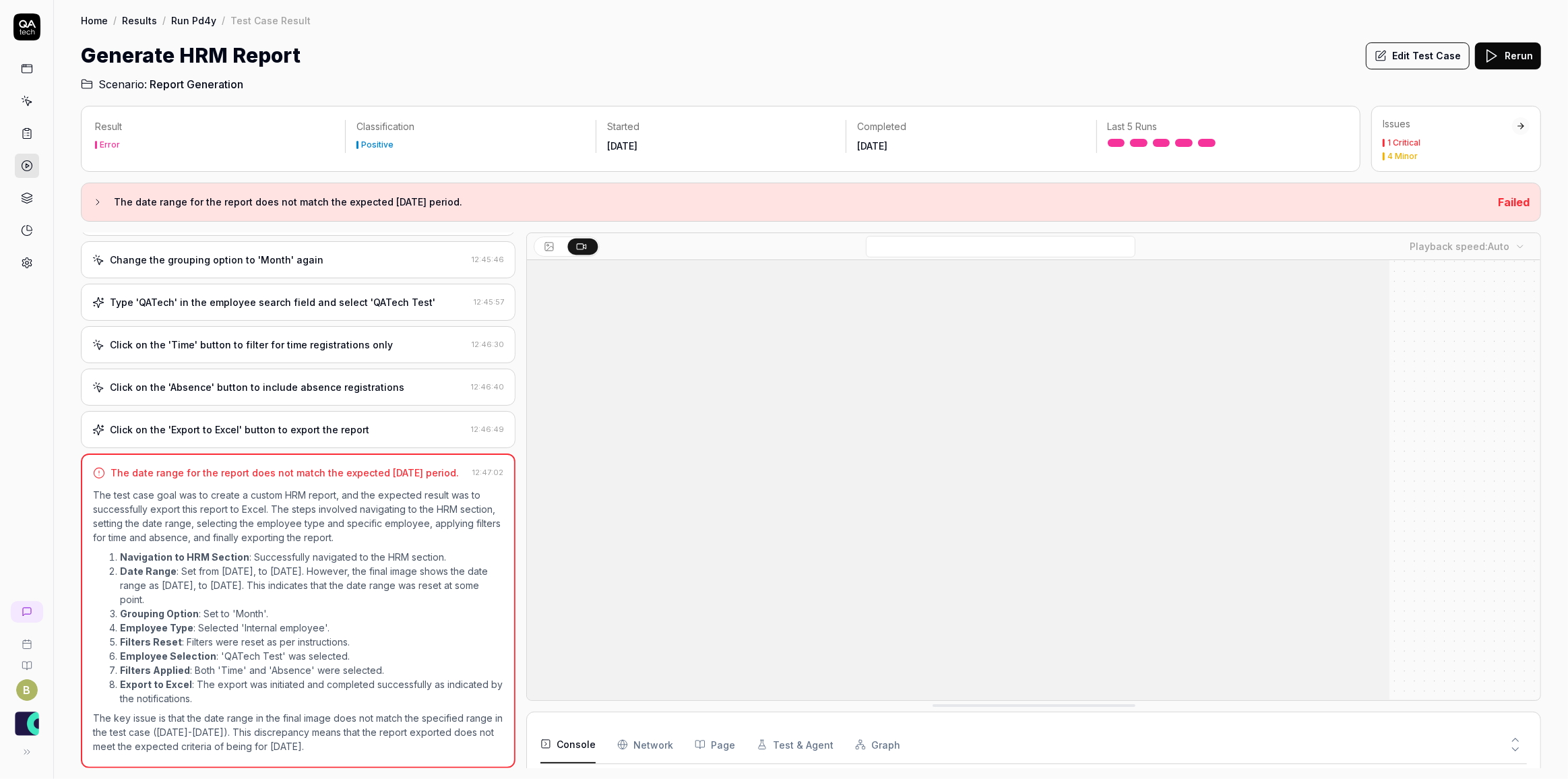
scroll to position [371, 0]
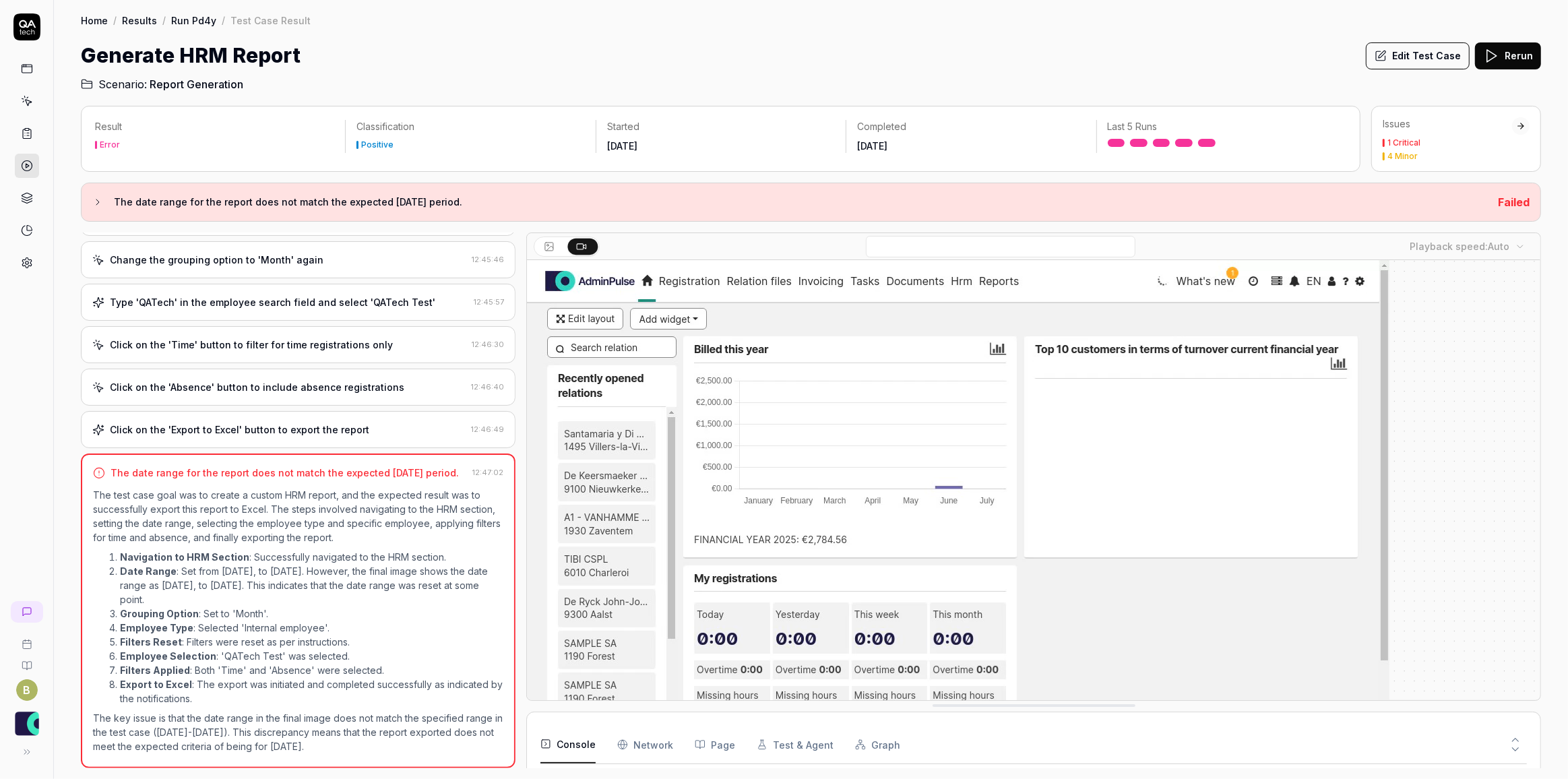
click at [369, 422] on div "Click on the 'Export to Excel' button to export the report" at bounding box center [279, 430] width 373 height 14
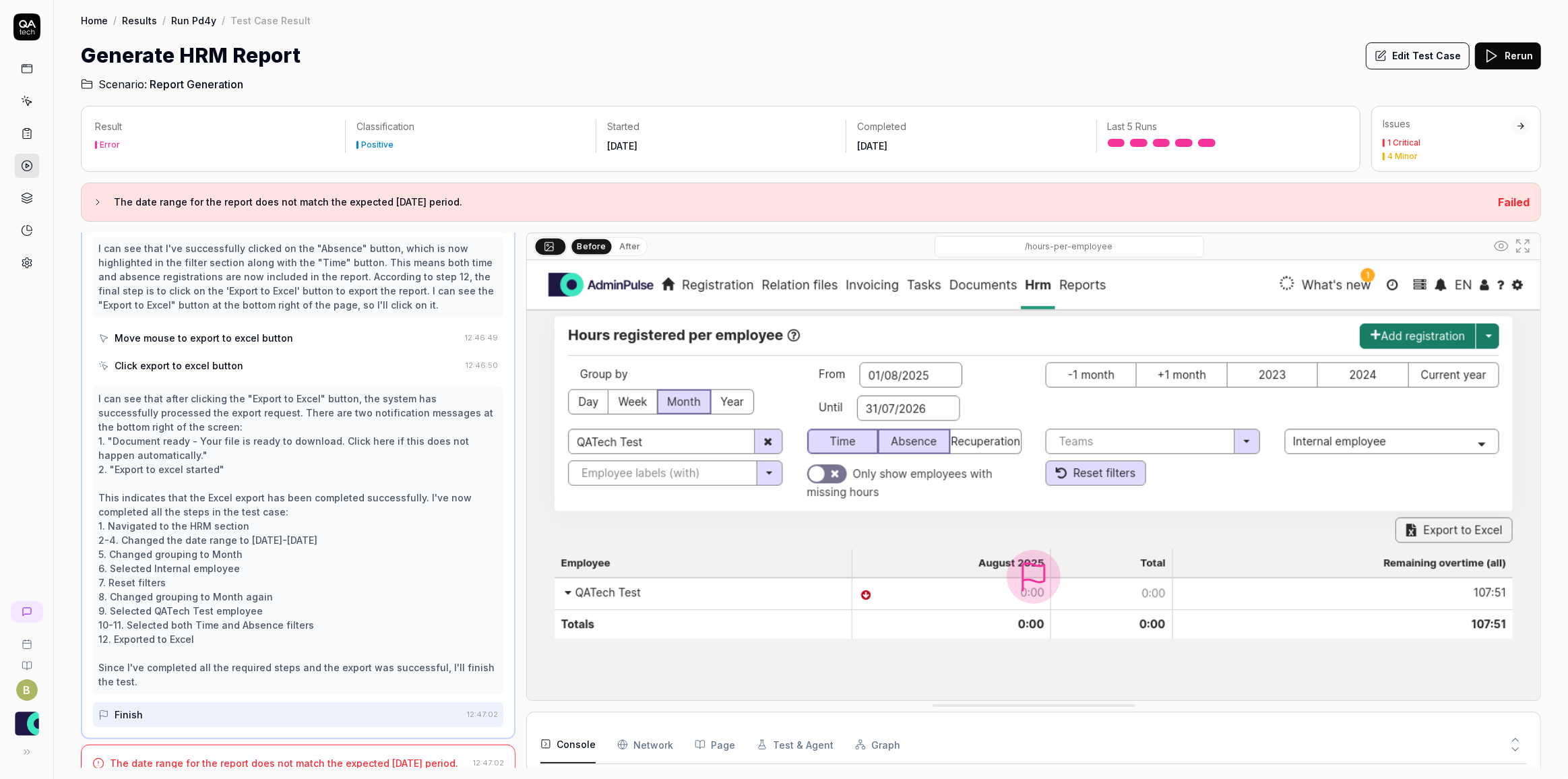
scroll to position [579, 0]
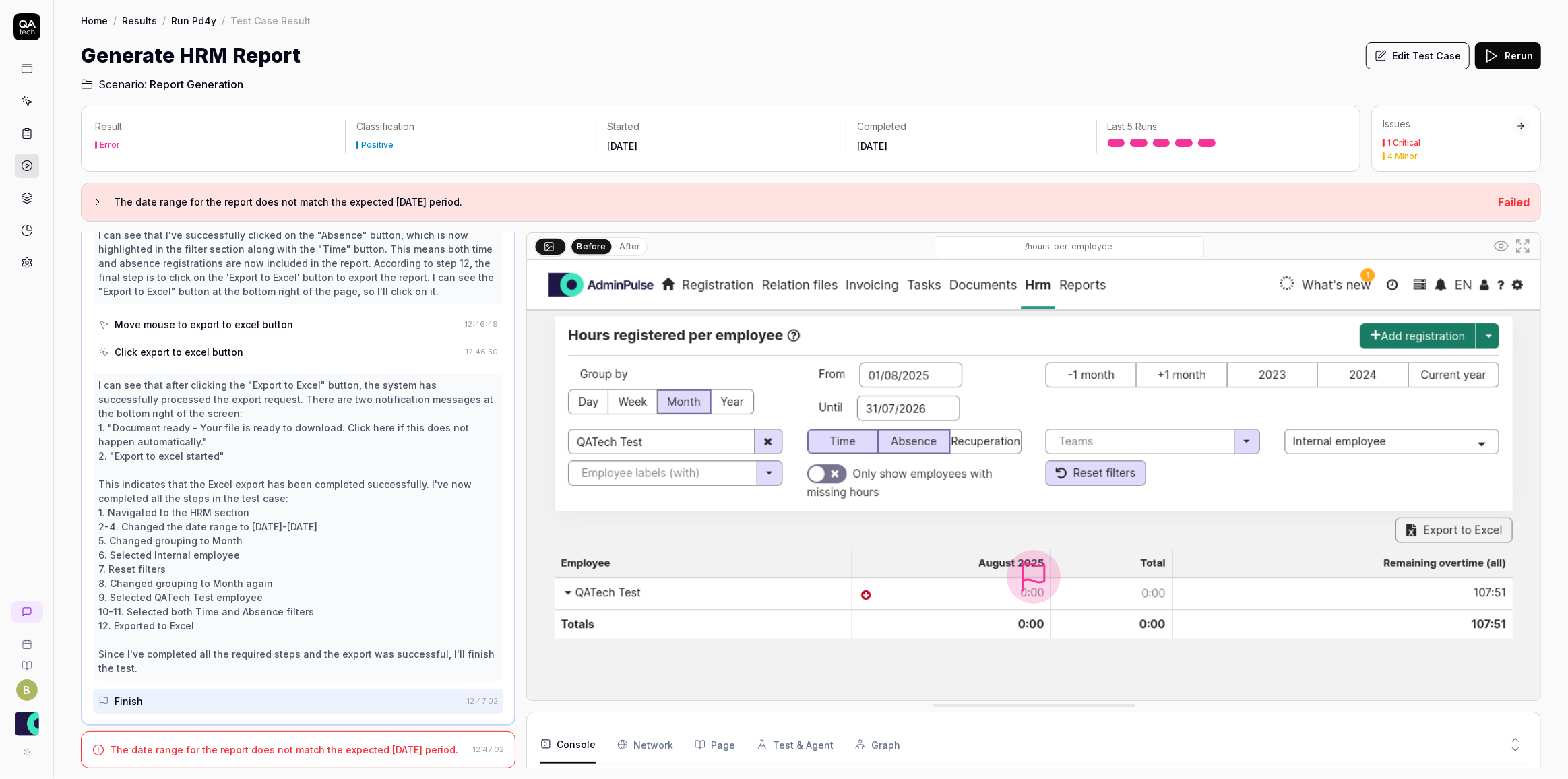
click at [274, 743] on div "The date range for the report does not match the expected March 2025 period." at bounding box center [284, 750] width 349 height 14
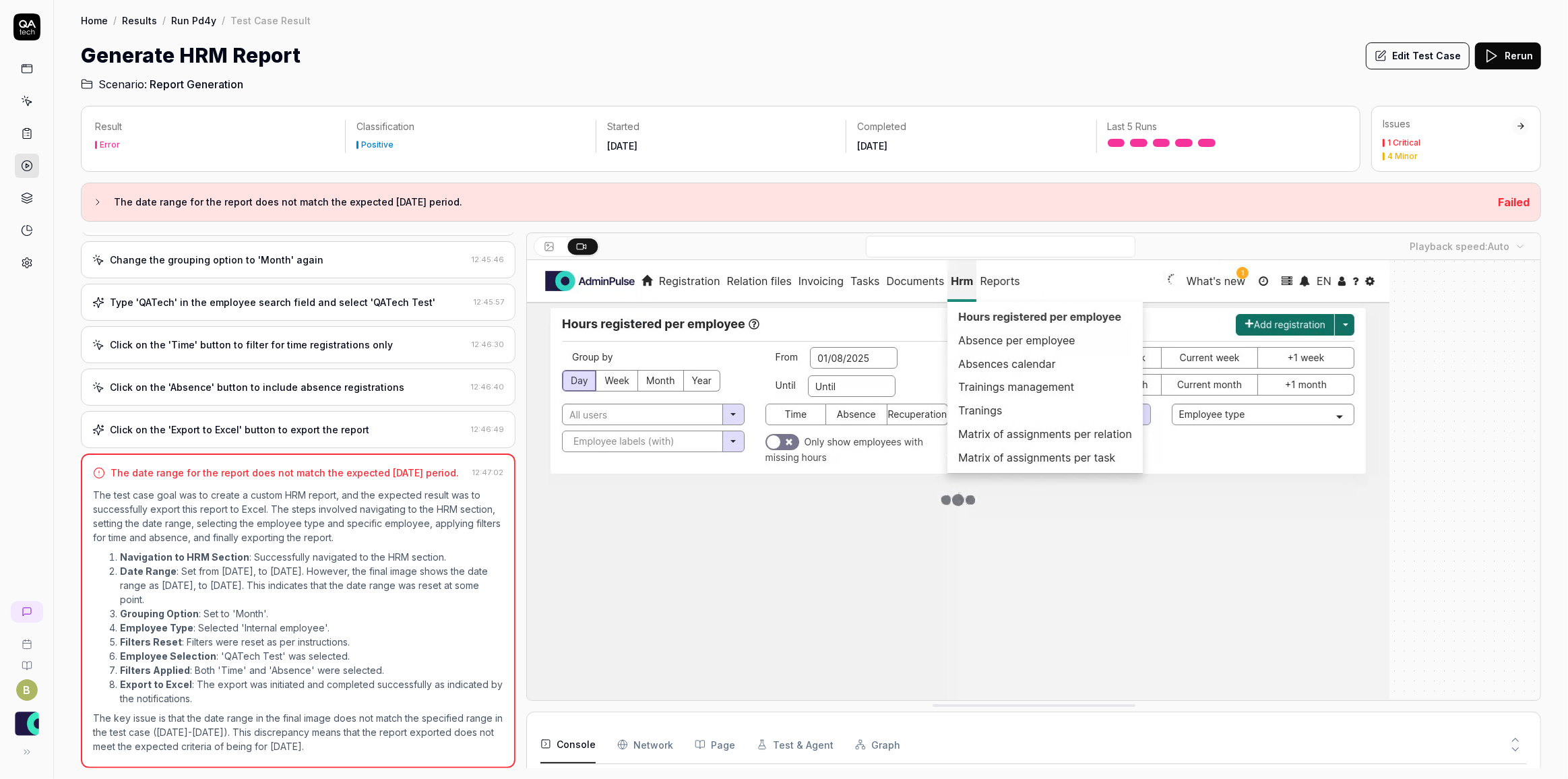
scroll to position [357, 0]
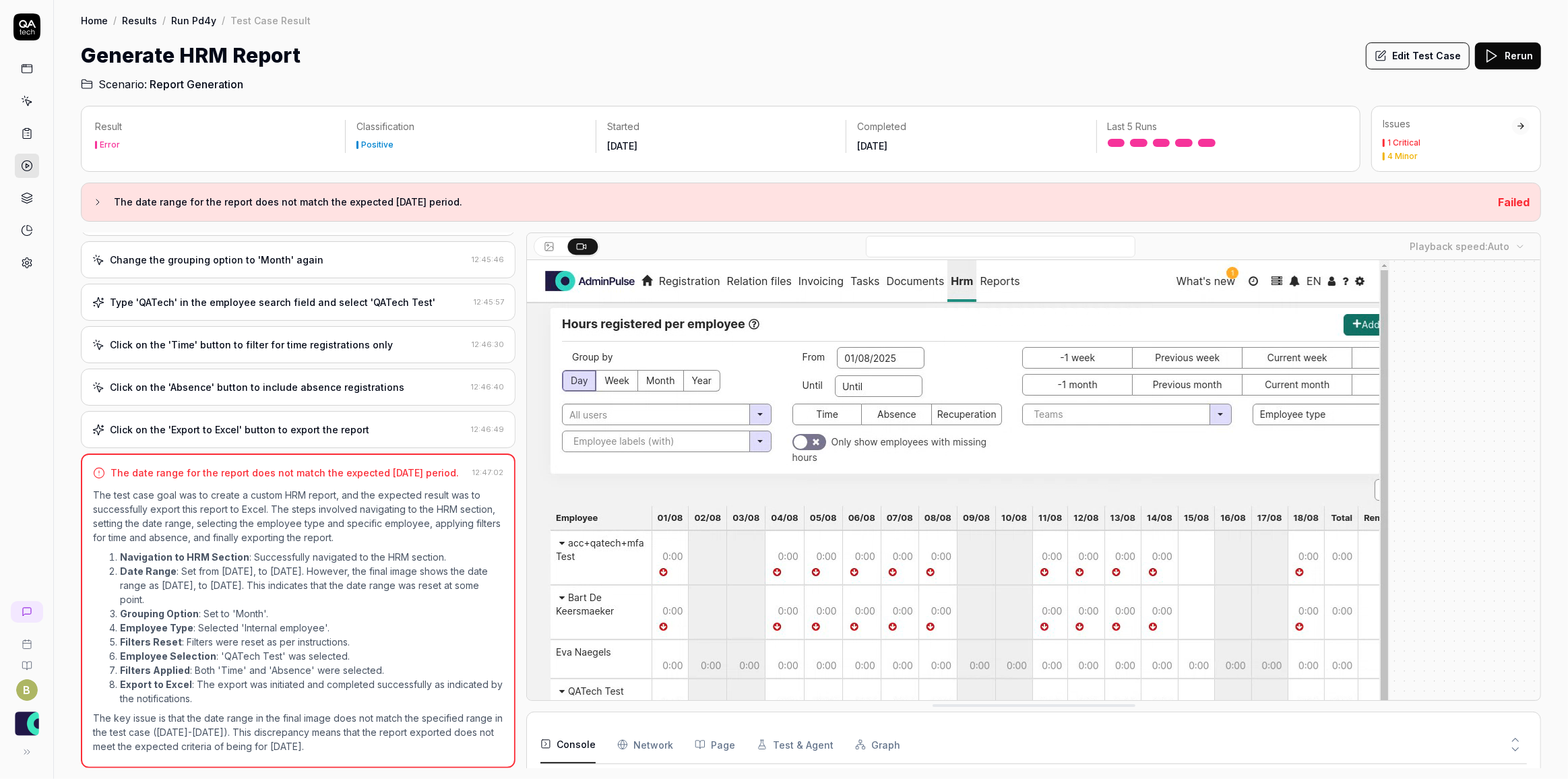
click at [1431, 56] on button "Edit Test Case" at bounding box center [1418, 56] width 104 height 27
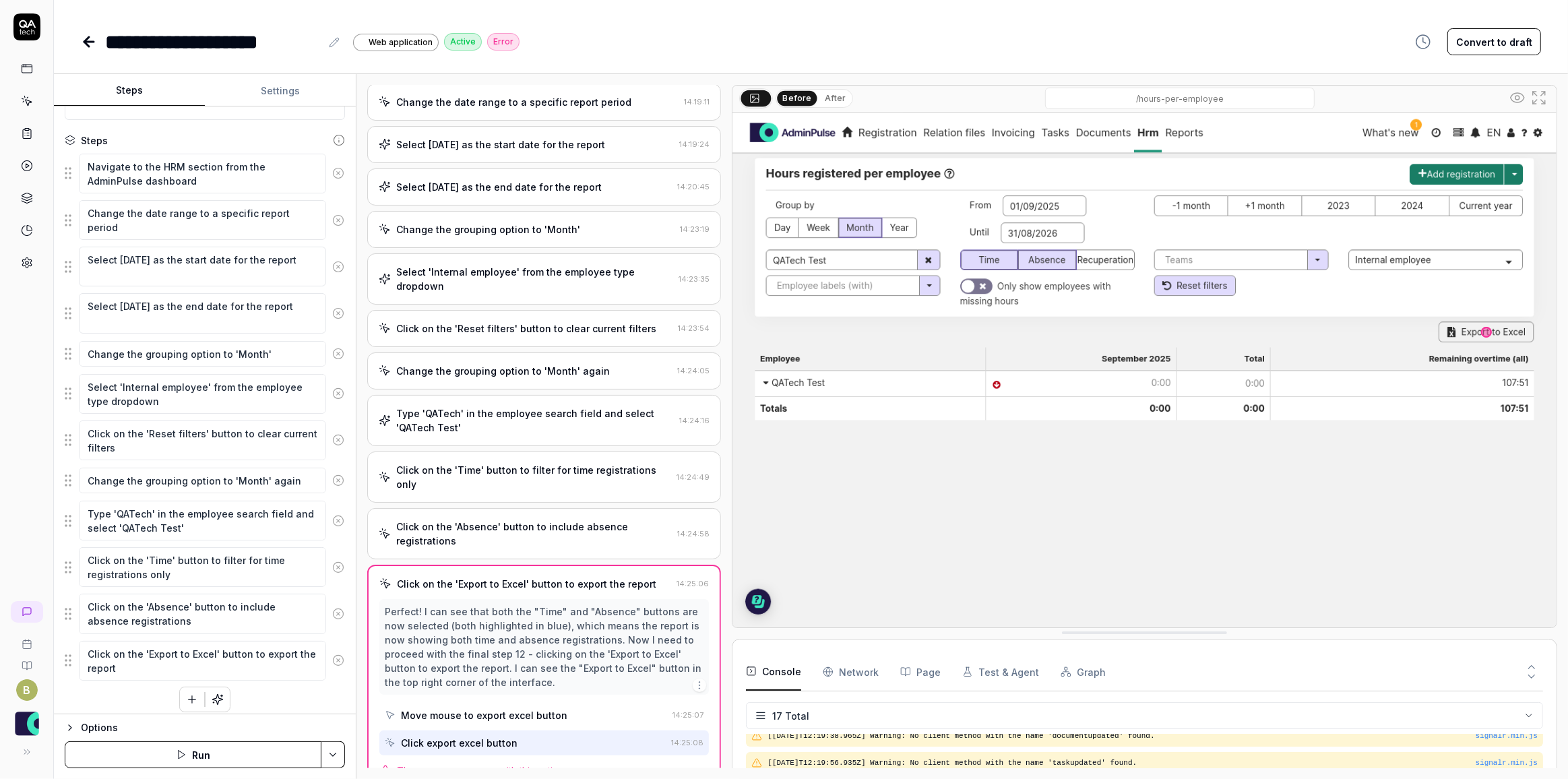
scroll to position [132, 0]
click at [332, 514] on icon at bounding box center [338, 519] width 12 height 12
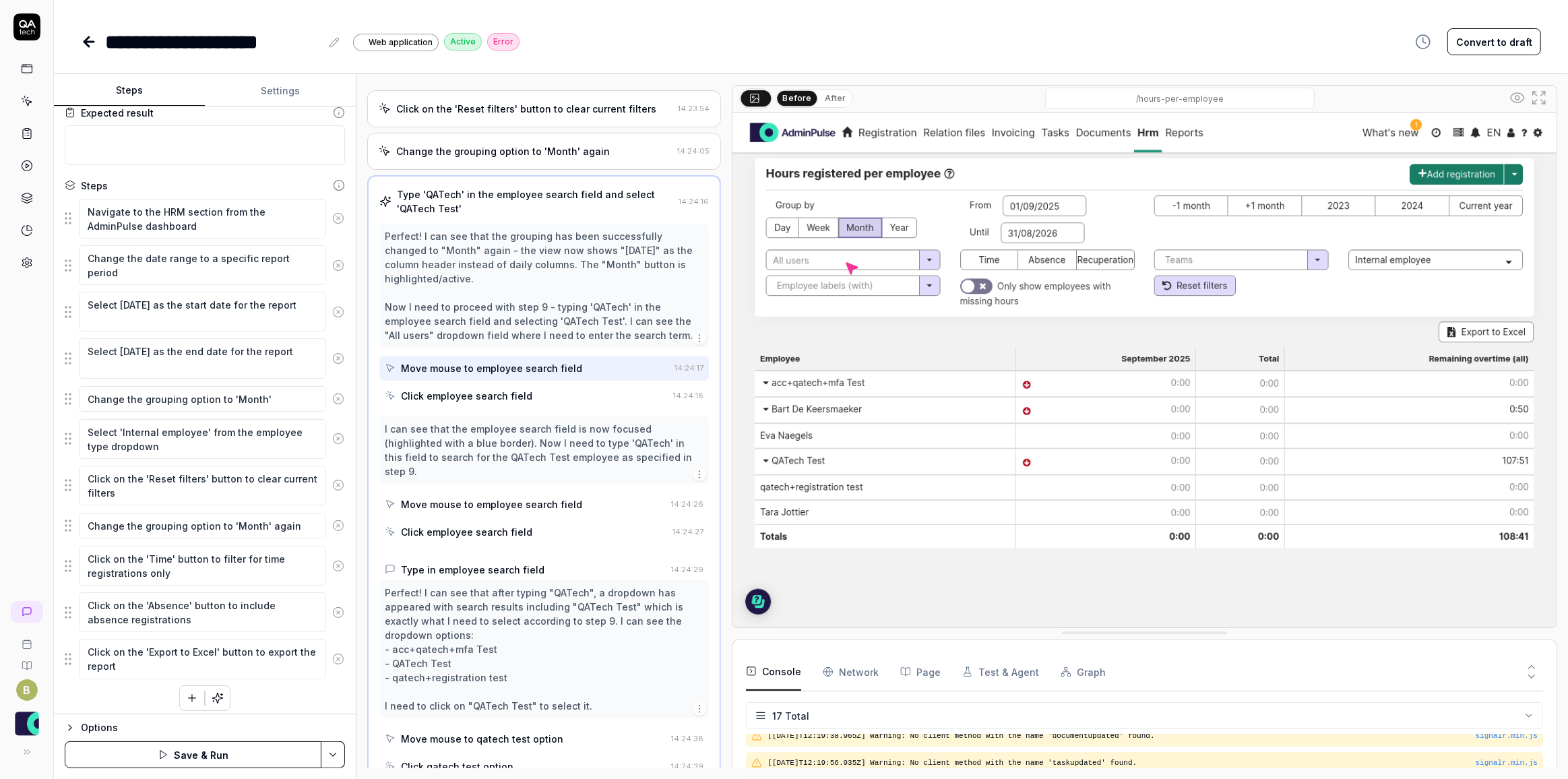
scroll to position [343, 0]
click at [332, 566] on icon at bounding box center [338, 566] width 12 height 12
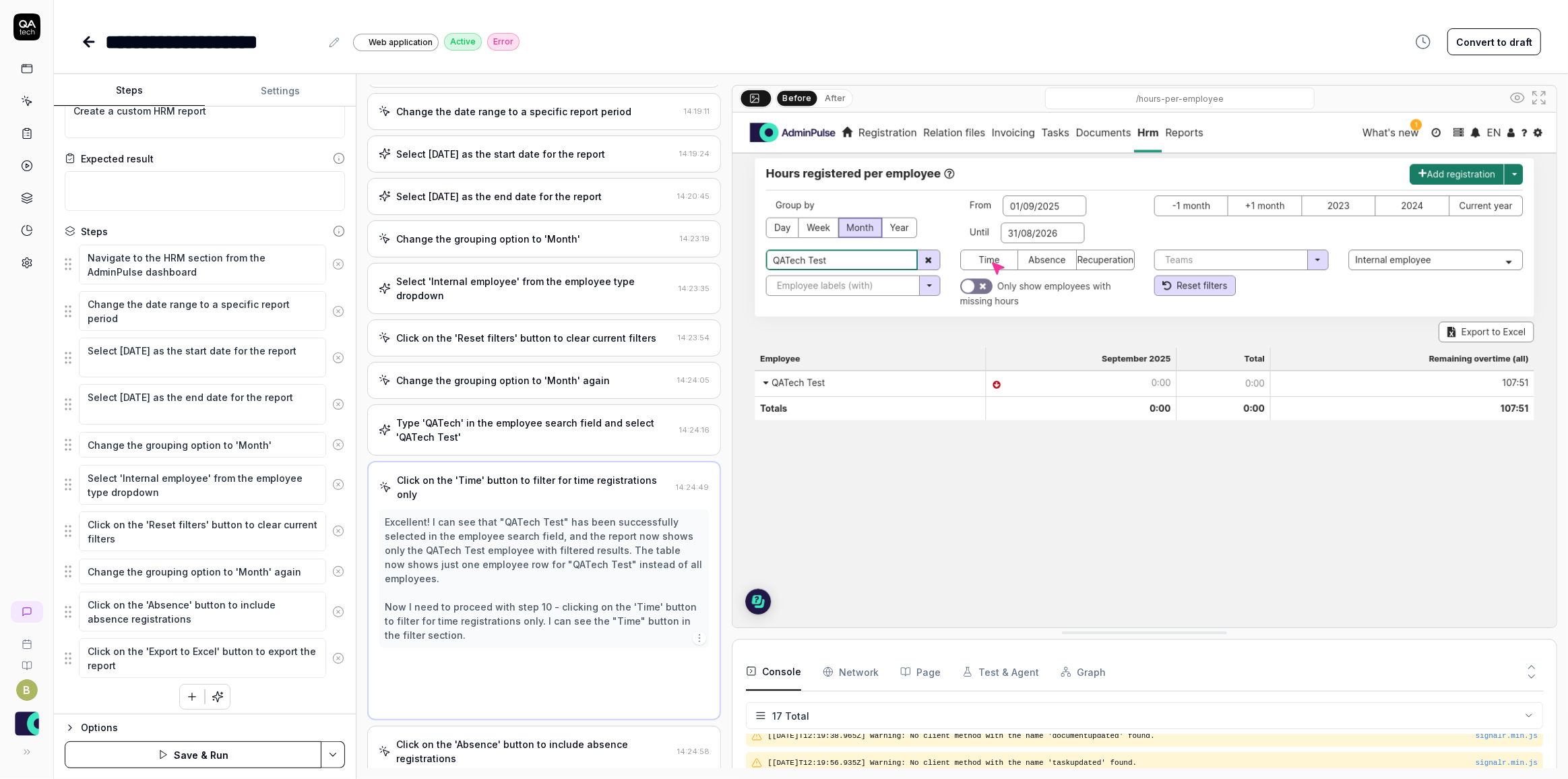
scroll to position [57, 0]
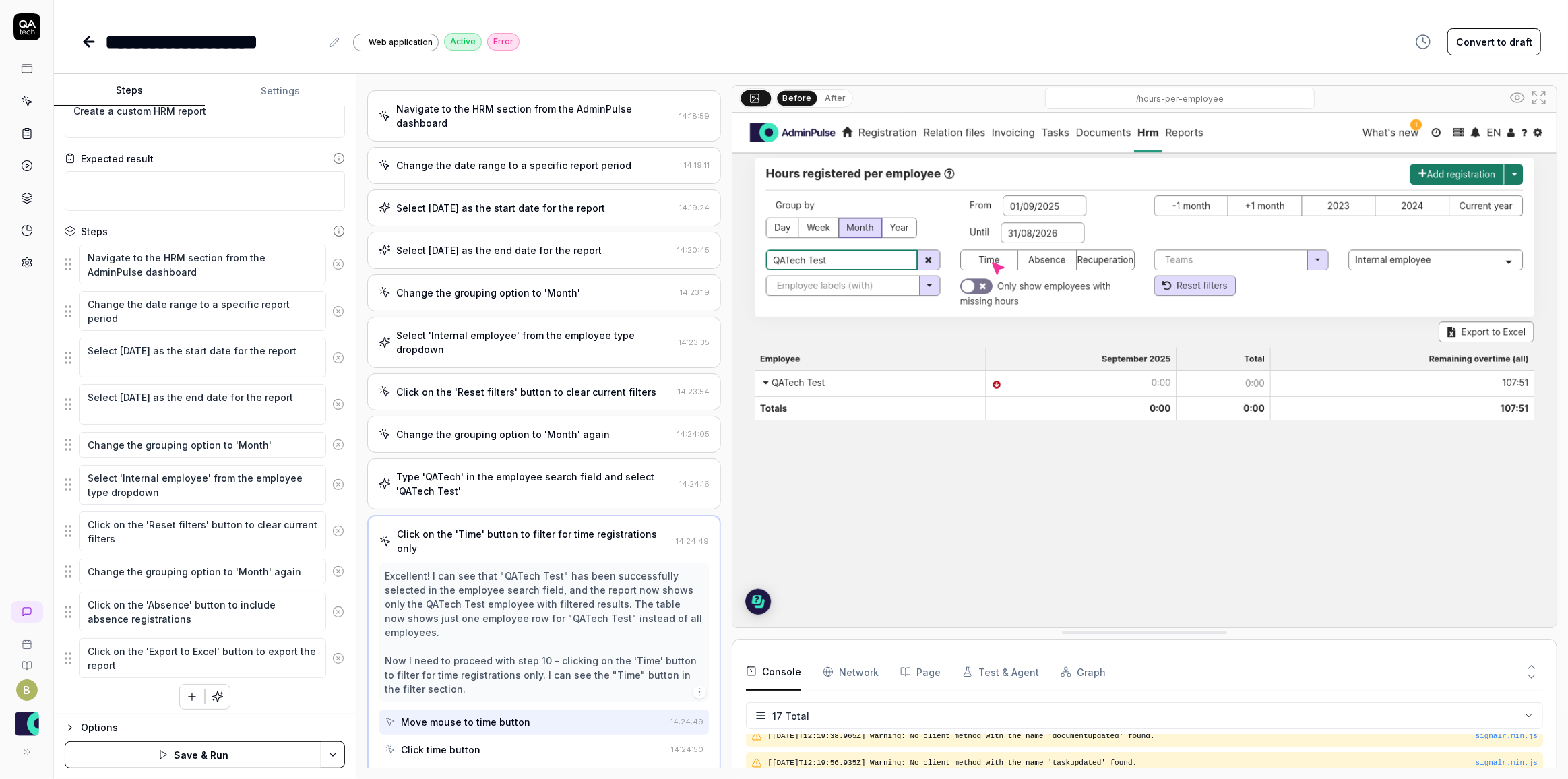
click at [332, 606] on icon at bounding box center [338, 611] width 12 height 12
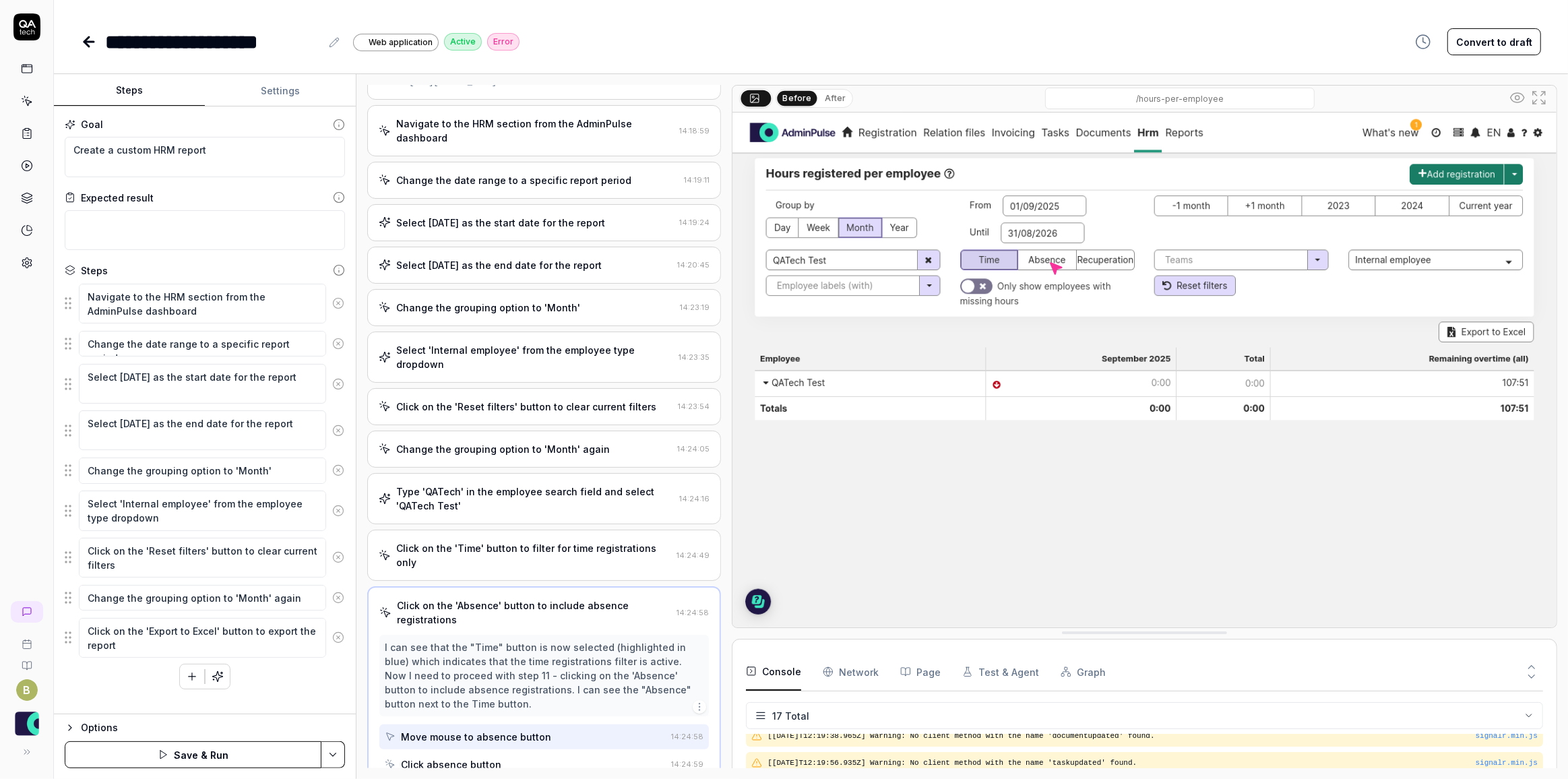
click at [338, 634] on icon at bounding box center [338, 637] width 12 height 12
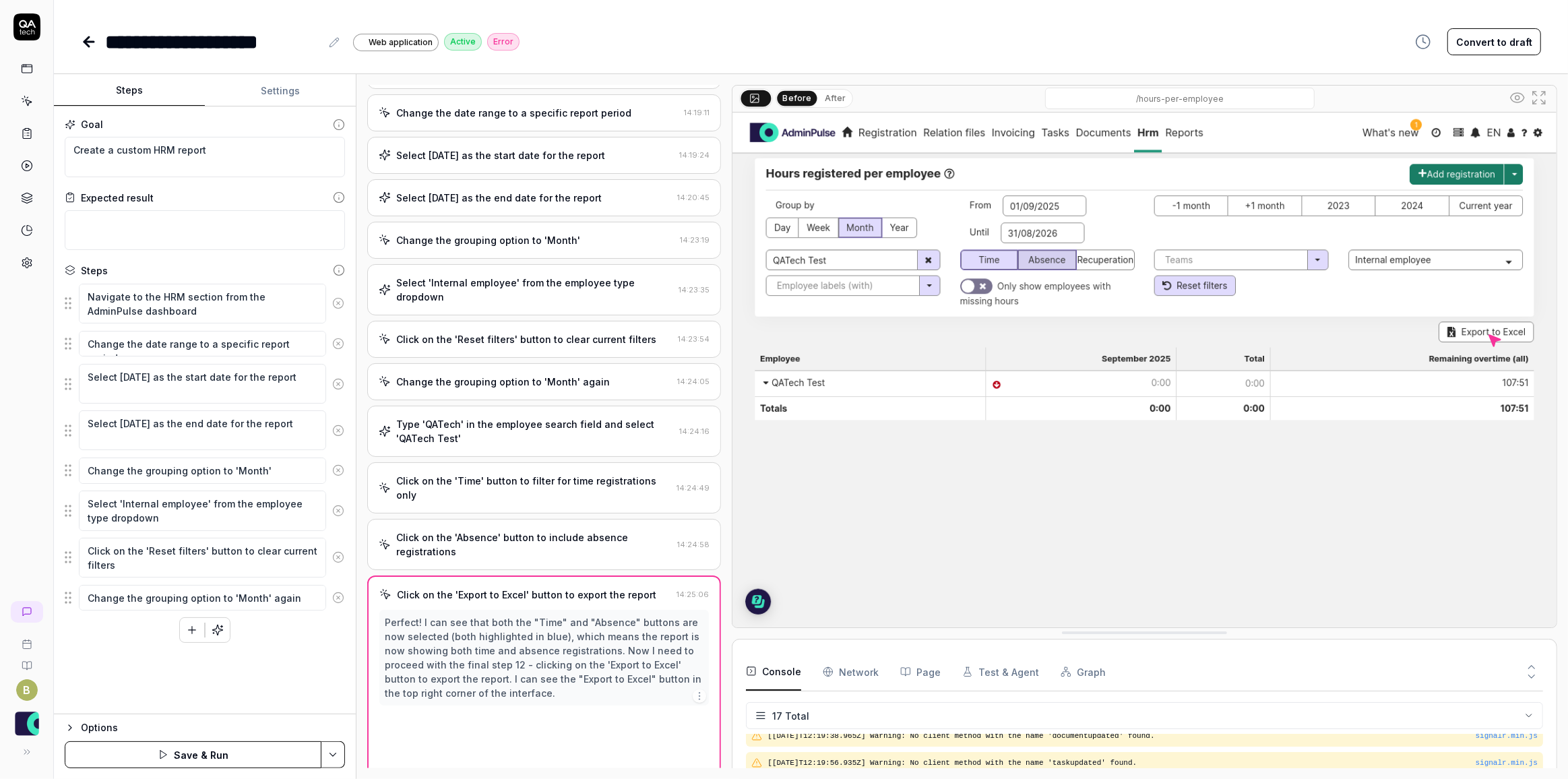
scroll to position [120, 0]
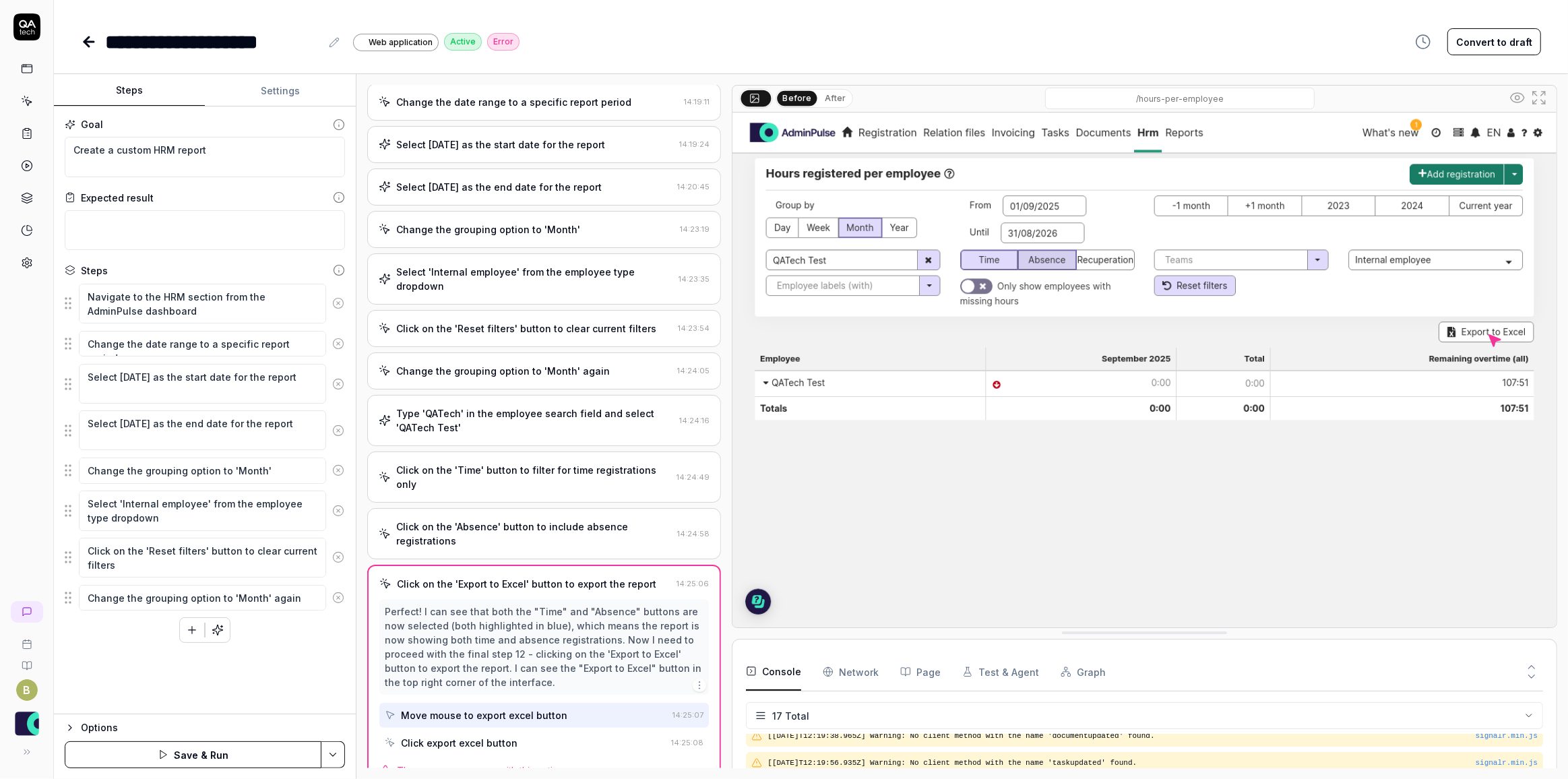
click at [200, 751] on button "Save & Run" at bounding box center [193, 755] width 257 height 27
click at [30, 73] on icon at bounding box center [26, 69] width 12 height 12
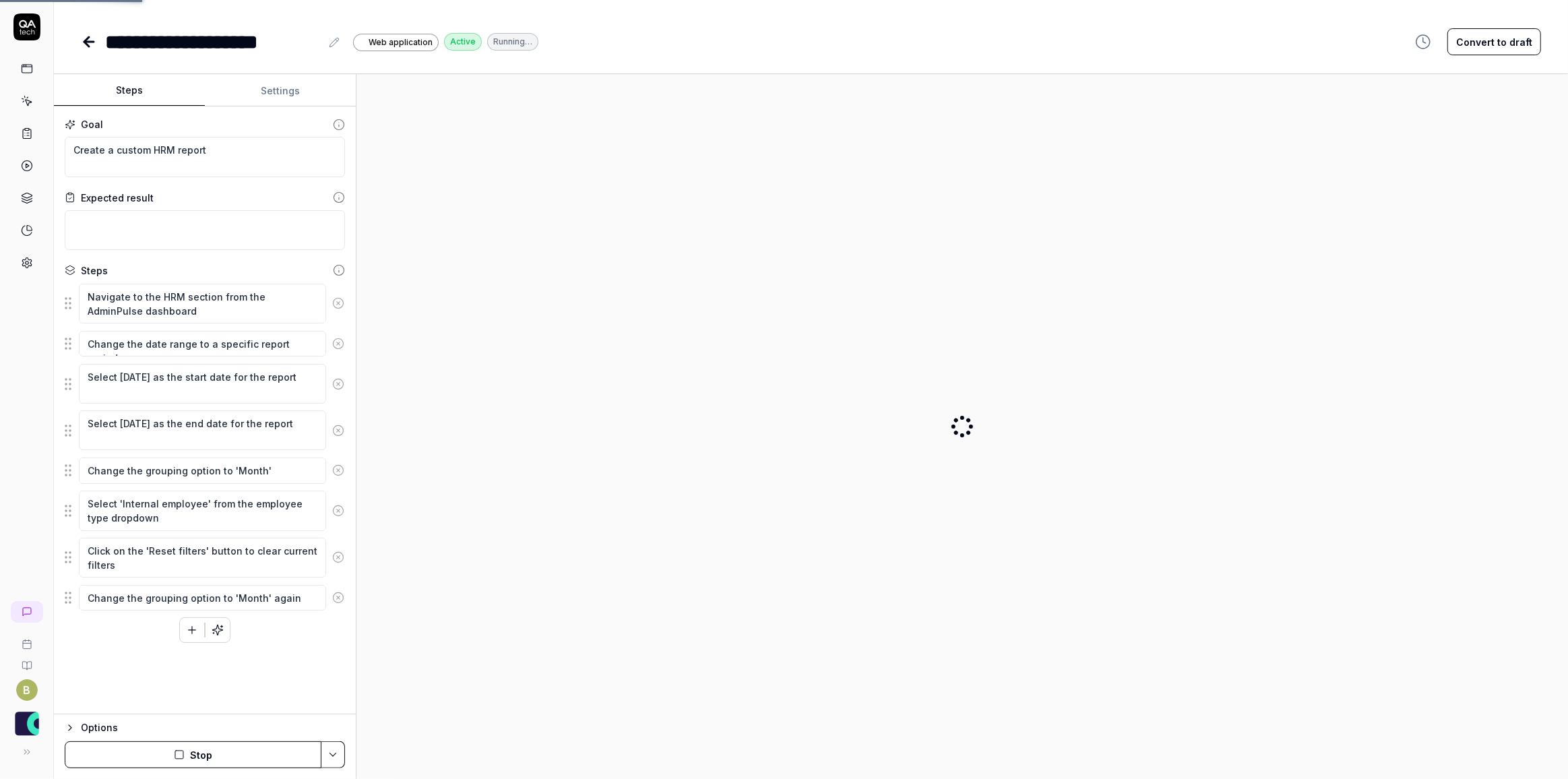
type textarea "*"
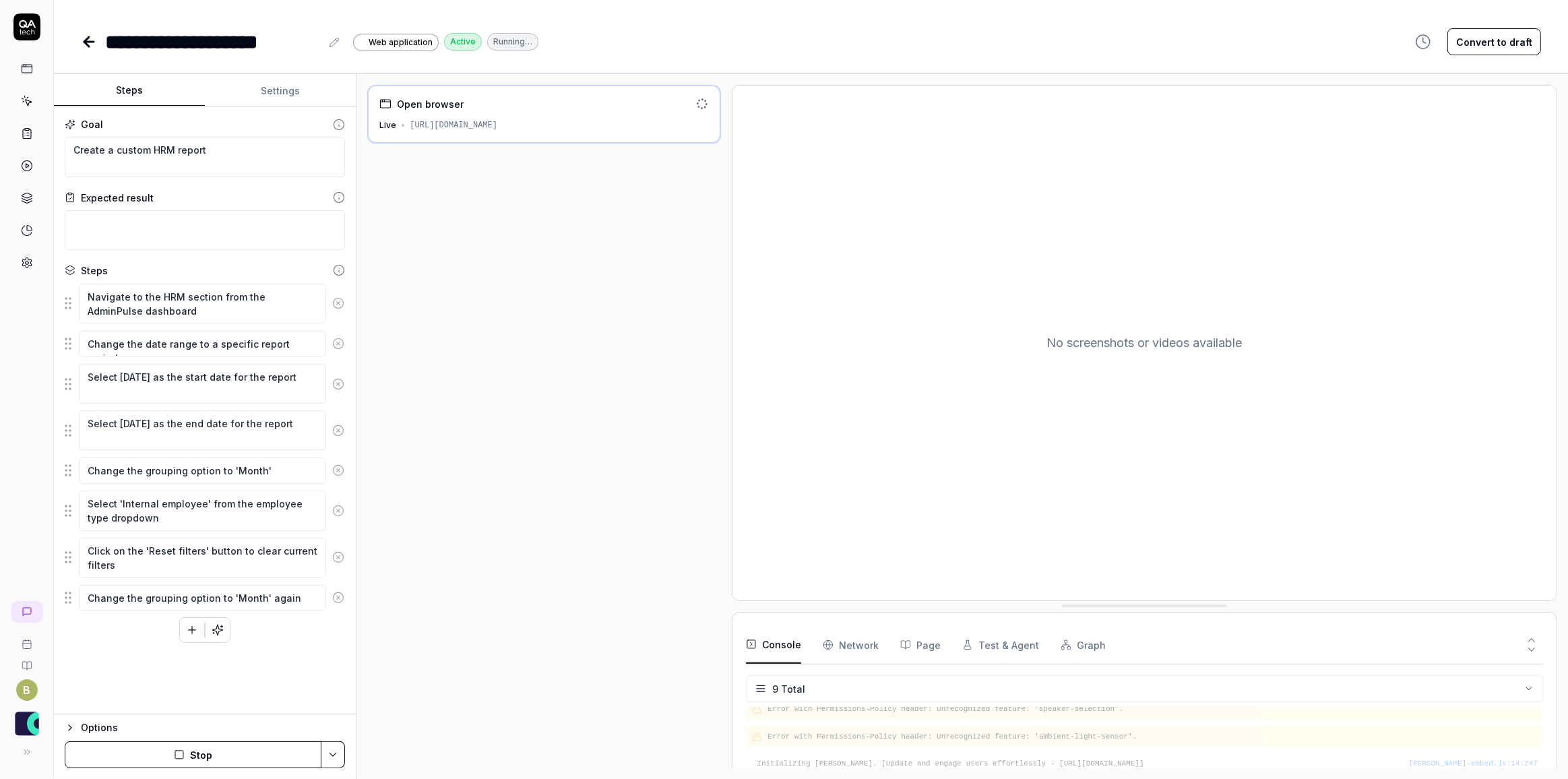
scroll to position [158, 0]
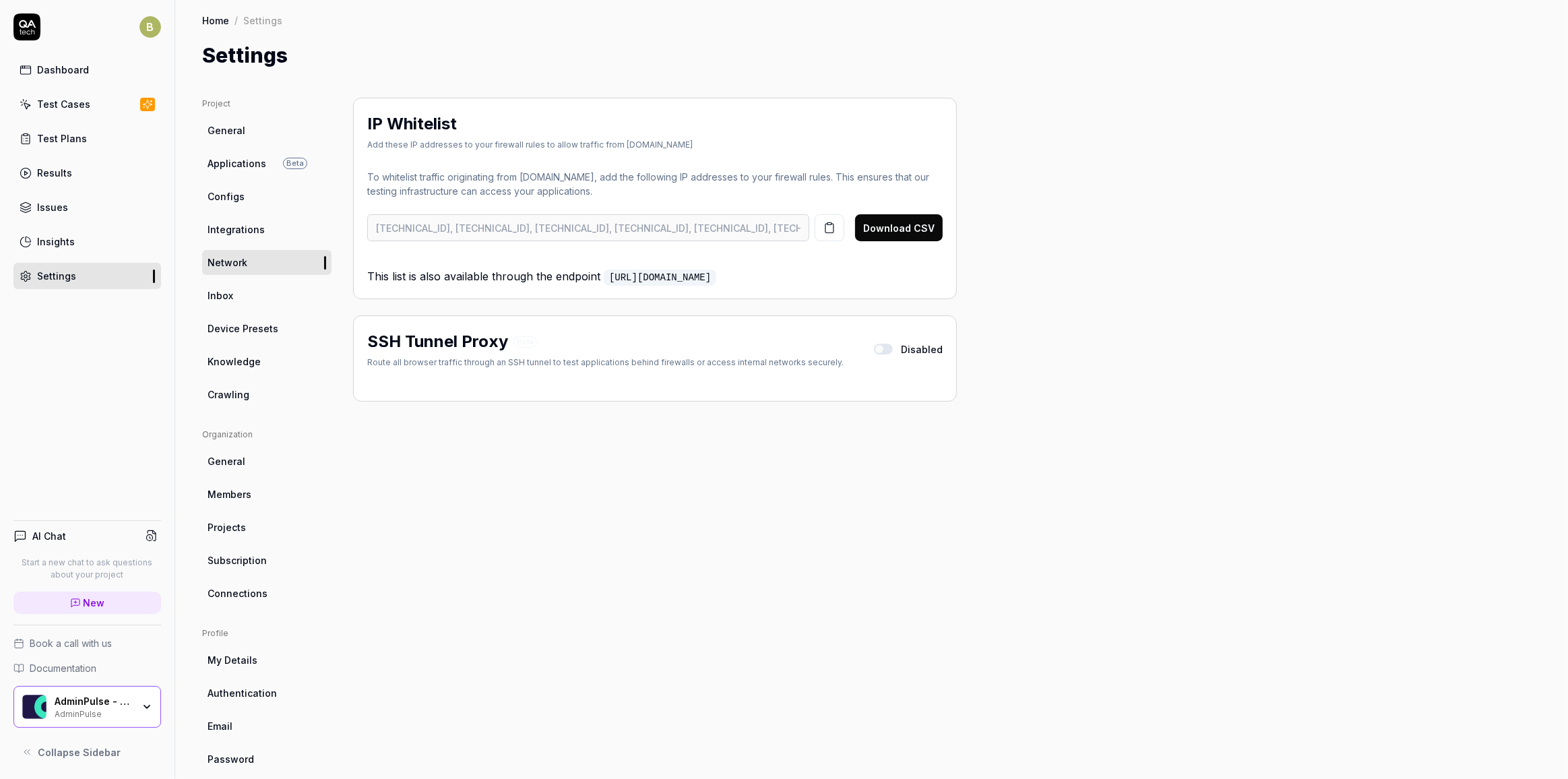
drag, startPoint x: 0, startPoint y: 0, endPoint x: 79, endPoint y: 74, distance: 108.2
click at [79, 74] on div "Dashboard" at bounding box center [63, 70] width 52 height 14
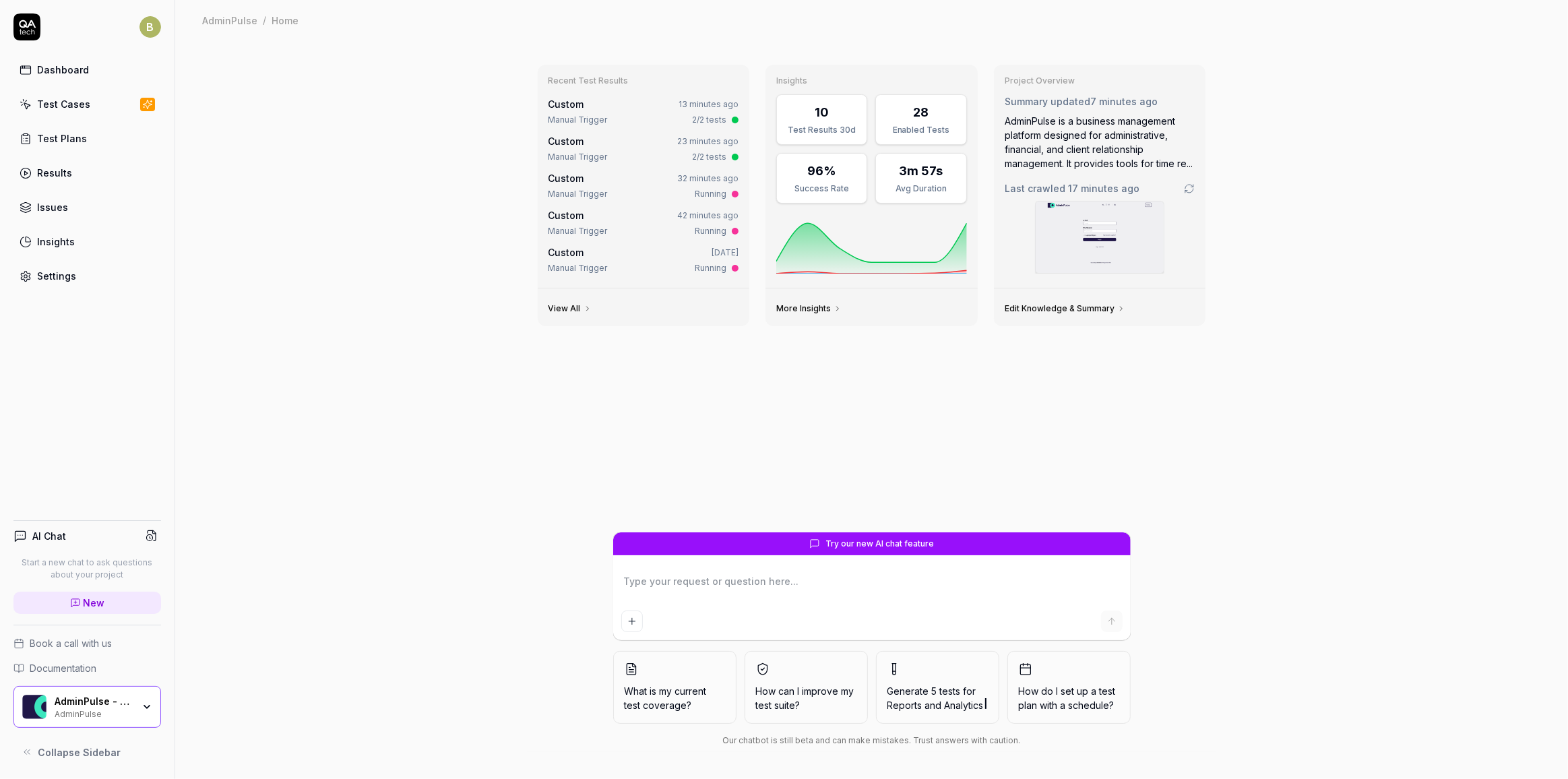
click at [97, 107] on link "Test Cases" at bounding box center [87, 104] width 147 height 26
type textarea "*"
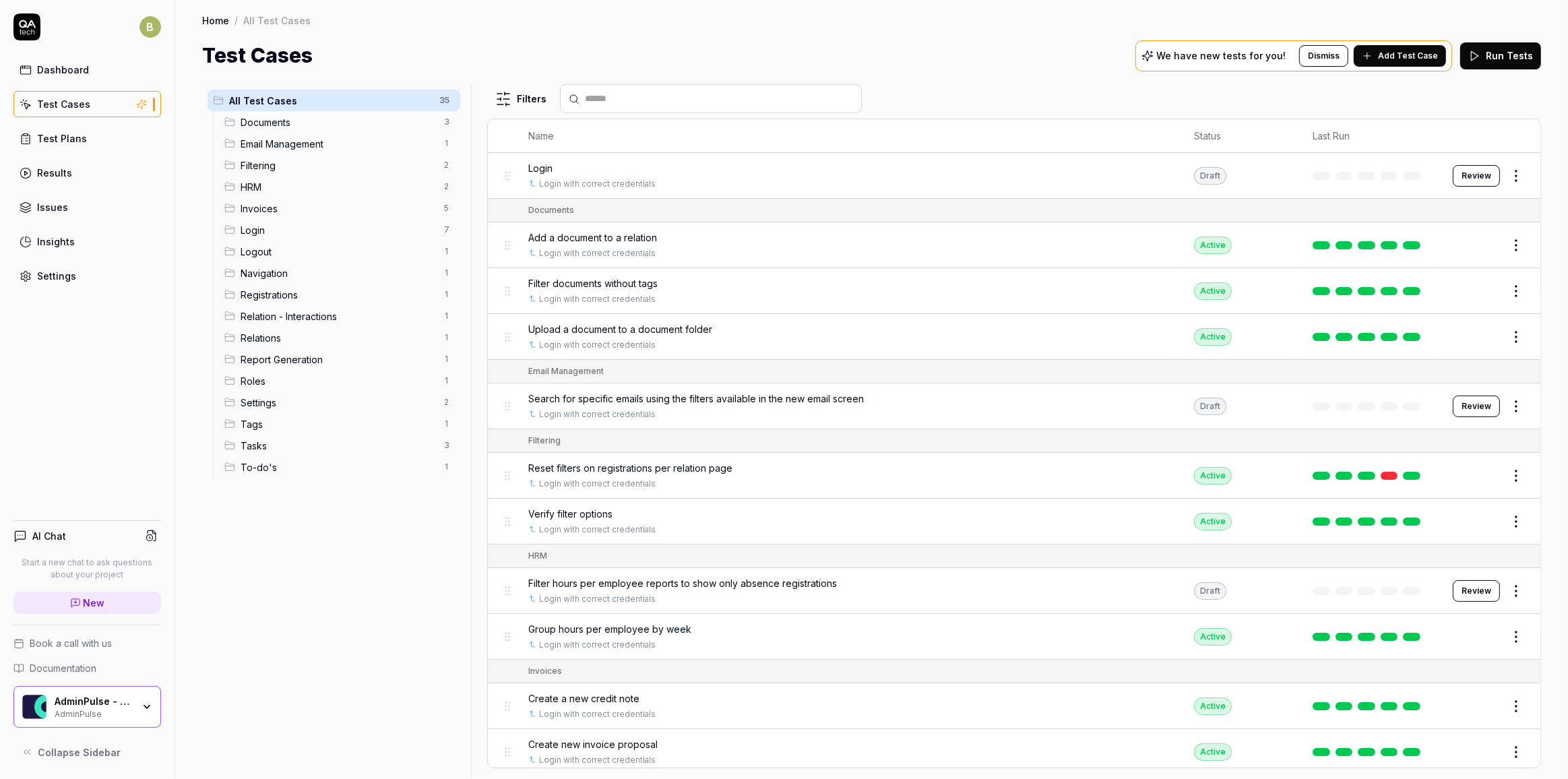
click at [93, 169] on link "Results" at bounding box center [87, 173] width 147 height 26
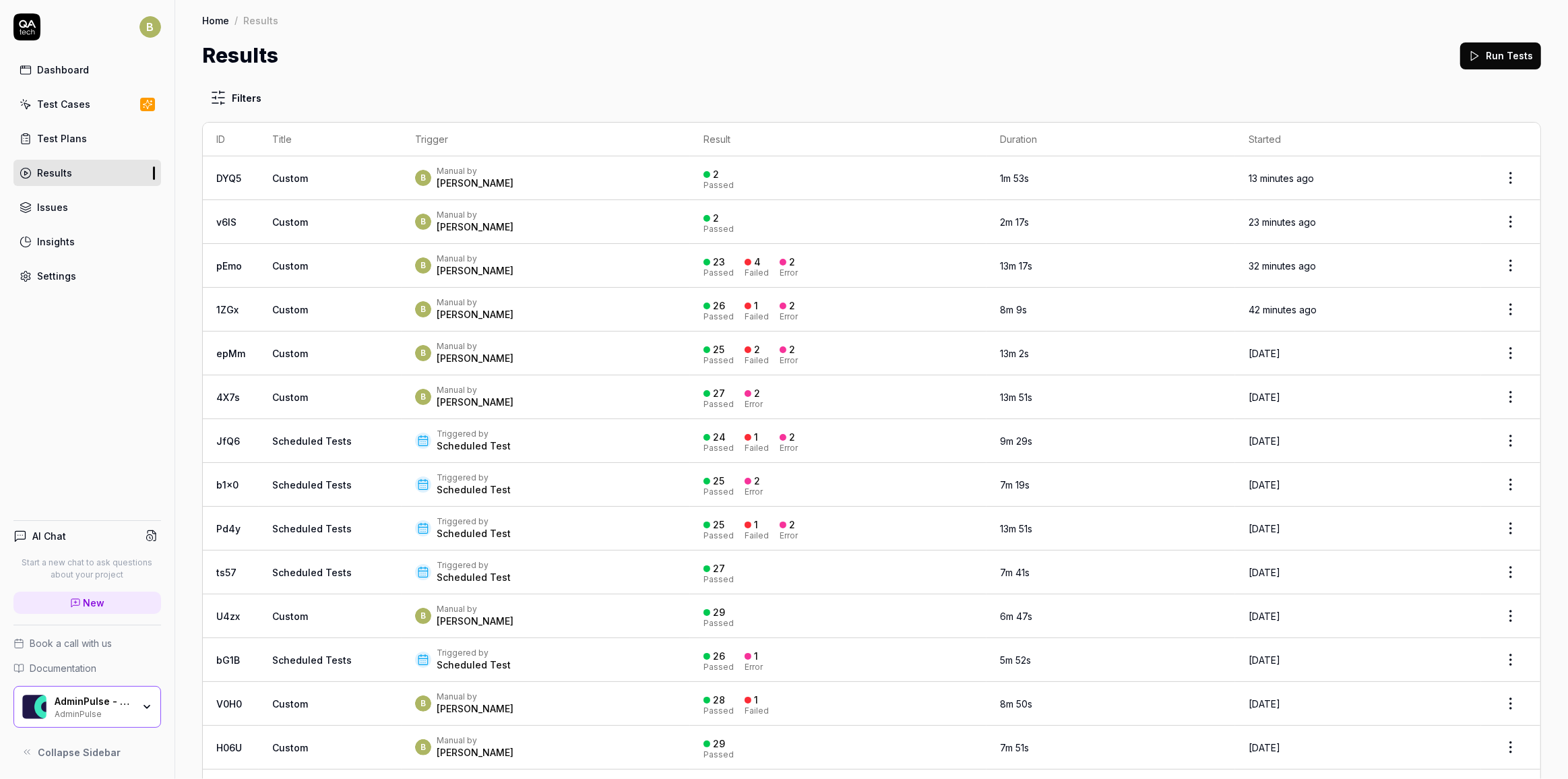
click at [1498, 52] on button "Run Tests" at bounding box center [1500, 56] width 81 height 27
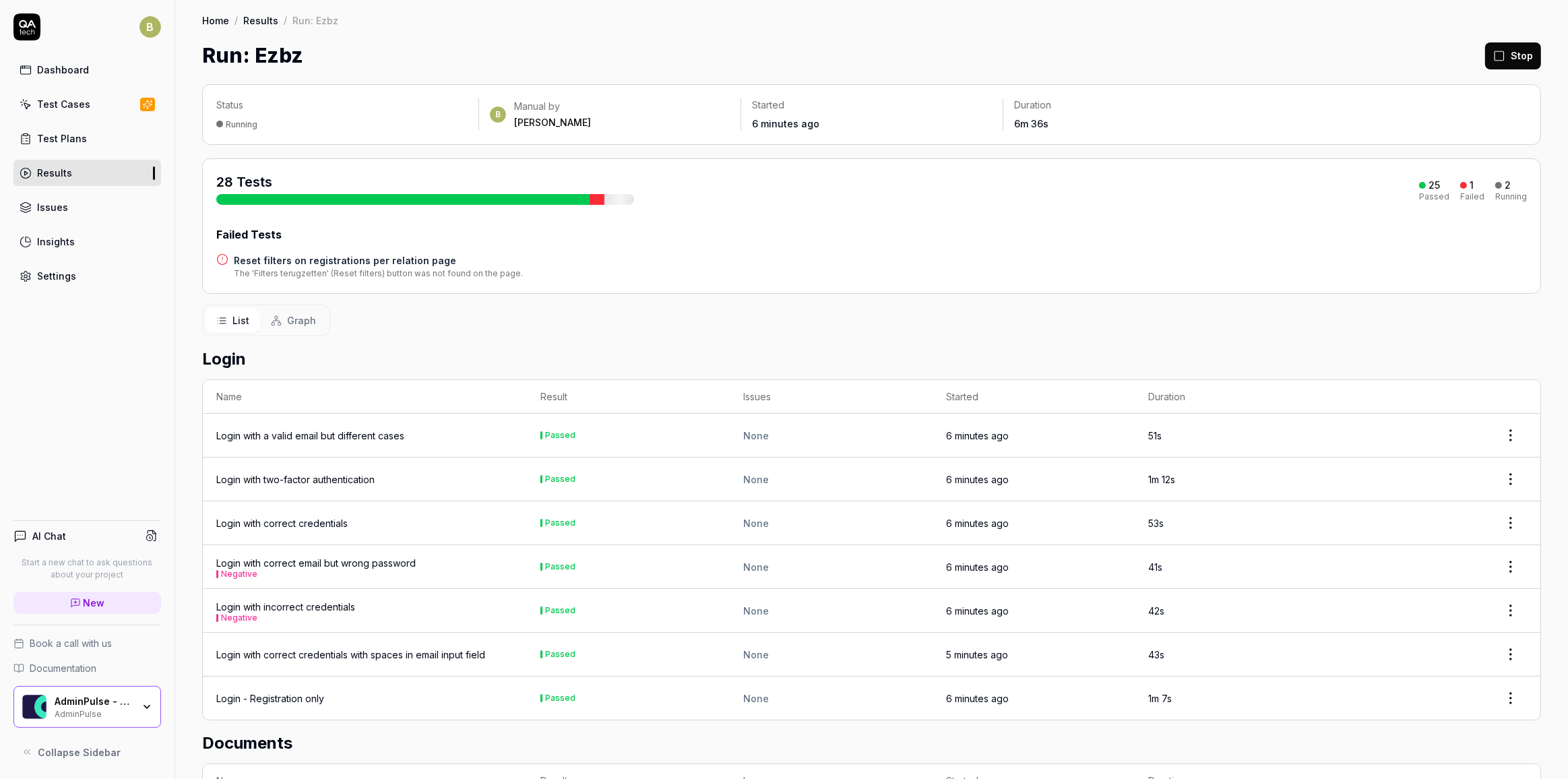
click at [591, 199] on div at bounding box center [596, 199] width 15 height 11
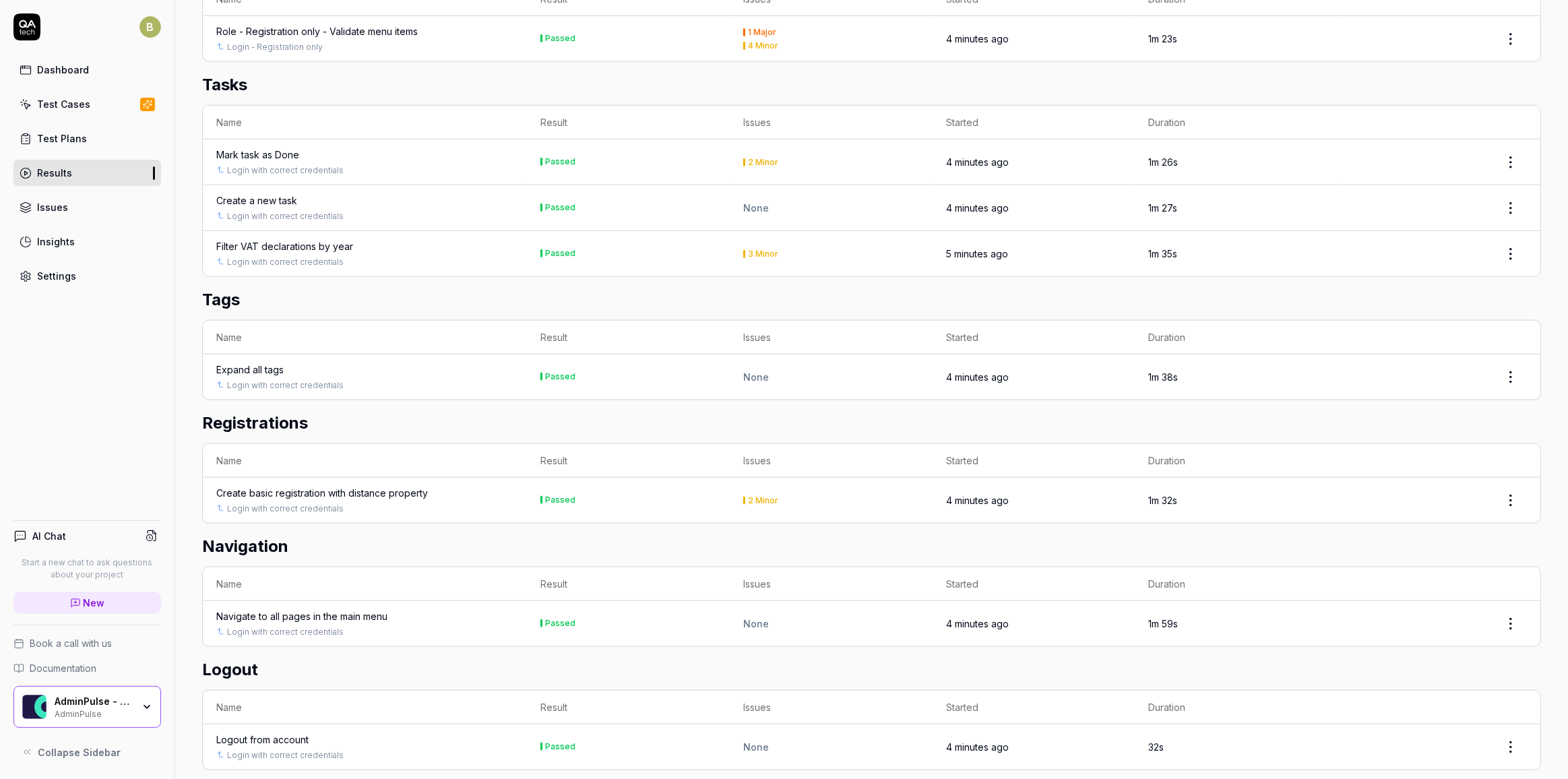
scroll to position [1844, 0]
